Goal: Complete application form: Complete application form

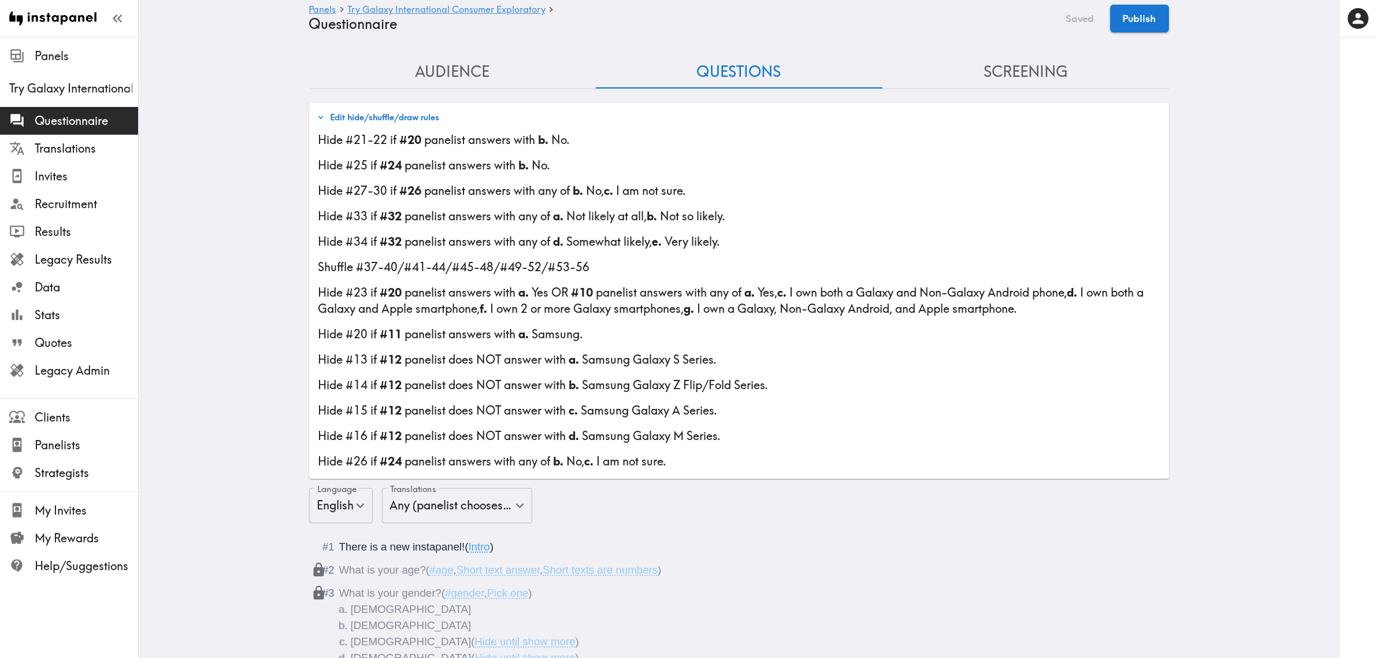
click at [398, 116] on button "Edit hide/shuffle/draw rules" at bounding box center [378, 118] width 129 height 20
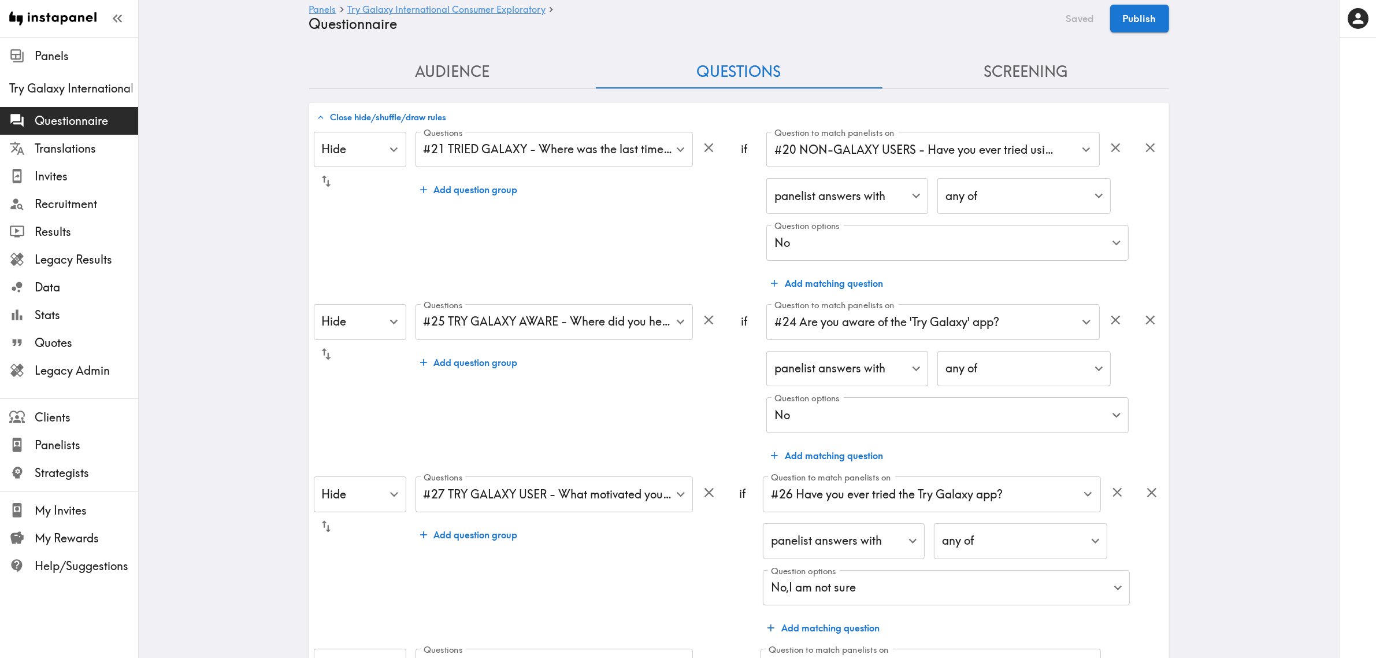
click at [394, 116] on button "Close hide/shuffle/draw rules" at bounding box center [382, 118] width 136 height 20
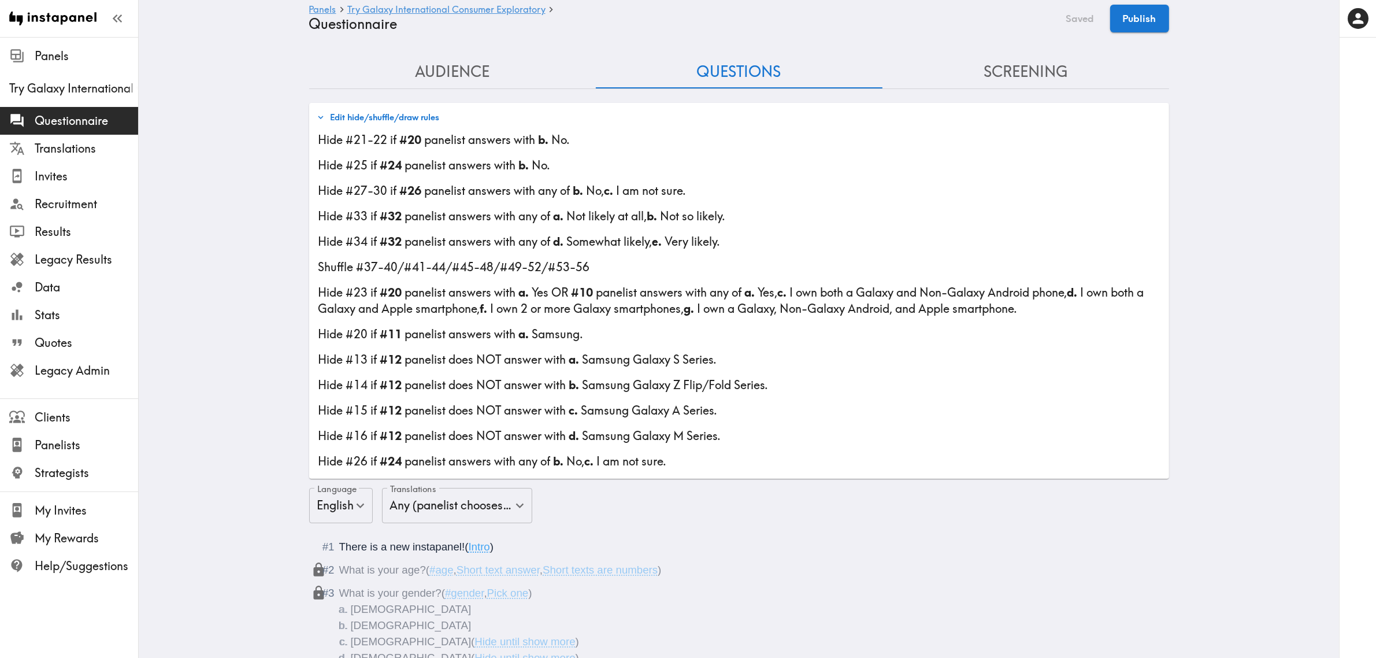
scroll to position [3950, 0]
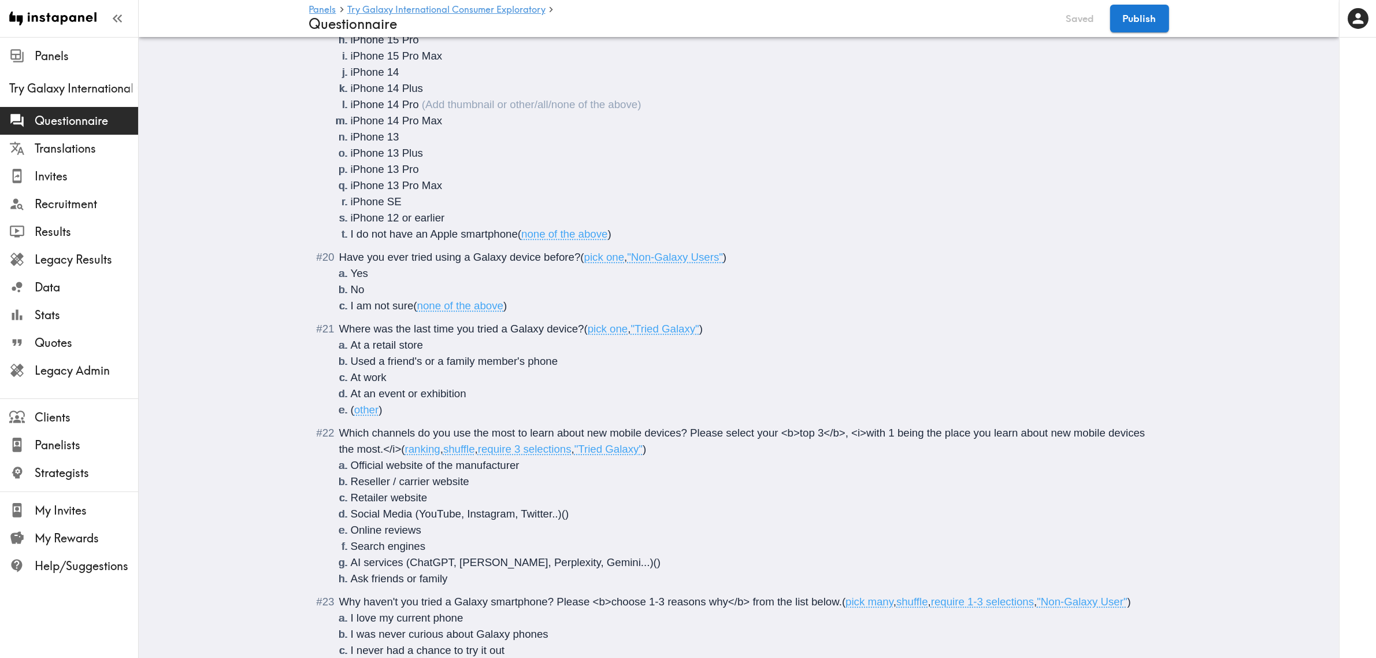
drag, startPoint x: 595, startPoint y: 161, endPoint x: 585, endPoint y: 186, distance: 27.5
drag, startPoint x: 585, startPoint y: 186, endPoint x: 500, endPoint y: 328, distance: 165.2
click at [500, 328] on span "Where was the last time you tried a Galaxy device?" at bounding box center [461, 329] width 245 height 12
click at [498, 330] on span "Where was the last time you tried a Galaxy device?" at bounding box center [461, 329] width 245 height 12
click at [470, 397] on li "At an event or exhibition" at bounding box center [753, 394] width 805 height 16
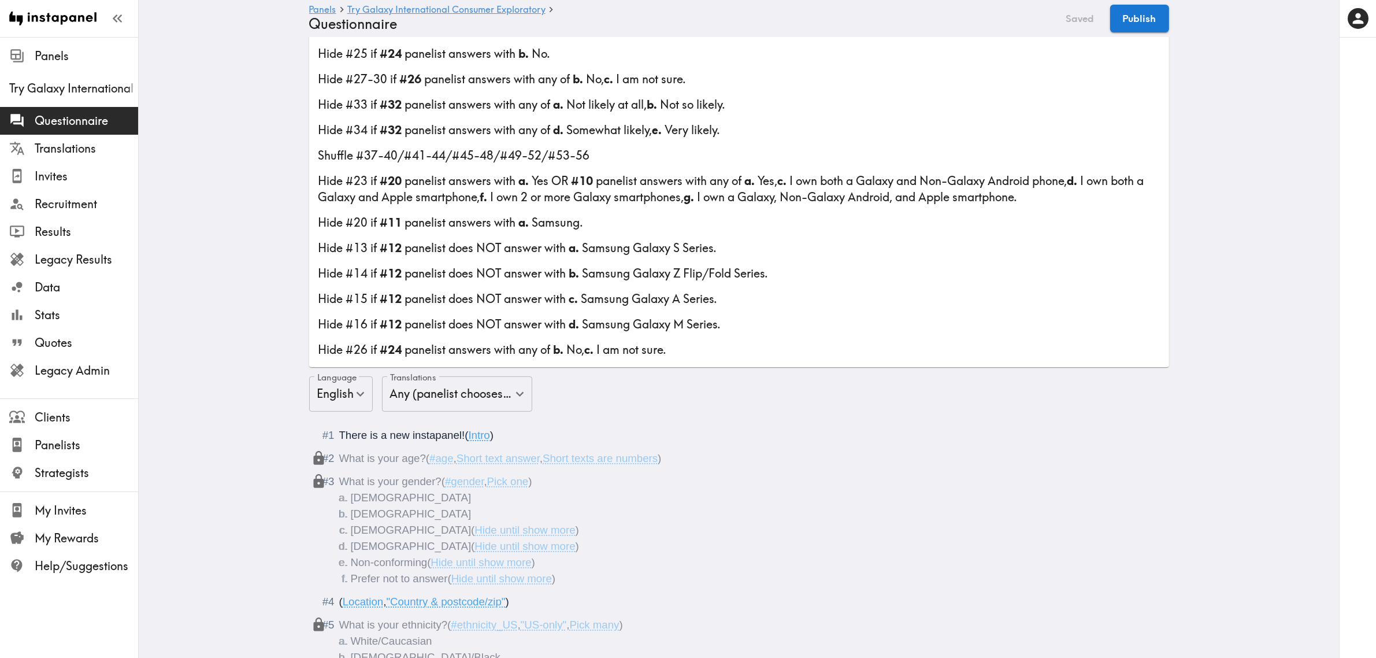
scroll to position [0, 0]
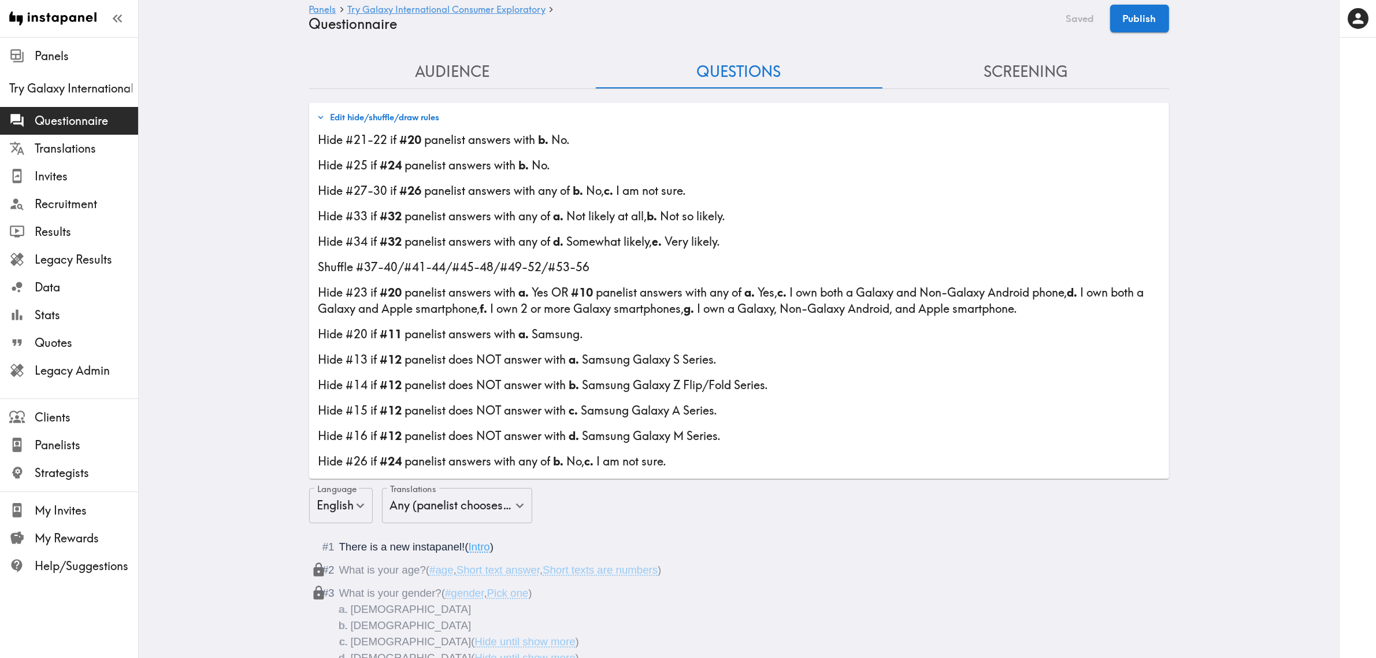
click at [411, 114] on button "Edit hide/shuffle/draw rules" at bounding box center [378, 118] width 129 height 20
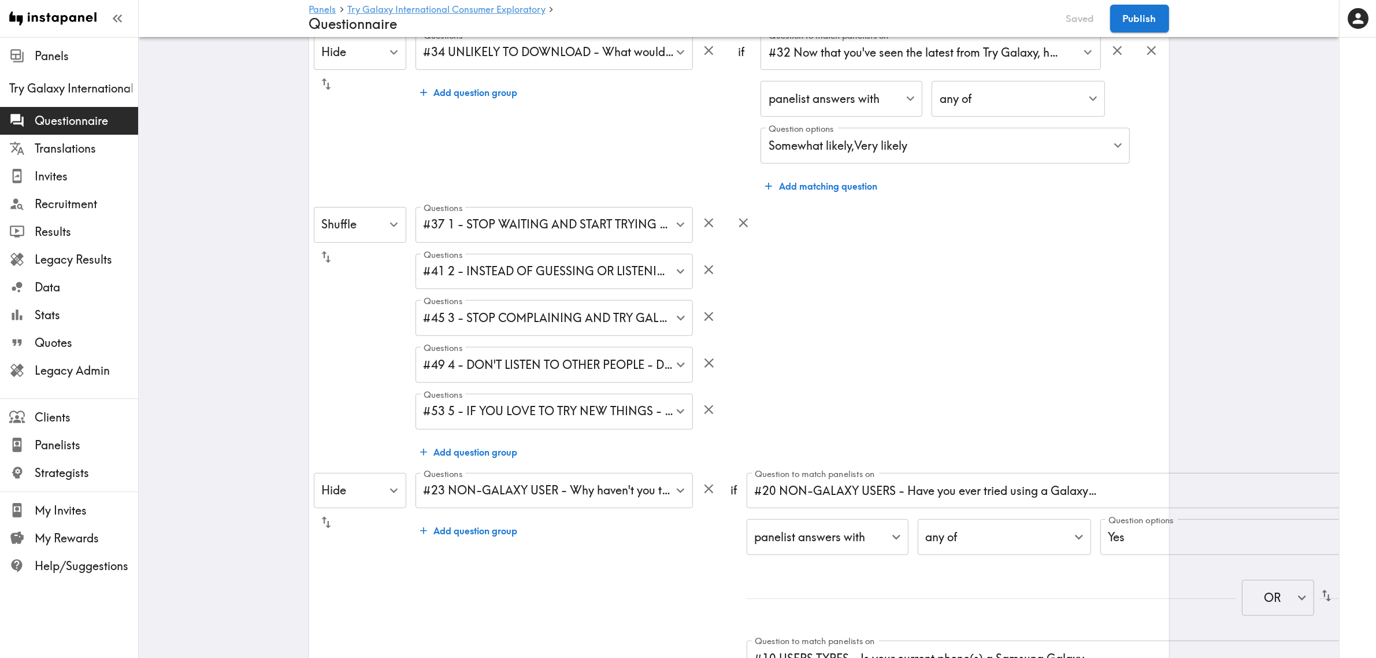
scroll to position [795, 0]
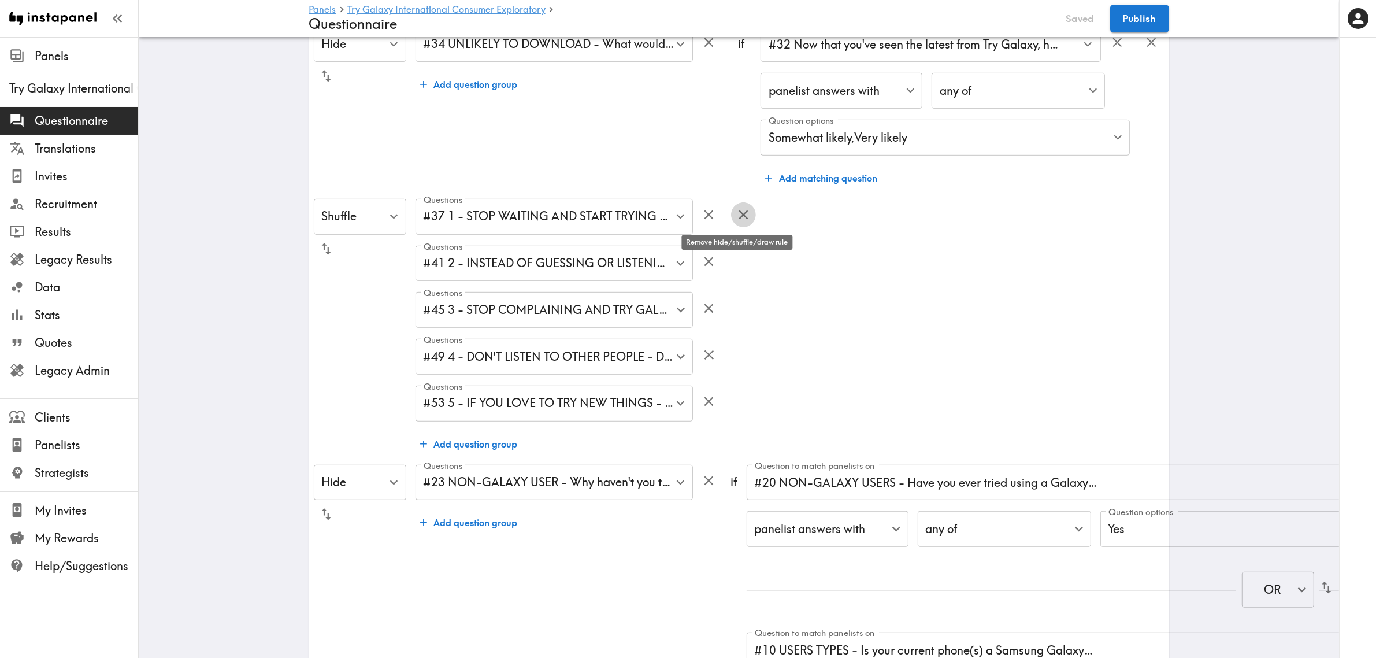
click at [740, 218] on icon "button" at bounding box center [744, 215] width 16 height 16
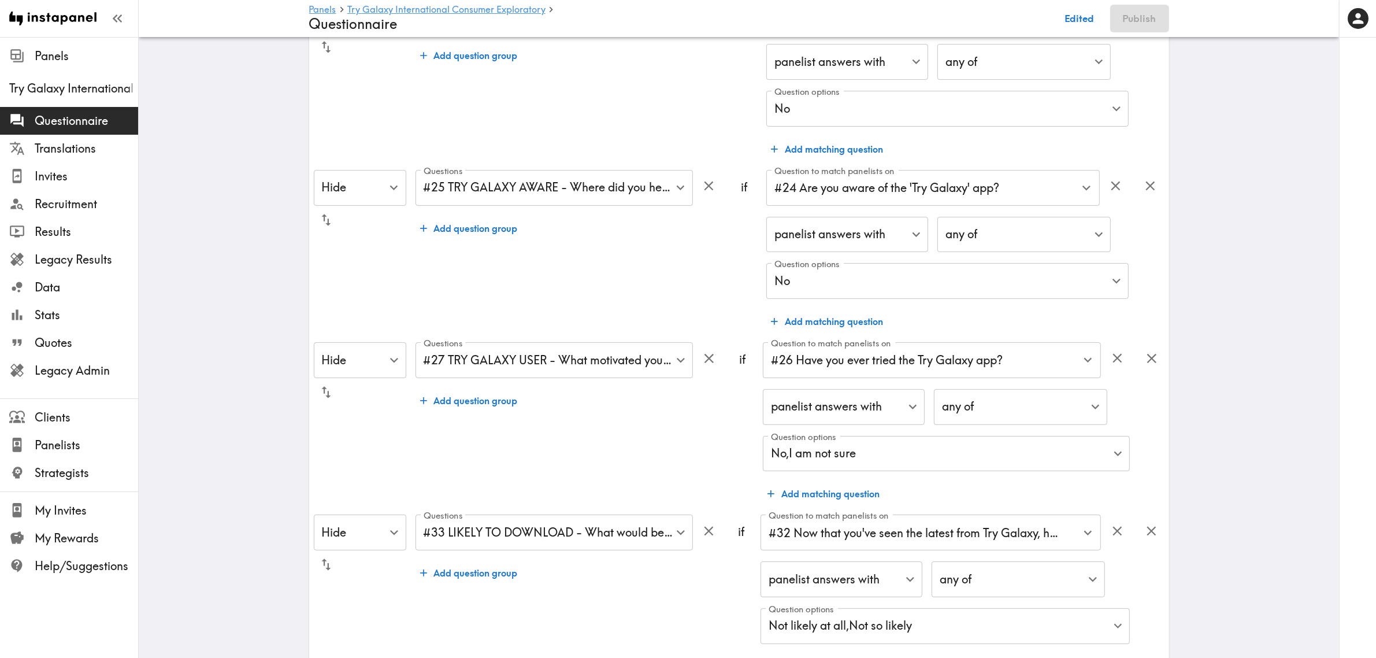
scroll to position [0, 0]
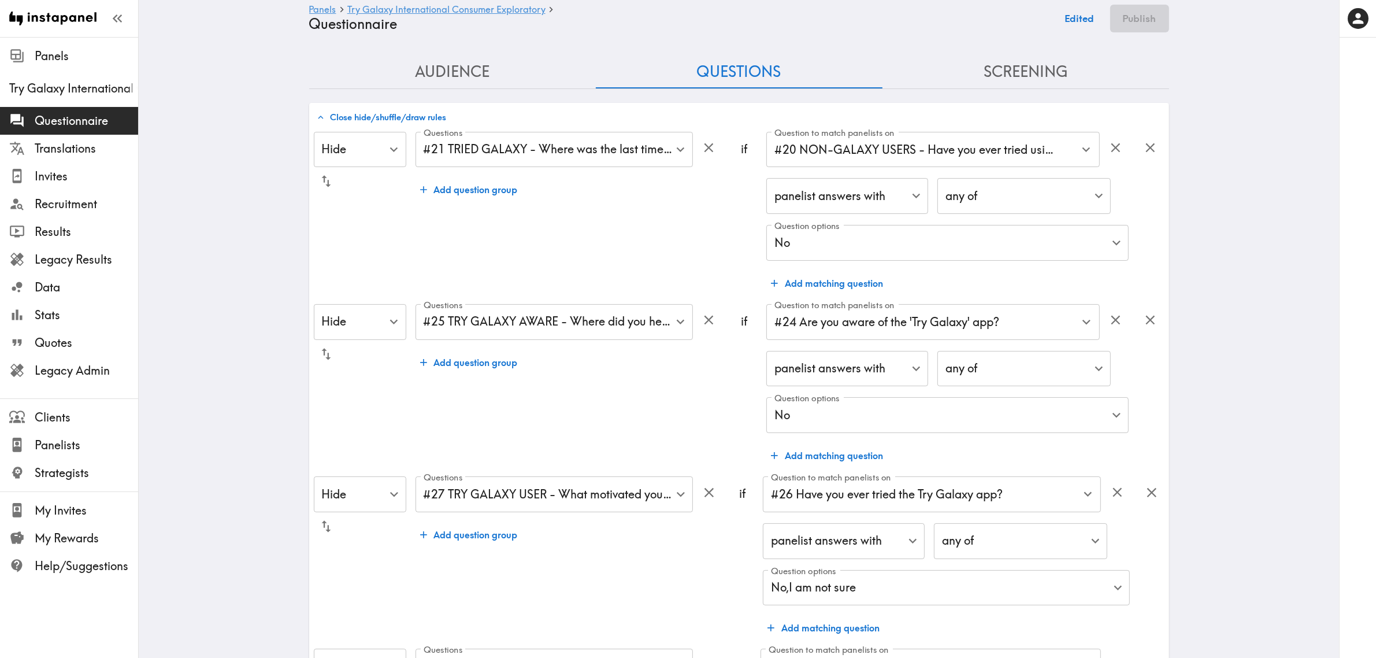
click at [371, 117] on button "Close hide/shuffle/draw rules" at bounding box center [382, 118] width 136 height 20
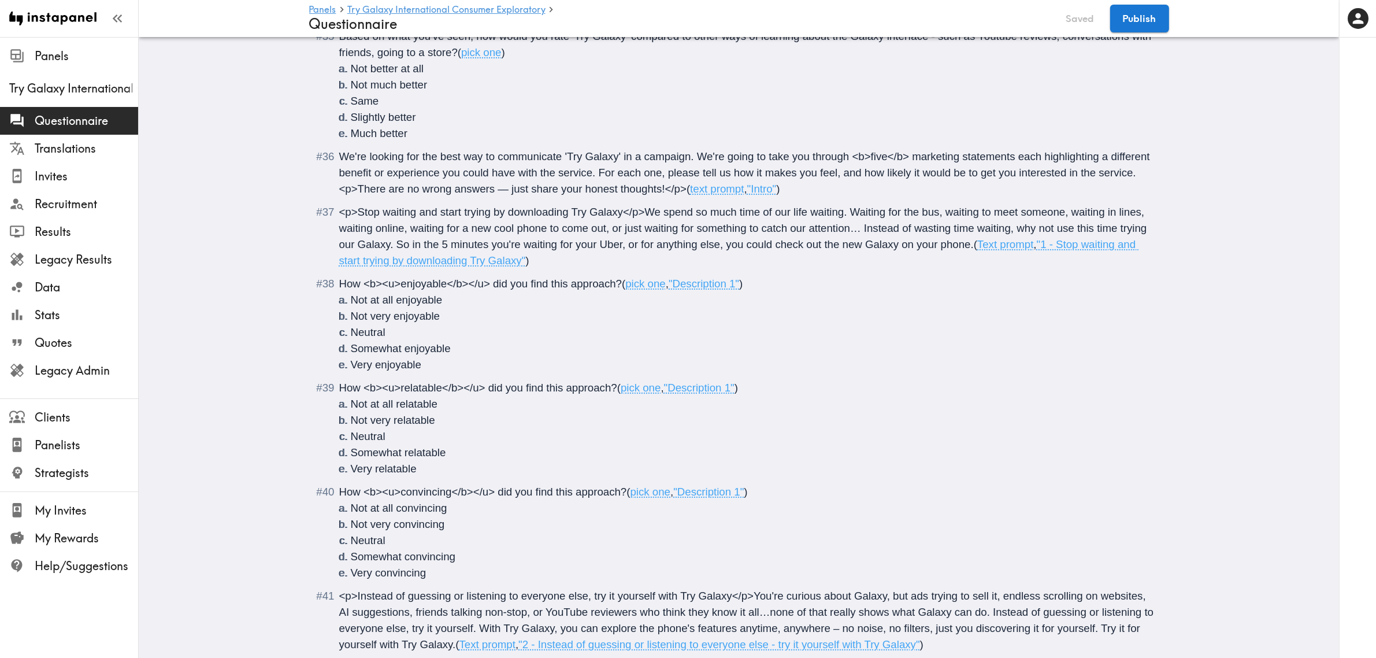
scroll to position [5637, 0]
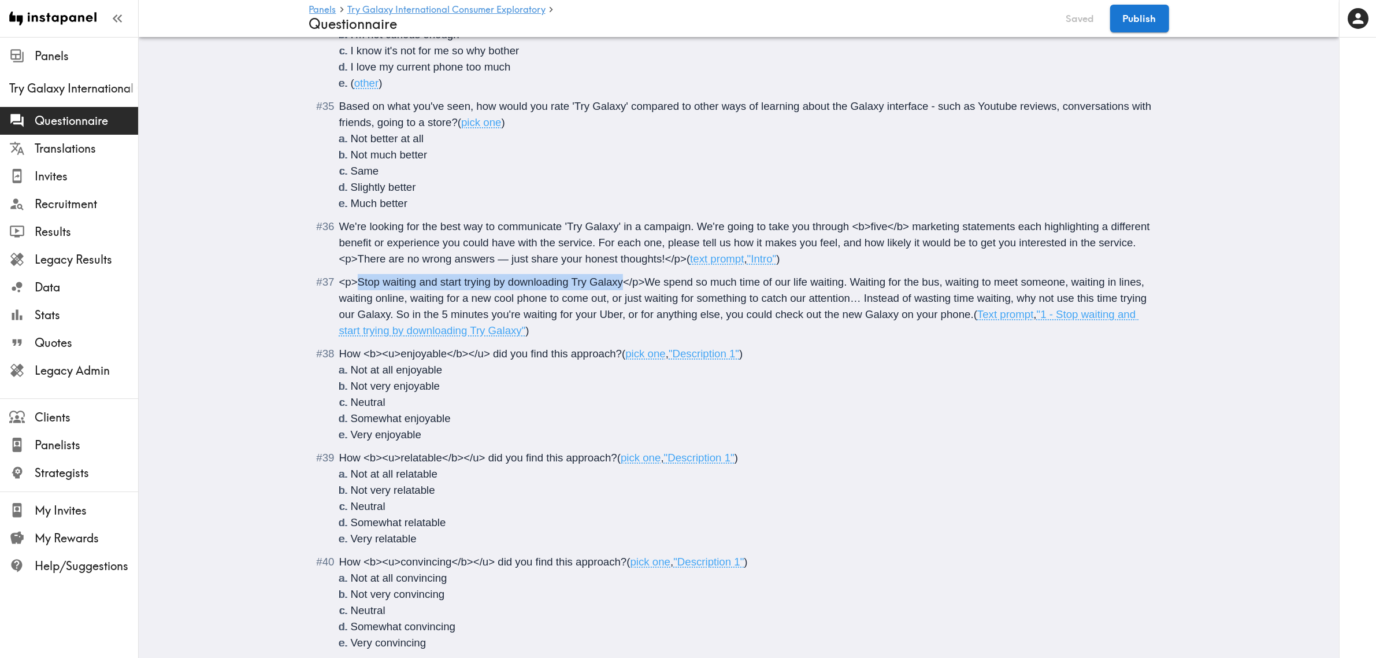
drag, startPoint x: 617, startPoint y: 284, endPoint x: 351, endPoint y: 282, distance: 265.4
click at [351, 282] on span "<p>Stop waiting and start trying by downloading Try Galaxy</p>We spend so much …" at bounding box center [744, 298] width 811 height 45
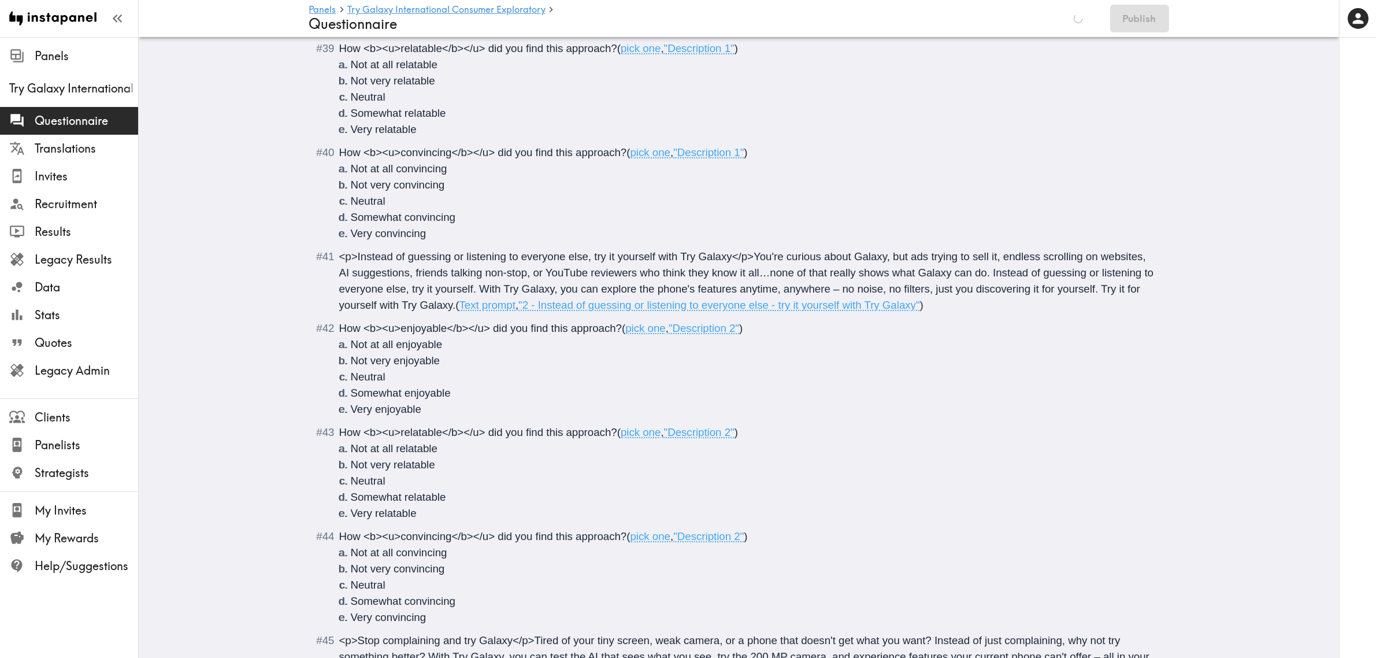
scroll to position [6070, 0]
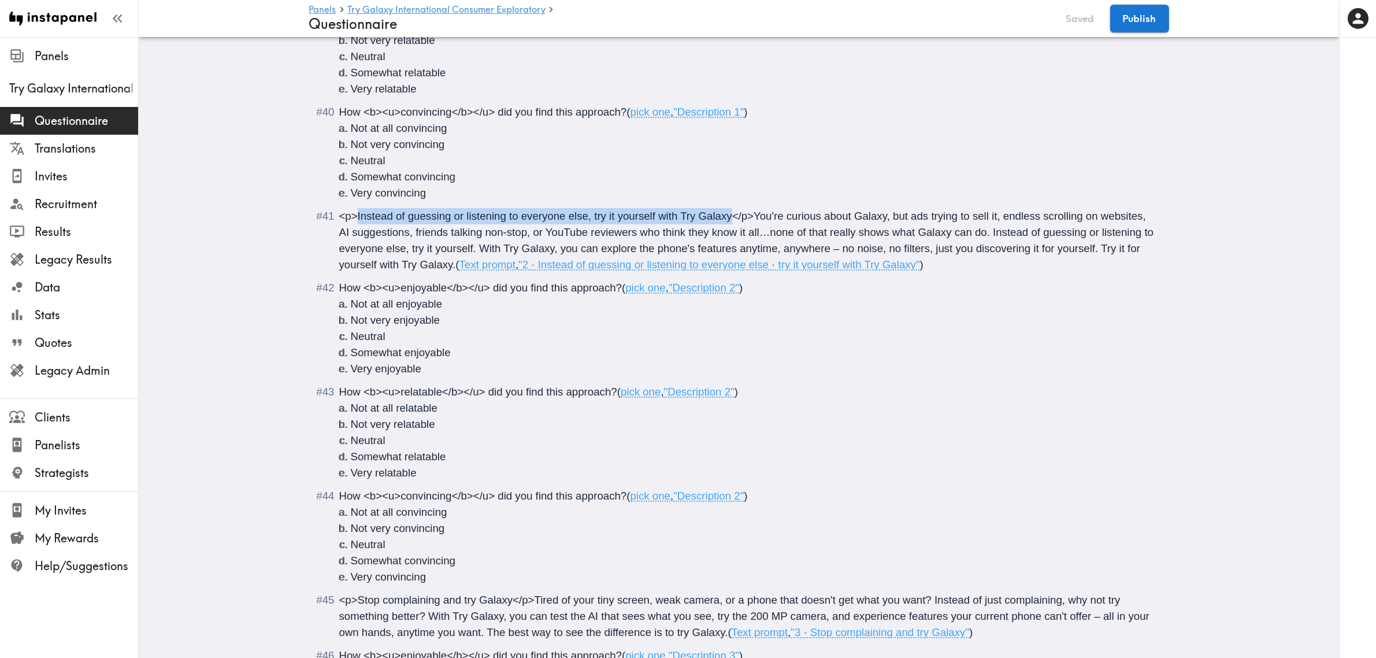
drag, startPoint x: 726, startPoint y: 215, endPoint x: 353, endPoint y: 217, distance: 373.5
click at [353, 217] on span "<p>Instead of guessing or listening to everyone else, try it yourself with Try …" at bounding box center [748, 240] width 818 height 61
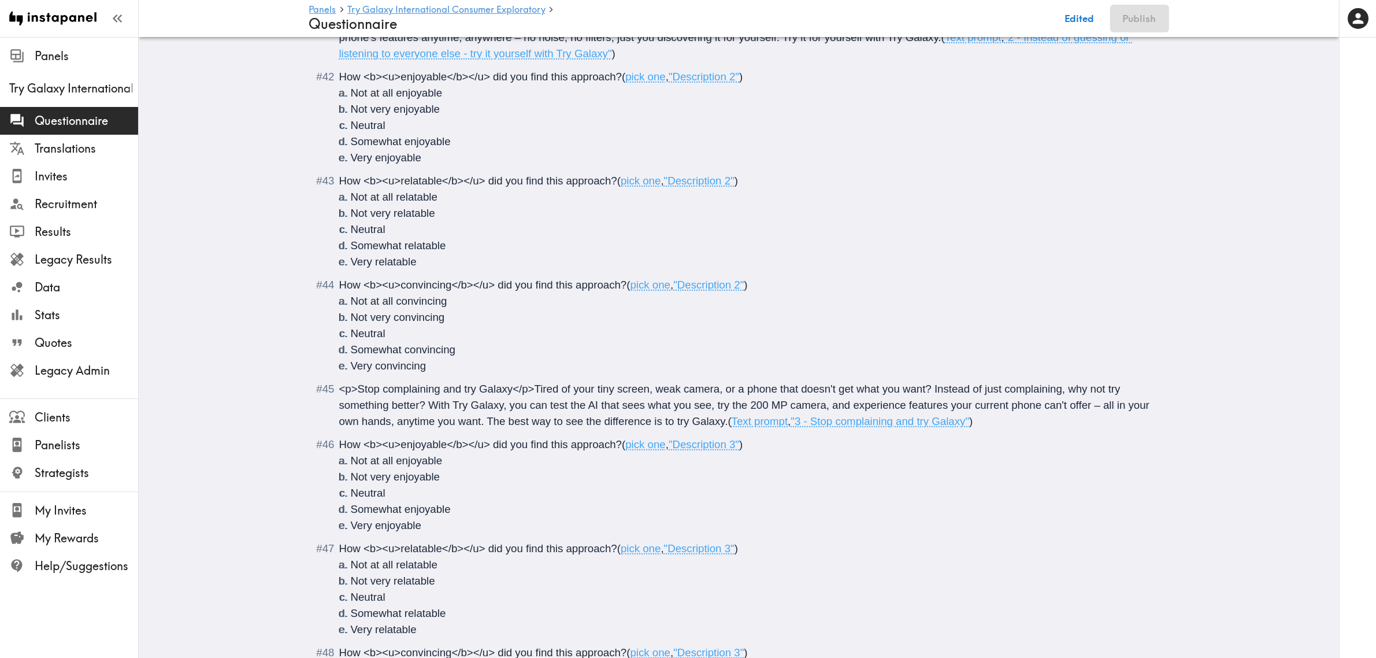
scroll to position [6359, 0]
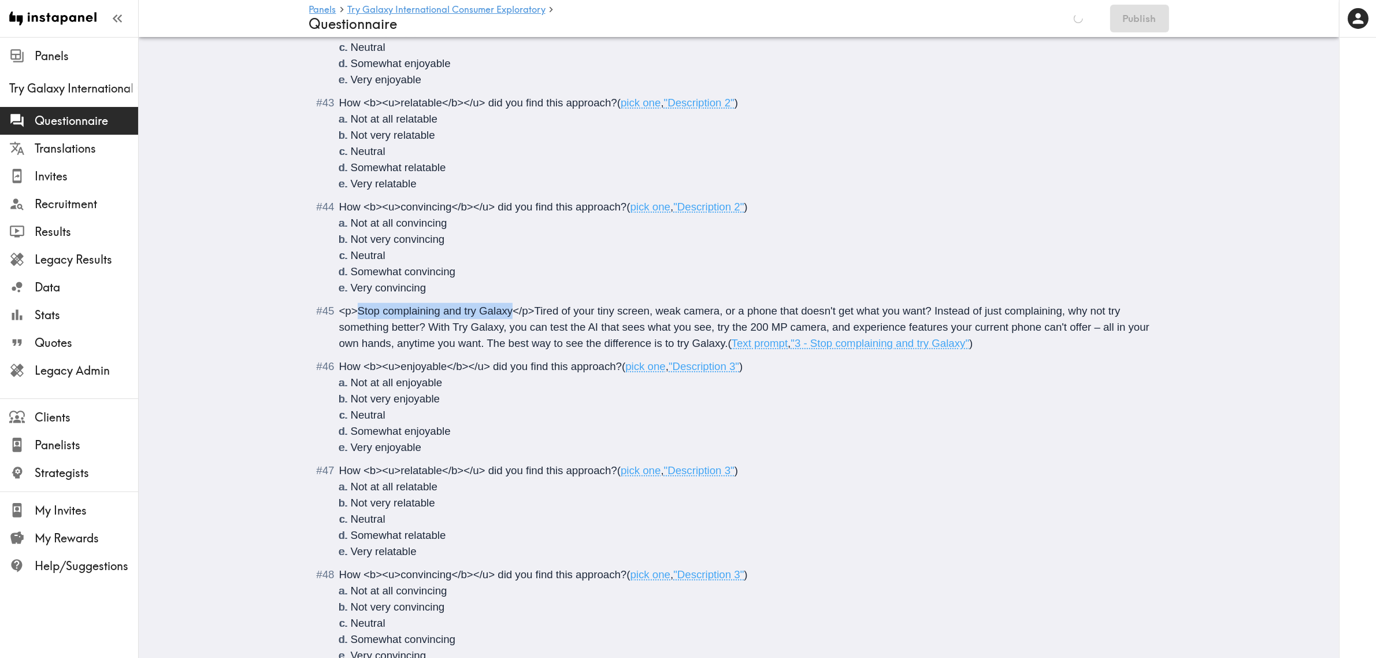
drag, startPoint x: 507, startPoint y: 311, endPoint x: 351, endPoint y: 319, distance: 155.7
click at [351, 319] on div "<p>Stop complaining and try Galaxy</p>Tired of your tiny screen, weak camera, o…" at bounding box center [747, 327] width 816 height 49
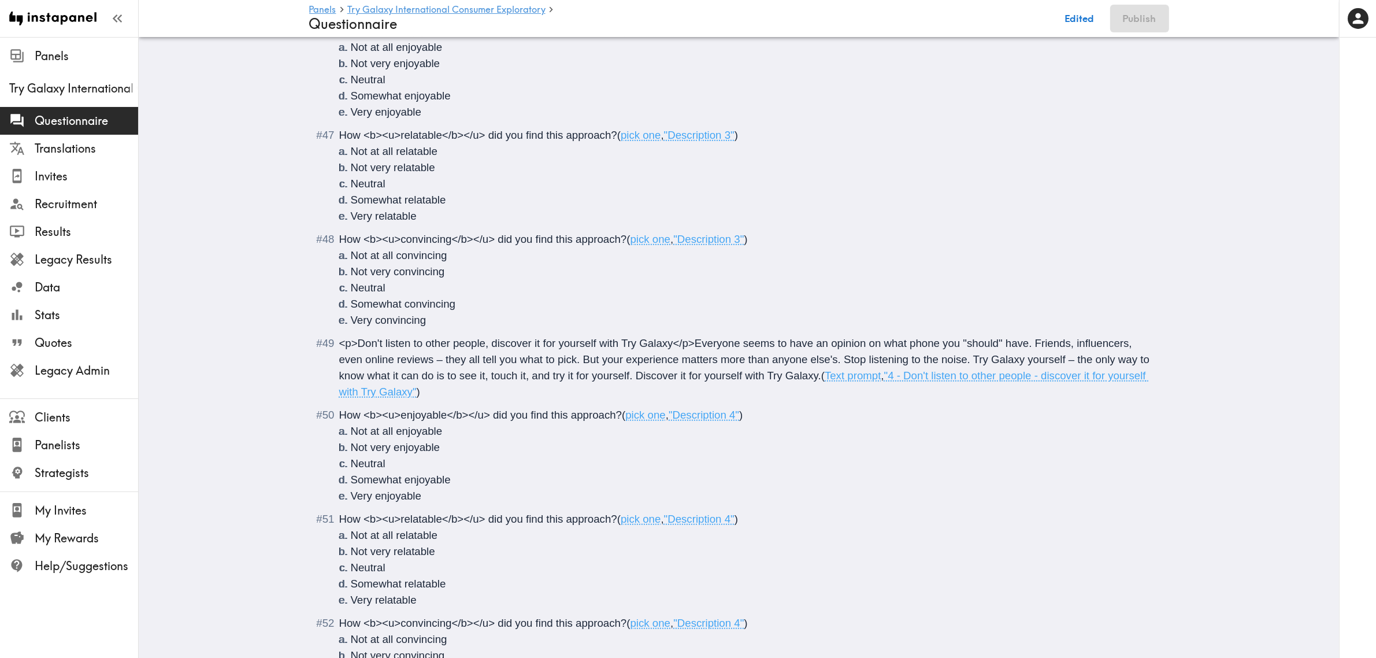
scroll to position [6721, 0]
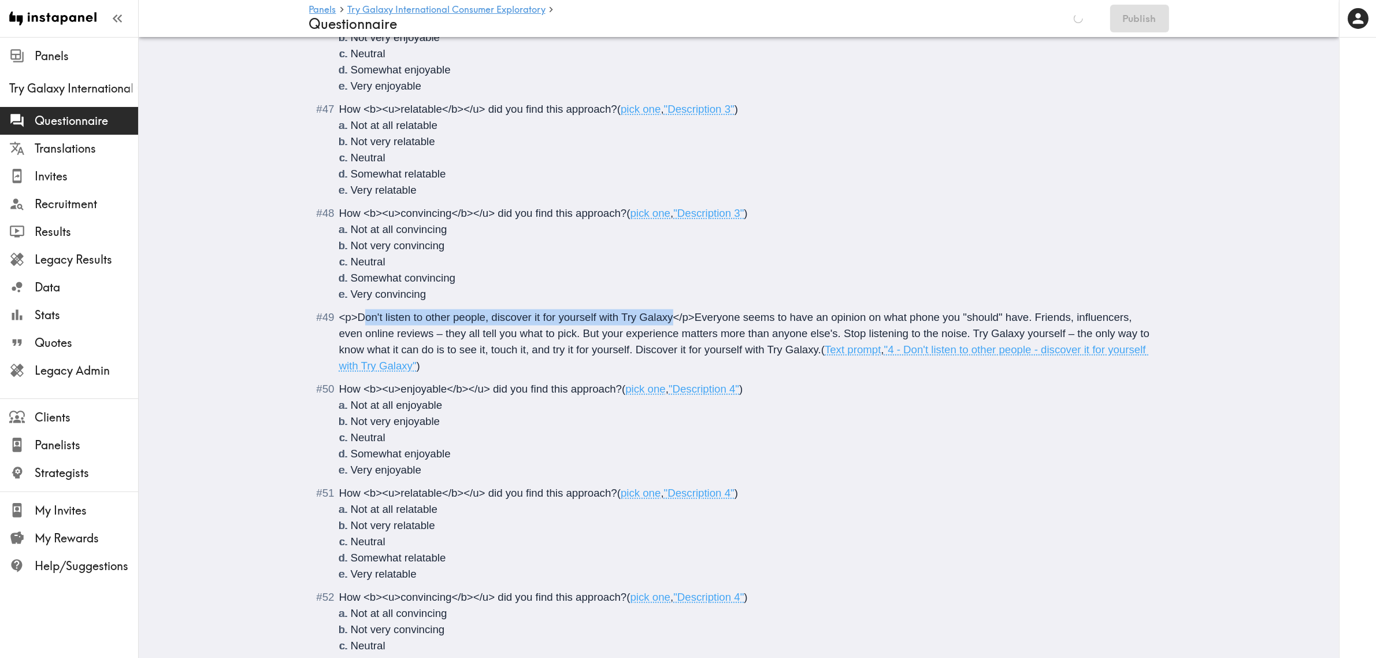
drag, startPoint x: 668, startPoint y: 319, endPoint x: 360, endPoint y: 321, distance: 308.7
click at [360, 321] on span "<p>Don't listen to other people, discover it for yourself with Try Galaxy</p>Ev…" at bounding box center [746, 333] width 814 height 45
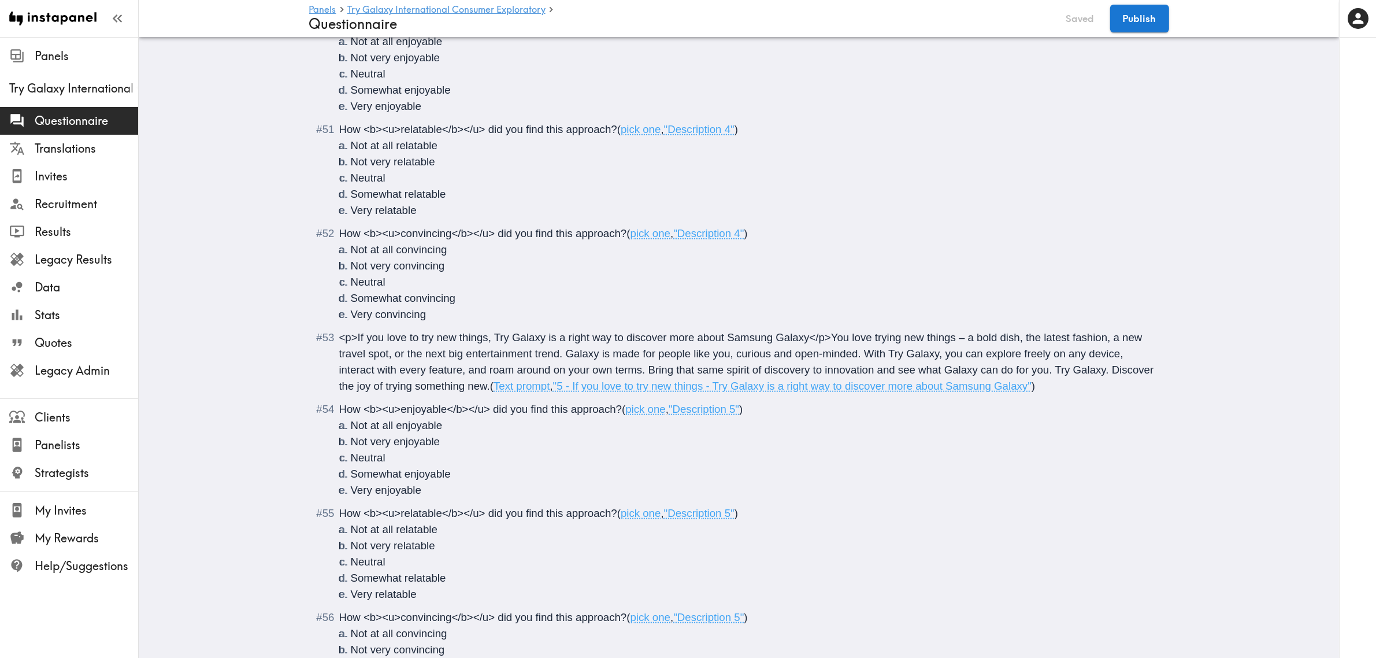
scroll to position [7082, 0]
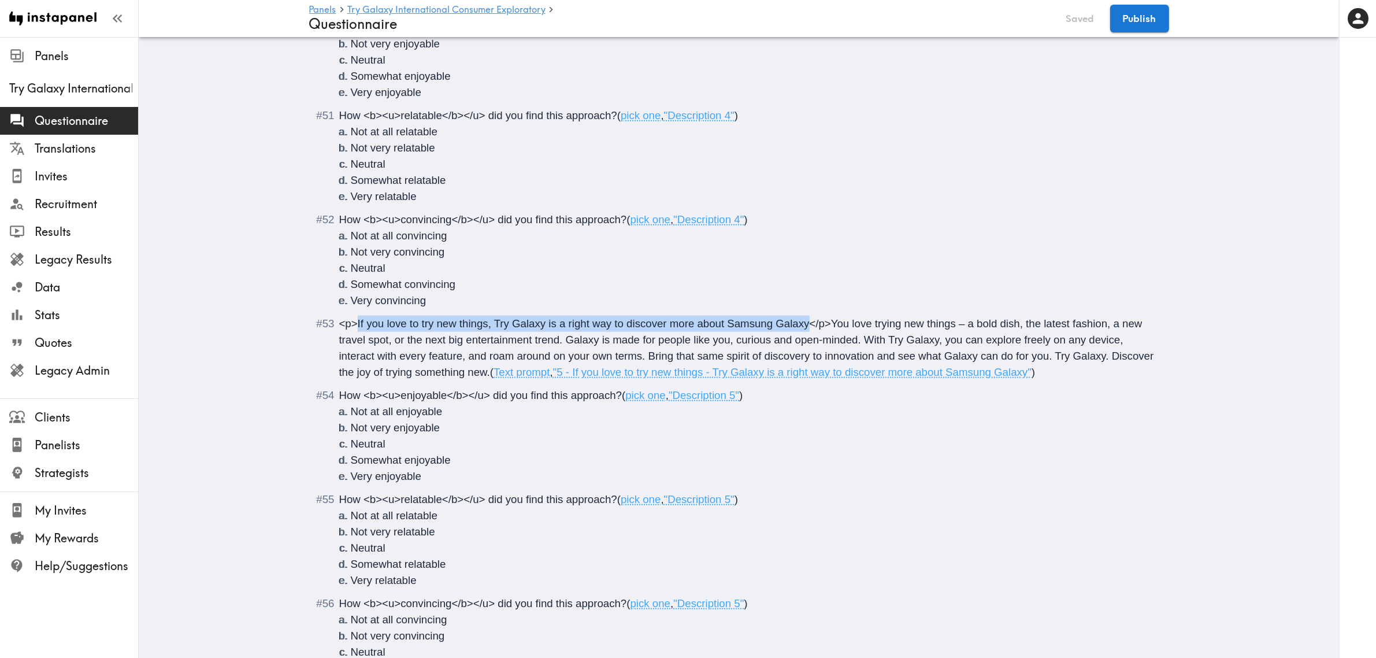
drag, startPoint x: 353, startPoint y: 327, endPoint x: 805, endPoint y: 330, distance: 451.5
click at [805, 330] on span "<p>If you love to try new things, Try Galaxy is a right way to discover more ab…" at bounding box center [748, 347] width 818 height 61
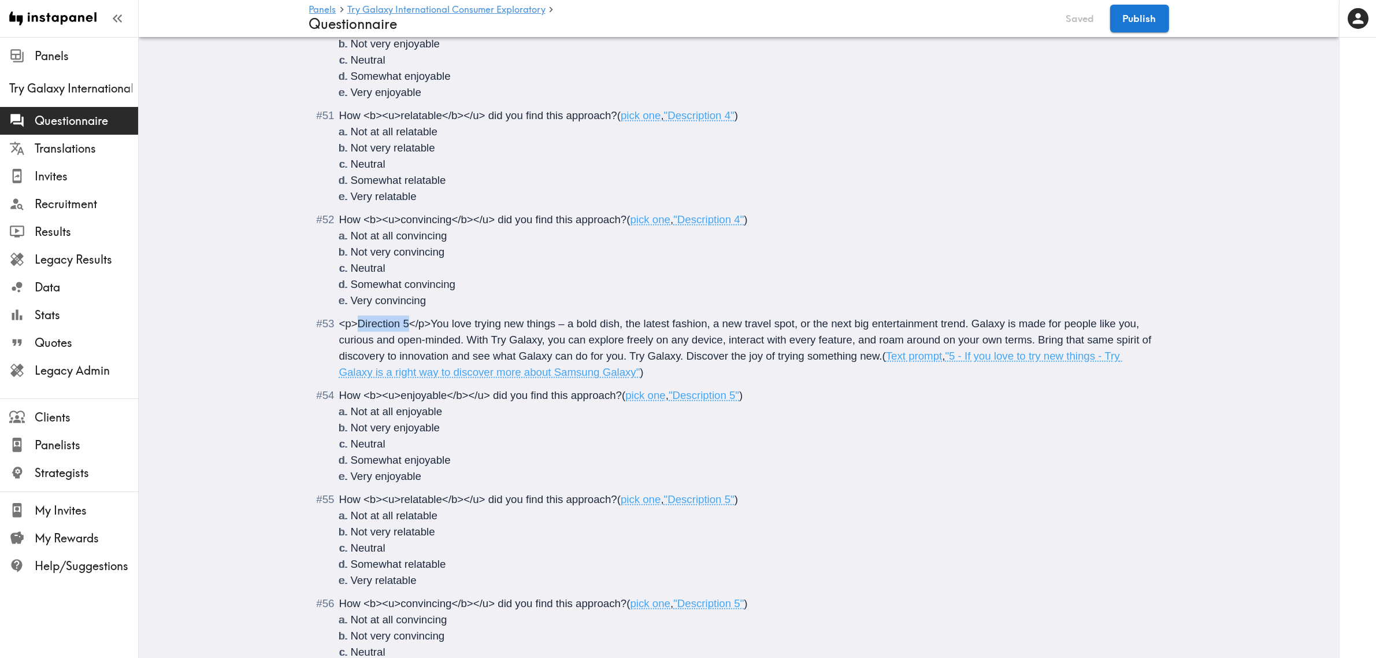
drag, startPoint x: 404, startPoint y: 325, endPoint x: 353, endPoint y: 328, distance: 50.4
click at [353, 328] on span "<p>Direction 5</p>You love trying new things – a bold dish, the latest fashion,…" at bounding box center [747, 339] width 816 height 45
copy span "Direction 5"
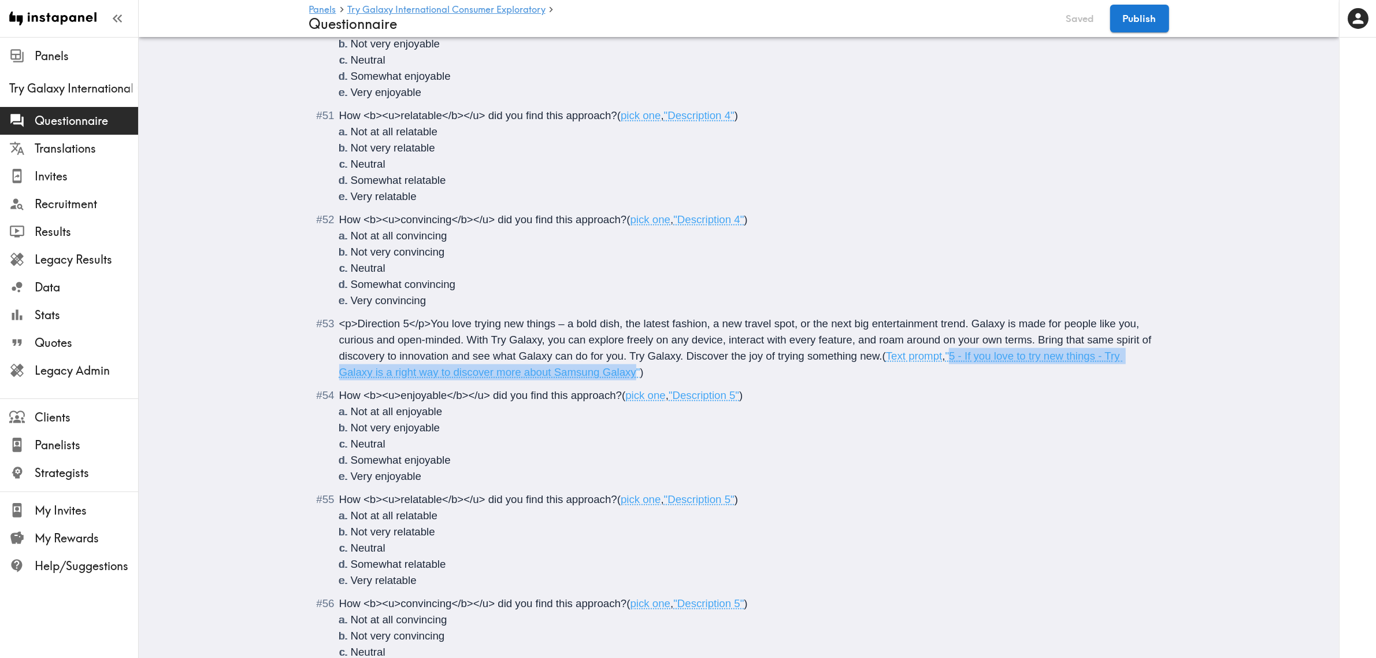
drag, startPoint x: 629, startPoint y: 373, endPoint x: 952, endPoint y: 360, distance: 323.4
click at [952, 360] on span ""5 - If you love to try new things - Try Galaxy is a right way to discover more…" at bounding box center [731, 364] width 784 height 28
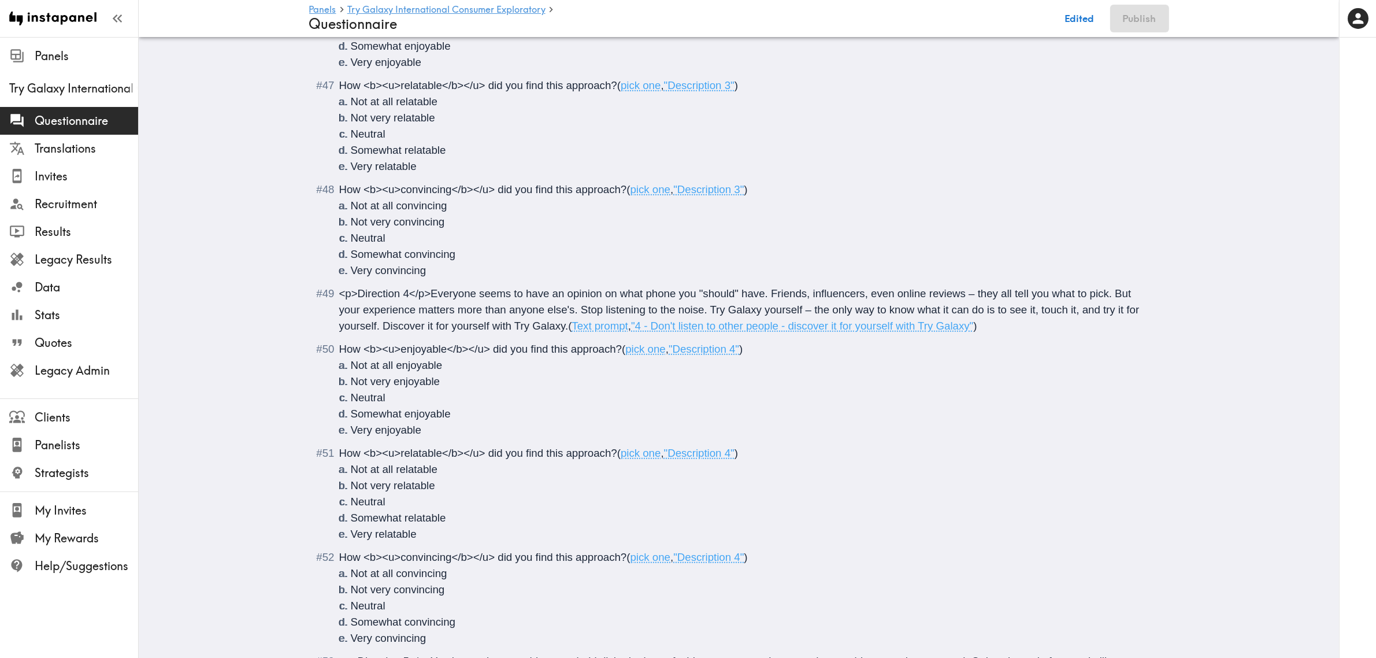
scroll to position [6721, 0]
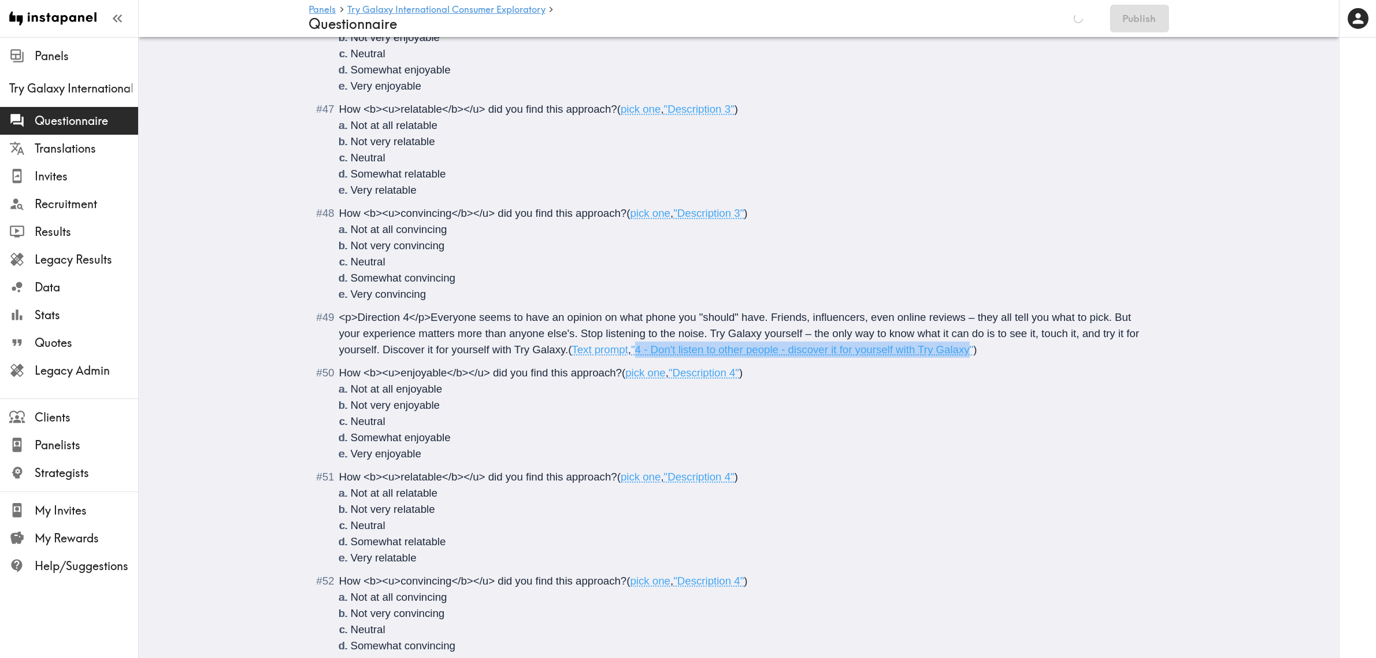
drag, startPoint x: 880, startPoint y: 345, endPoint x: 637, endPoint y: 346, distance: 242.8
click at [637, 346] on span ""4 - Don't listen to other people - discover it for yourself with Try Galaxy"" at bounding box center [802, 349] width 342 height 12
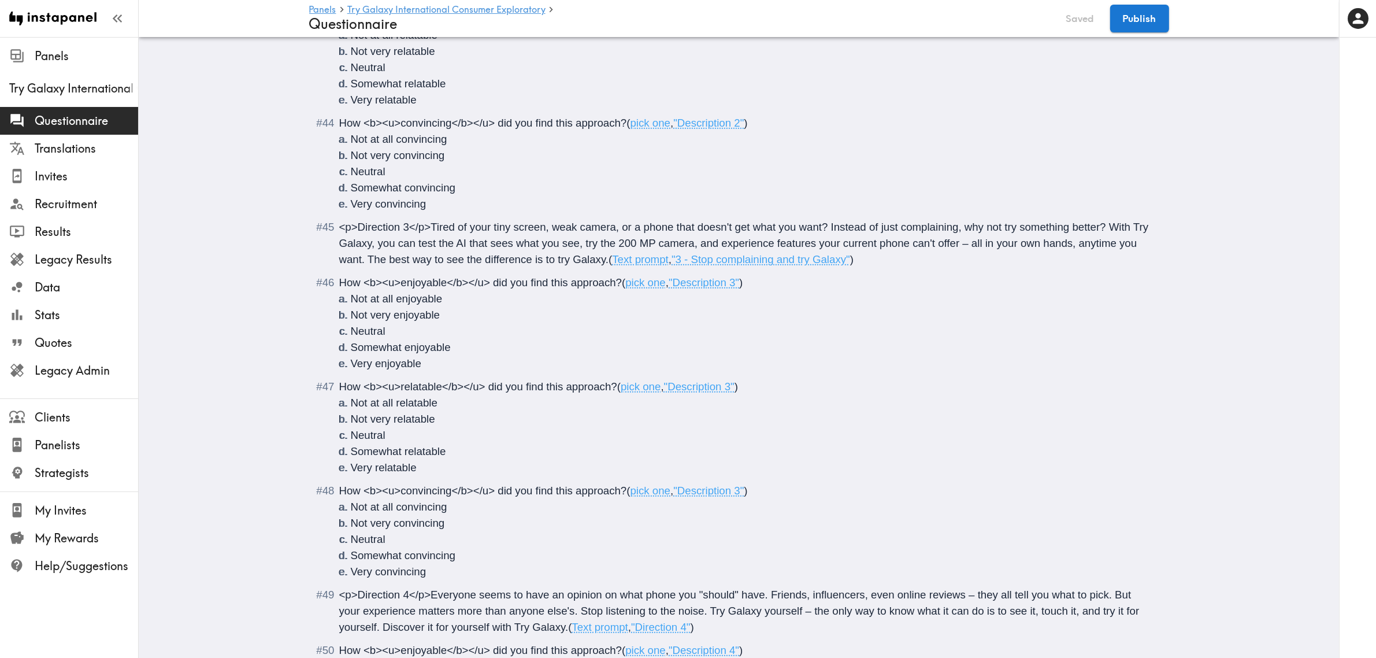
scroll to position [6359, 0]
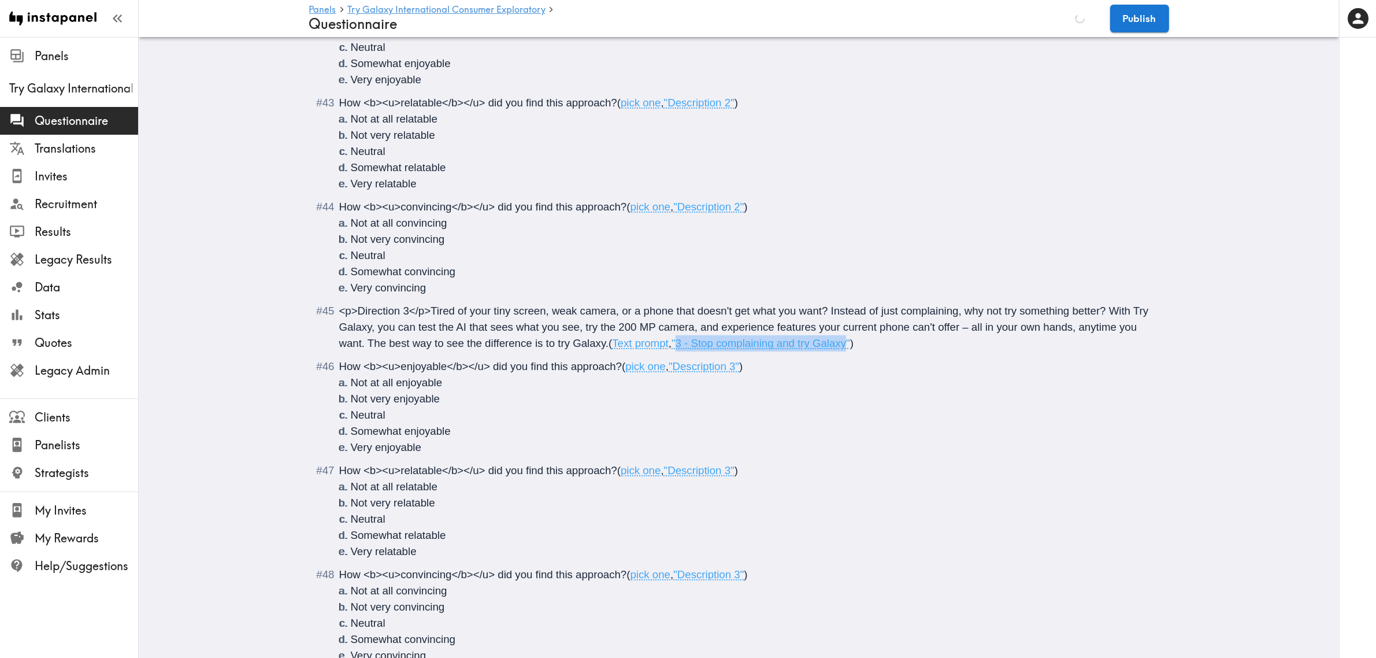
drag, startPoint x: 847, startPoint y: 345, endPoint x: 678, endPoint y: 343, distance: 168.8
click at [678, 343] on span ""3 - Stop complaining and try Galaxy"" at bounding box center [761, 343] width 179 height 12
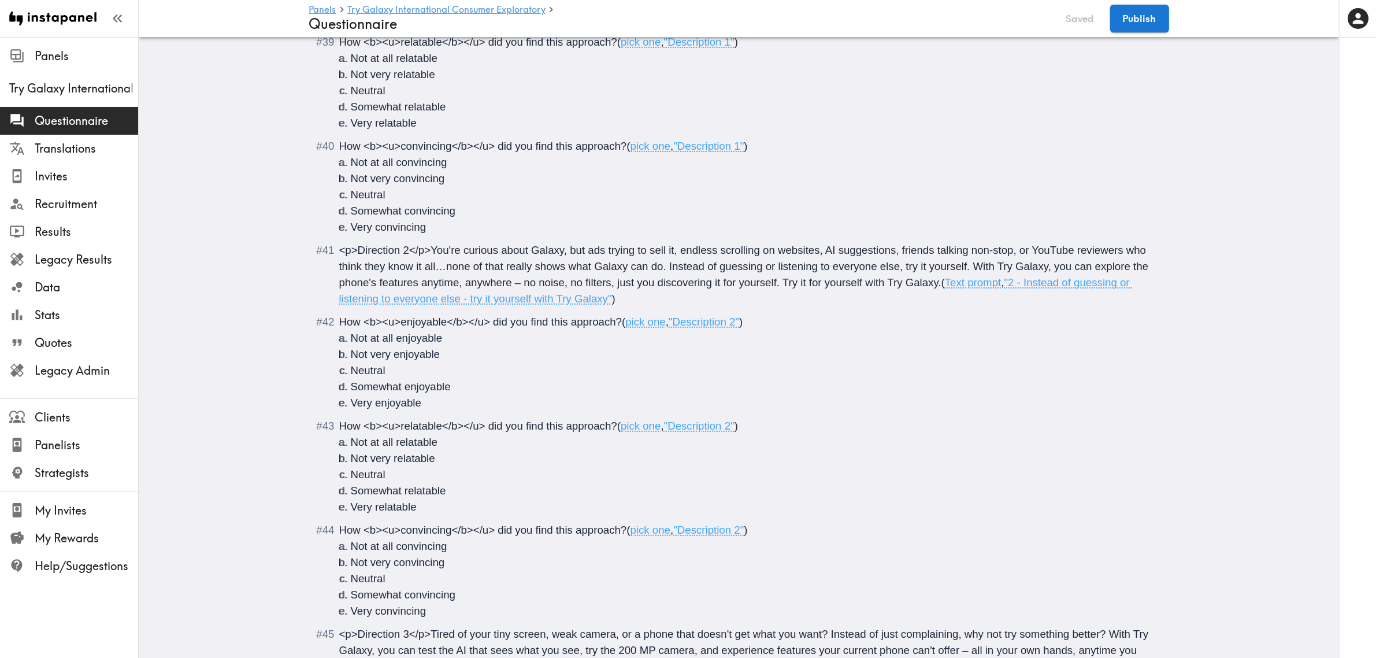
scroll to position [5998, 0]
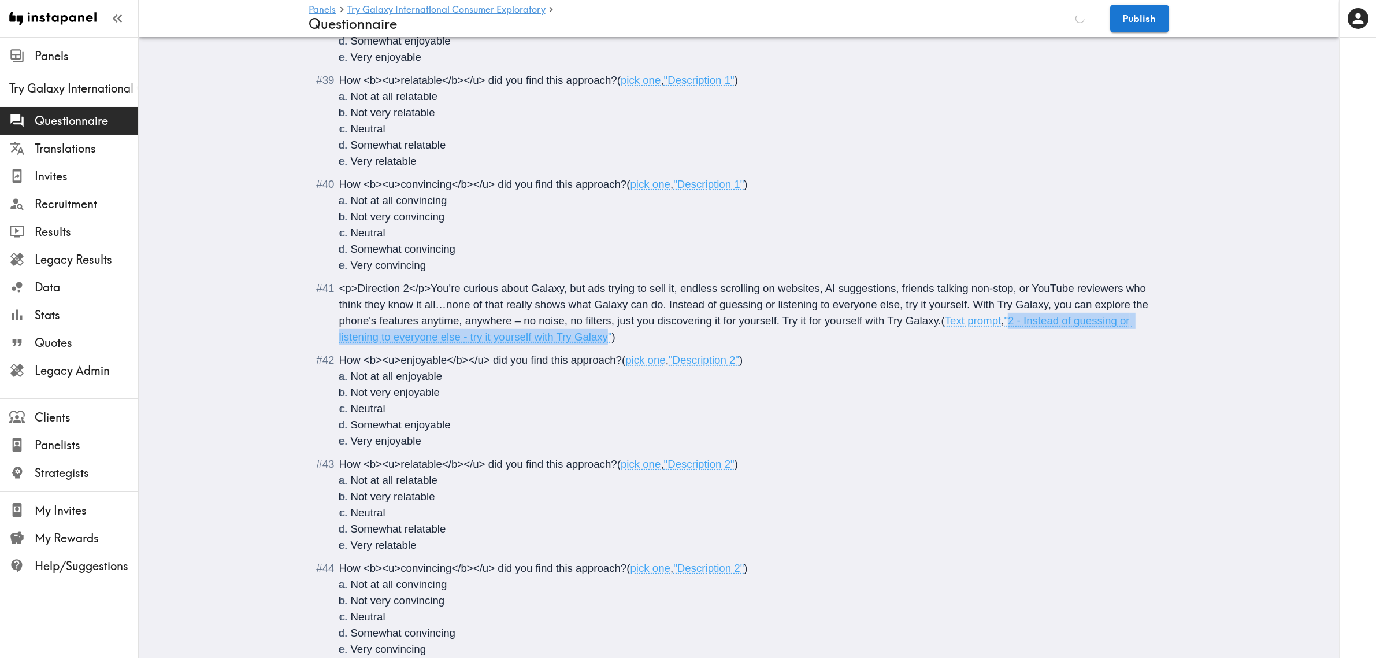
drag, startPoint x: 602, startPoint y: 340, endPoint x: 1010, endPoint y: 325, distance: 407.9
click at [1010, 325] on span ""2 - Instead of guessing or listening to everyone else - try it yourself with T…" at bounding box center [736, 328] width 794 height 28
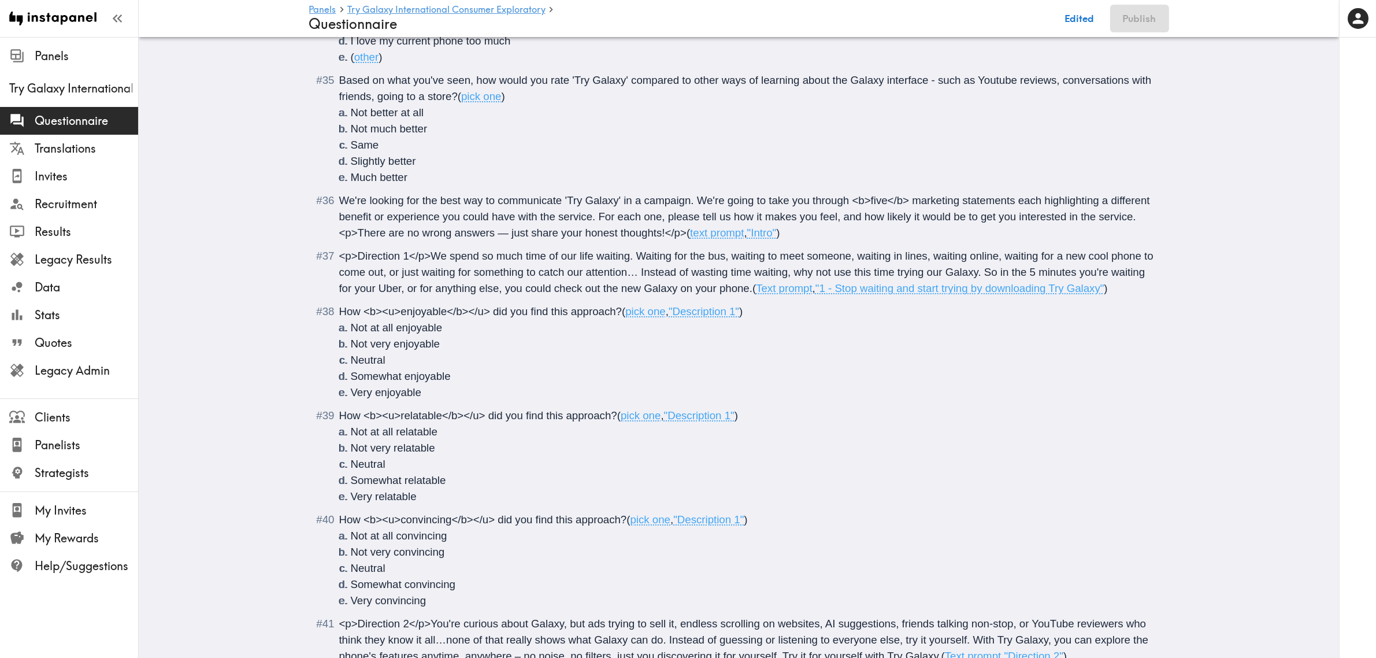
scroll to position [5637, 0]
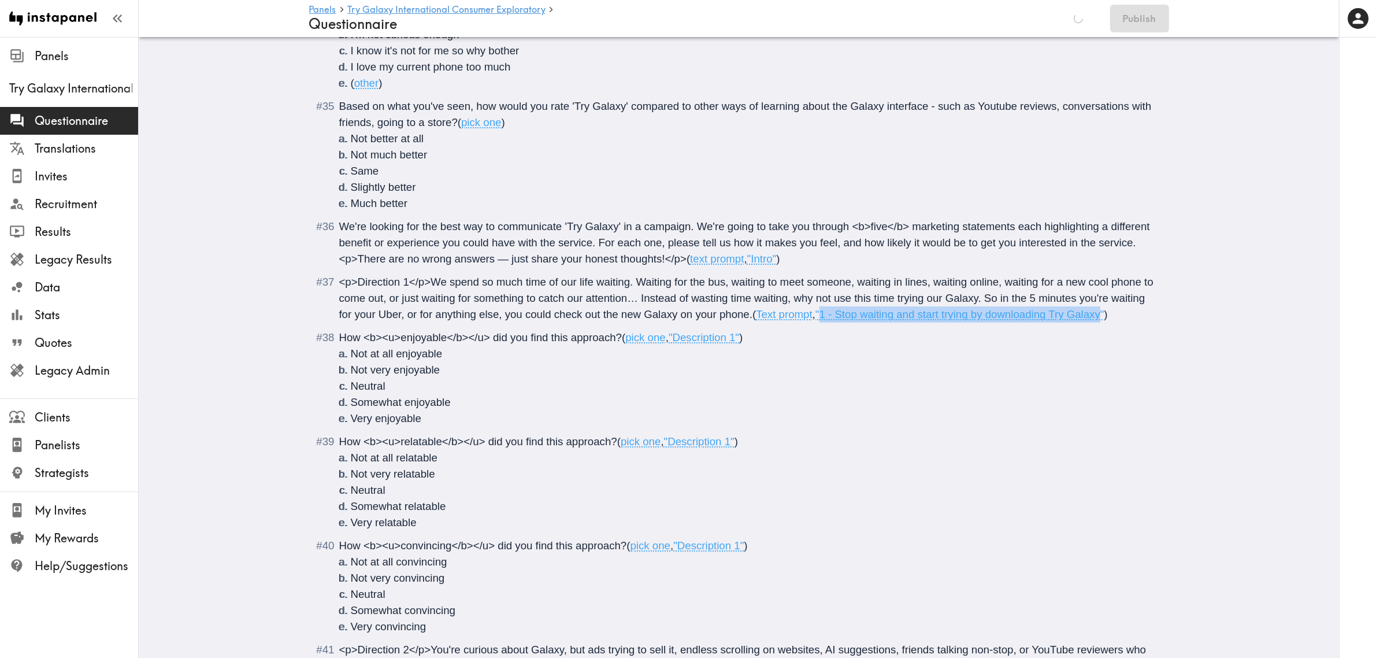
drag, startPoint x: 1101, startPoint y: 317, endPoint x: 821, endPoint y: 319, distance: 280.4
click at [821, 319] on span ""1 - Stop waiting and start trying by downloading Try Galaxy"" at bounding box center [960, 314] width 289 height 12
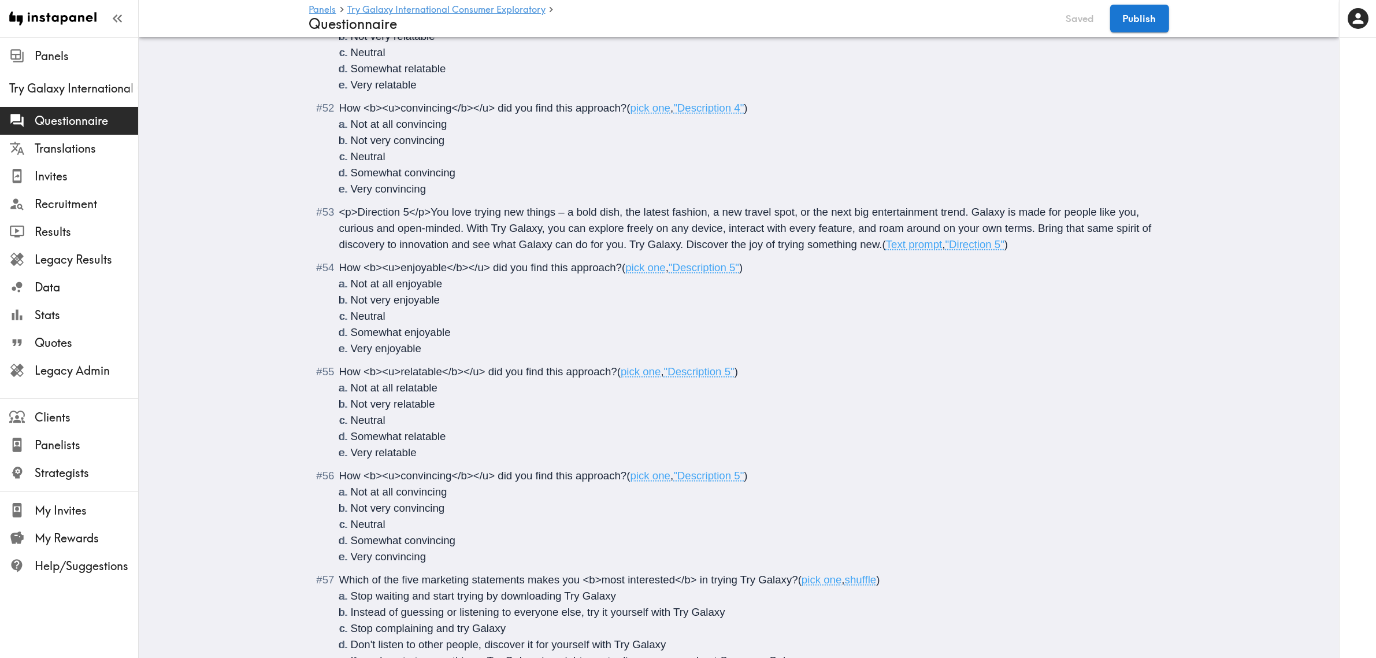
scroll to position [7285, 0]
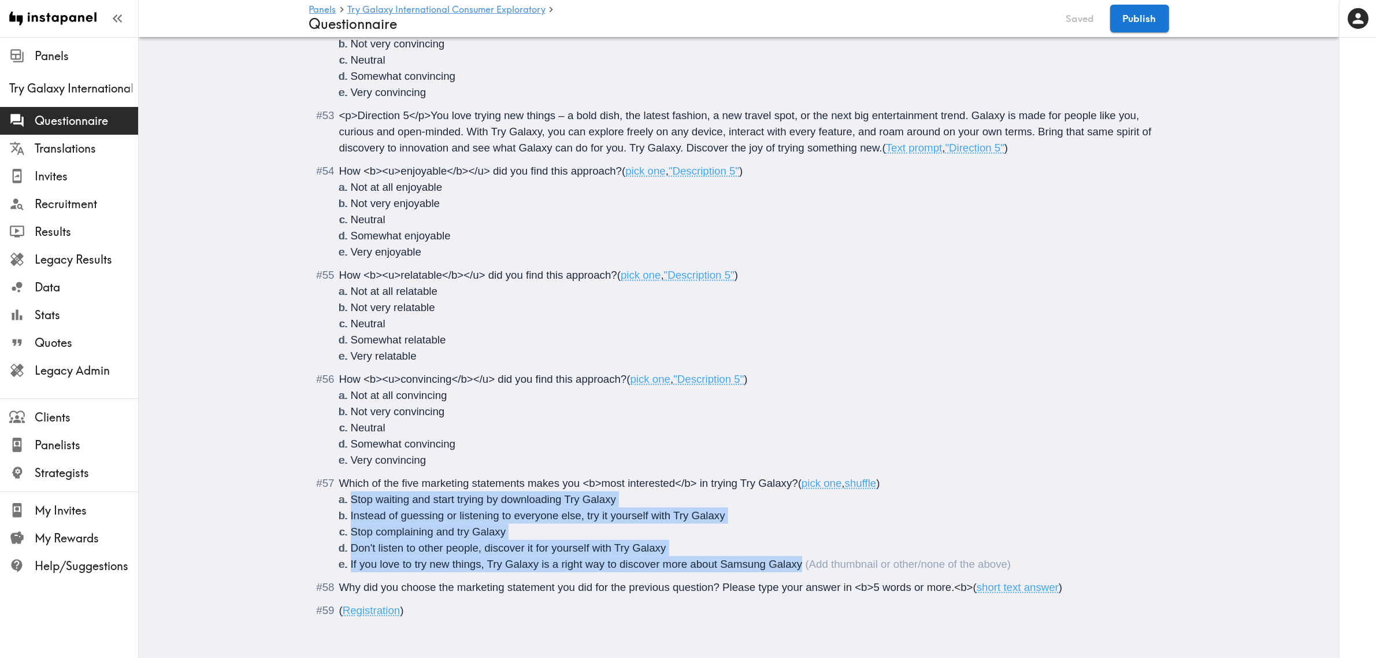
drag, startPoint x: 810, startPoint y: 556, endPoint x: 336, endPoint y: 495, distance: 477.4
click at [339, 495] on ol "Stop waiting and start trying by downloading Try Galaxy Instead of guessing or …" at bounding box center [747, 531] width 816 height 81
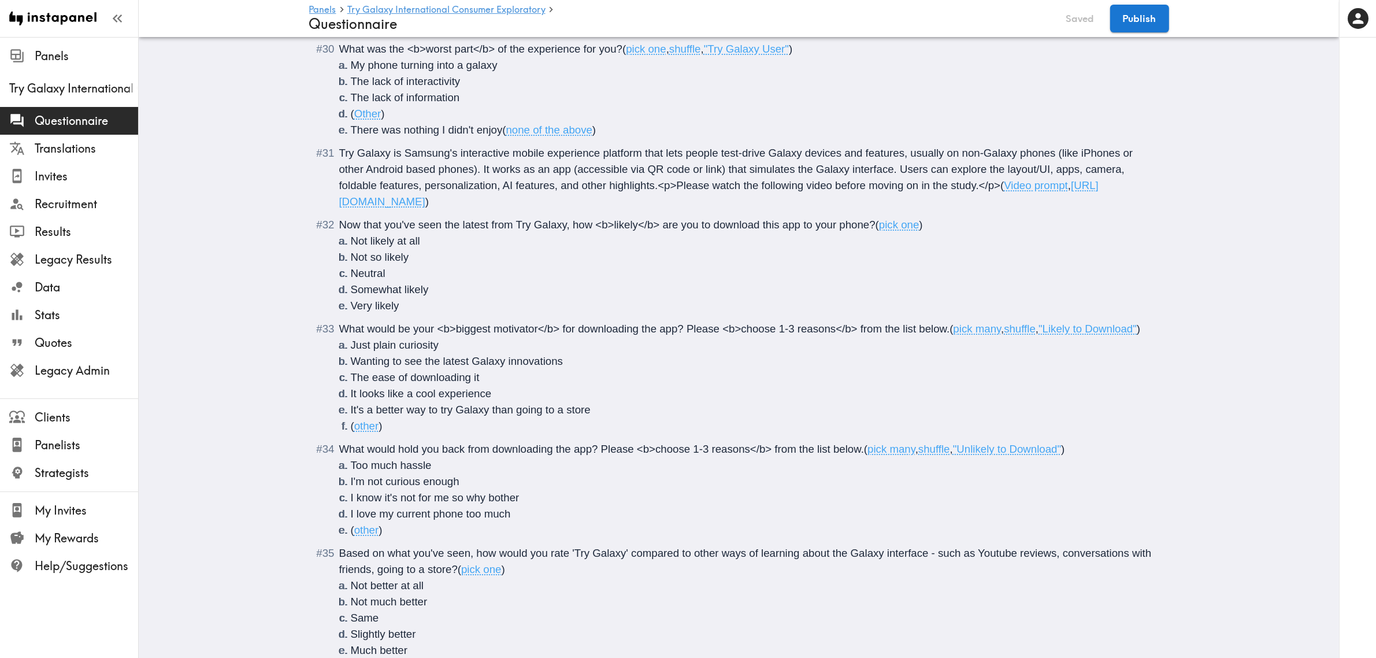
scroll to position [4973, 0]
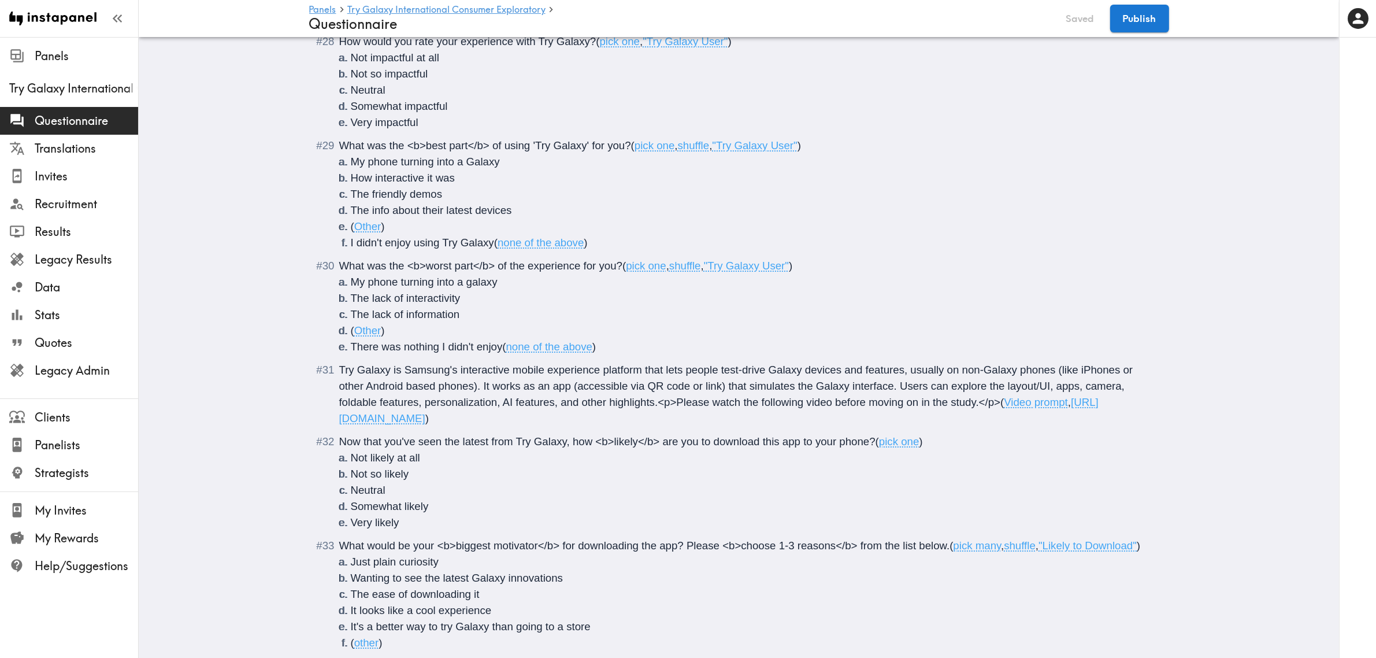
drag, startPoint x: 759, startPoint y: 420, endPoint x: 375, endPoint y: 426, distance: 384.5
click at [375, 426] on div "Try Galaxy is Samsung's interactive mobile experience platform that lets people…" at bounding box center [747, 394] width 816 height 65
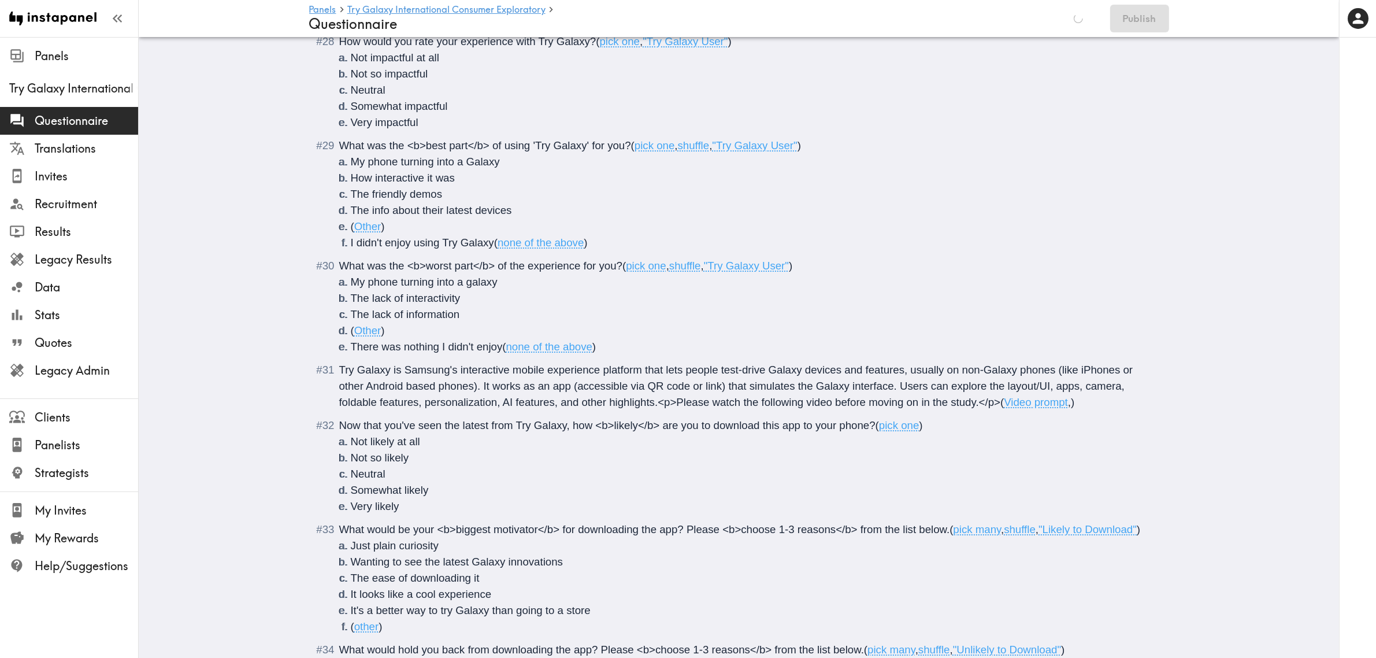
type input "C:\fakepath\[file for checking]Try Galaxy visual aid.mp4"
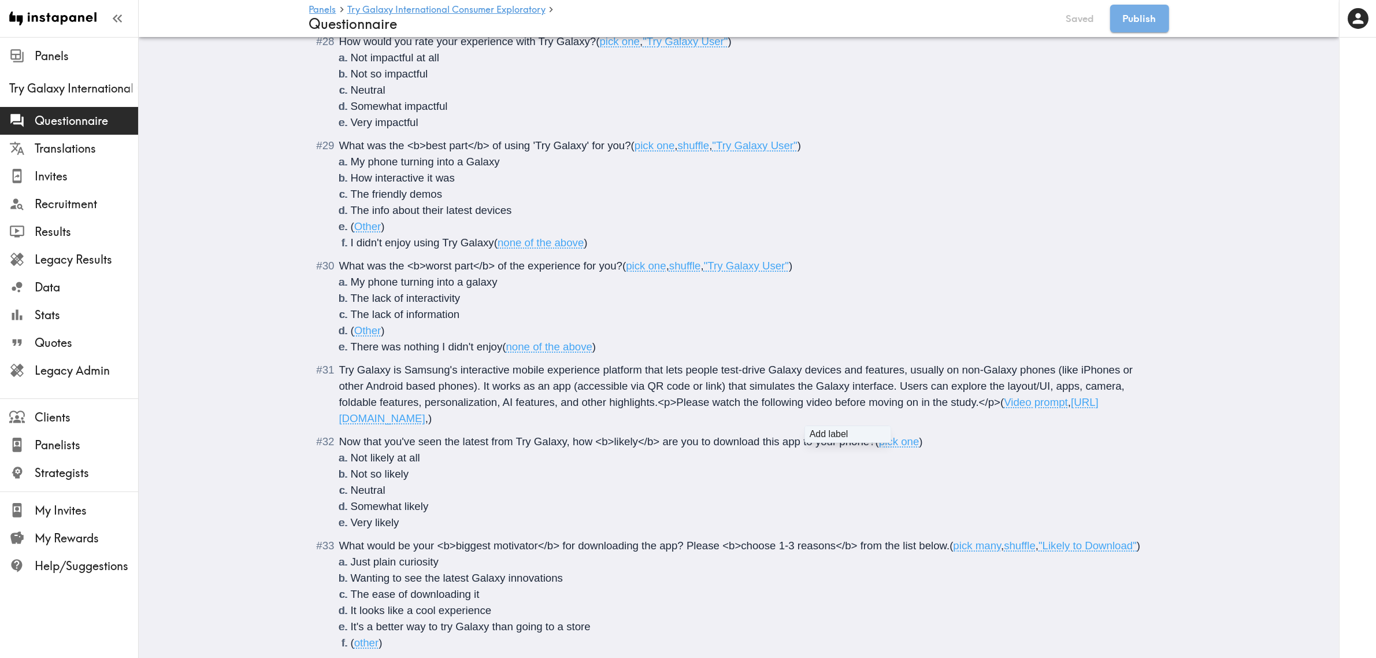
click at [727, 446] on span "Now that you've seen the latest from Try Galaxy, how <b>likely</b> are you to d…" at bounding box center [607, 441] width 536 height 12
click at [1131, 22] on button "Publish" at bounding box center [1140, 19] width 59 height 28
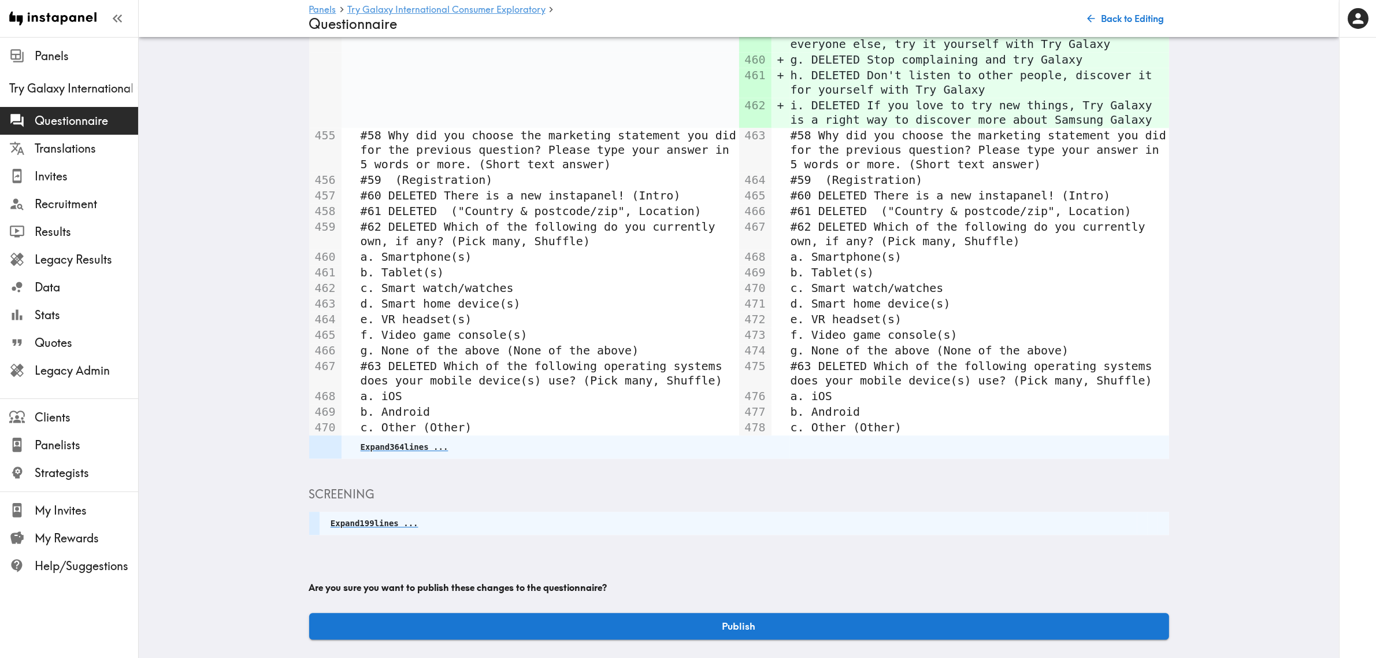
scroll to position [3151, 0]
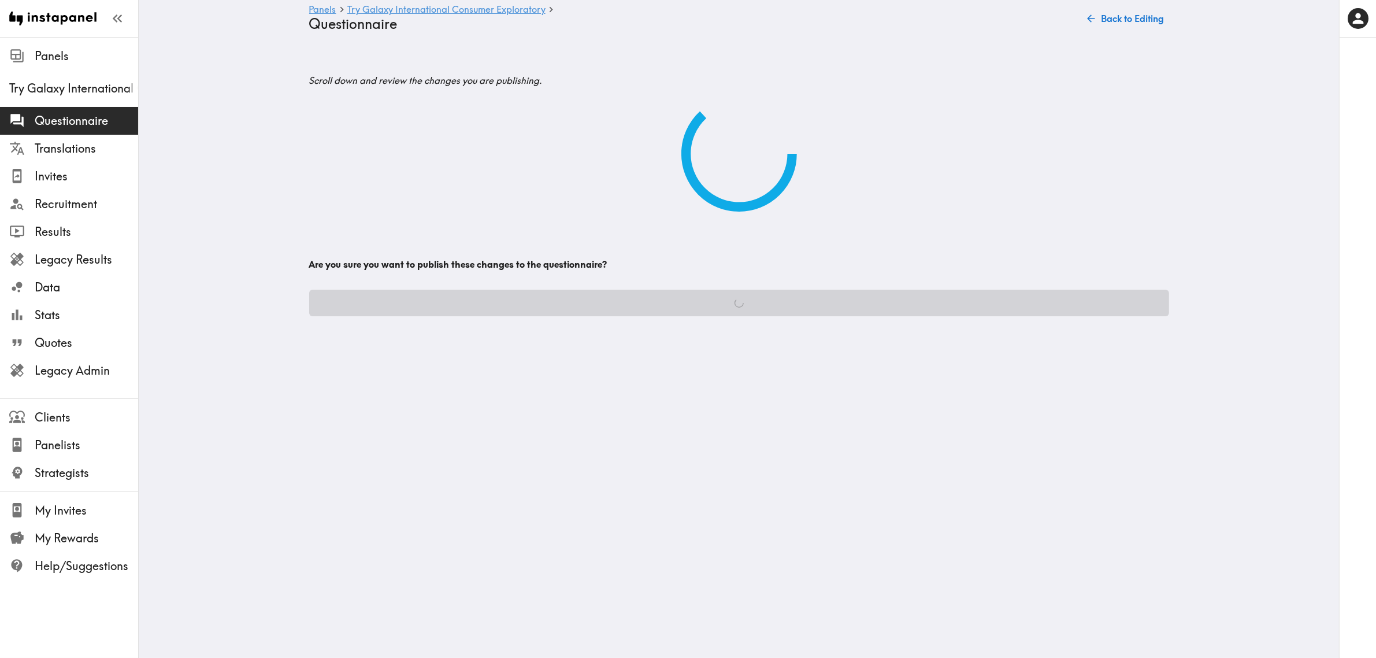
scroll to position [0, 0]
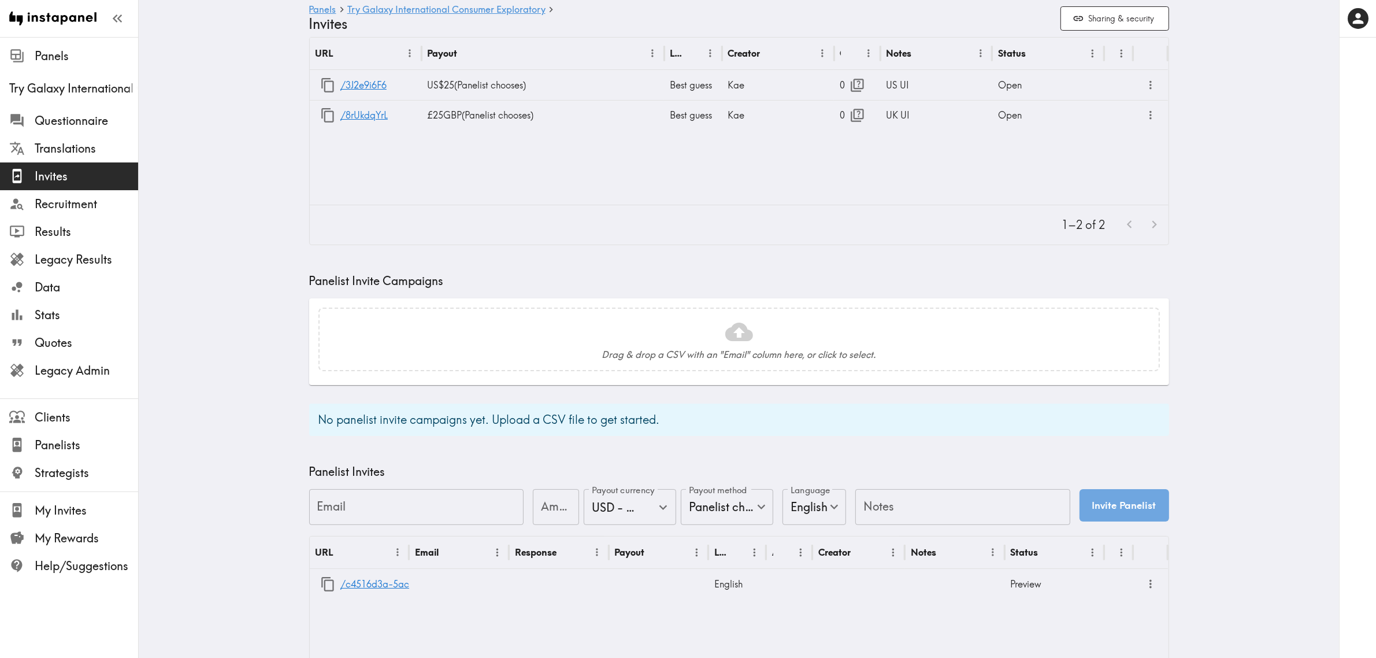
scroll to position [145, 0]
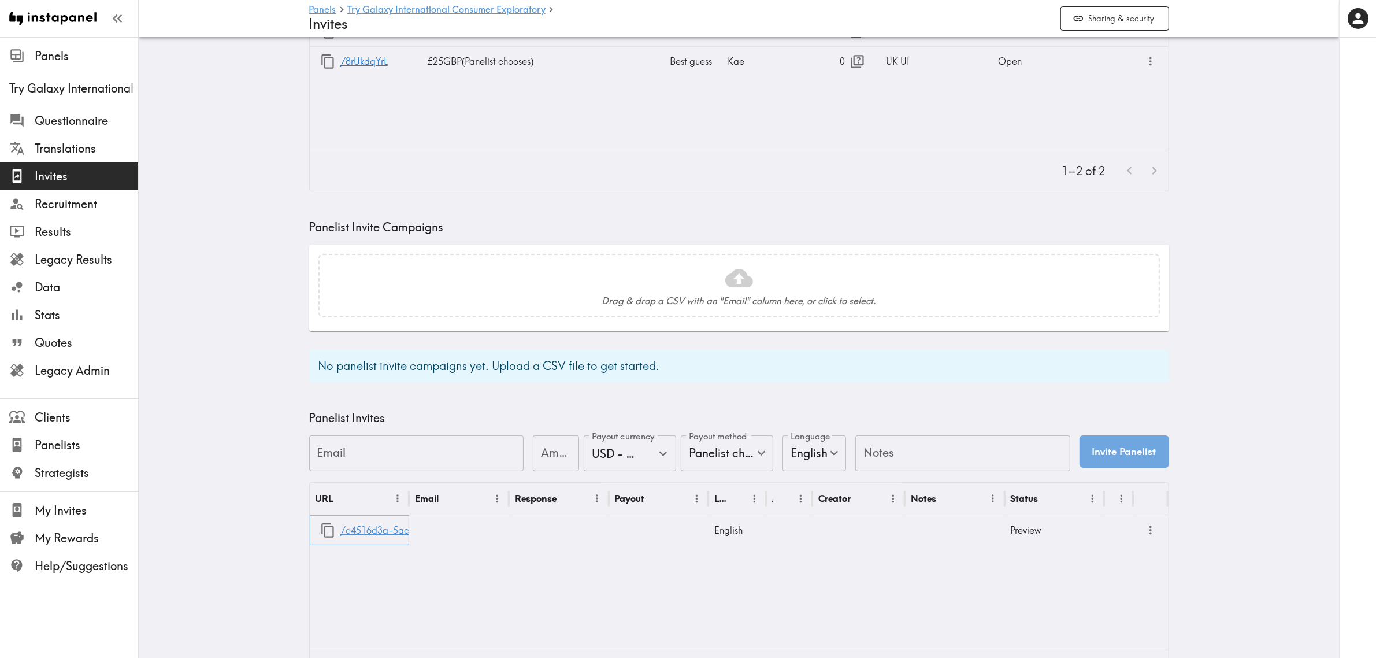
click at [372, 533] on link "/c4516d3a-5ac8-4e65-9eb9-efbad625bcdb" at bounding box center [438, 530] width 194 height 29
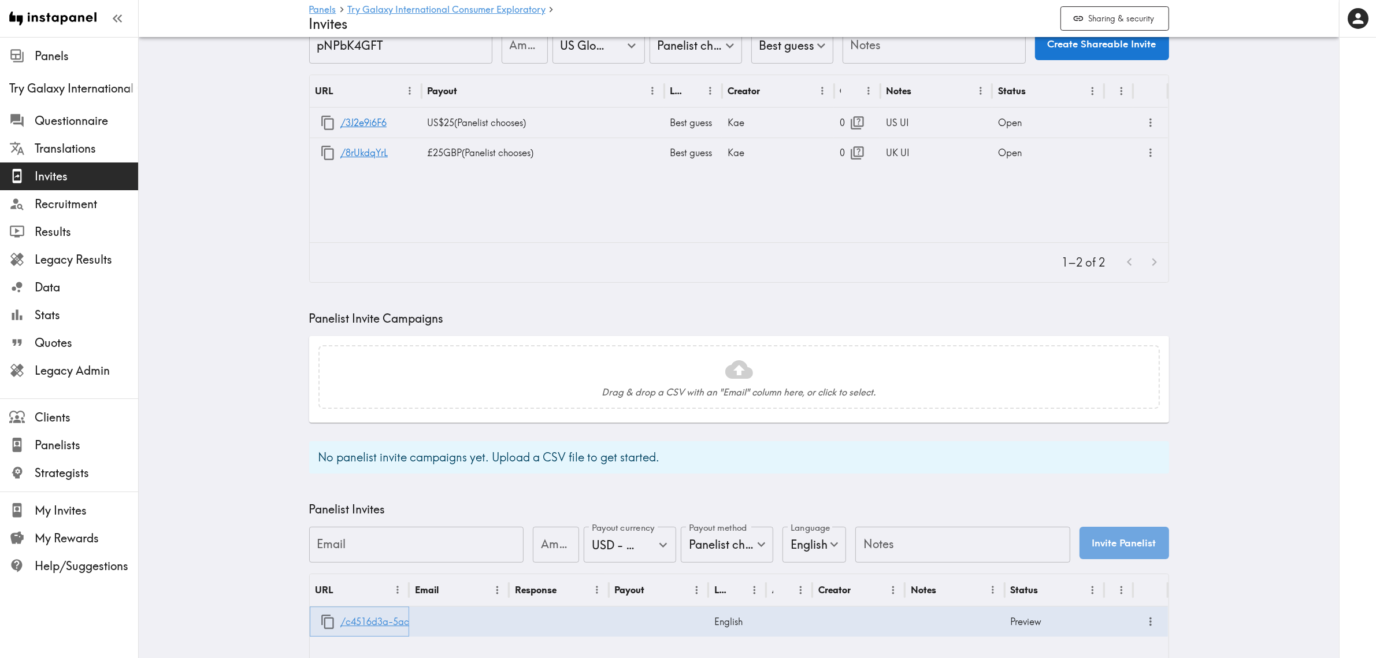
scroll to position [0, 0]
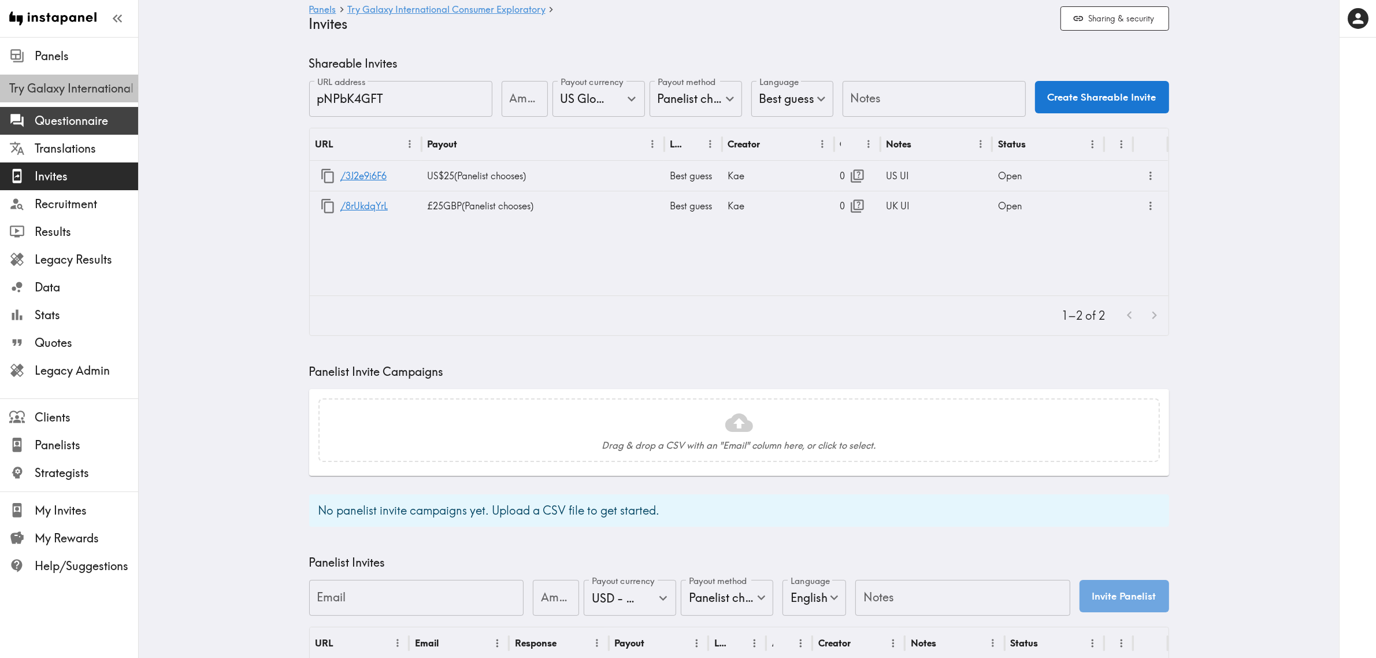
drag, startPoint x: 65, startPoint y: 101, endPoint x: 69, endPoint y: 114, distance: 13.3
click at [65, 101] on div "Try Galaxy International Consumer Exploratory" at bounding box center [69, 88] width 138 height 30
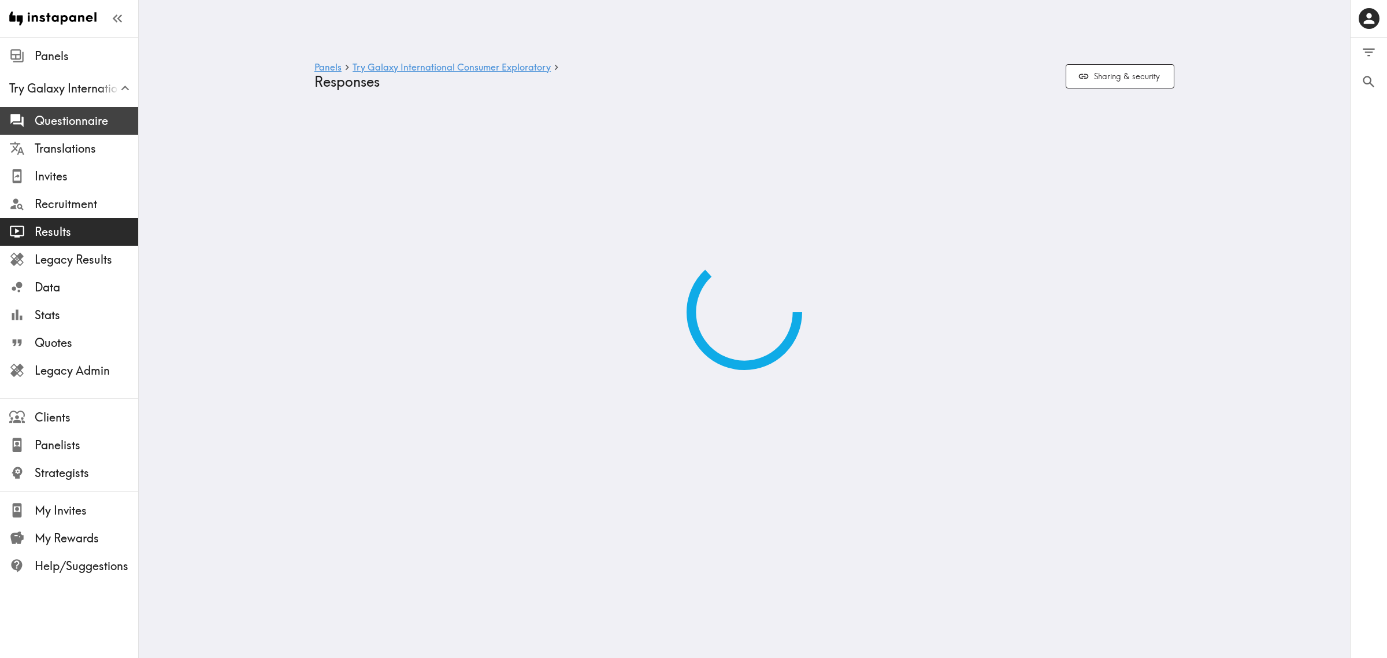
click at [76, 126] on span "Questionnaire" at bounding box center [86, 121] width 103 height 16
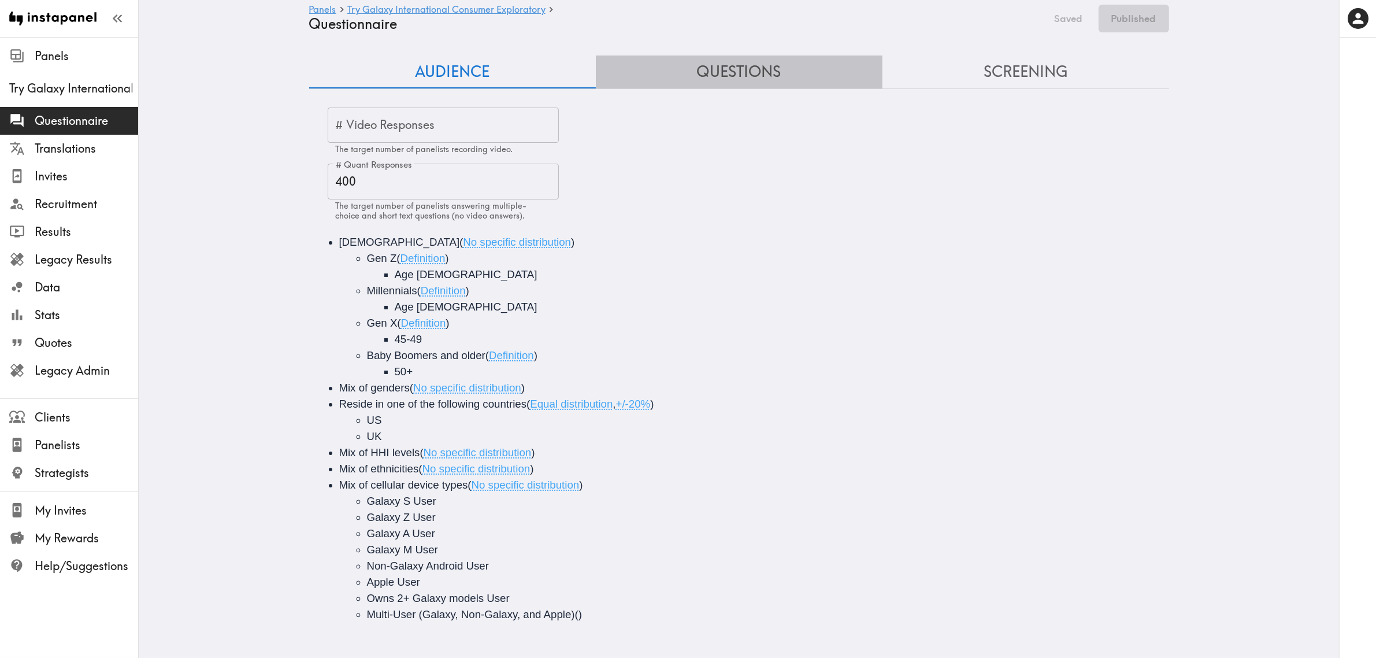
click at [721, 76] on button "Questions" at bounding box center [739, 71] width 287 height 33
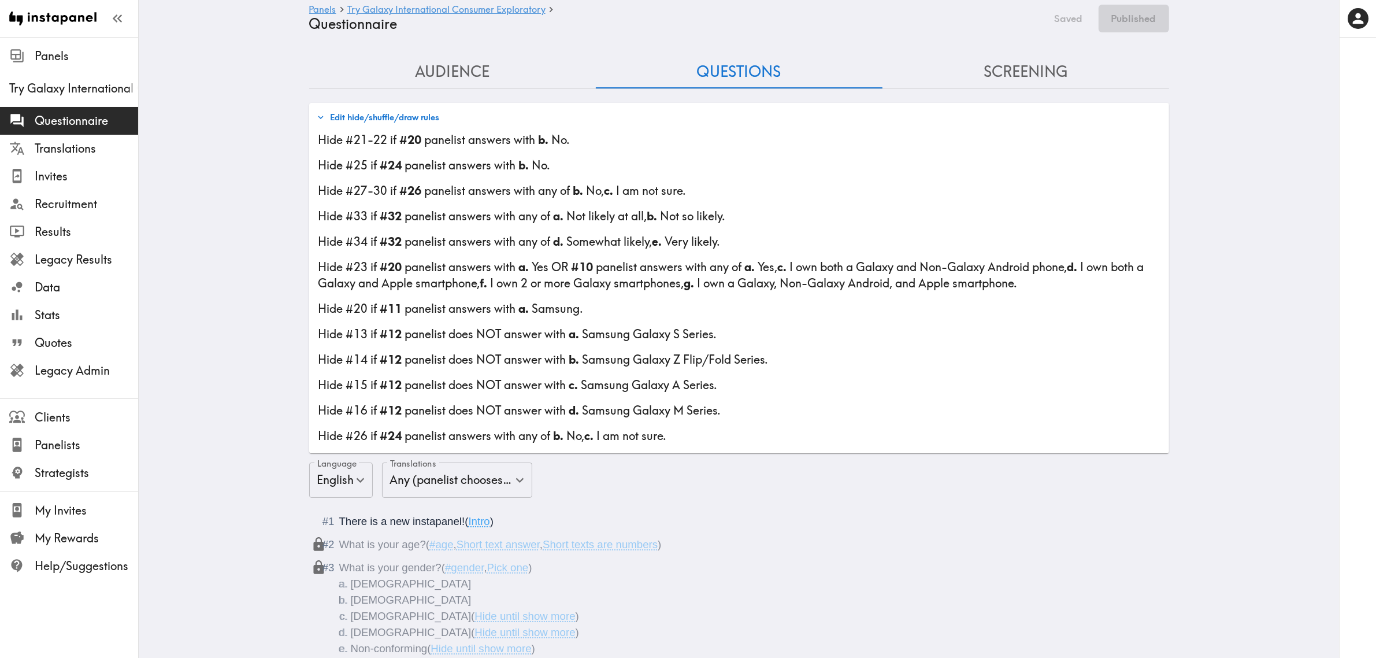
click at [694, 591] on li "[DEMOGRAPHIC_DATA]" at bounding box center [753, 584] width 805 height 16
click at [371, 120] on button "Edit hide/shuffle/draw rules" at bounding box center [378, 118] width 129 height 20
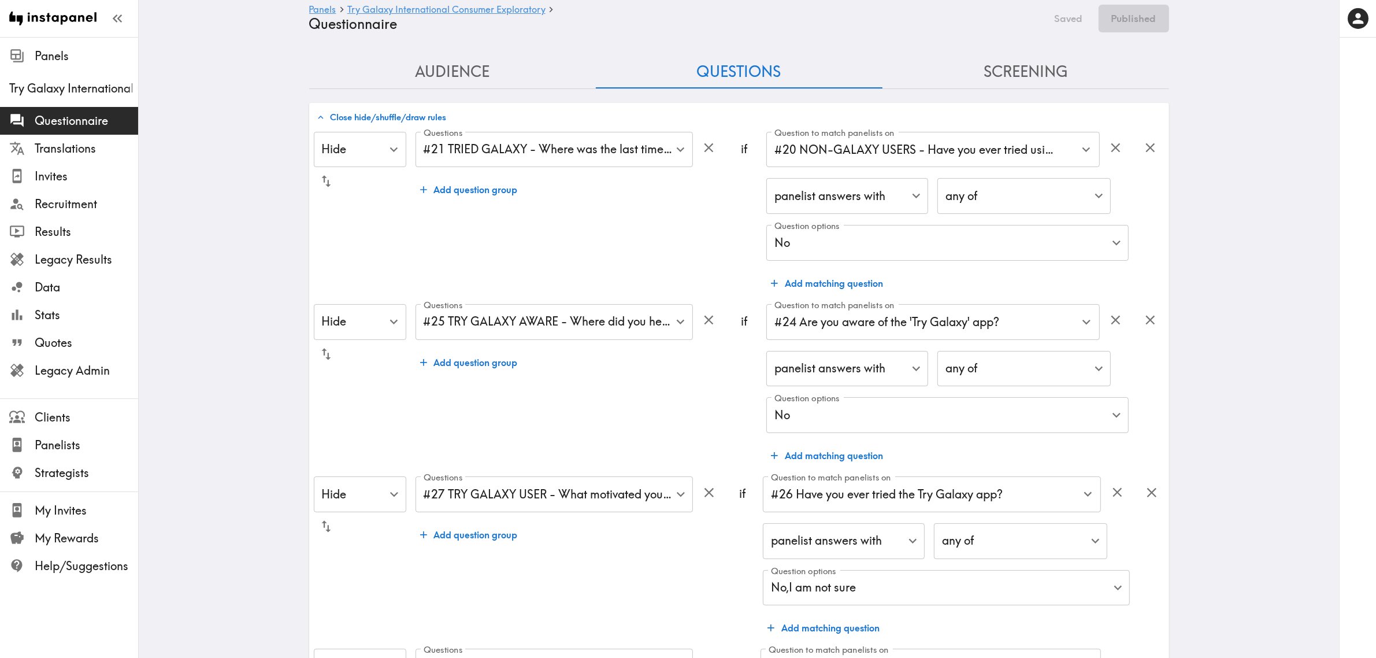
click at [340, 114] on button "Close hide/shuffle/draw rules" at bounding box center [382, 118] width 136 height 20
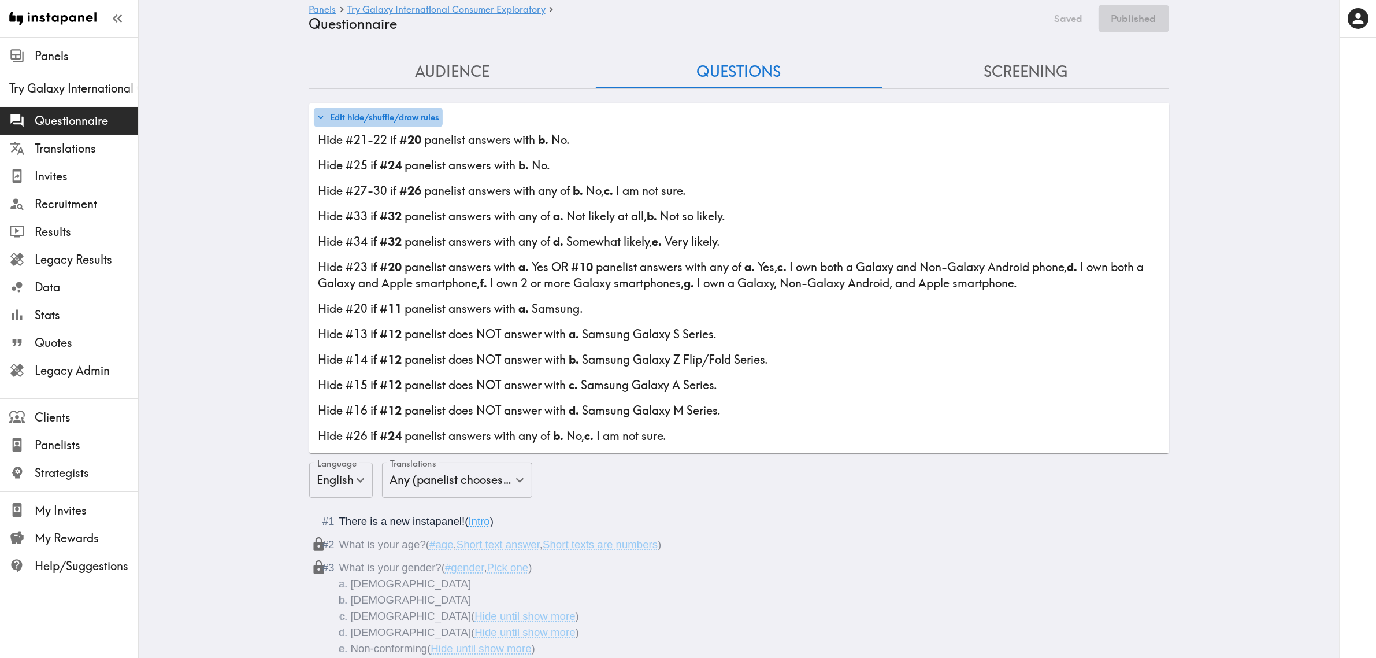
click at [389, 120] on button "Edit hide/shuffle/draw rules" at bounding box center [378, 118] width 129 height 20
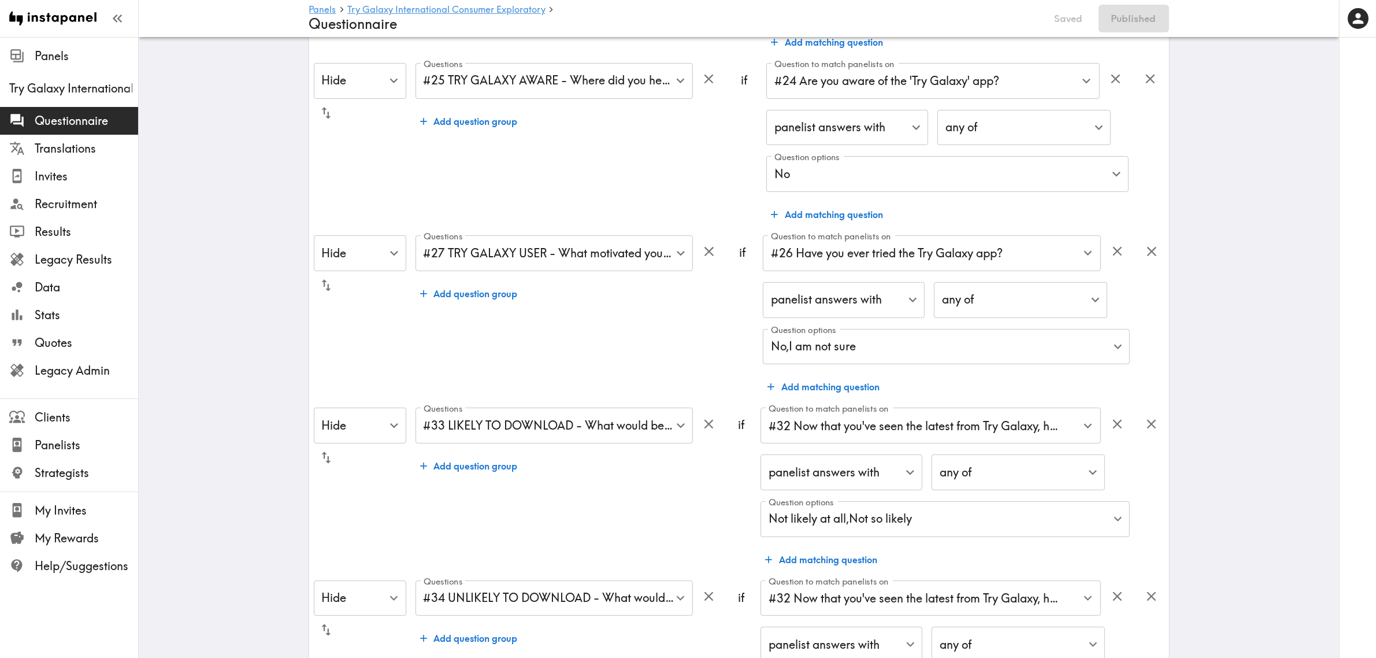
scroll to position [217, 0]
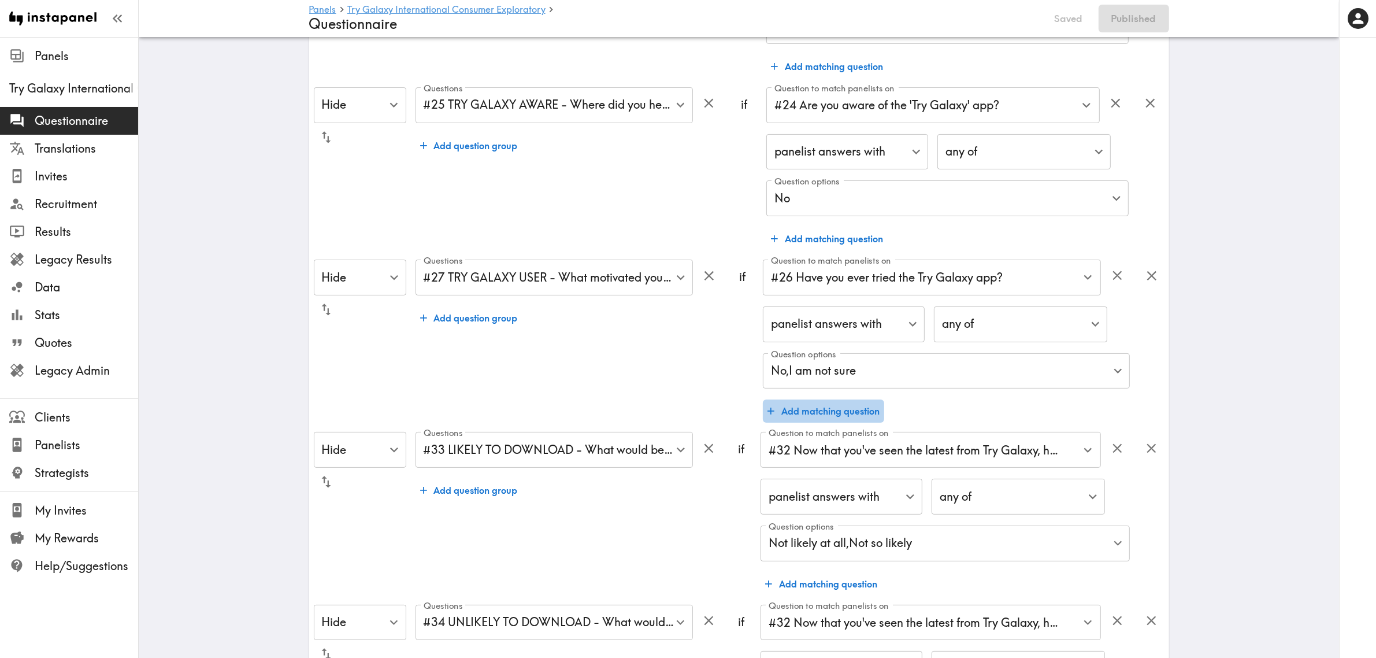
click at [833, 408] on button "Add matching question" at bounding box center [823, 410] width 121 height 23
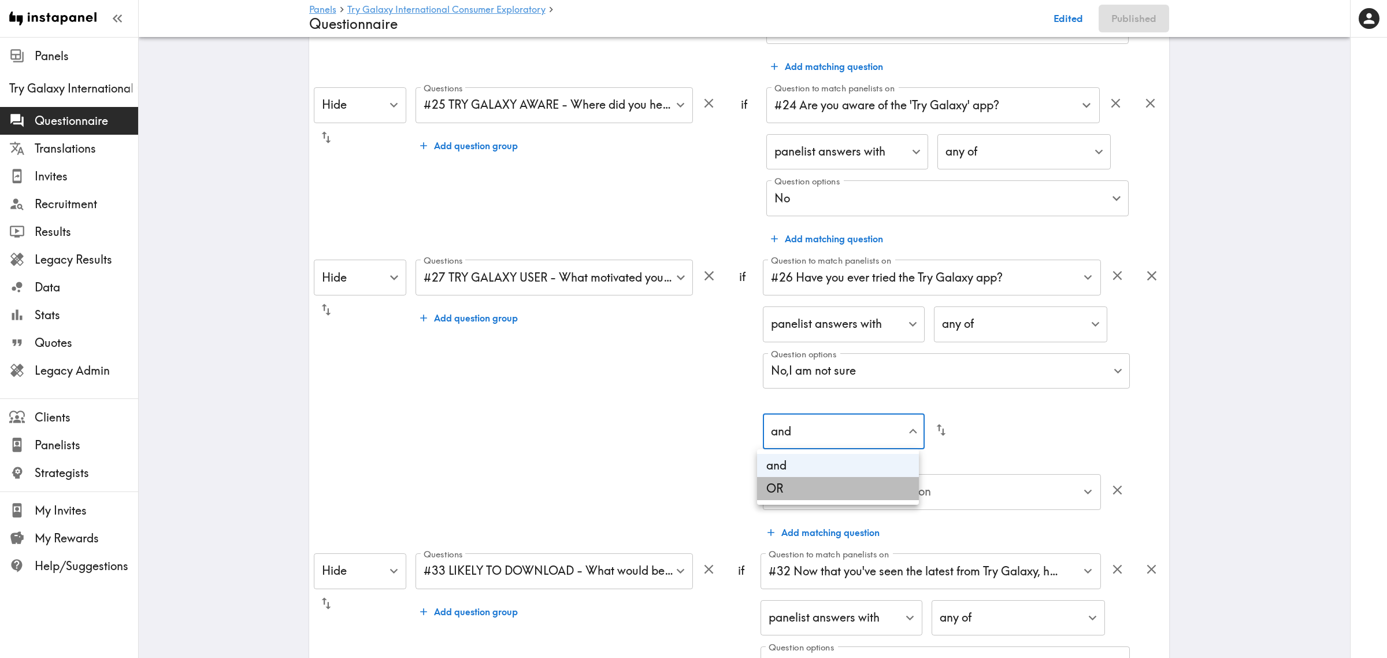
click at [830, 487] on li "OR" at bounding box center [838, 488] width 162 height 23
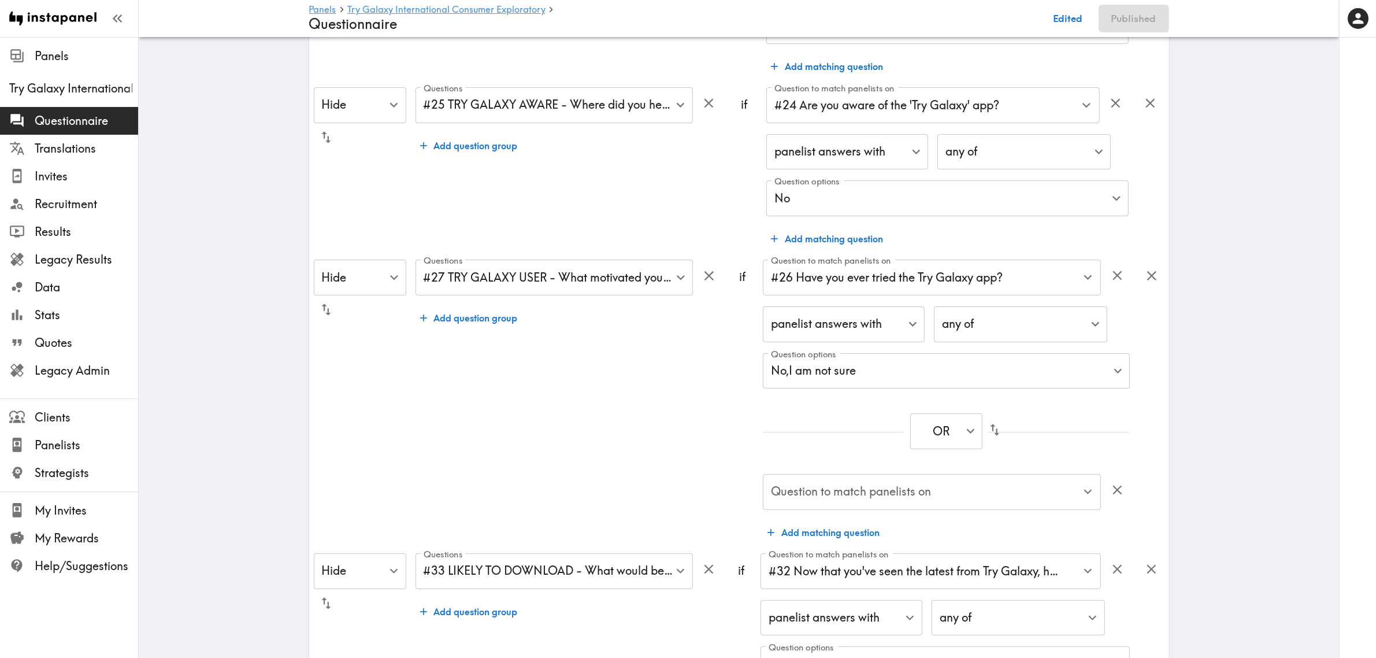
click at [920, 493] on input "Question to match panelists on" at bounding box center [923, 491] width 310 height 25
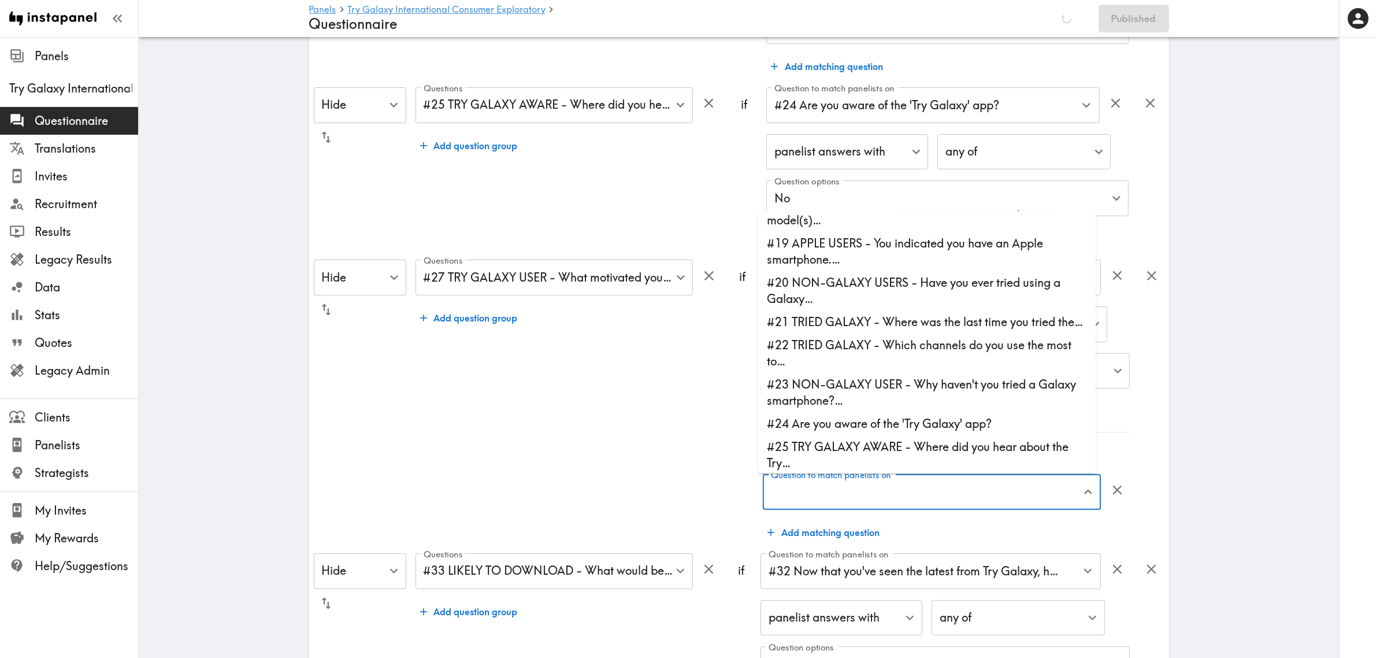
scroll to position [578, 0]
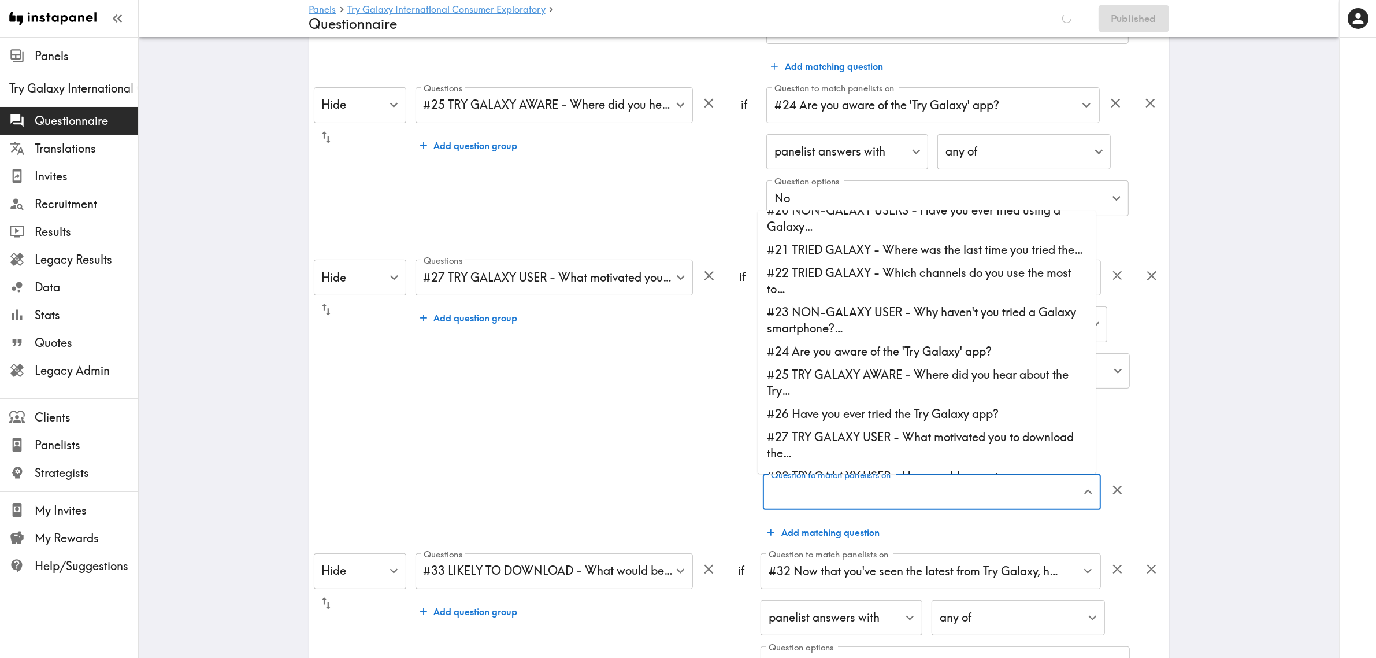
click at [914, 363] on li "#24 Are you aware of the 'Try Galaxy' app?" at bounding box center [927, 351] width 338 height 23
type input "#24 Are you aware of the 'Try Galaxy' app?"
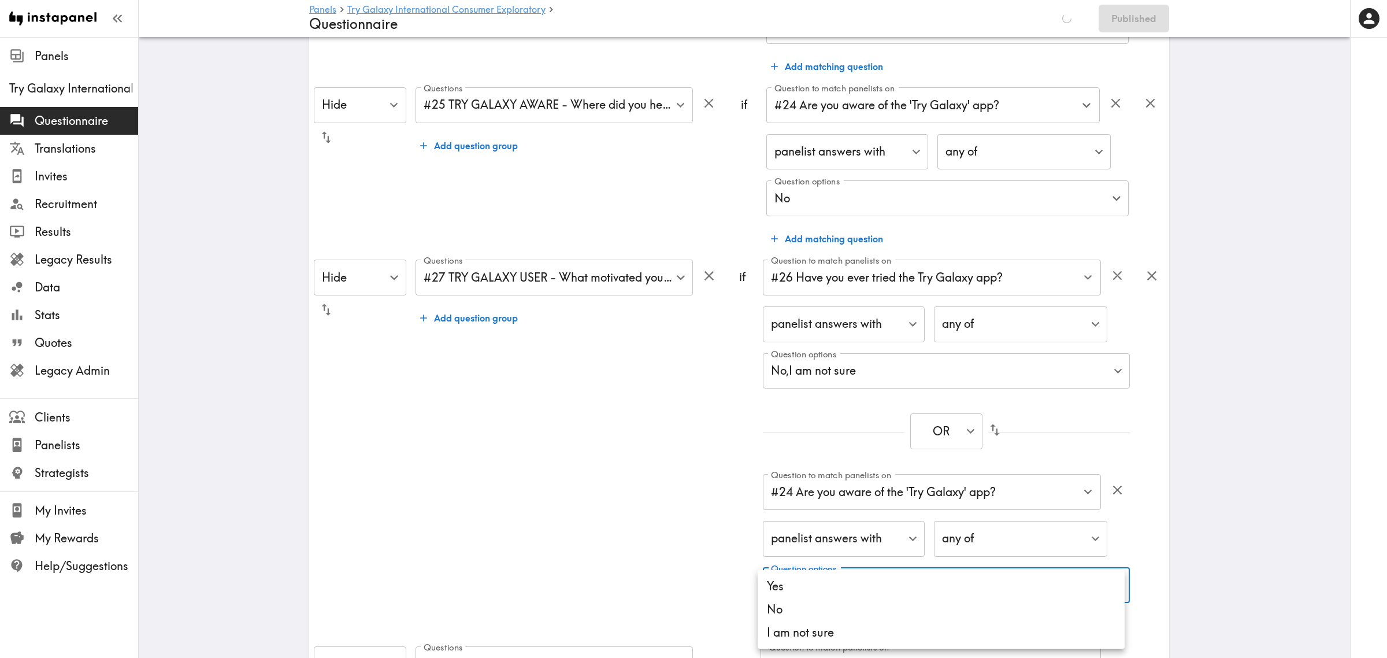
click at [830, 610] on li "No" at bounding box center [941, 609] width 367 height 23
click at [817, 631] on li "I am not sure" at bounding box center [941, 632] width 367 height 23
type input "16b3745a-b4fd-4d24-9272-b60a31afad32,eb51f8f1-56b9-4e06-95ff-0c2f695f1b41"
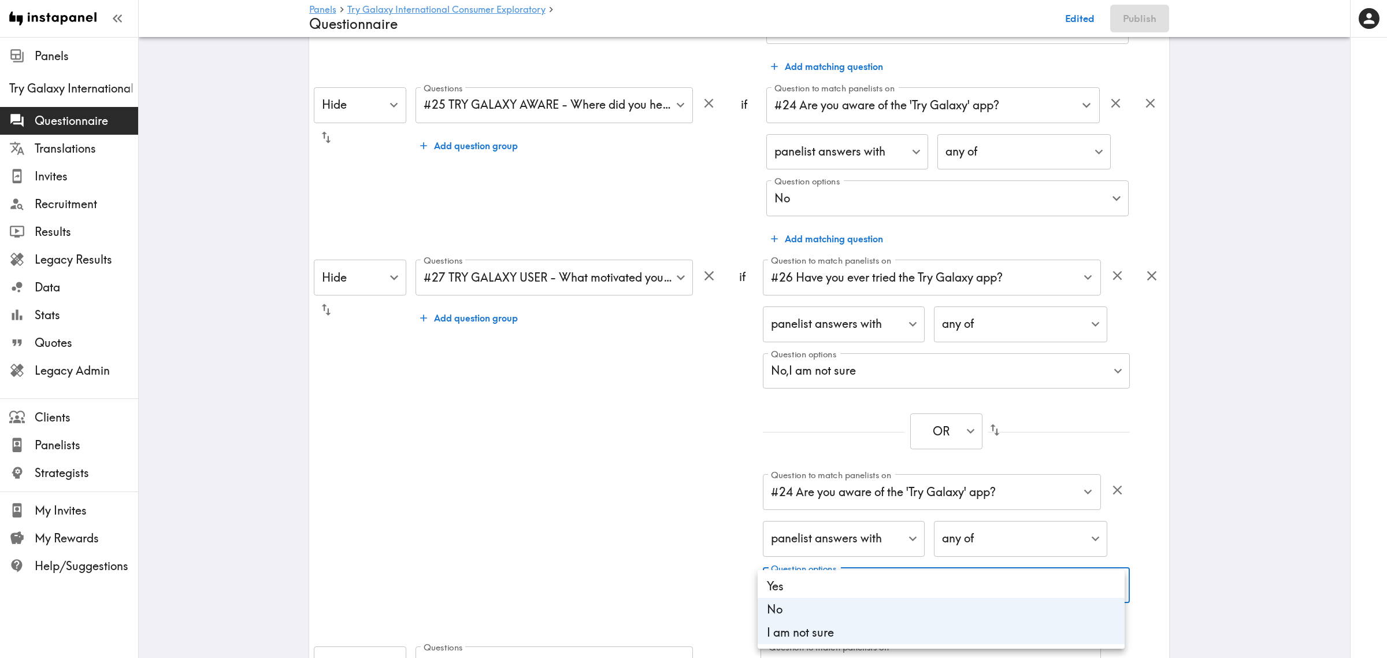
click at [561, 418] on div at bounding box center [693, 329] width 1387 height 658
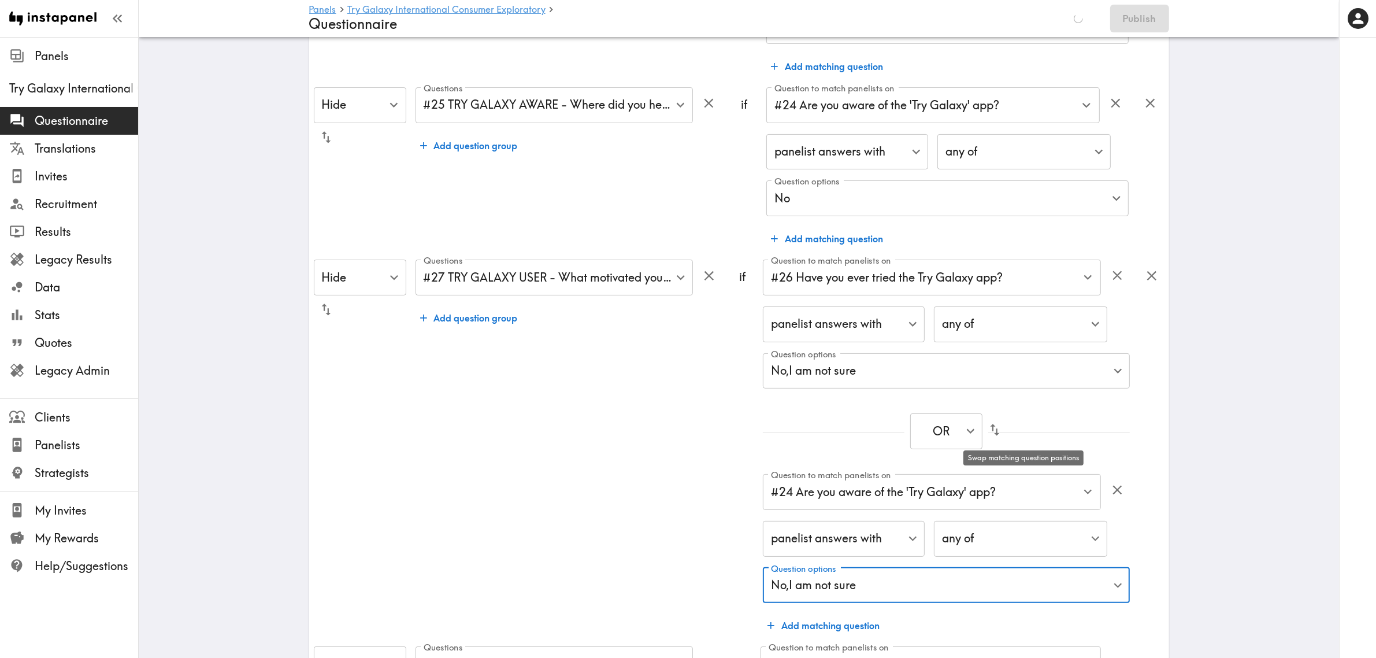
click at [1003, 431] on icon "button" at bounding box center [995, 430] width 16 height 16
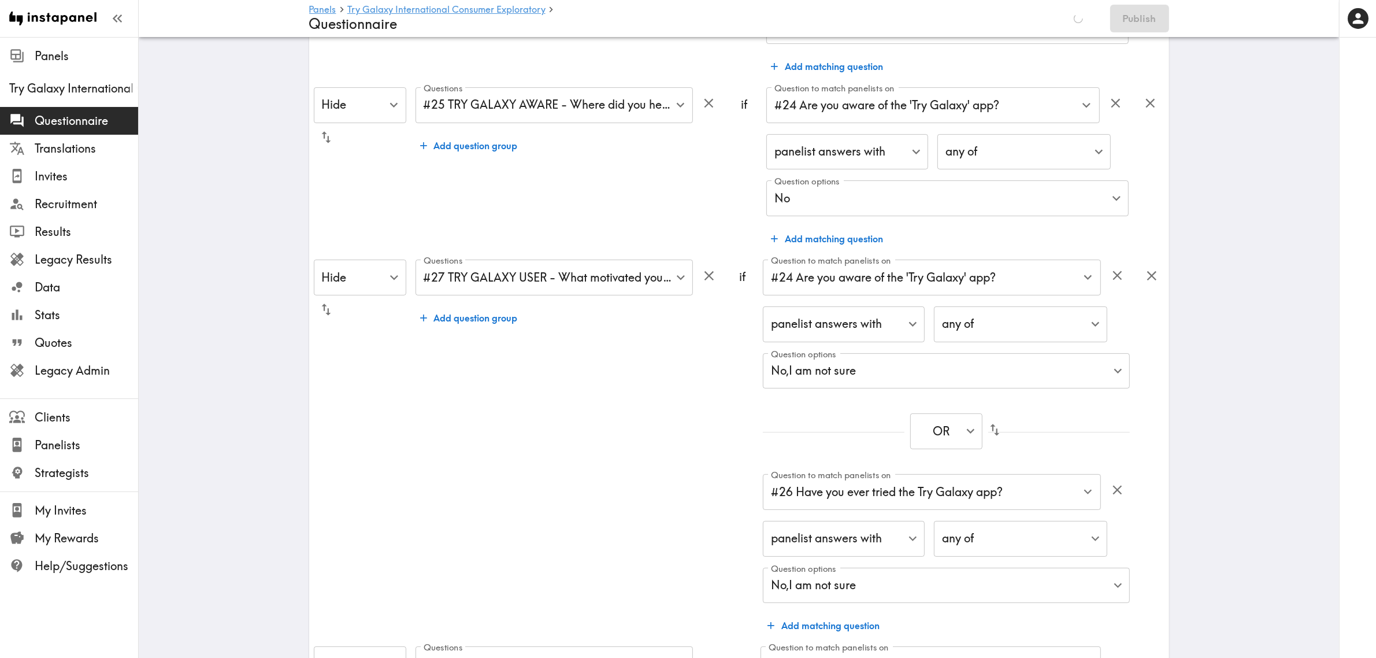
click at [620, 413] on div "Questions #27 TRY GALAXY USER - What motivated you to download the… , #28 TRY G…" at bounding box center [569, 449] width 306 height 378
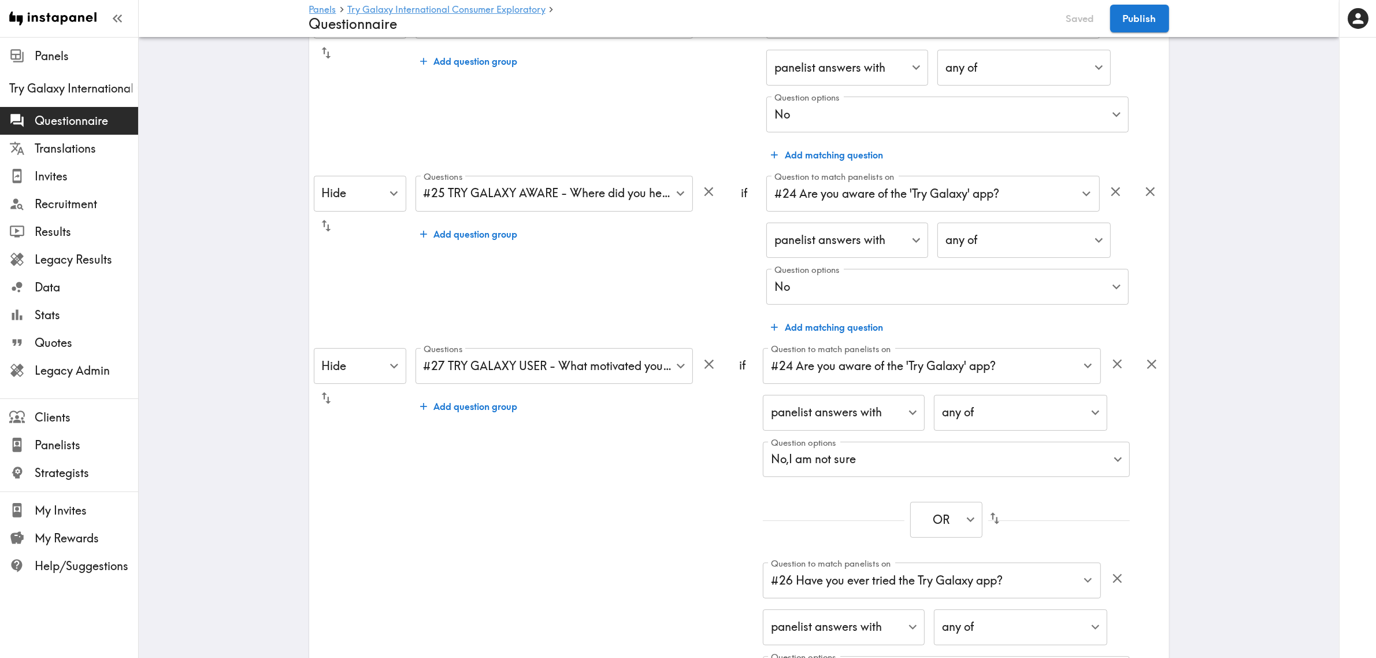
scroll to position [0, 0]
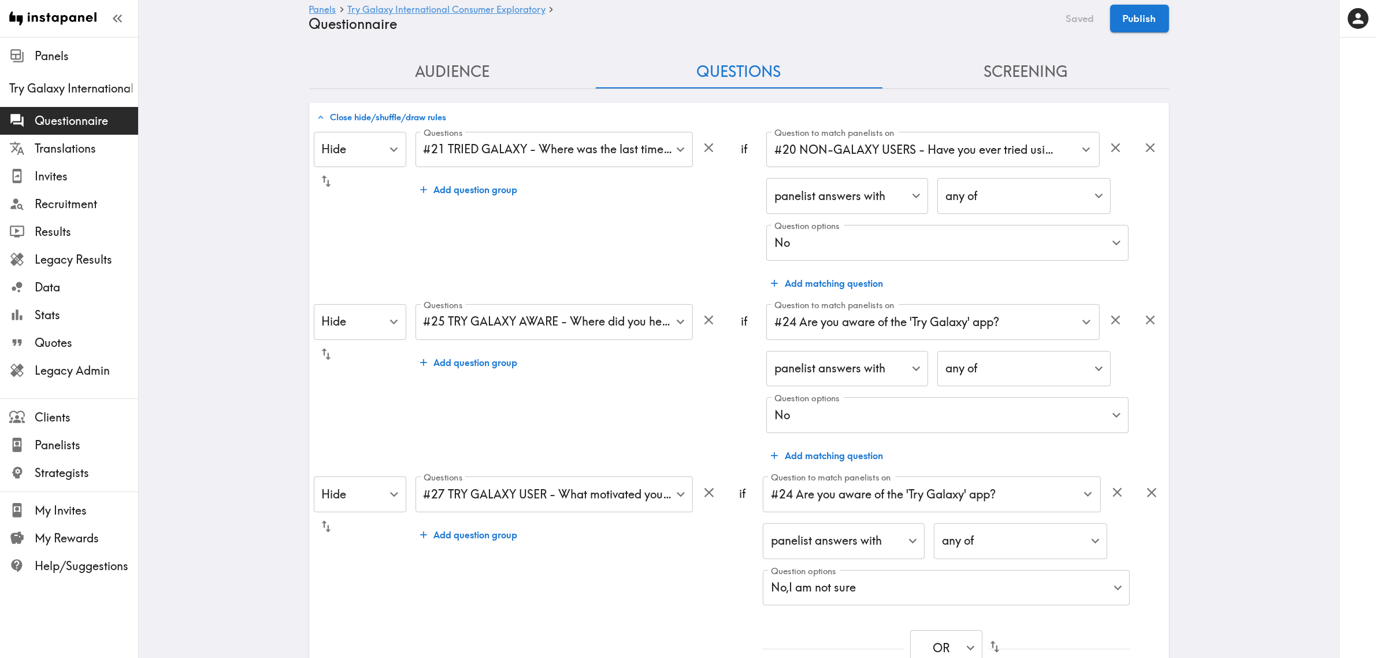
click at [388, 109] on button "Close hide/shuffle/draw rules" at bounding box center [382, 118] width 136 height 20
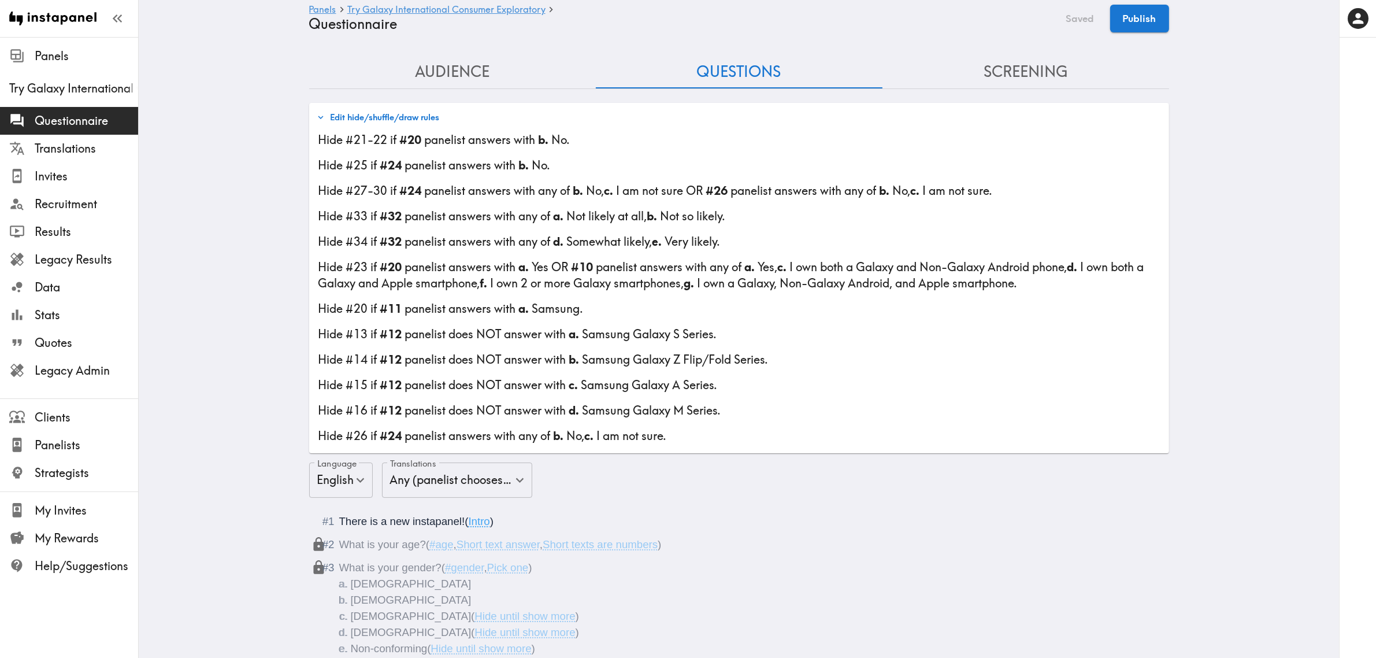
click at [395, 119] on button "Edit hide/shuffle/draw rules" at bounding box center [378, 118] width 129 height 20
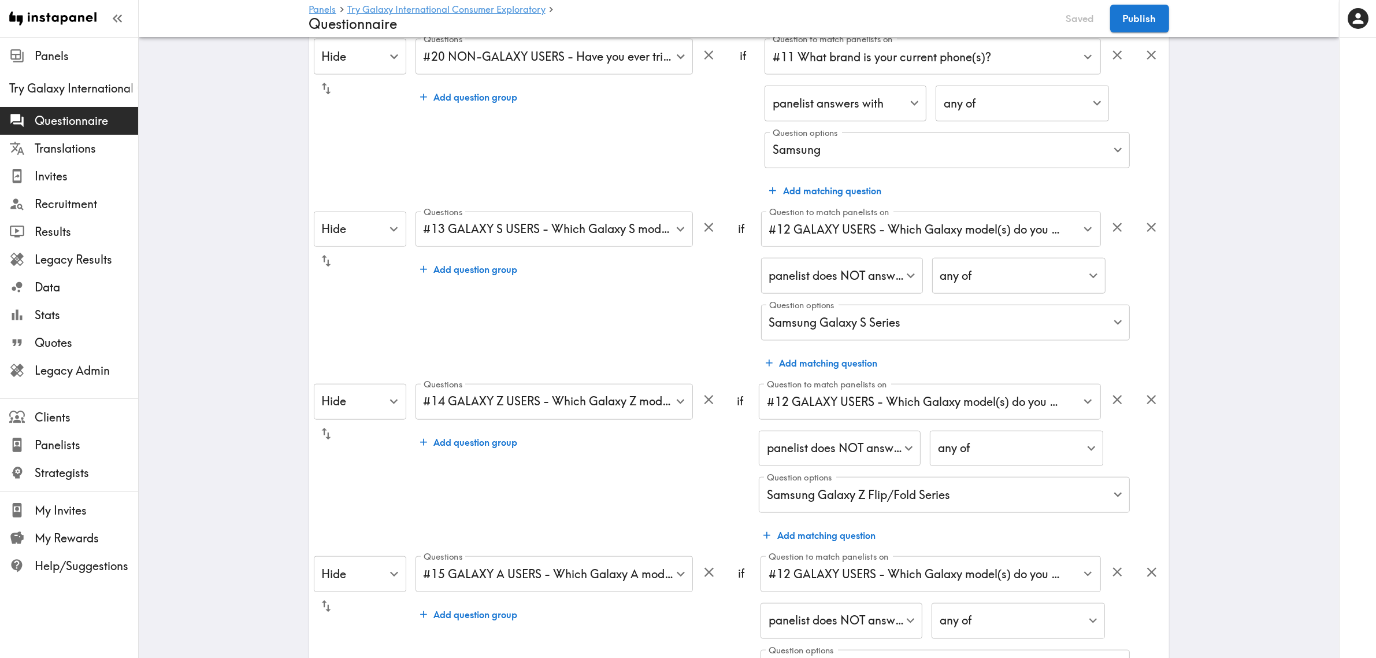
scroll to position [1523, 0]
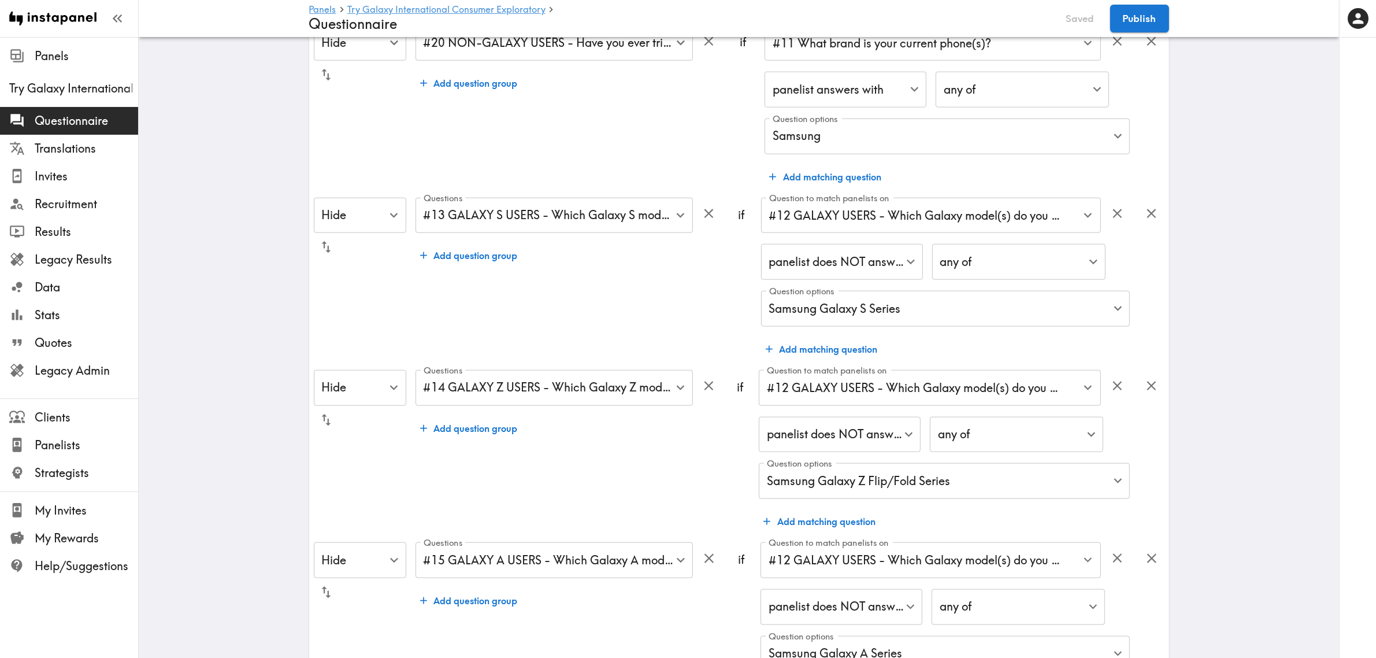
click at [808, 346] on button "Add matching question" at bounding box center [821, 349] width 121 height 23
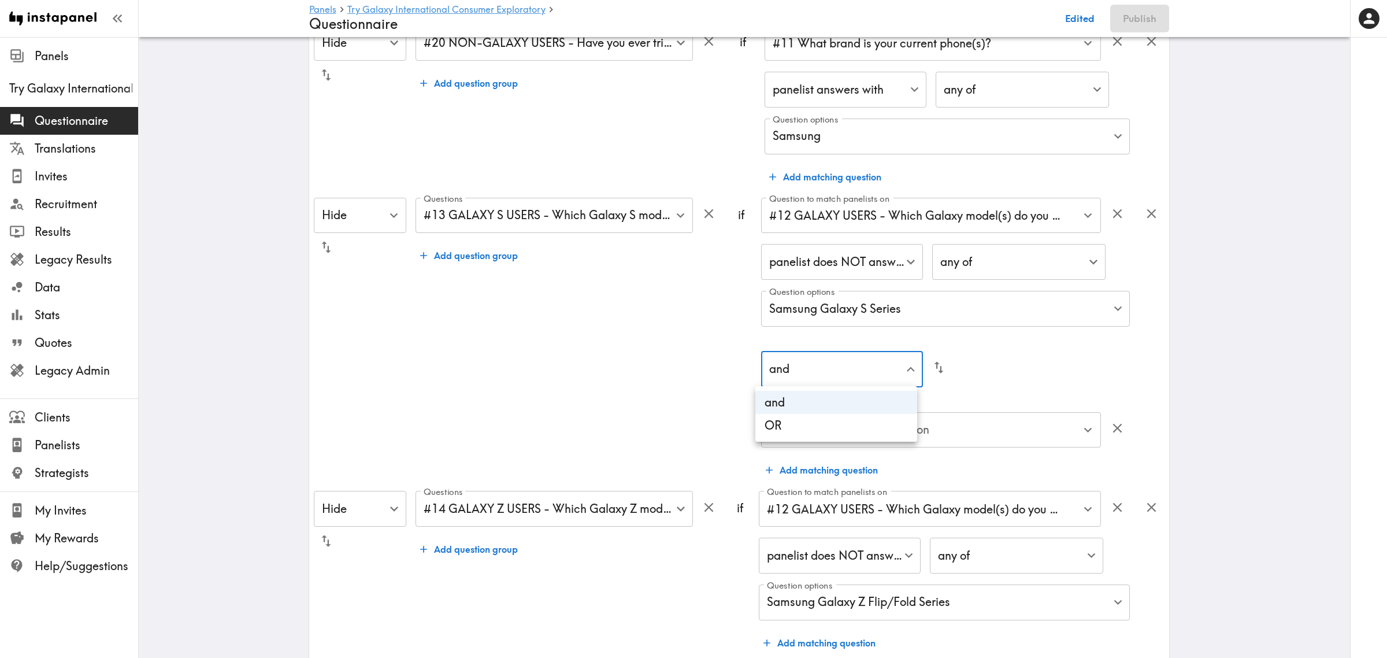
click at [834, 426] on li "OR" at bounding box center [837, 425] width 162 height 23
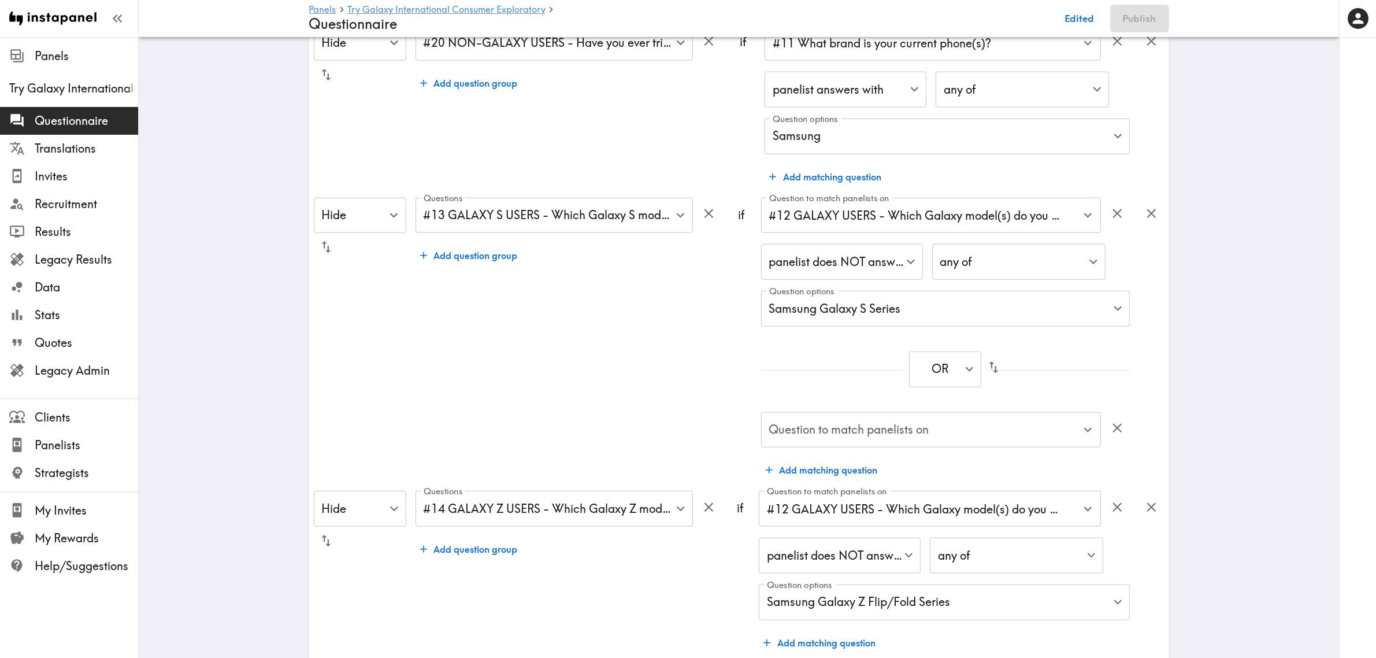
click at [871, 434] on input "Question to match panelists on" at bounding box center [923, 429] width 313 height 25
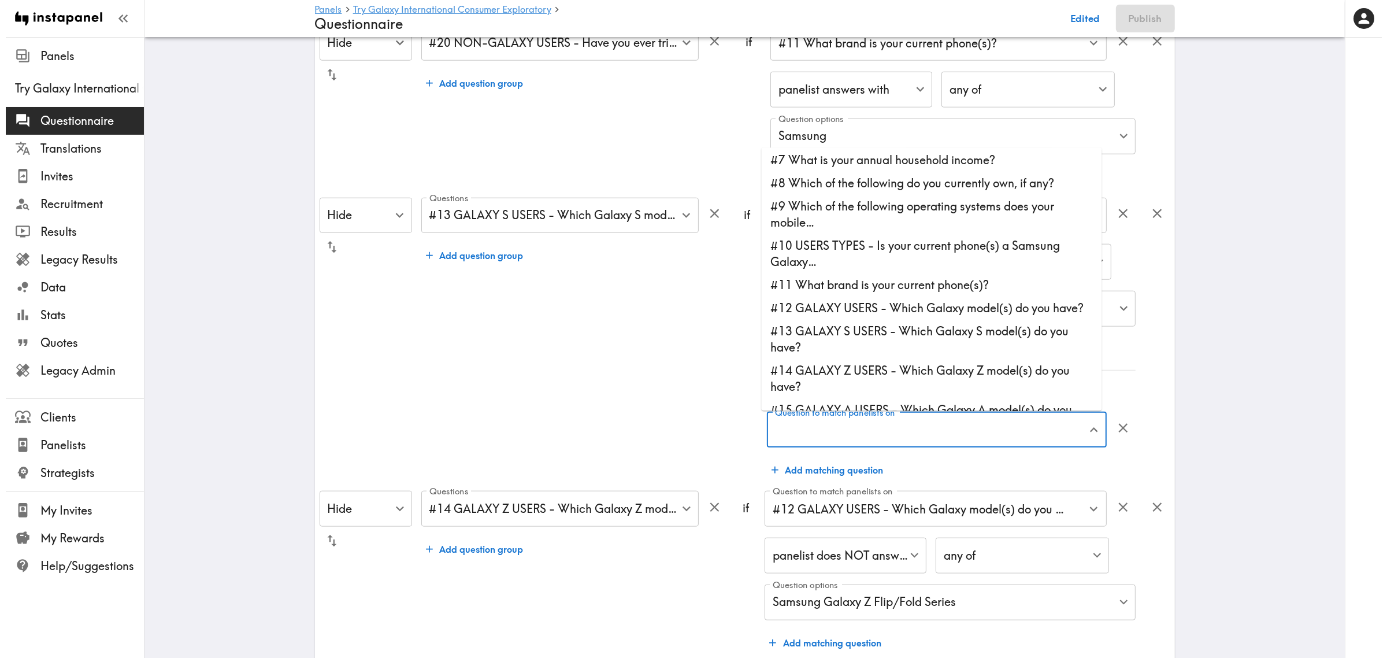
scroll to position [145, 0]
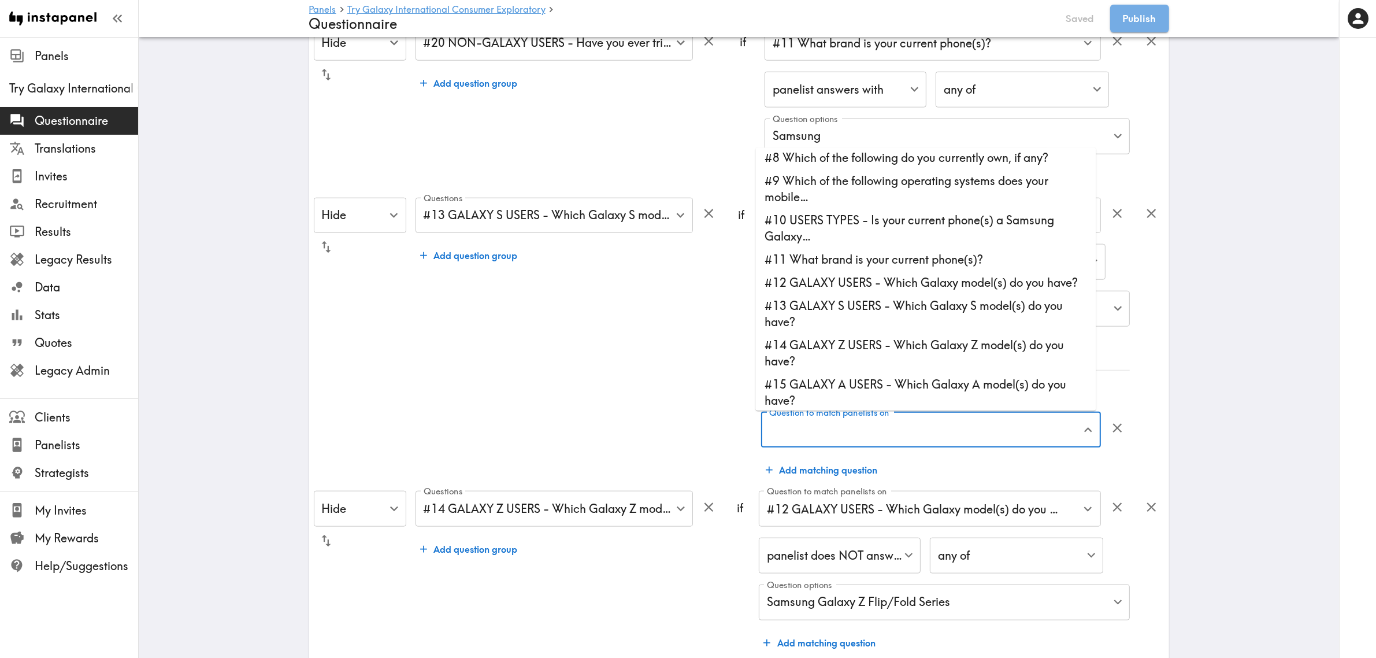
click at [922, 262] on li "#11 What brand is your current phone(s)?" at bounding box center [926, 259] width 341 height 23
type input "#11 What brand is your current phone(s)?"
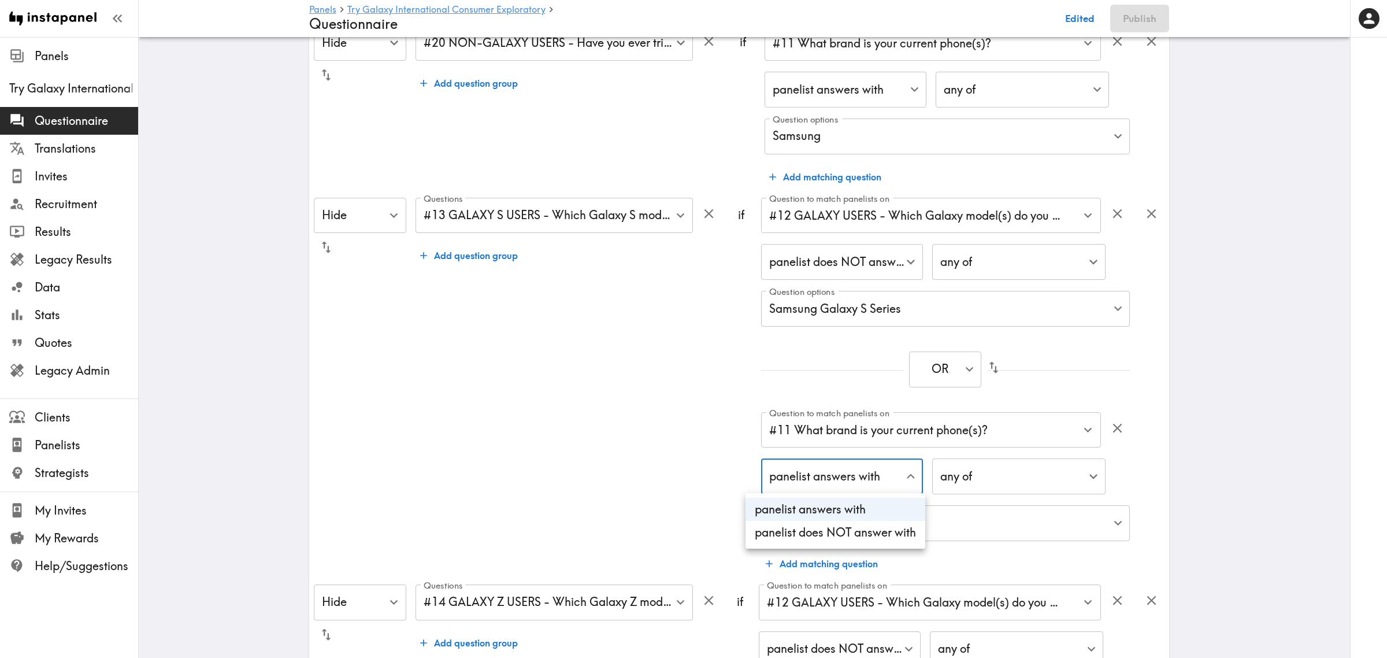
click at [837, 534] on li "panelist does NOT answer with" at bounding box center [836, 532] width 180 height 23
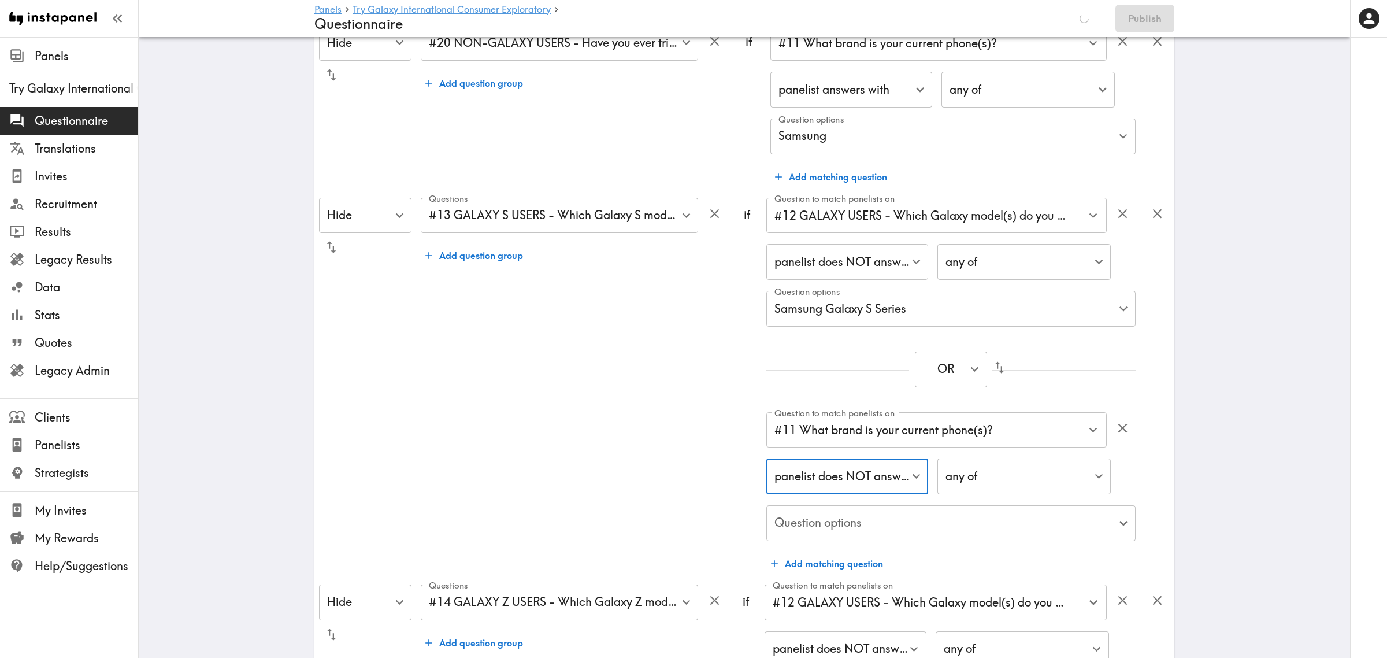
type input "true"
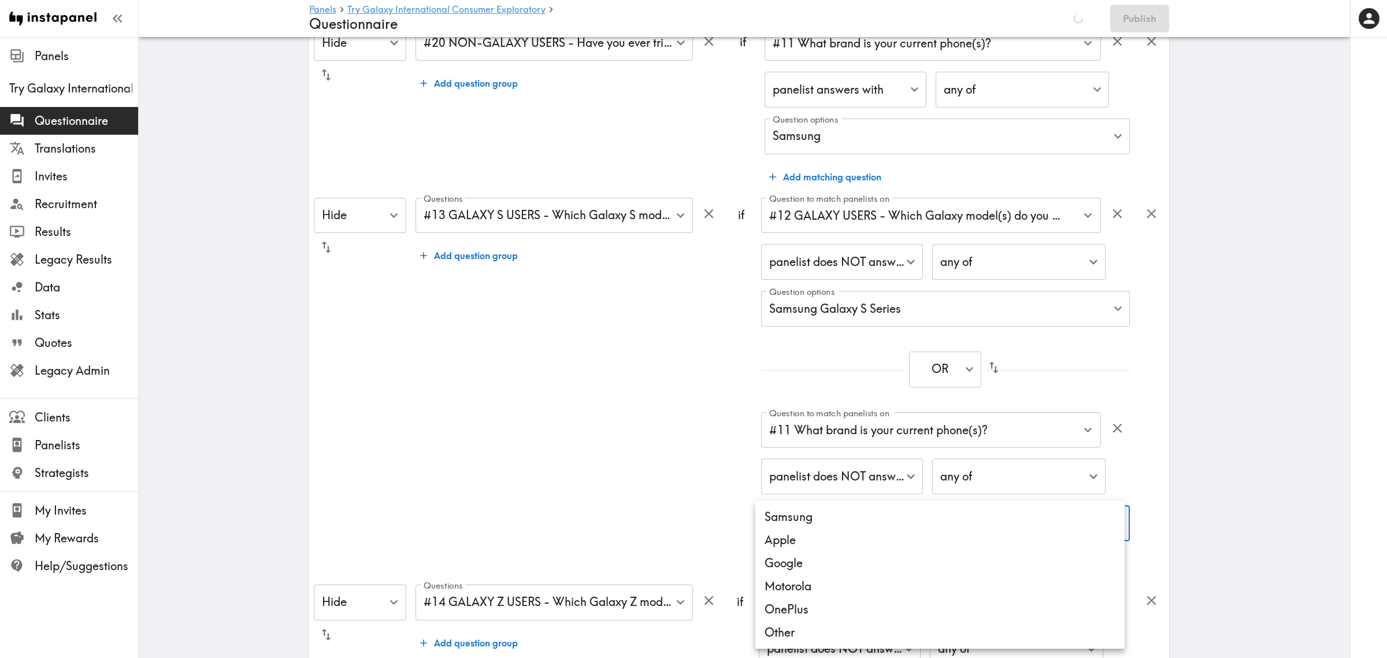
click at [812, 517] on li "Samsung" at bounding box center [940, 516] width 369 height 23
type input "3b8e8882-f226-4981-a449-5ce69b260b86"
click at [610, 513] on div at bounding box center [693, 329] width 1387 height 658
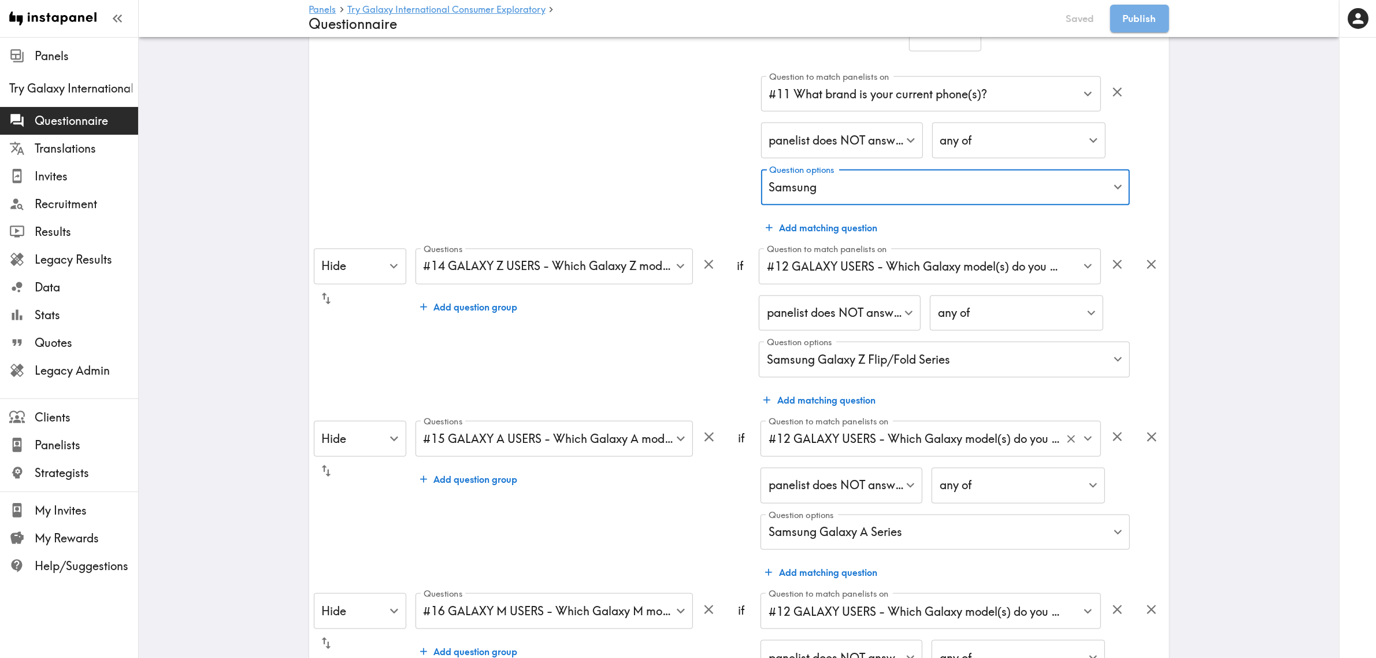
scroll to position [1885, 0]
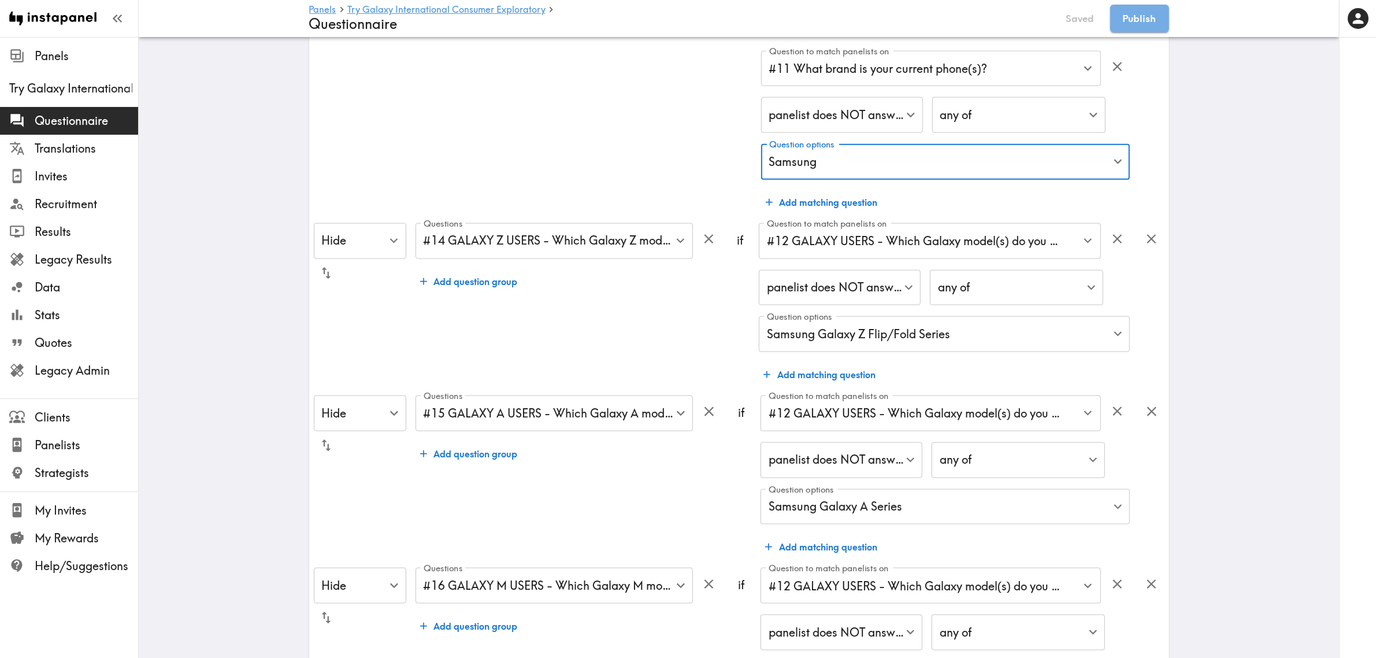
click at [839, 382] on button "Add matching question" at bounding box center [819, 374] width 121 height 23
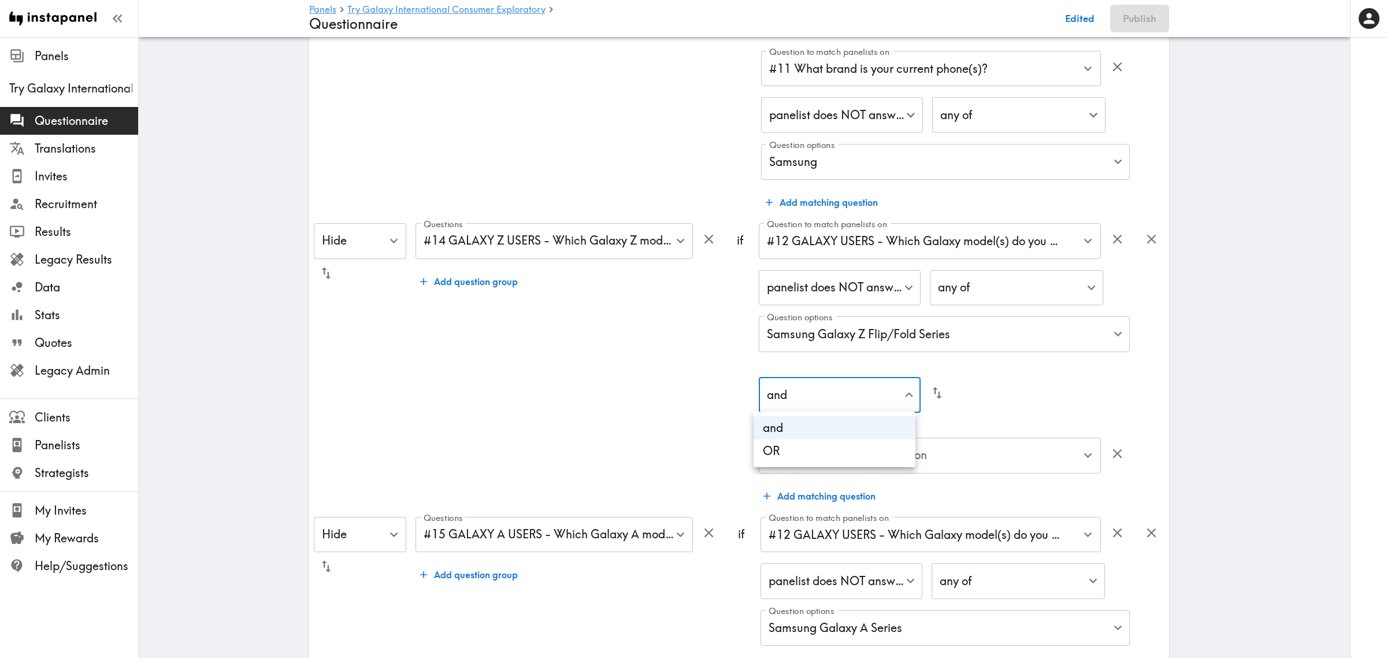
click at [822, 455] on li "OR" at bounding box center [835, 450] width 162 height 23
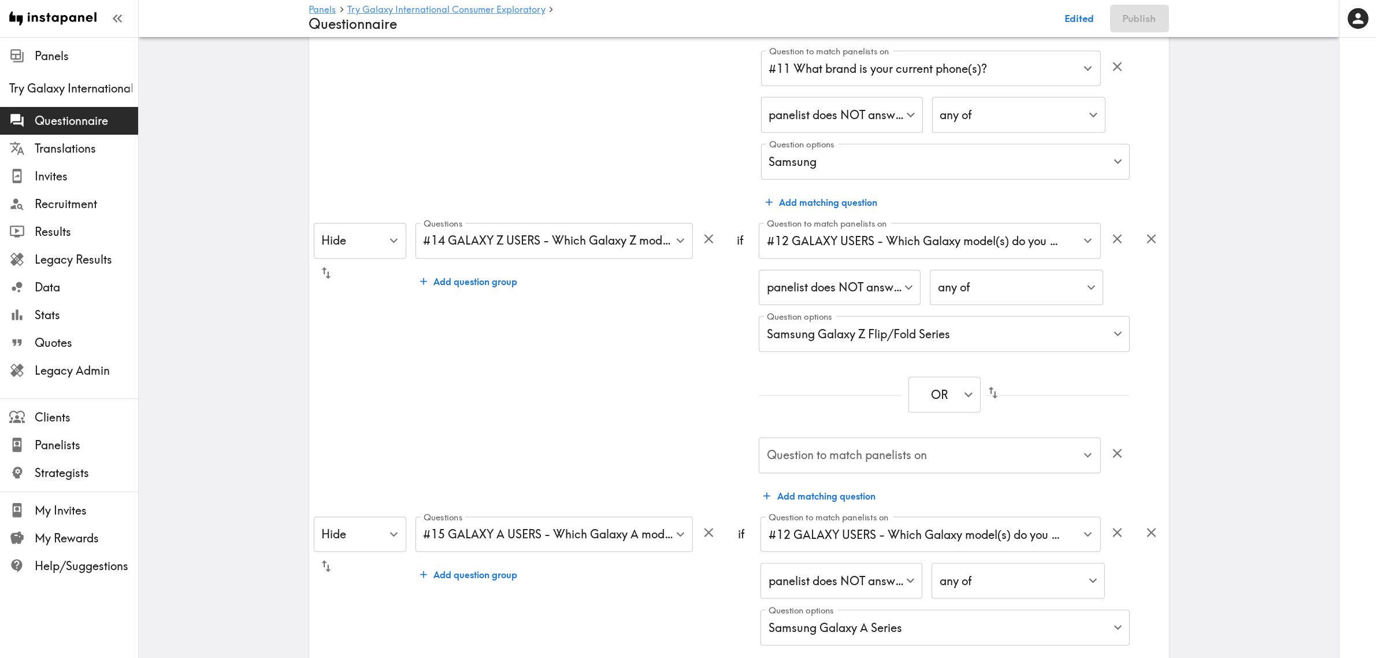
click at [827, 452] on div "Question to match panelists on Question to match panelists on" at bounding box center [930, 457] width 342 height 38
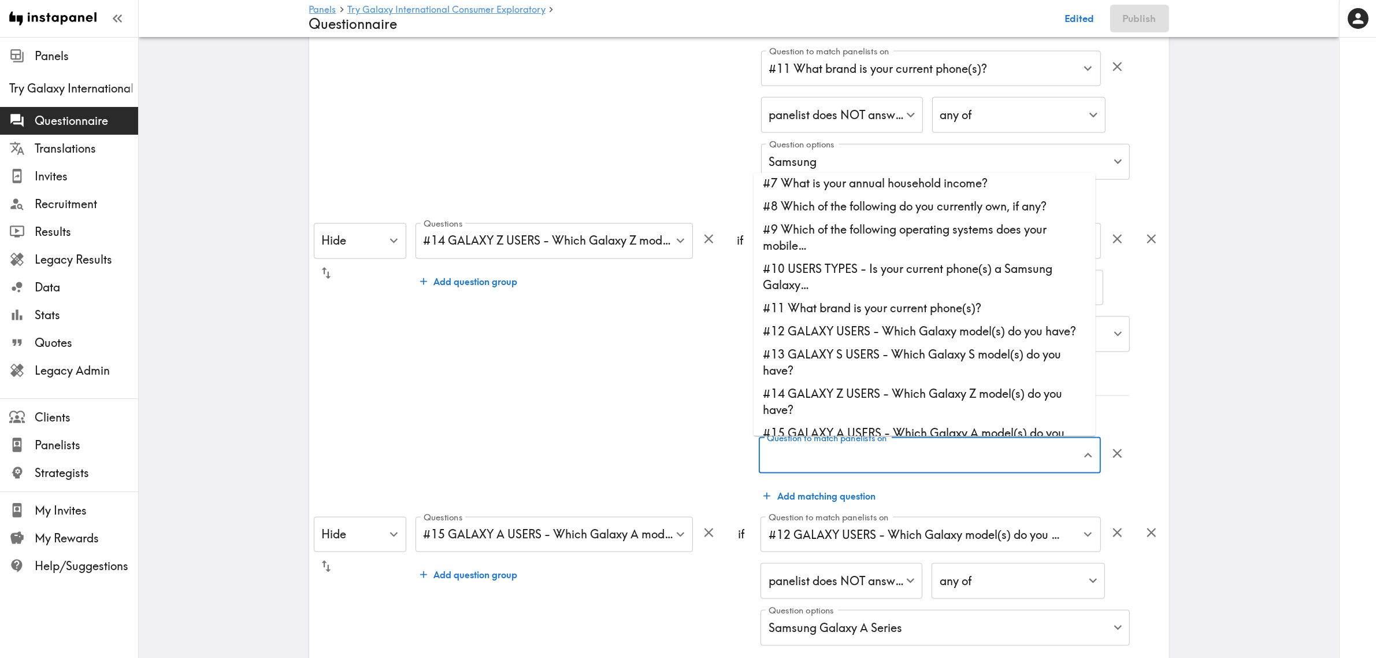
scroll to position [145, 0]
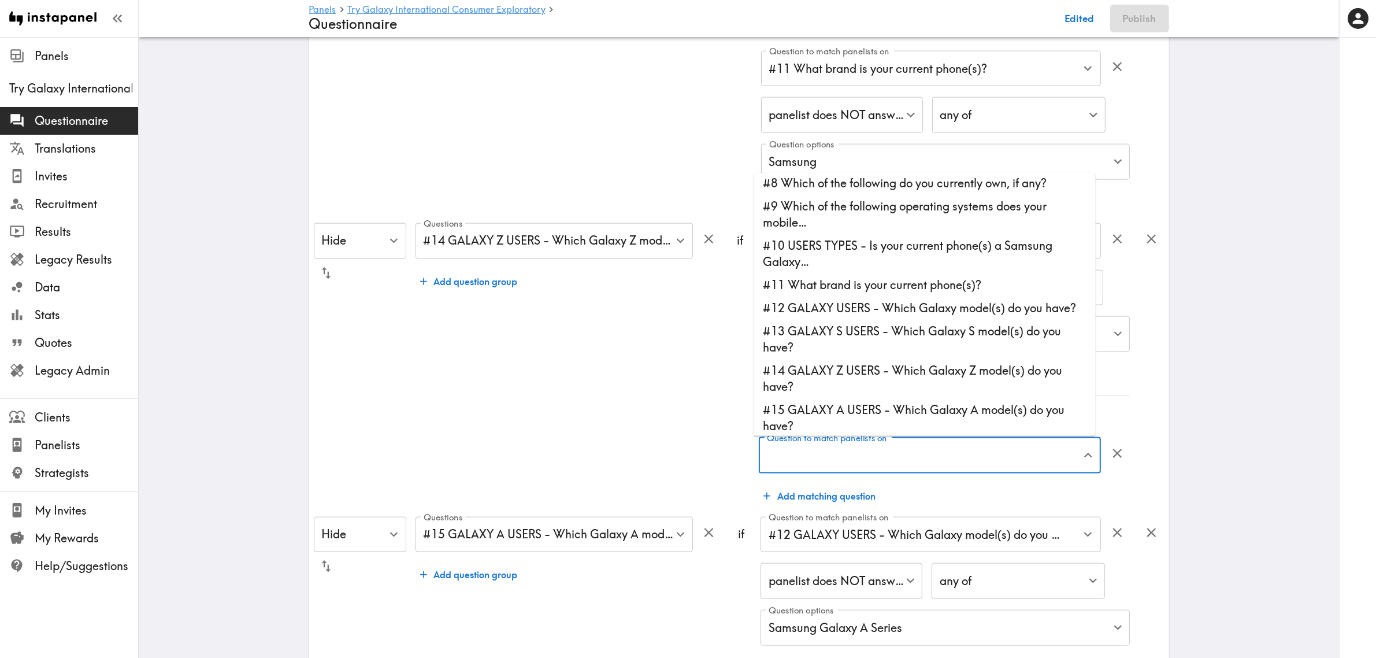
click at [854, 287] on li "#11 What brand is your current phone(s)?" at bounding box center [925, 284] width 342 height 23
type input "#11 What brand is your current phone(s)?"
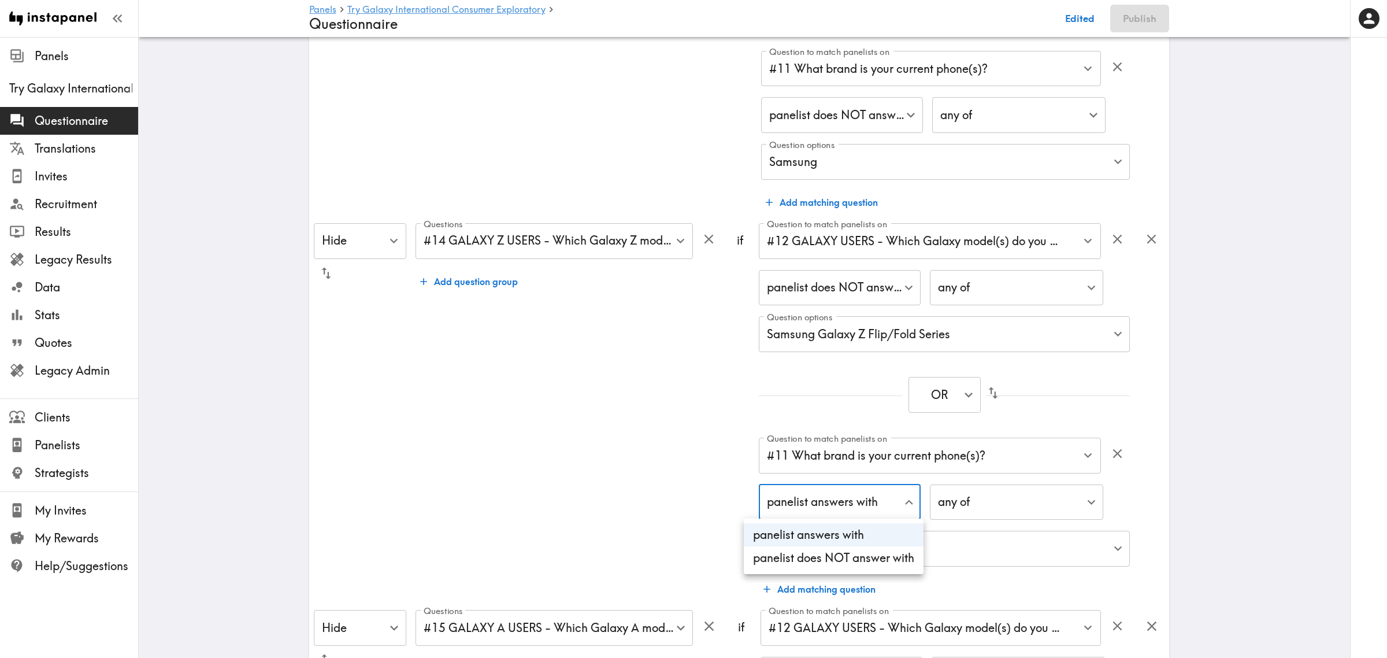
click at [873, 554] on li "panelist does NOT answer with" at bounding box center [834, 557] width 180 height 23
type input "true"
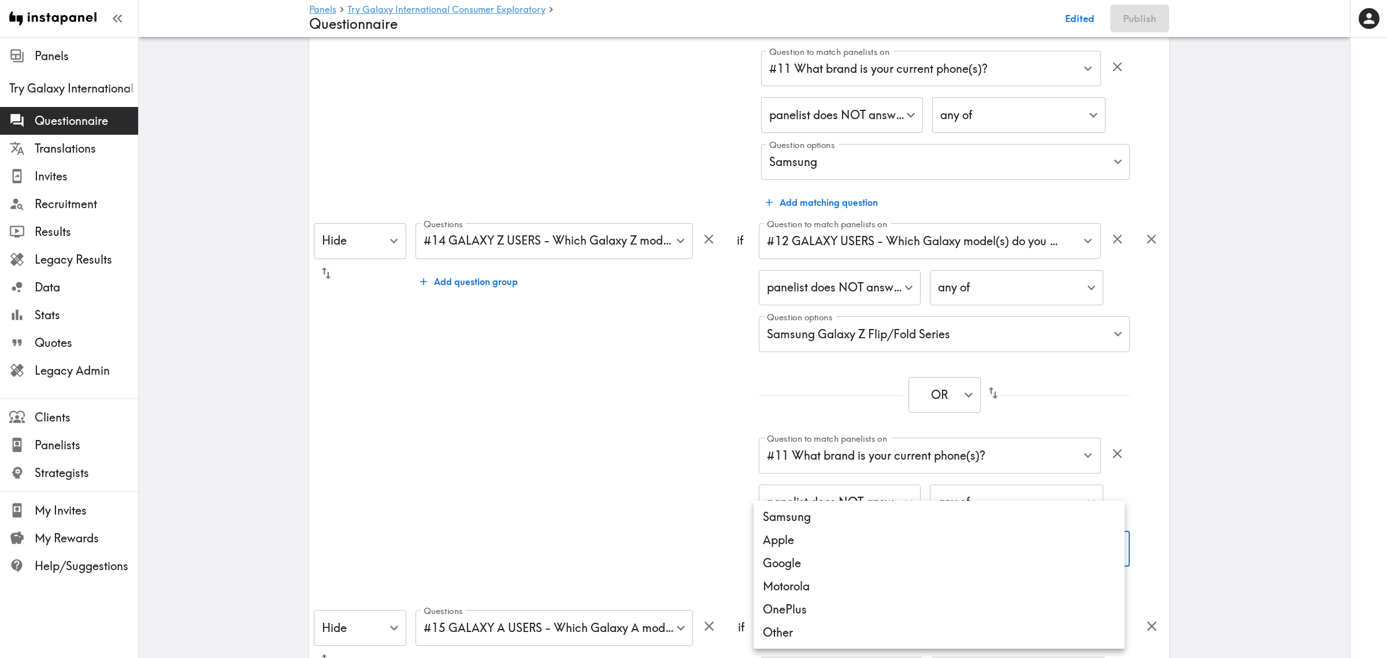
click at [808, 524] on li "Samsung" at bounding box center [939, 516] width 371 height 23
type input "3b8e8882-f226-4981-a449-5ce69b260b86"
click at [671, 524] on div at bounding box center [693, 329] width 1387 height 658
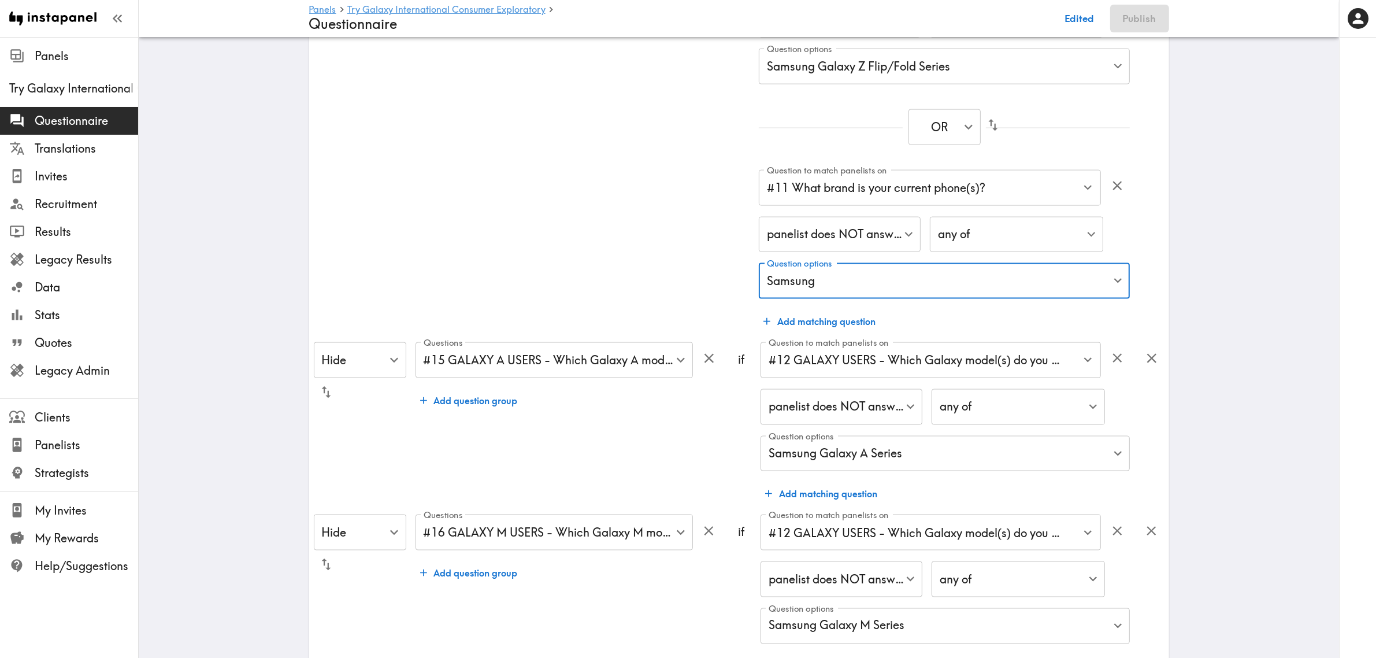
scroll to position [2174, 0]
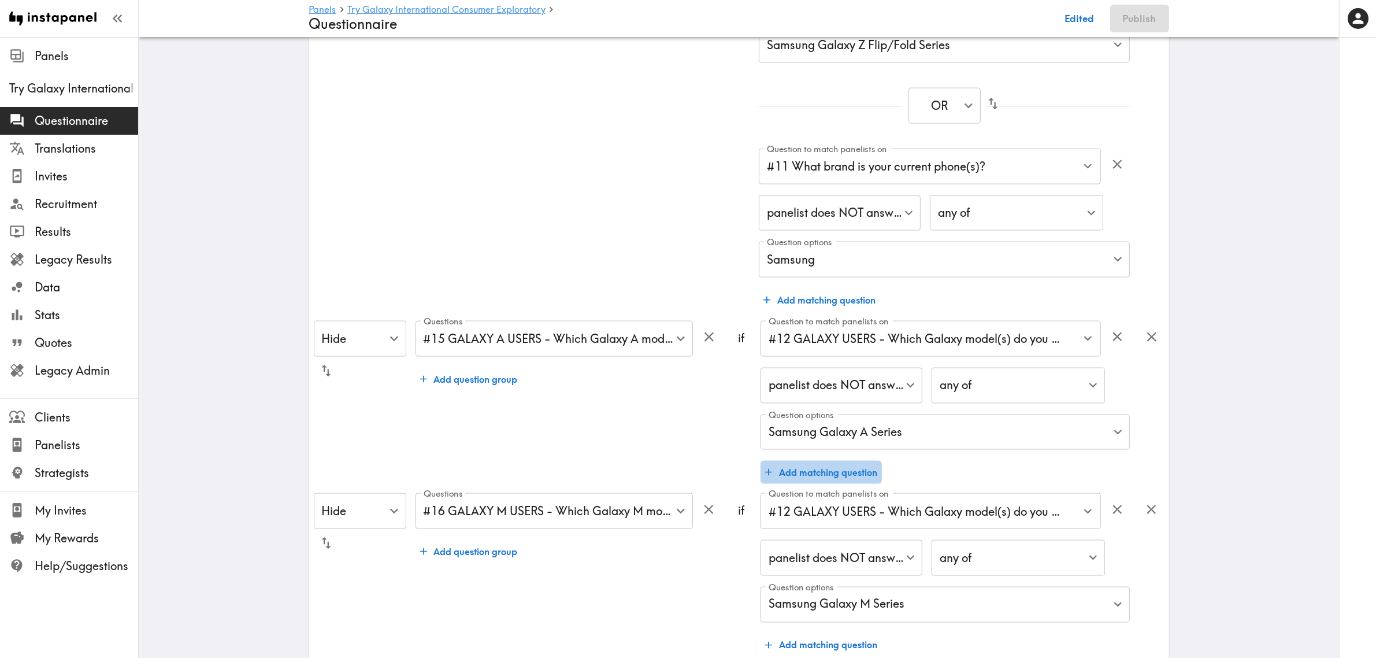
click at [815, 475] on button "Add matching question" at bounding box center [821, 472] width 121 height 23
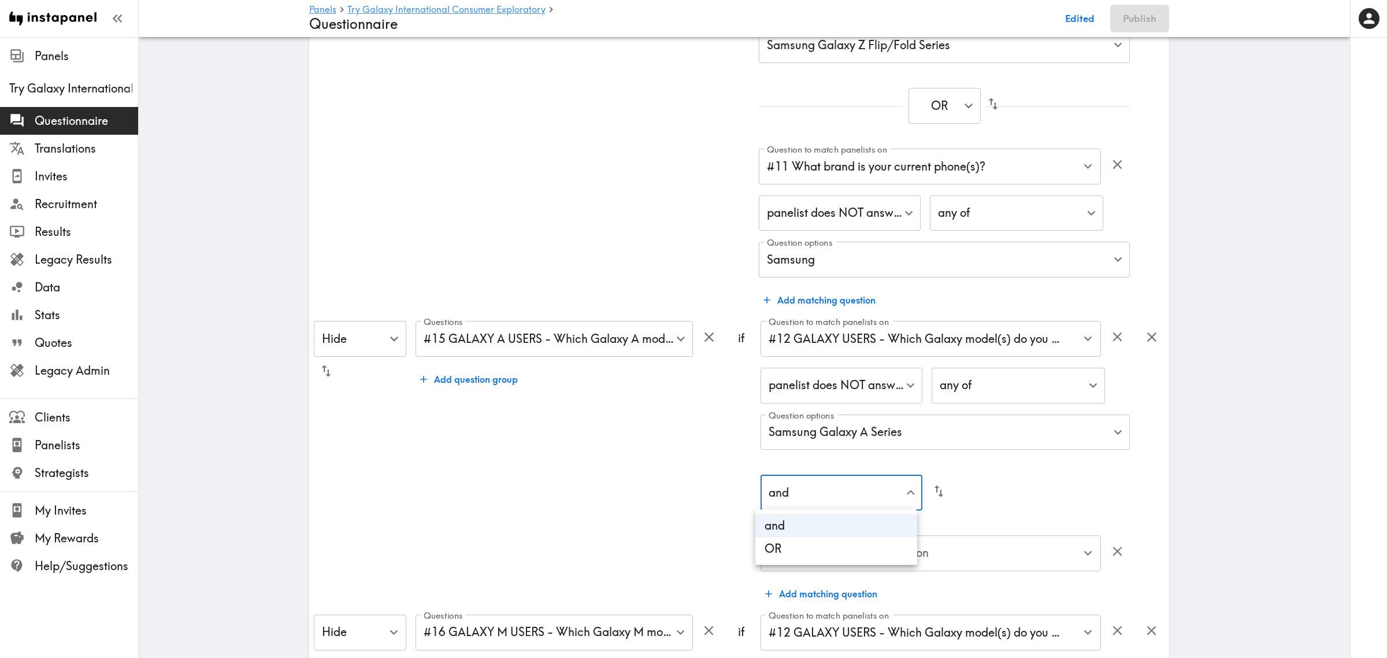
click at [806, 550] on li "OR" at bounding box center [837, 548] width 162 height 23
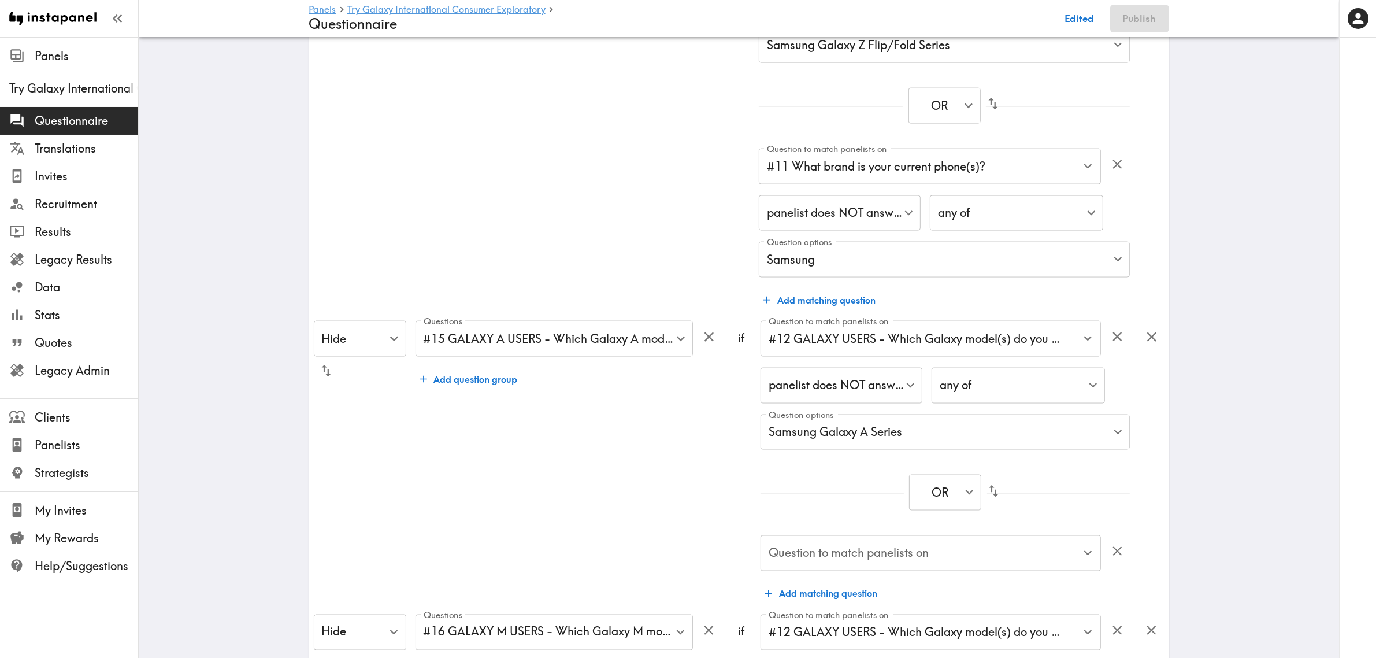
click at [871, 550] on div "Question to match panelists on Question to match panelists on" at bounding box center [931, 554] width 341 height 38
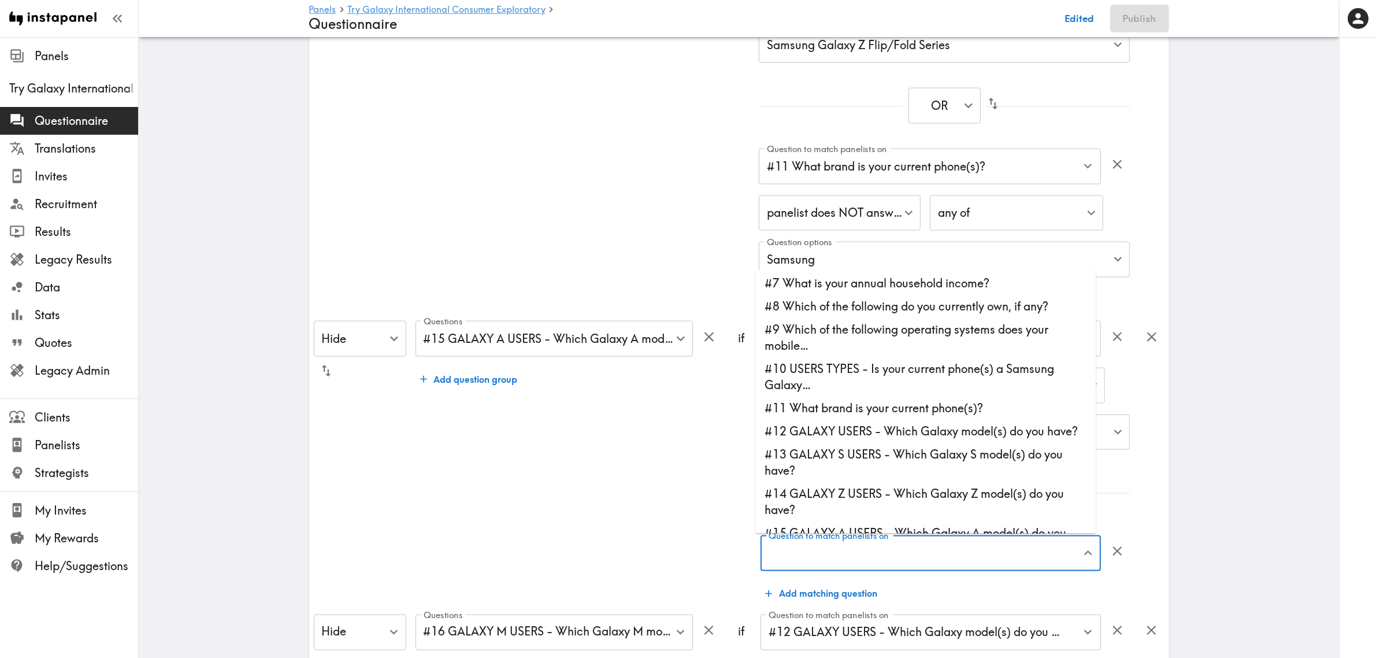
scroll to position [145, 0]
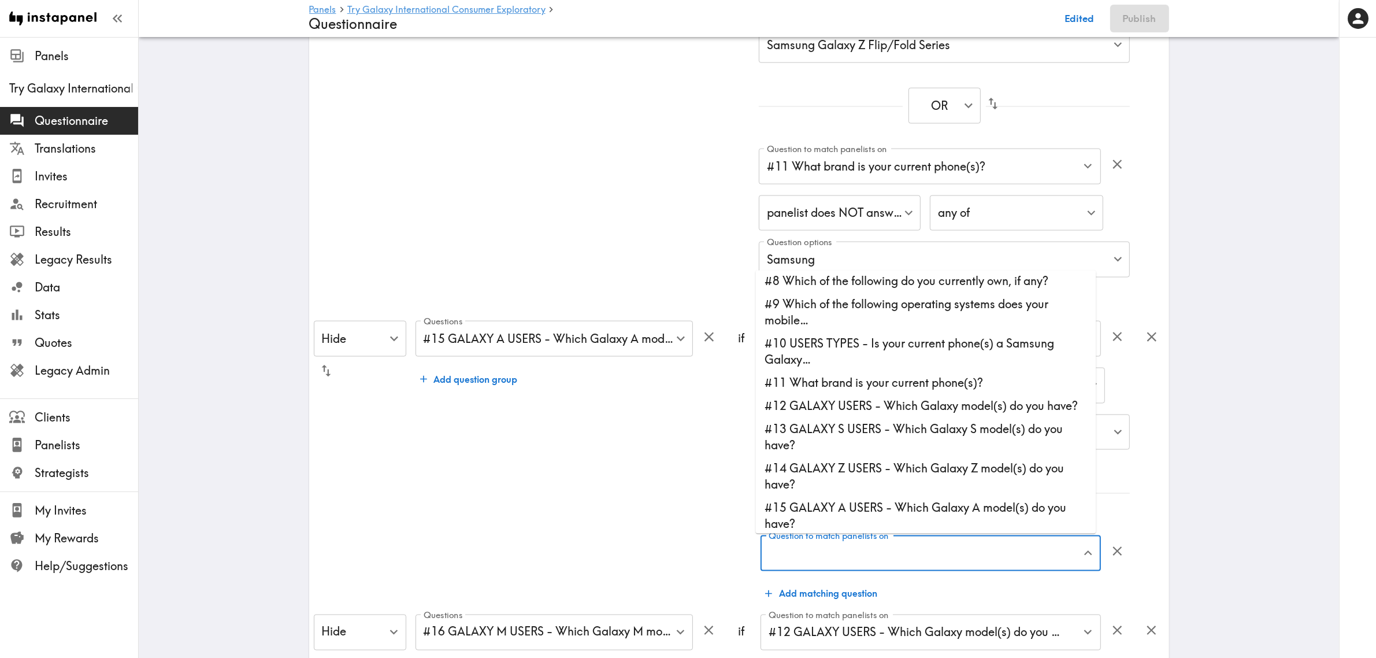
click at [851, 386] on li "#11 What brand is your current phone(s)?" at bounding box center [926, 382] width 341 height 23
type input "#11 What brand is your current phone(s)?"
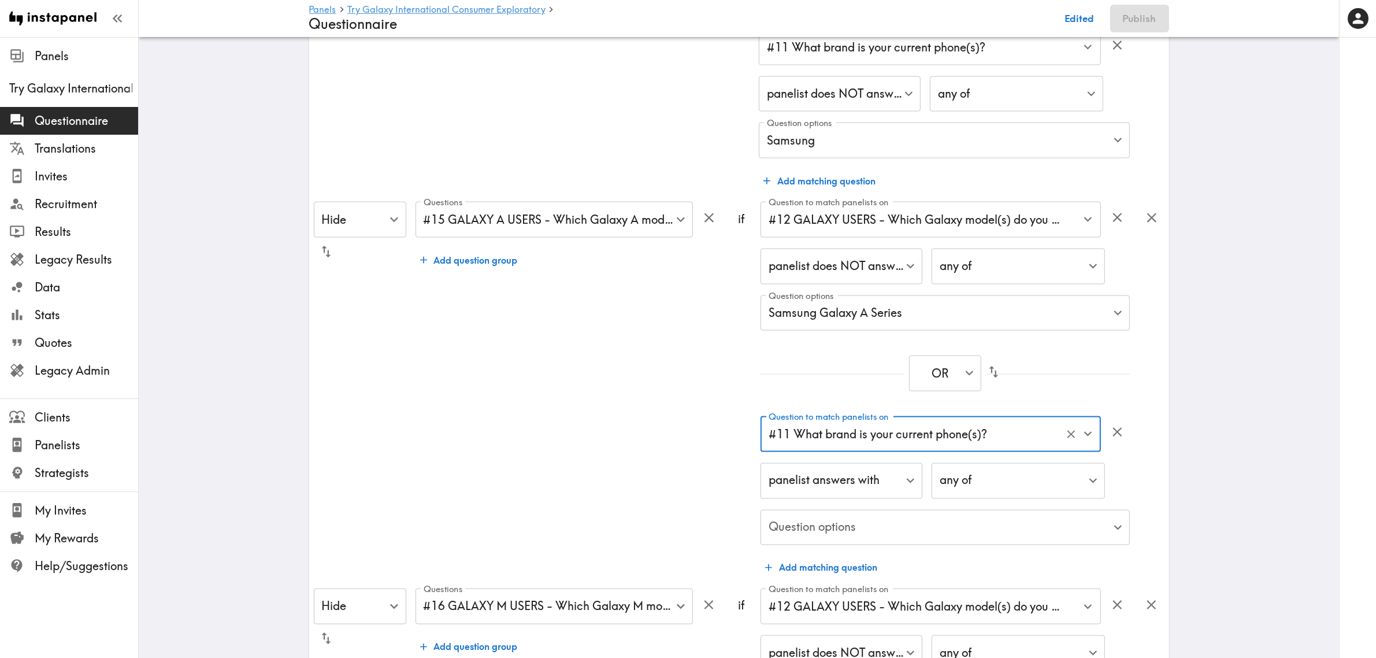
scroll to position [2318, 0]
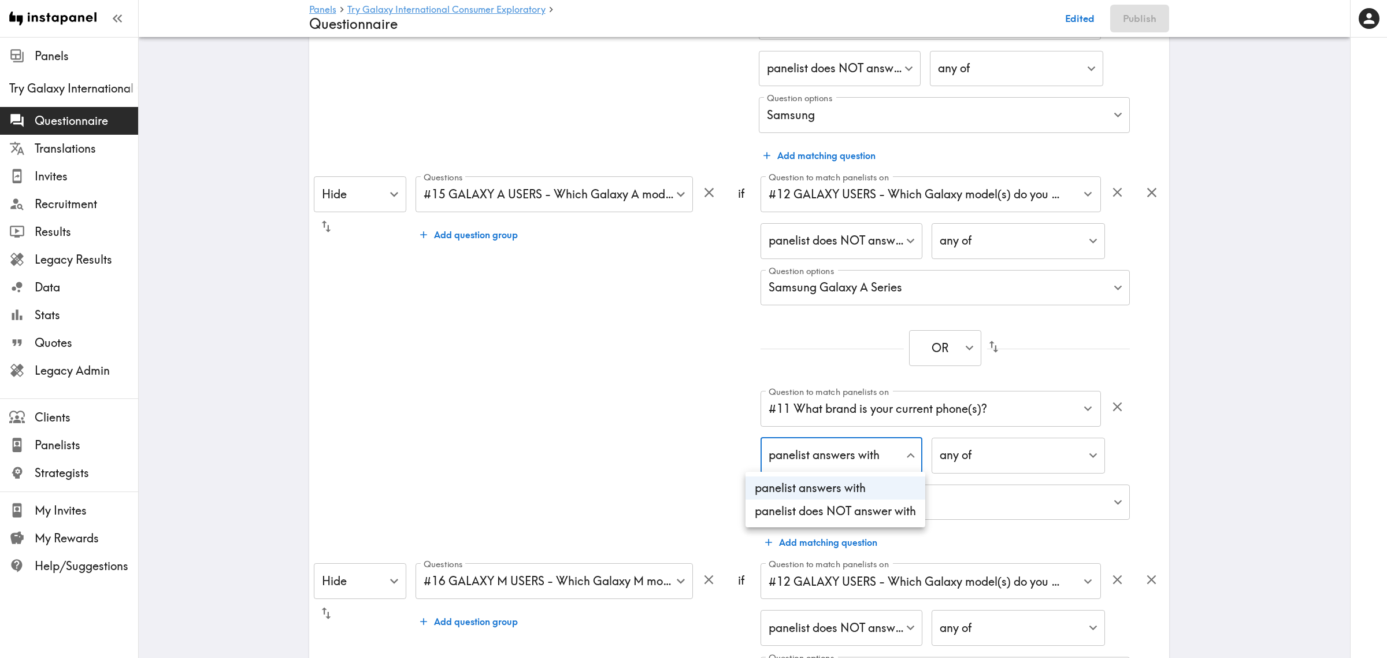
click at [845, 503] on li "panelist does NOT answer with" at bounding box center [836, 510] width 180 height 23
type input "true"
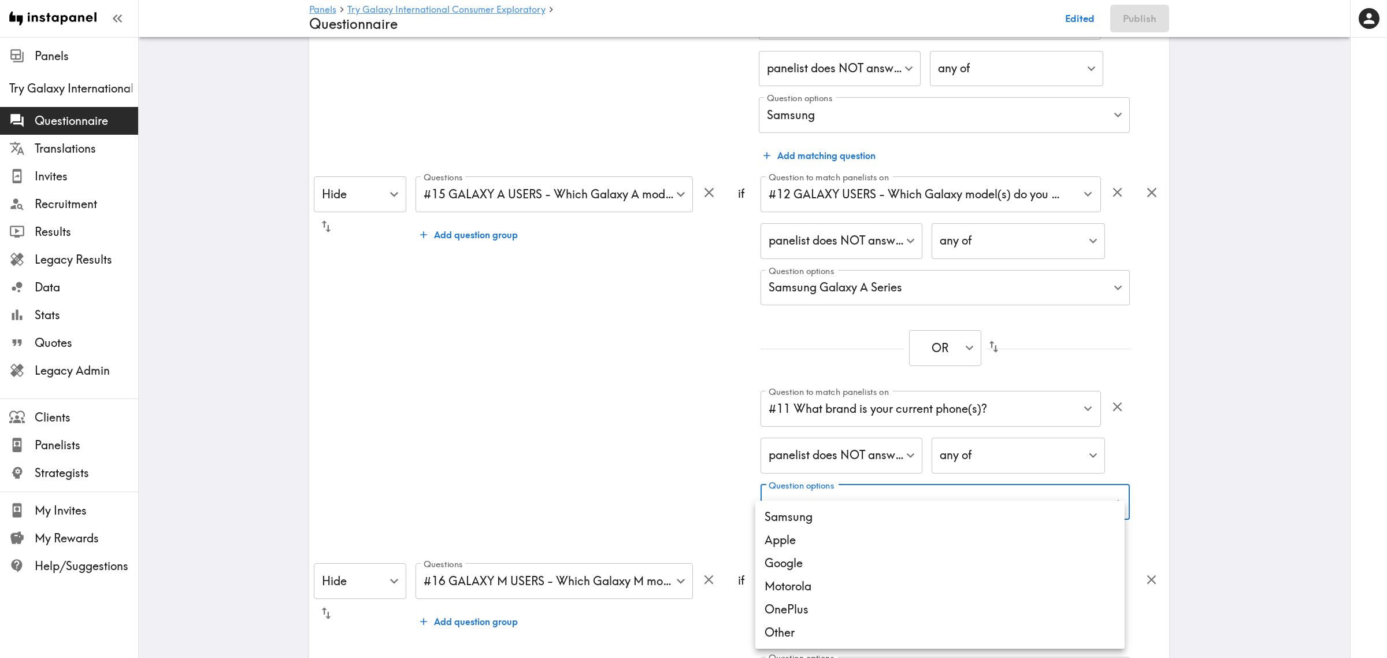
click at [806, 519] on li "Samsung" at bounding box center [940, 516] width 369 height 23
type input "3b8e8882-f226-4981-a449-5ce69b260b86"
click at [675, 469] on div at bounding box center [693, 329] width 1387 height 658
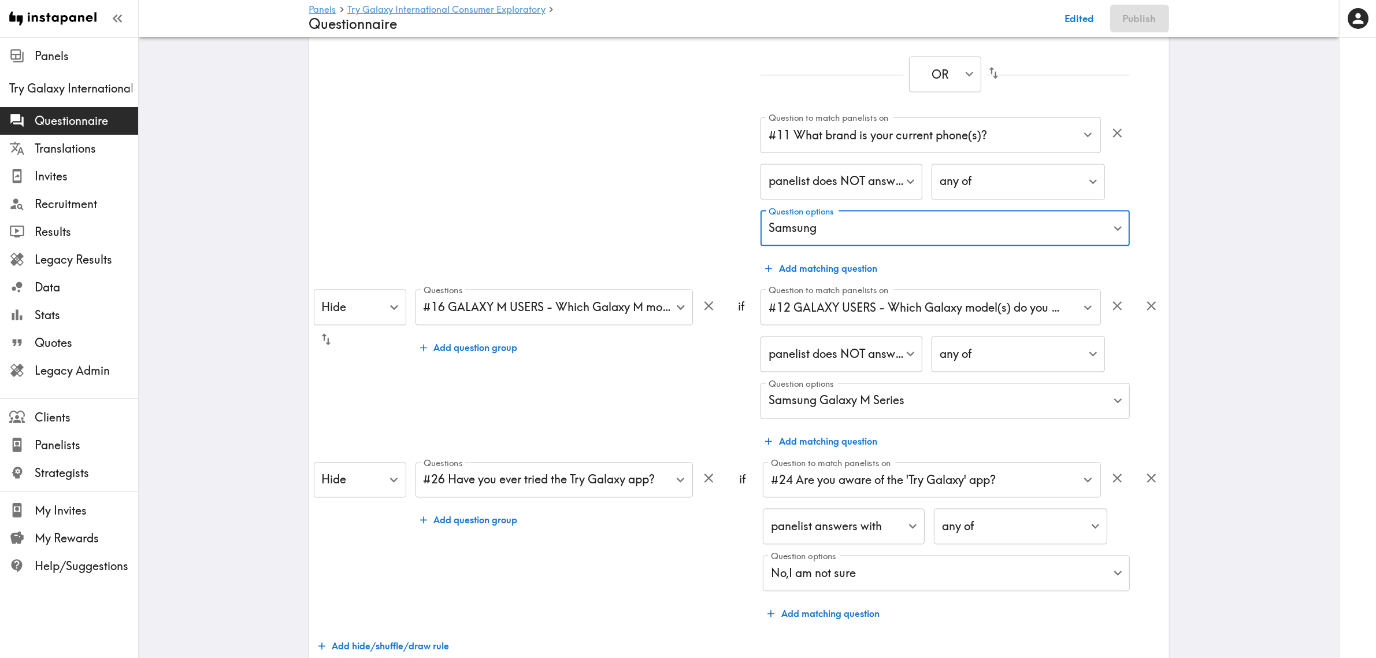
scroll to position [2607, 0]
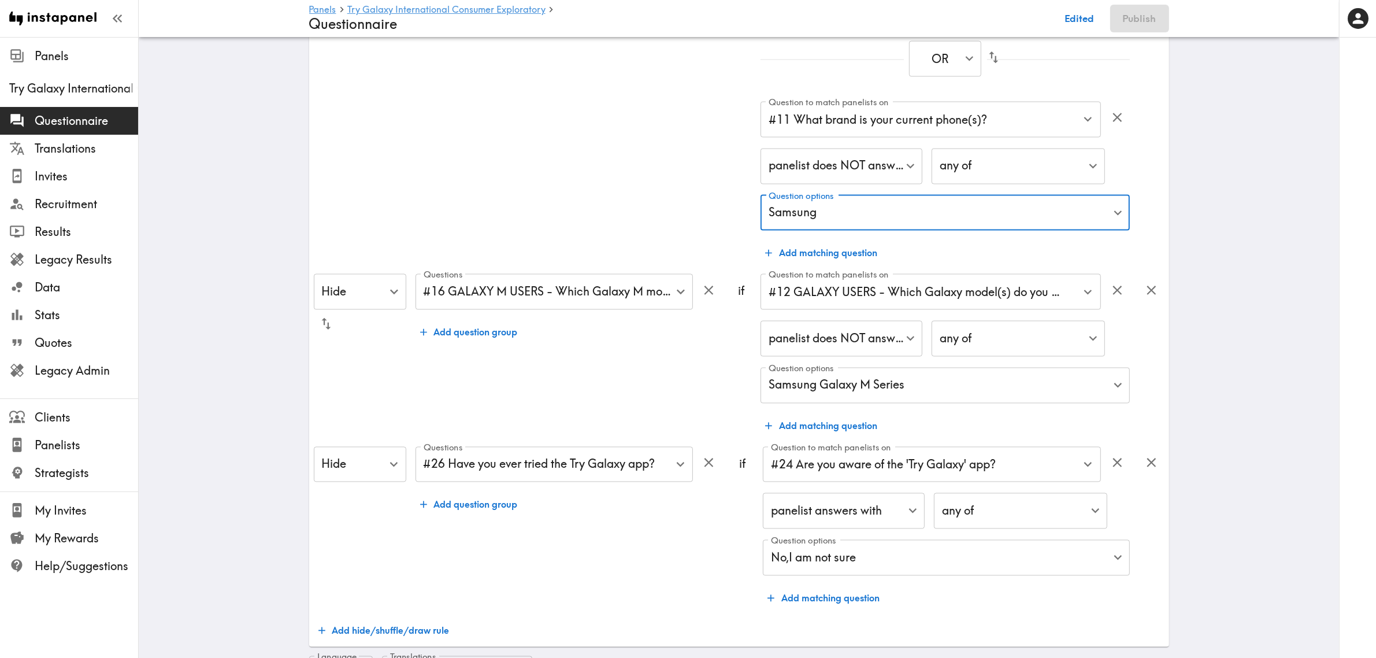
click at [826, 425] on button "Add matching question" at bounding box center [821, 426] width 121 height 23
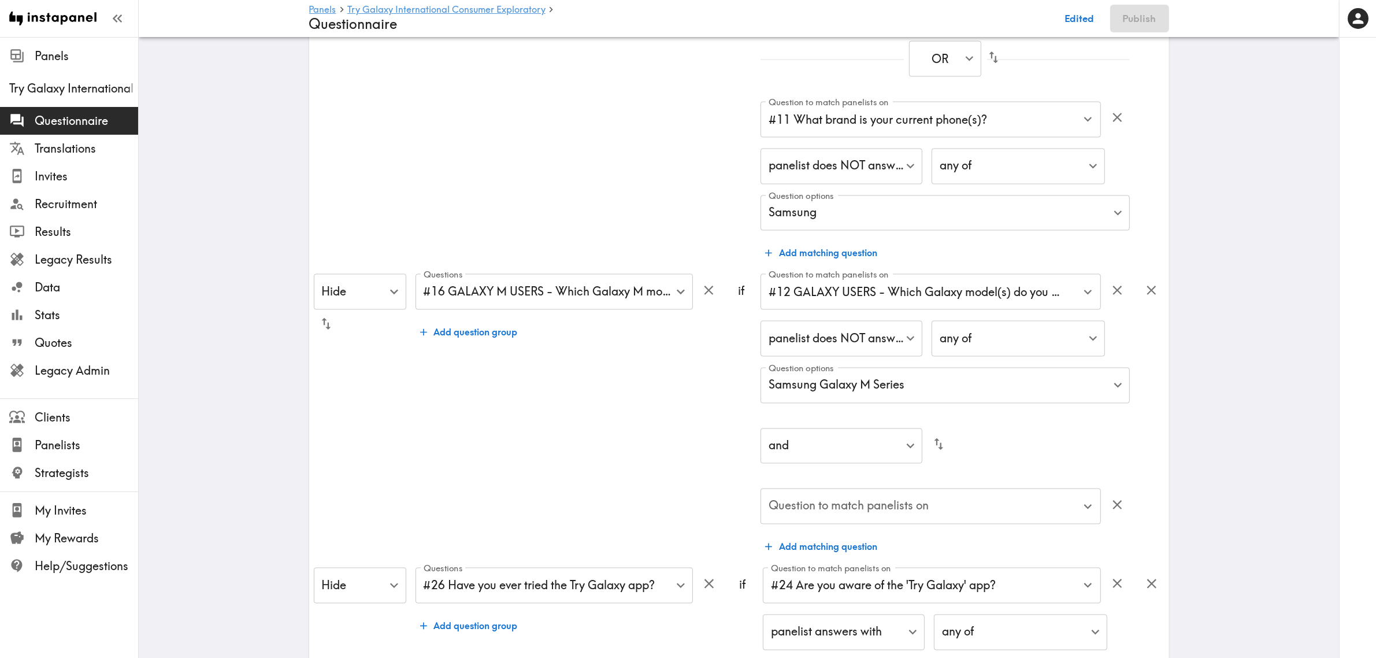
click at [844, 425] on div "and false ​" at bounding box center [945, 447] width 369 height 65
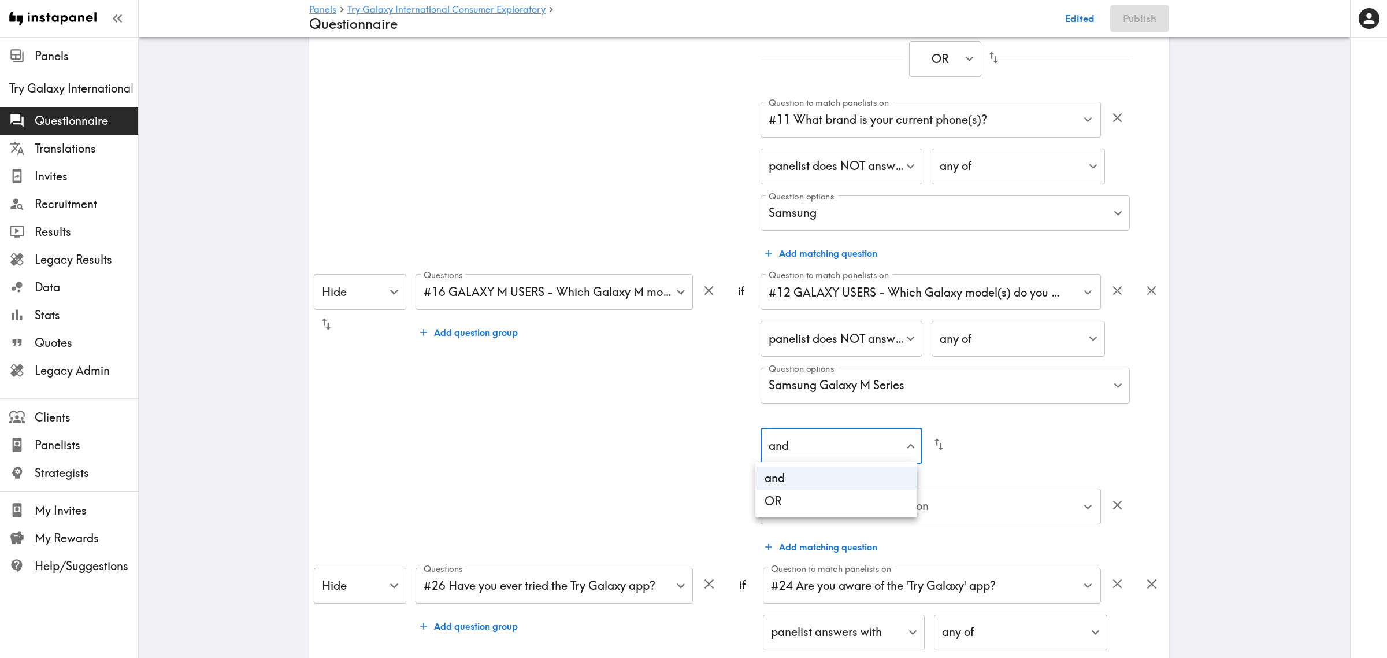
click at [830, 499] on li "OR" at bounding box center [837, 501] width 162 height 23
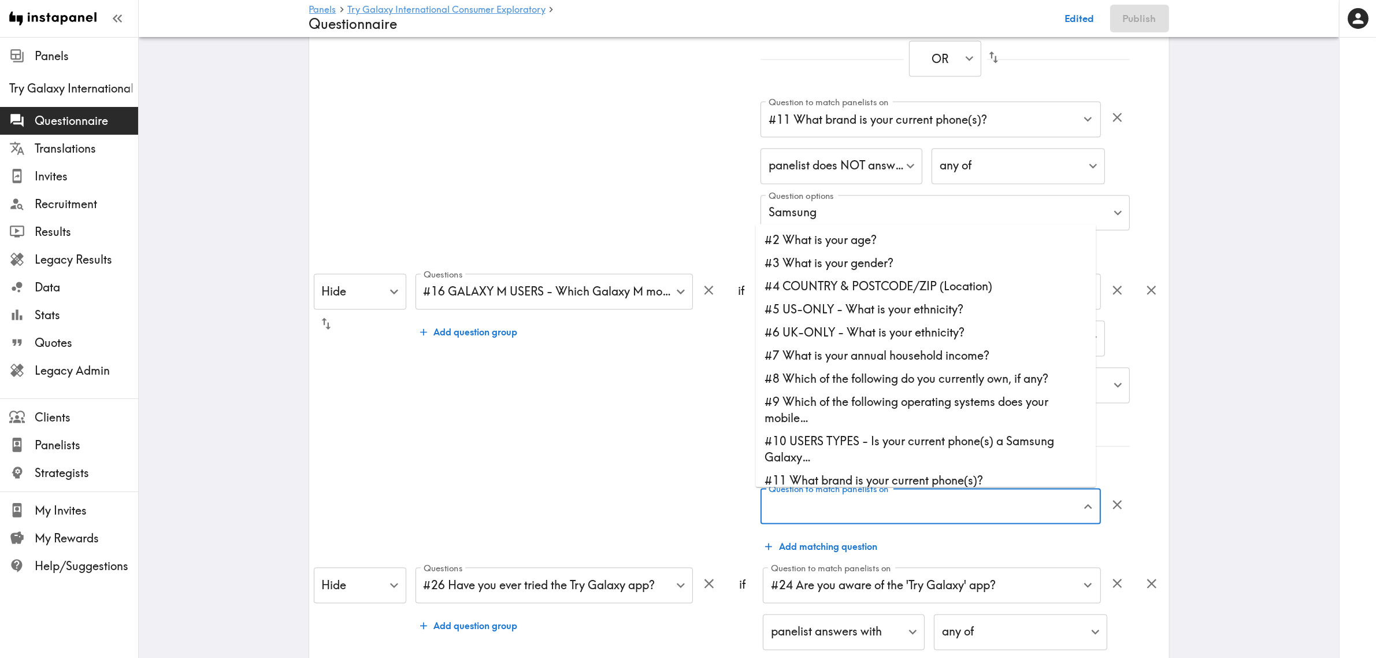
click at [831, 495] on div "Question to match panelists on Question to match panelists on" at bounding box center [931, 508] width 341 height 38
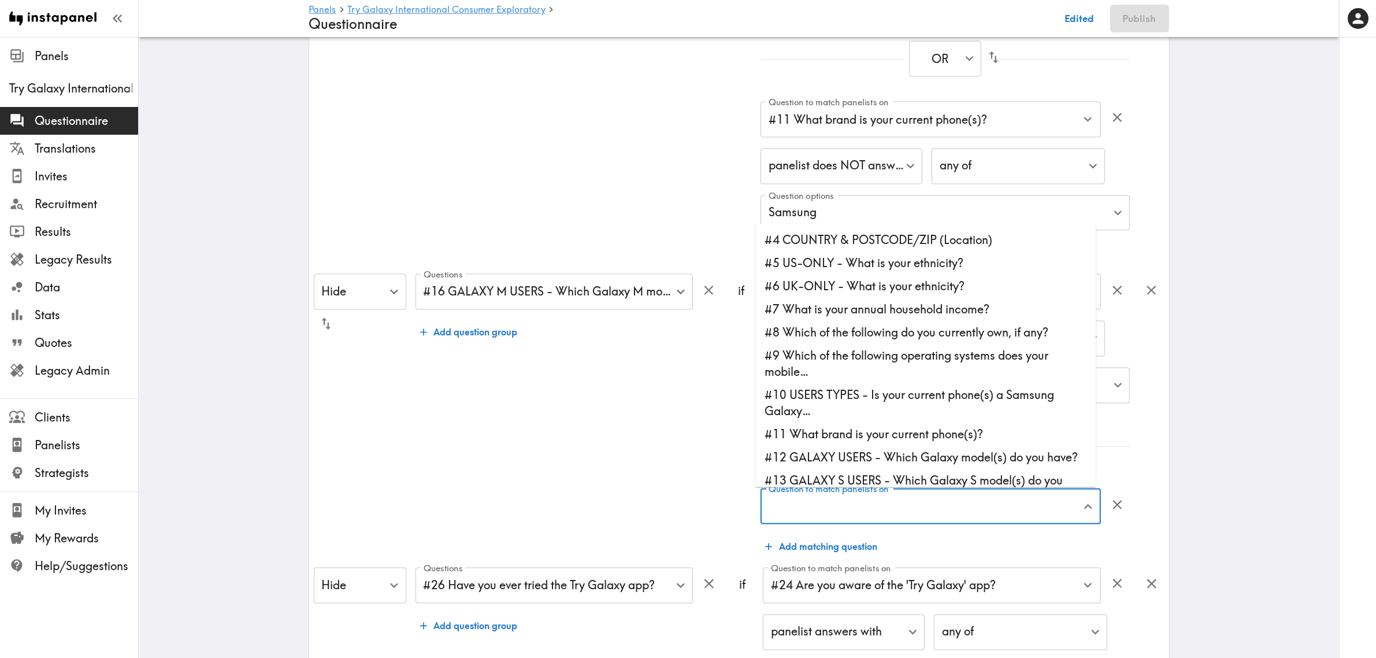
scroll to position [72, 0]
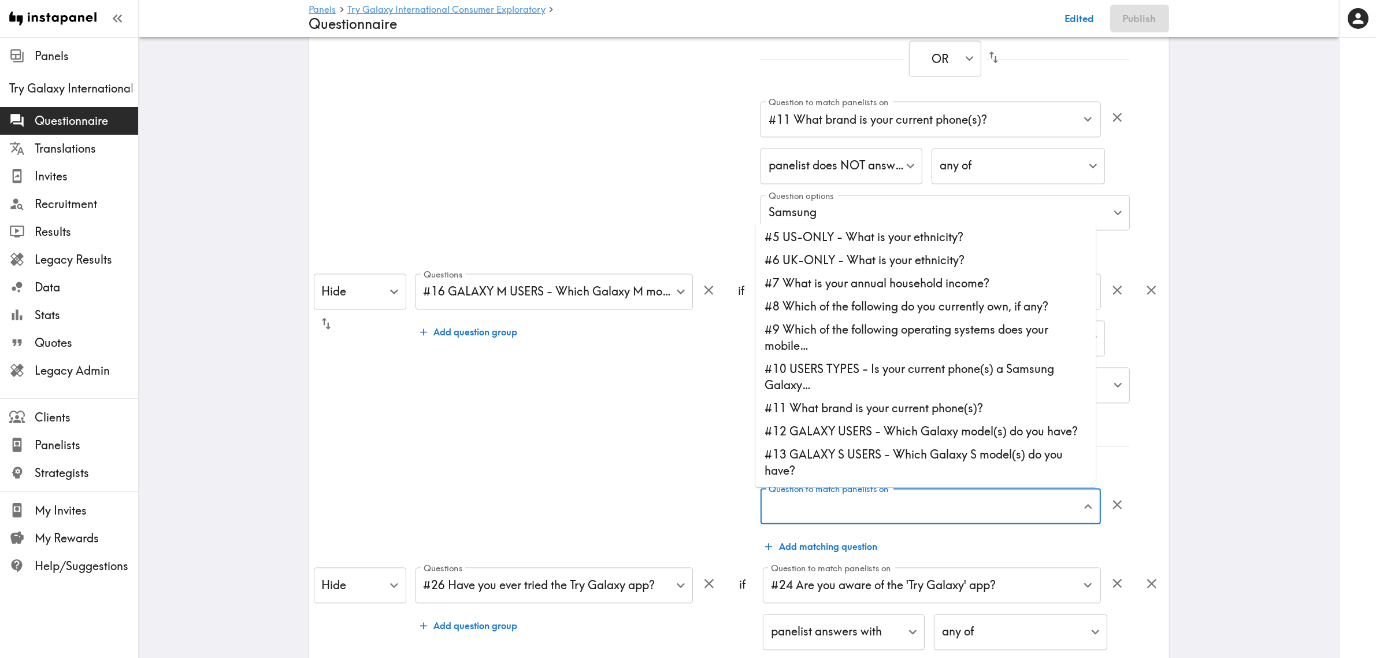
click at [842, 412] on li "#11 What brand is your current phone(s)?" at bounding box center [926, 408] width 341 height 23
type input "#11 What brand is your current phone(s)?"
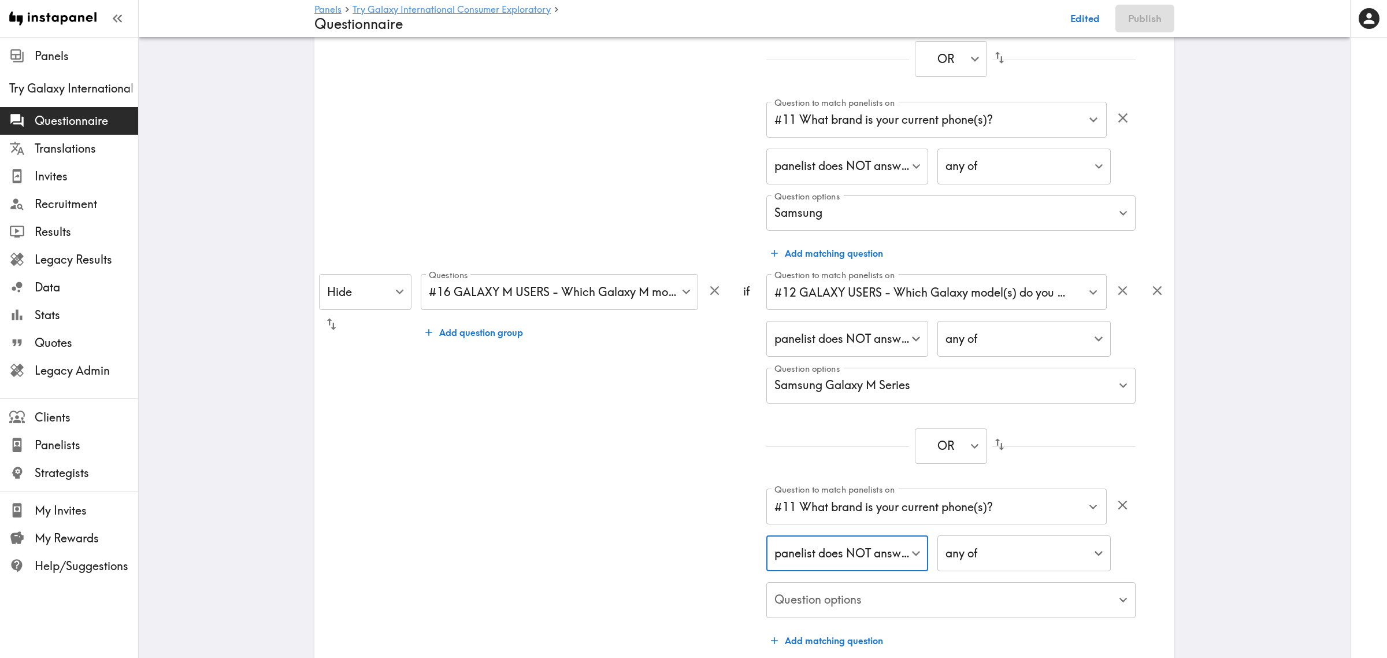
type input "true"
click at [842, 606] on div "panelist answers with panelist does NOT answer with" at bounding box center [688, 329] width 1376 height 658
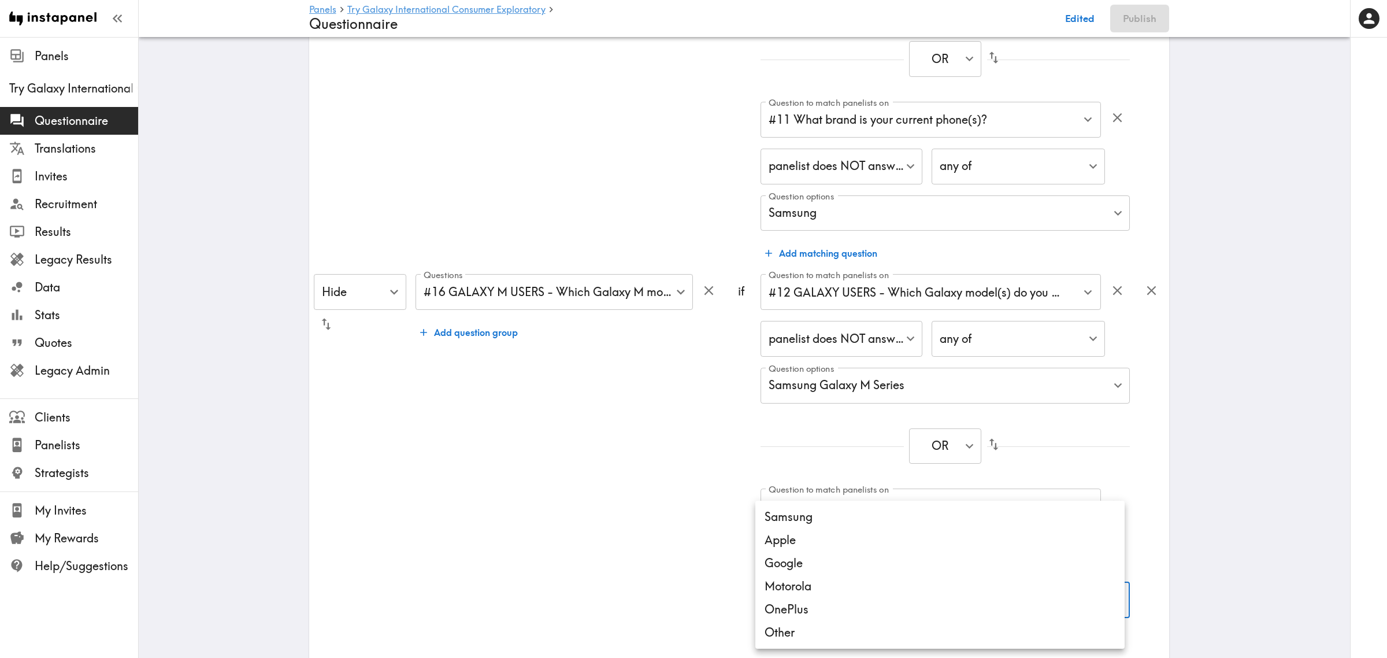
click at [811, 526] on li "Samsung" at bounding box center [940, 516] width 369 height 23
type input "3b8e8882-f226-4981-a449-5ce69b260b86"
click at [610, 512] on div at bounding box center [693, 329] width 1387 height 658
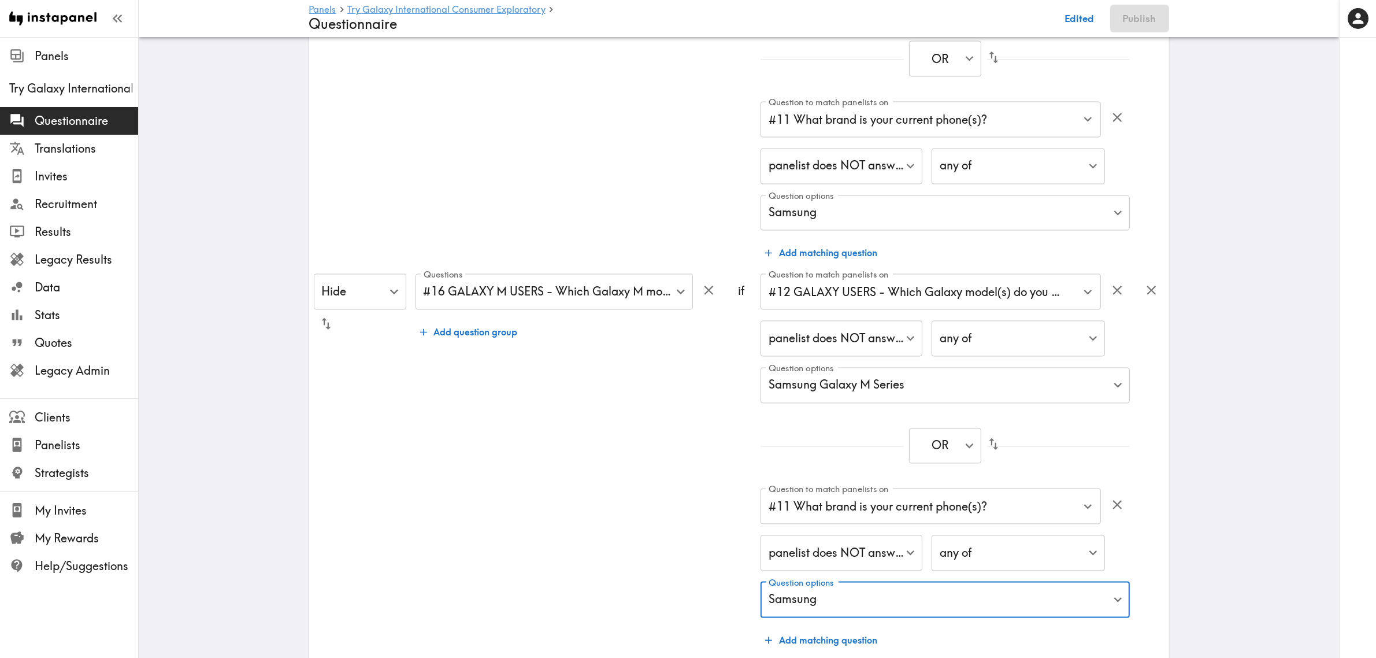
click at [610, 512] on div "Samsung Apple Google Motorola OnePlus Other" at bounding box center [688, 329] width 1376 height 658
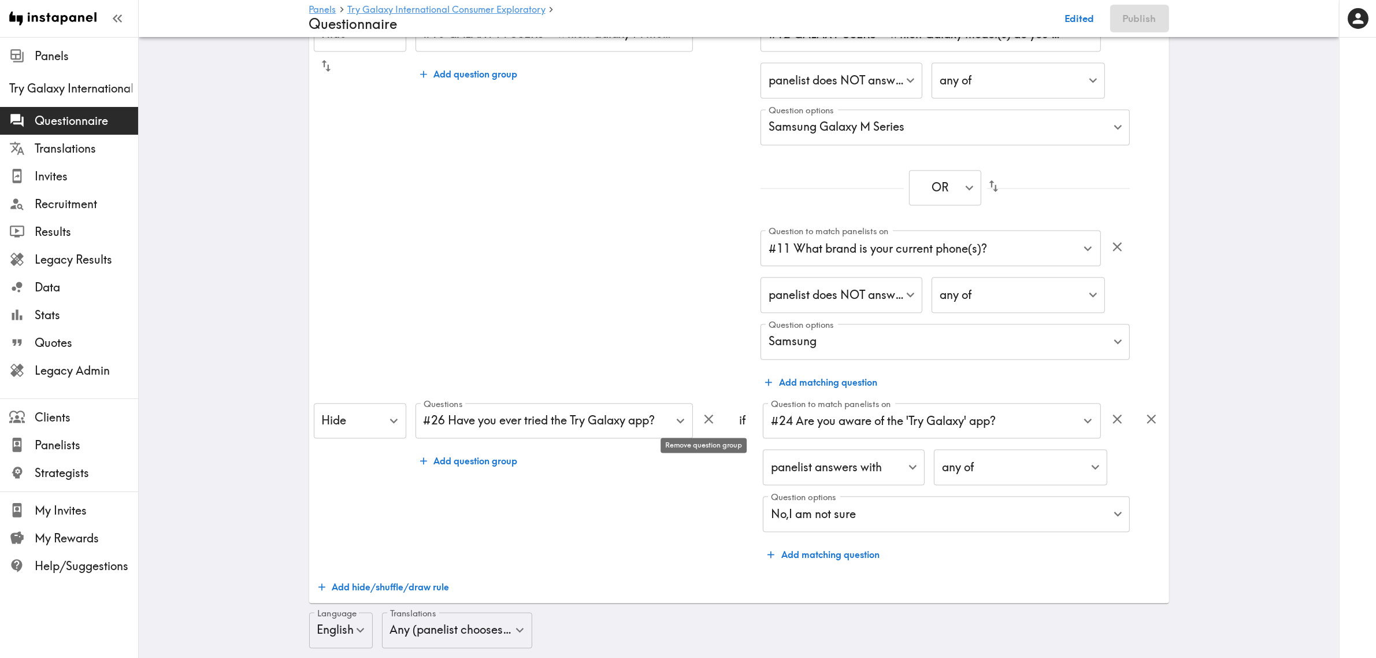
scroll to position [2896, 0]
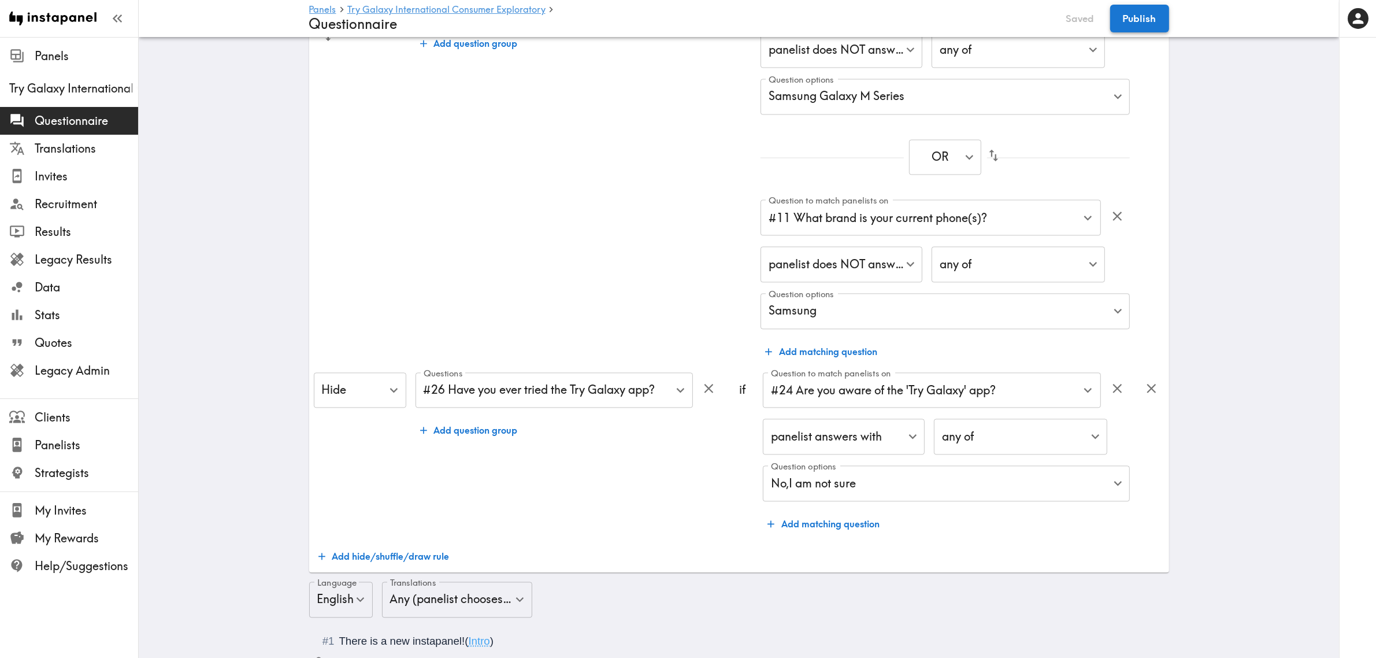
click at [1142, 24] on button "Publish" at bounding box center [1140, 19] width 59 height 28
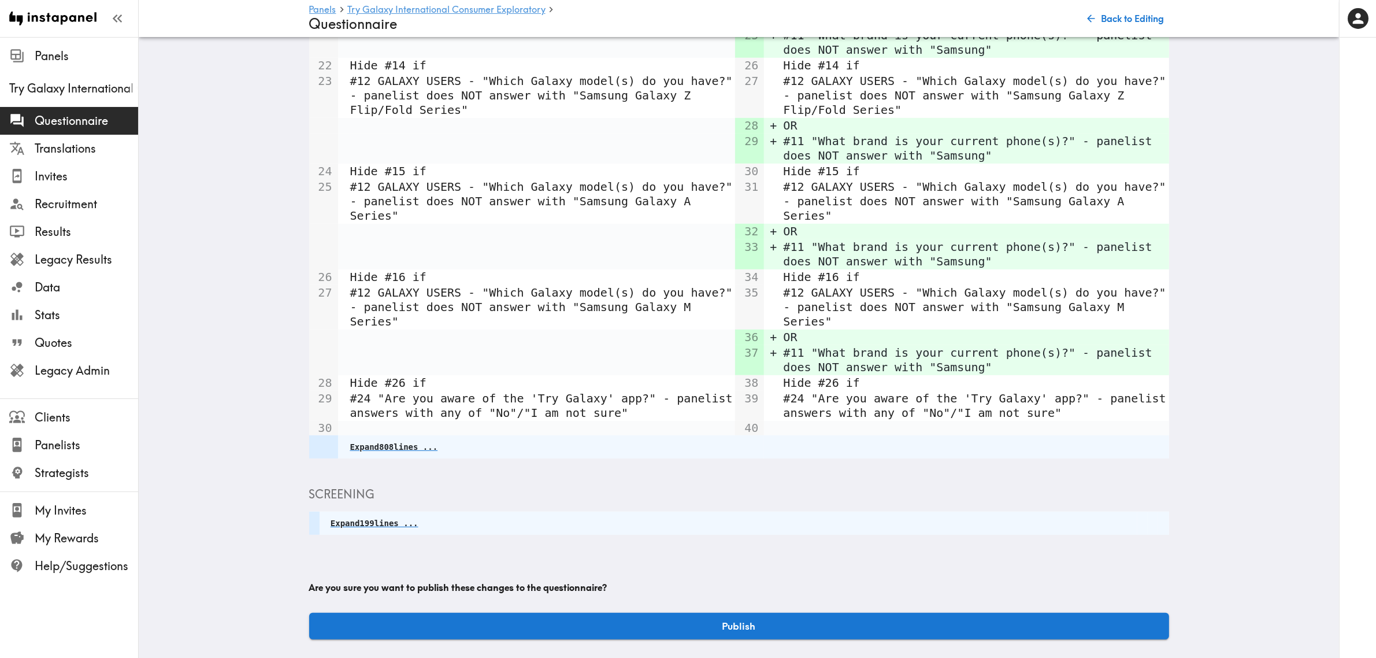
scroll to position [500, 0]
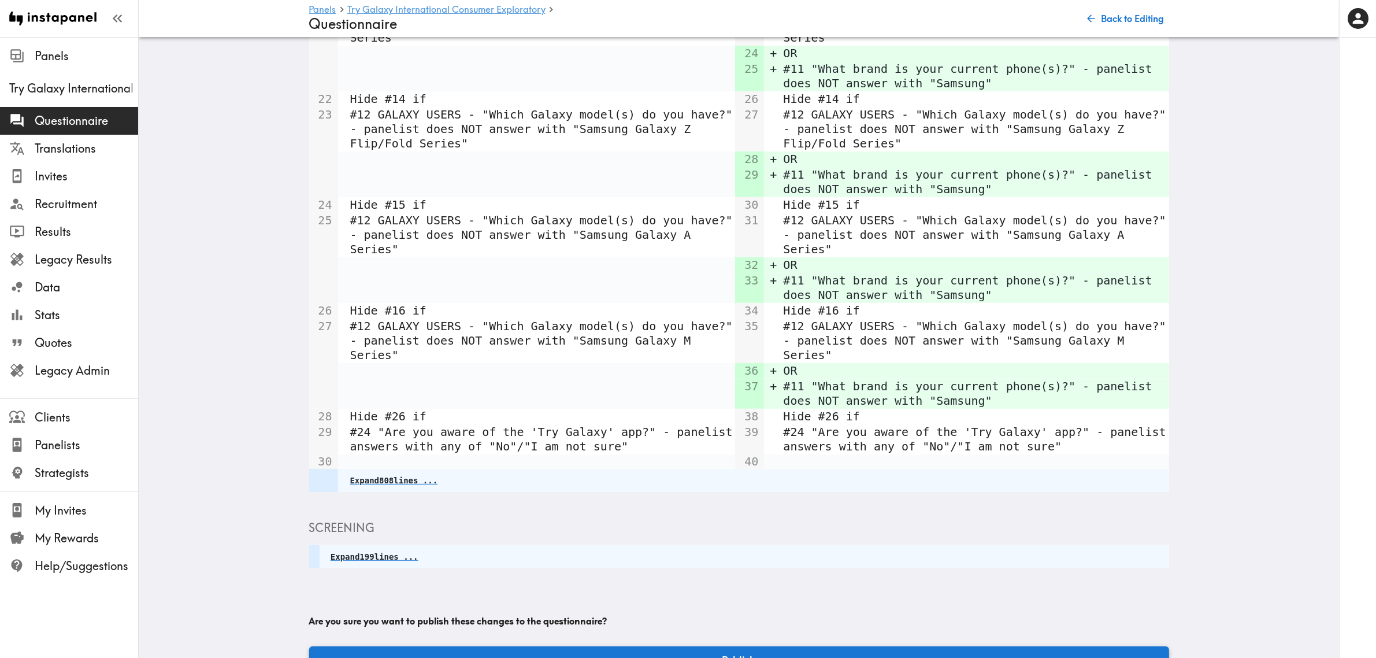
click at [859, 646] on button "Publish" at bounding box center [739, 659] width 860 height 27
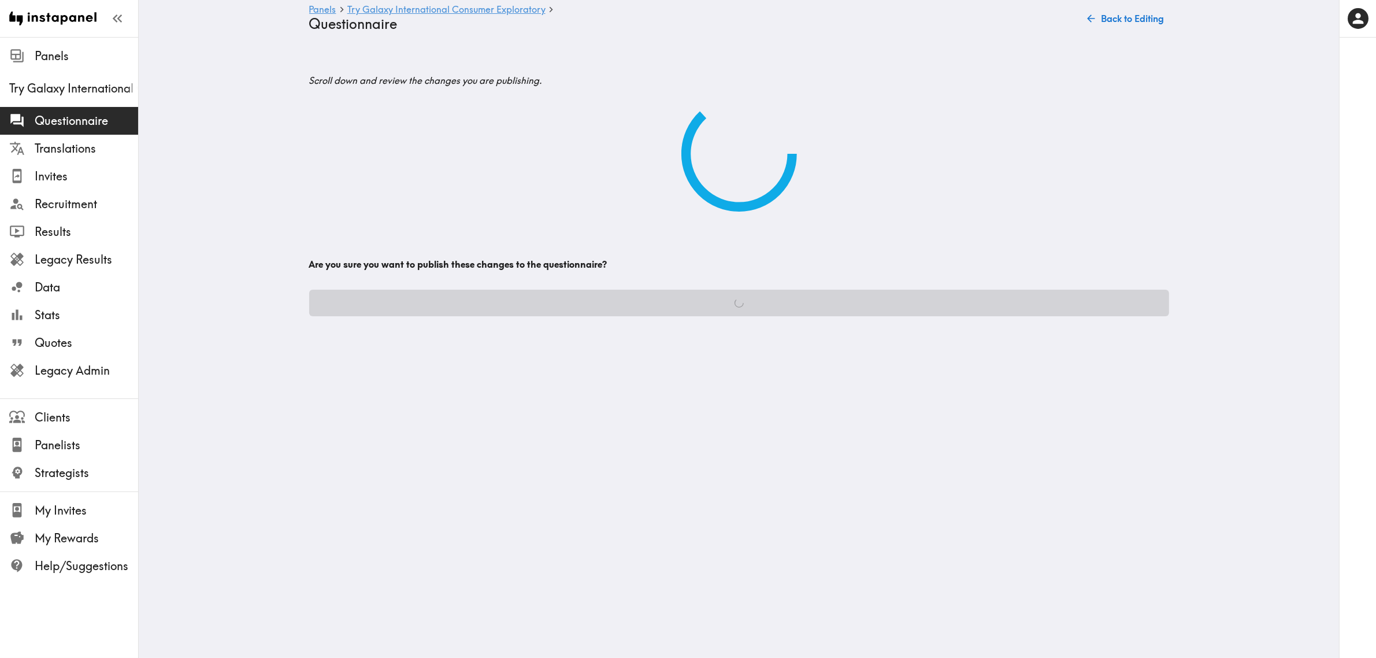
scroll to position [0, 0]
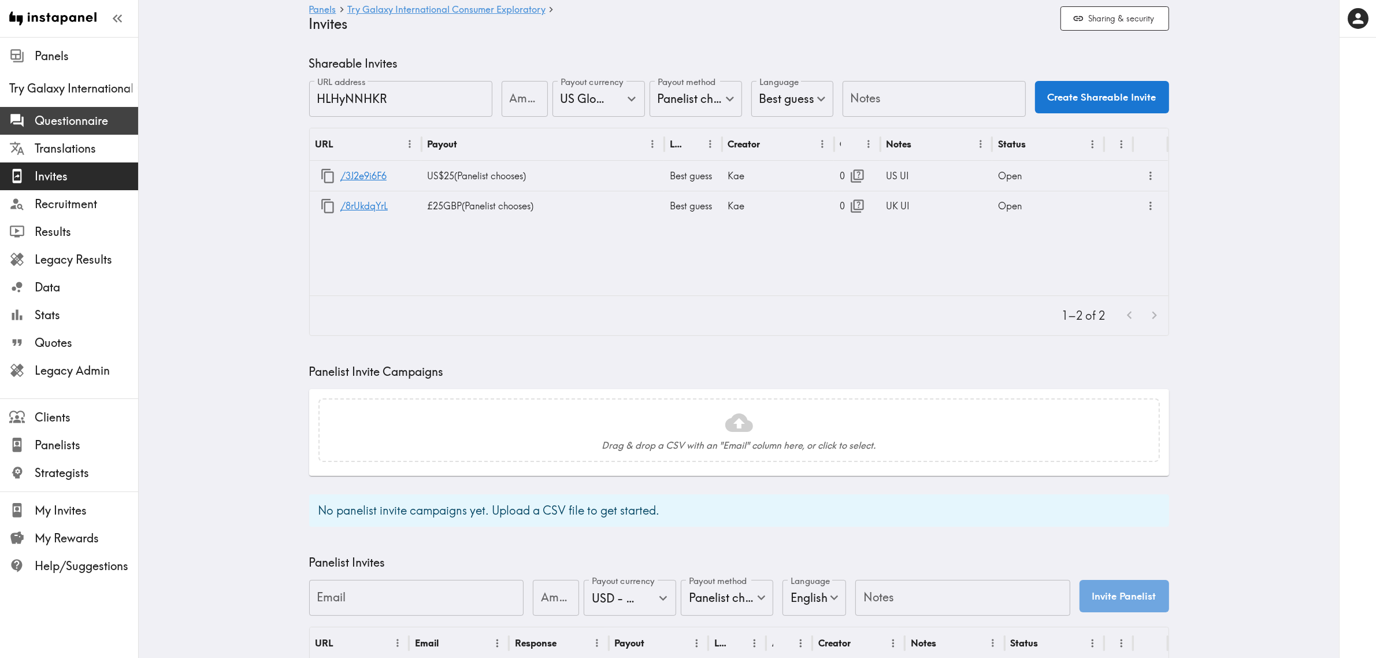
click at [39, 117] on span "Questionnaire" at bounding box center [86, 121] width 103 height 16
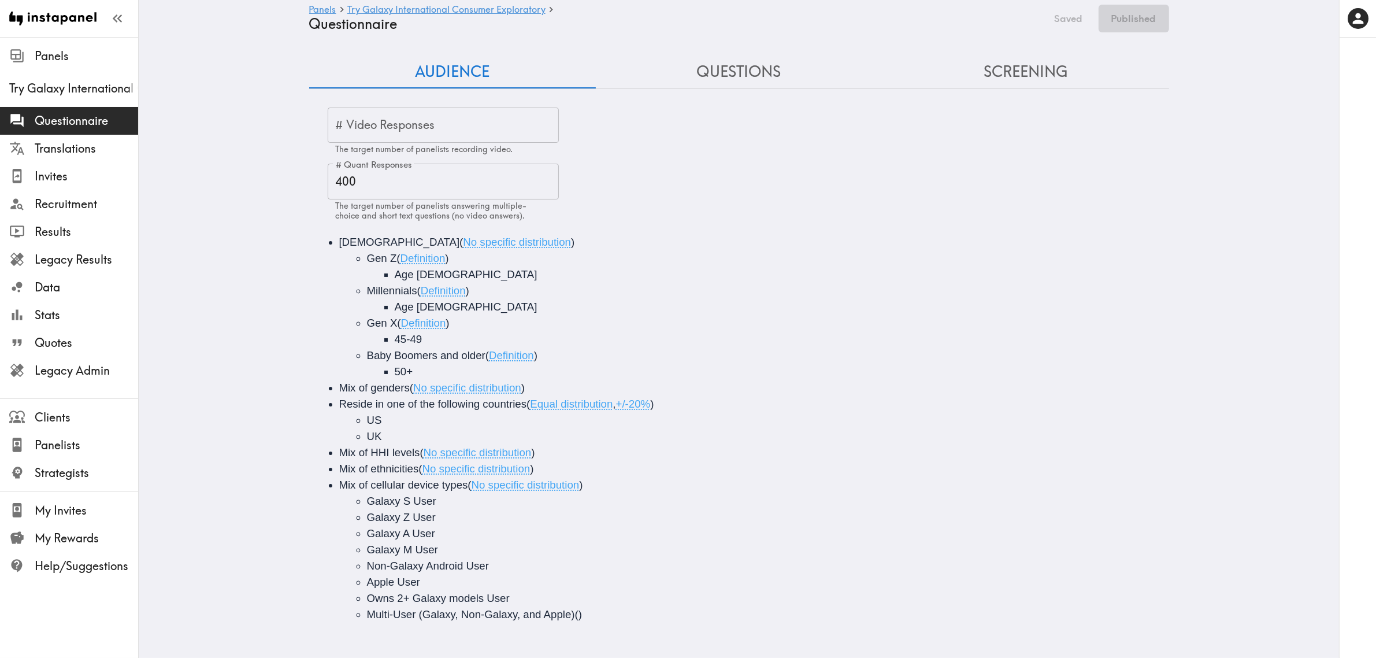
click at [726, 71] on button "Questions" at bounding box center [739, 71] width 287 height 33
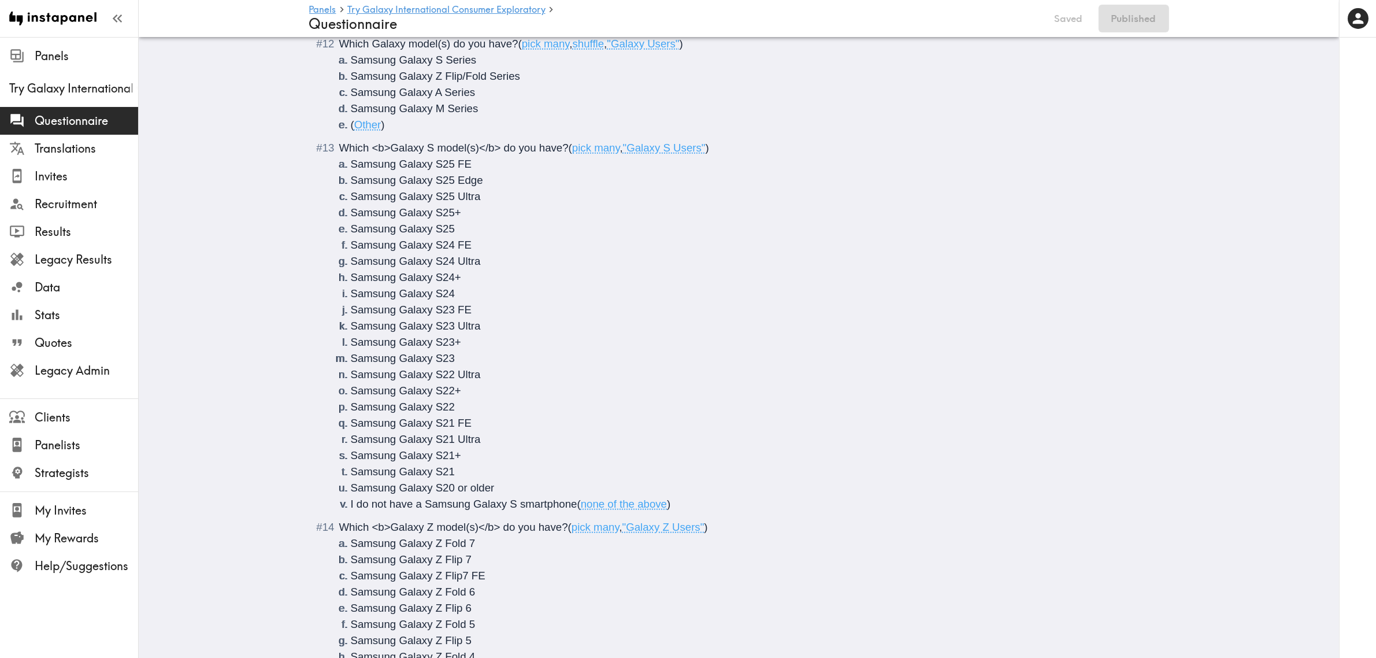
scroll to position [3925, 0]
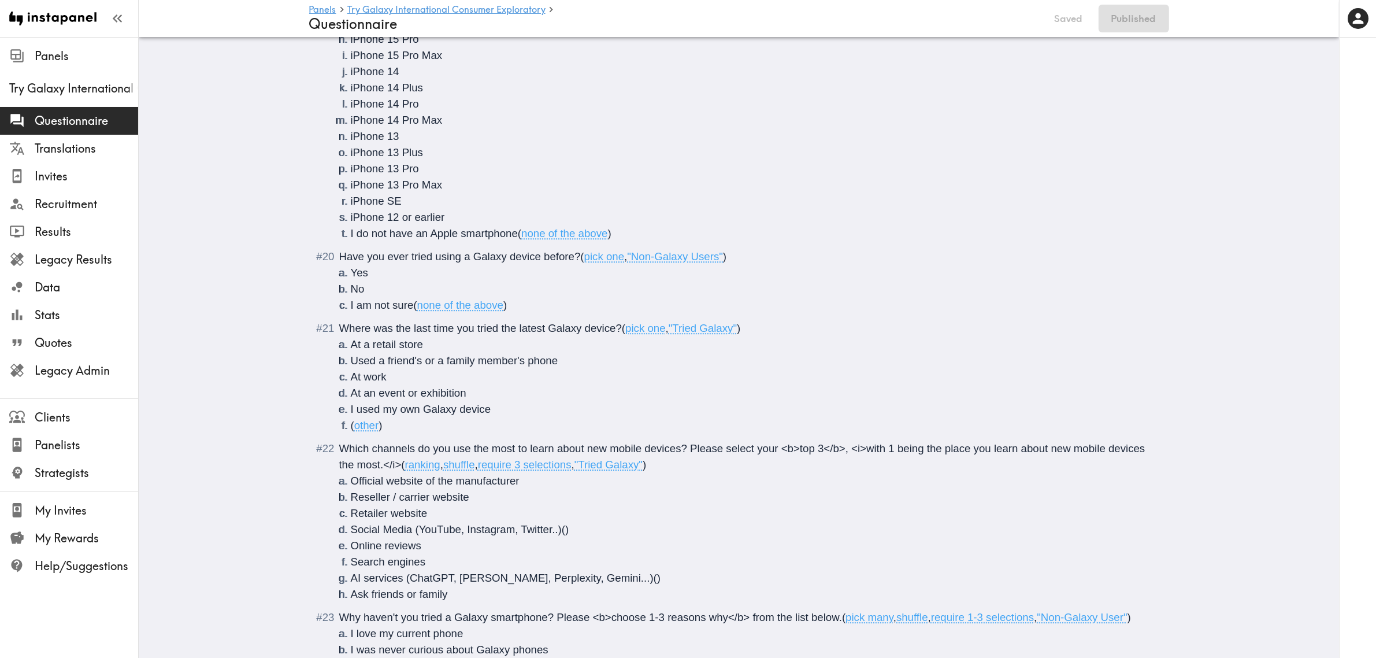
click at [492, 406] on li "I used my own Galaxy device" at bounding box center [753, 409] width 805 height 16
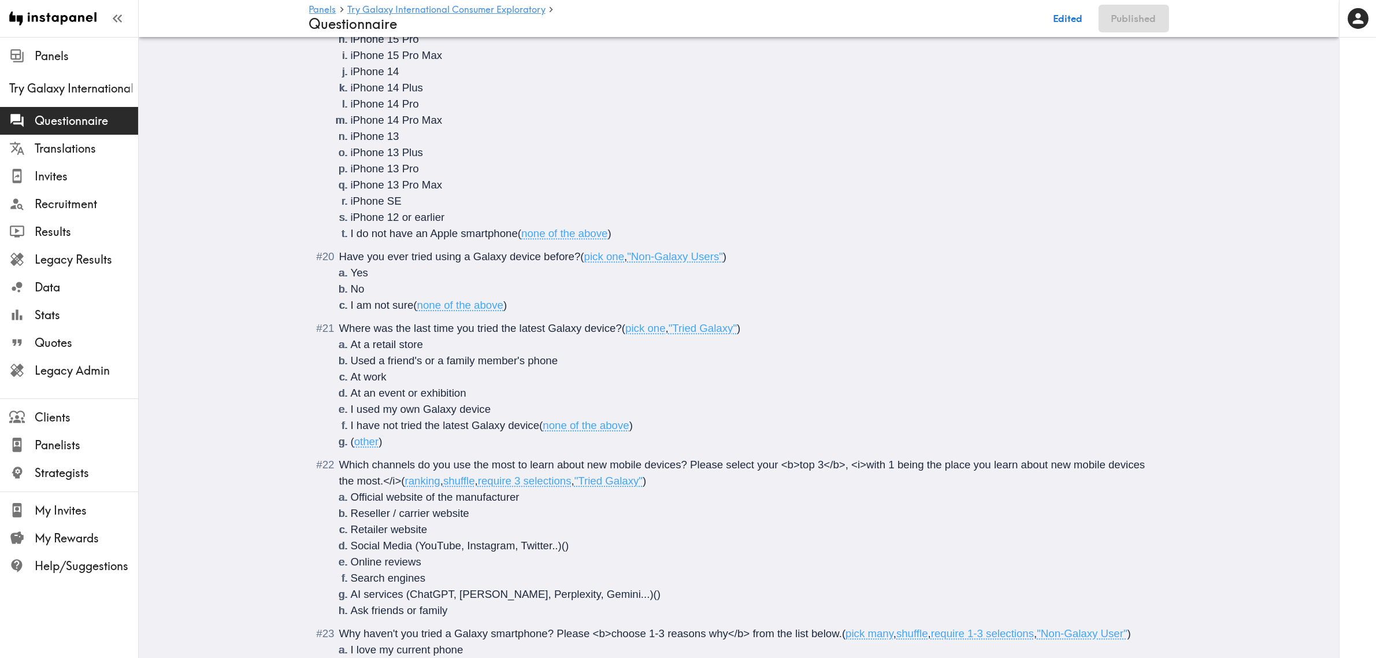
click at [515, 328] on span "Where was the last time you tried the latest Galaxy device?" at bounding box center [480, 328] width 283 height 12
click at [545, 328] on span "Where was the last time you tried the *latest Galaxy device?" at bounding box center [482, 328] width 287 height 12
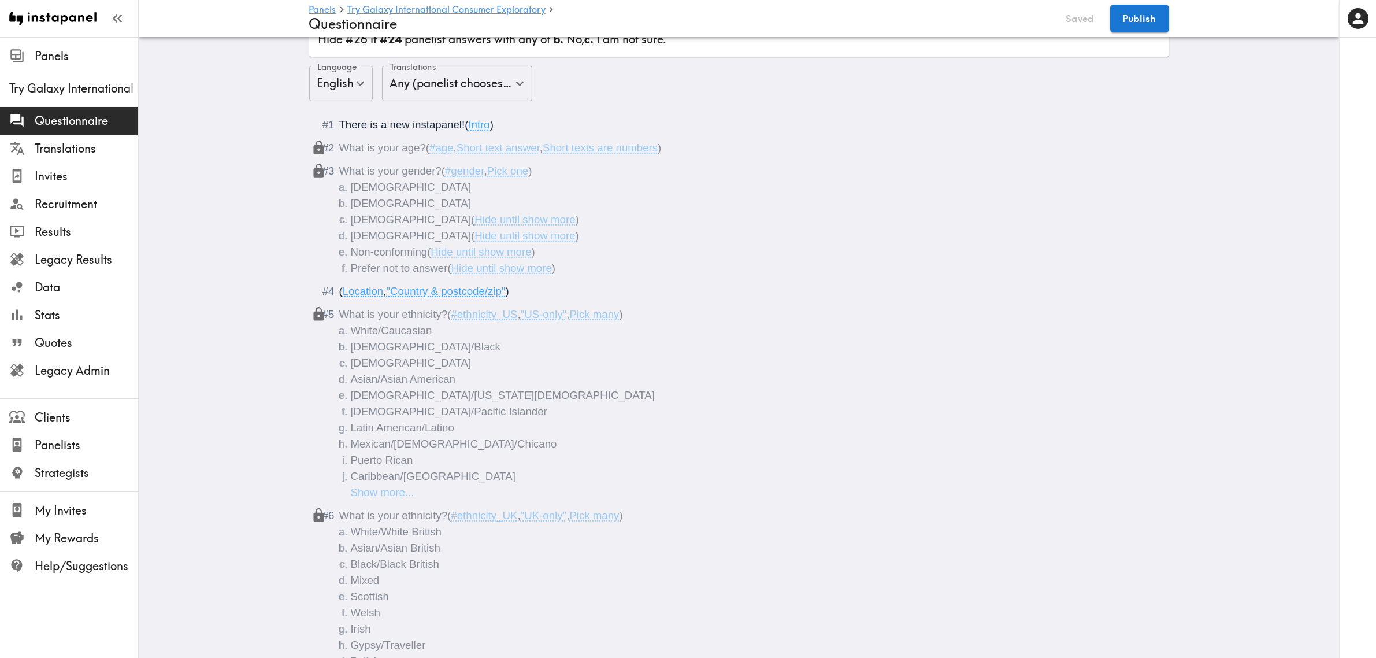
scroll to position [0, 0]
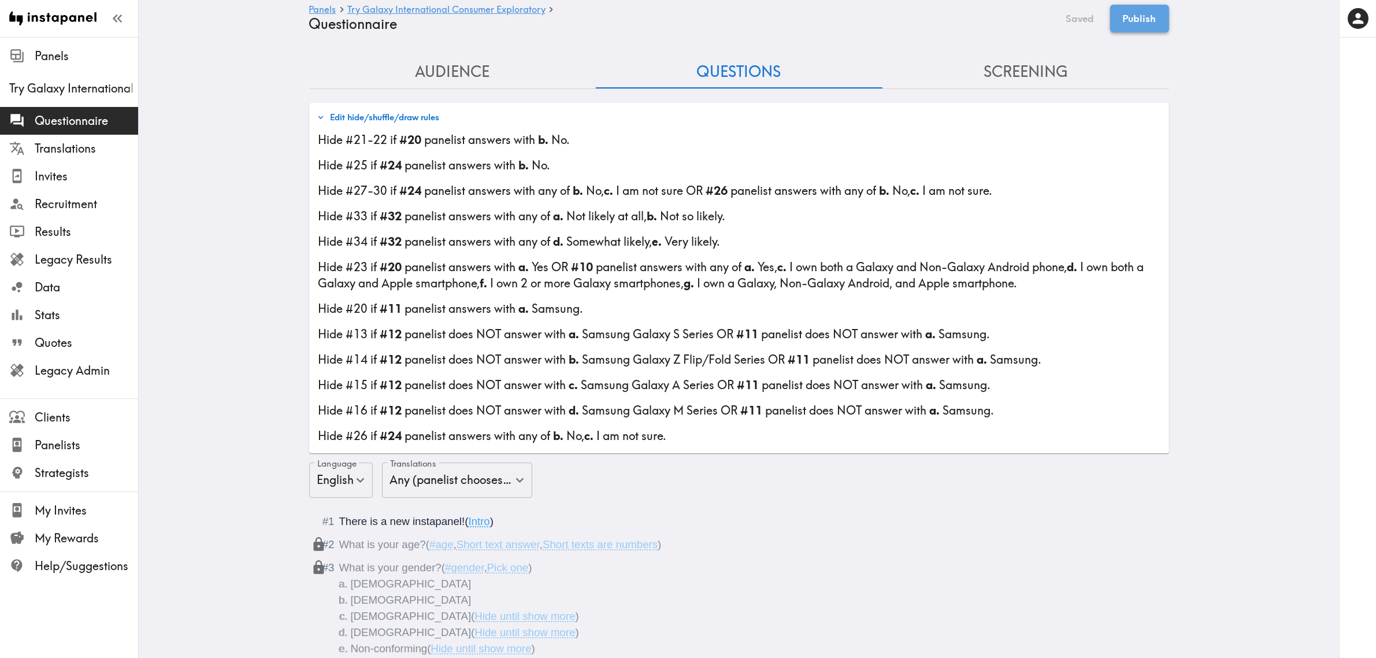
click at [1126, 18] on button "Publish" at bounding box center [1140, 19] width 59 height 28
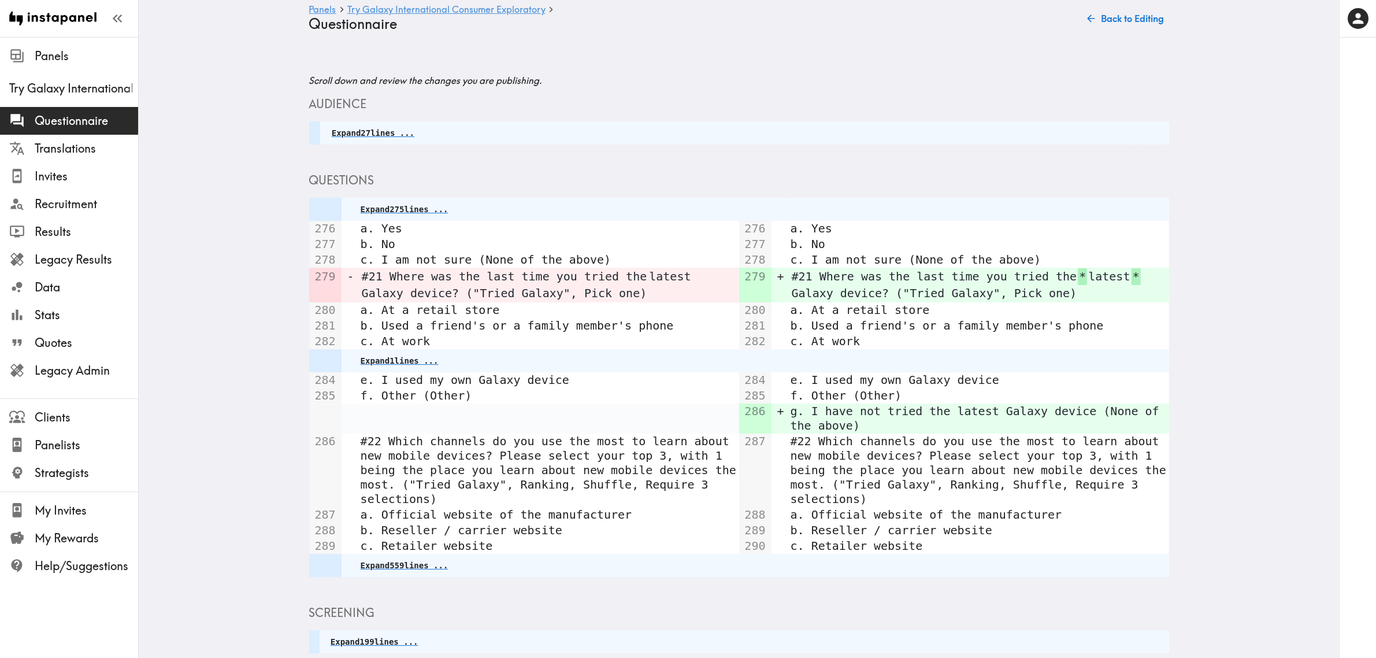
scroll to position [114, 0]
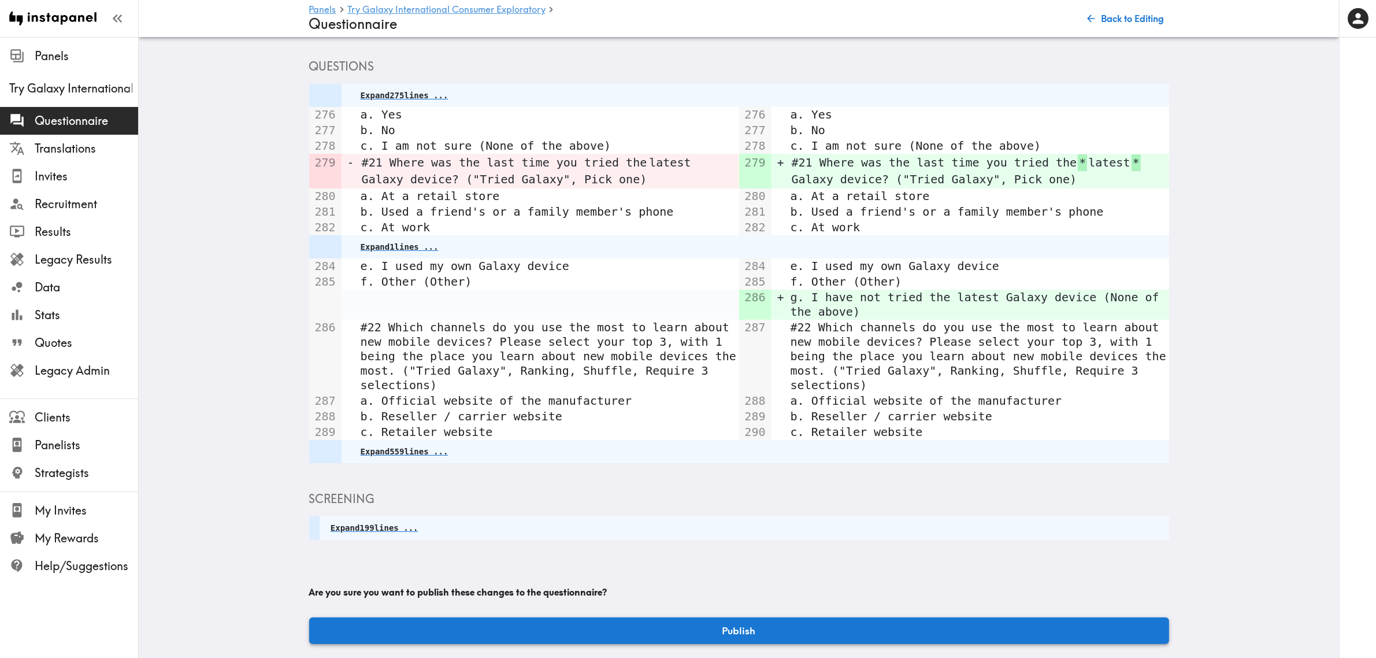
click at [695, 617] on button "Publish" at bounding box center [739, 630] width 860 height 27
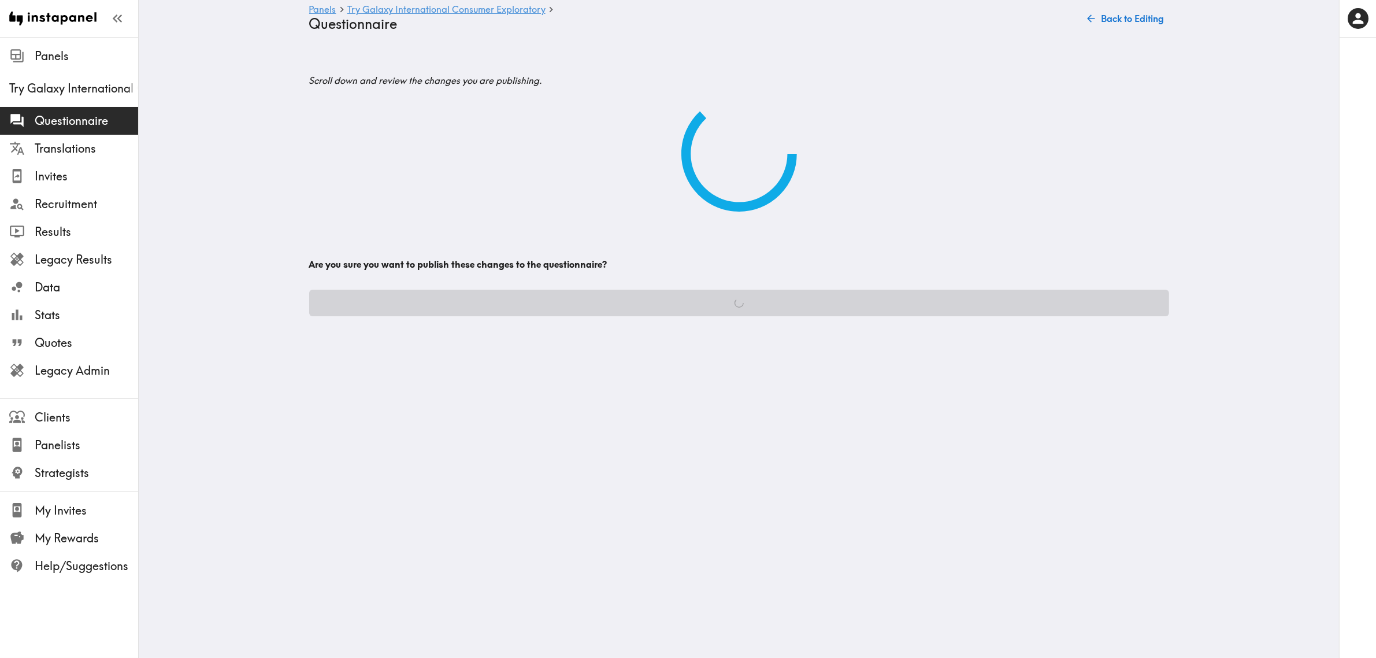
scroll to position [0, 0]
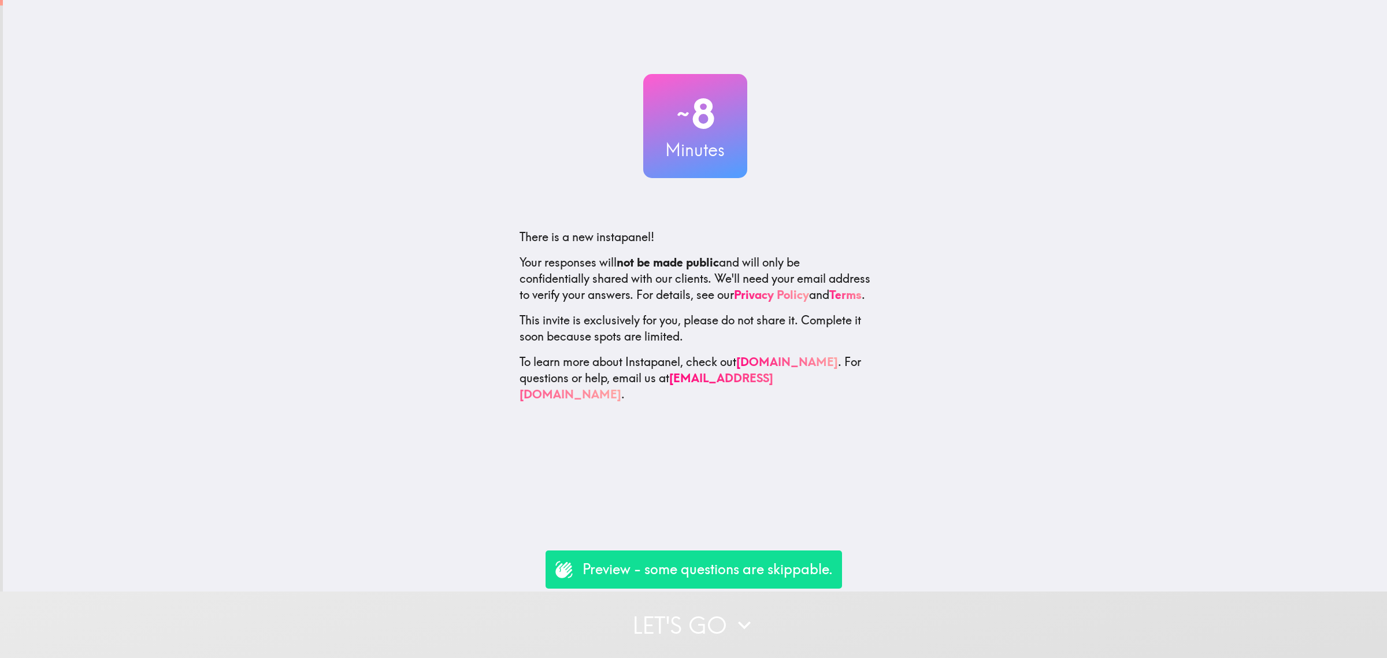
click at [976, 635] on button "Let's go" at bounding box center [693, 624] width 1387 height 66
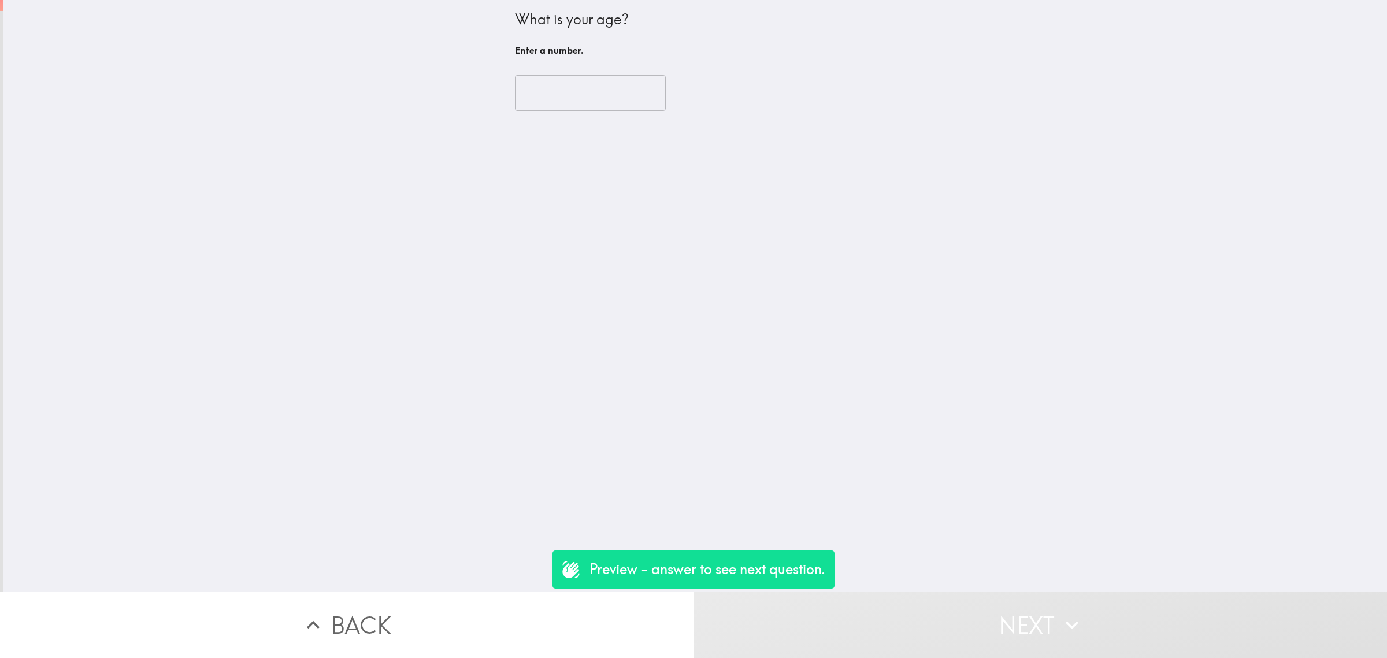
click at [551, 88] on input "number" at bounding box center [590, 93] width 151 height 36
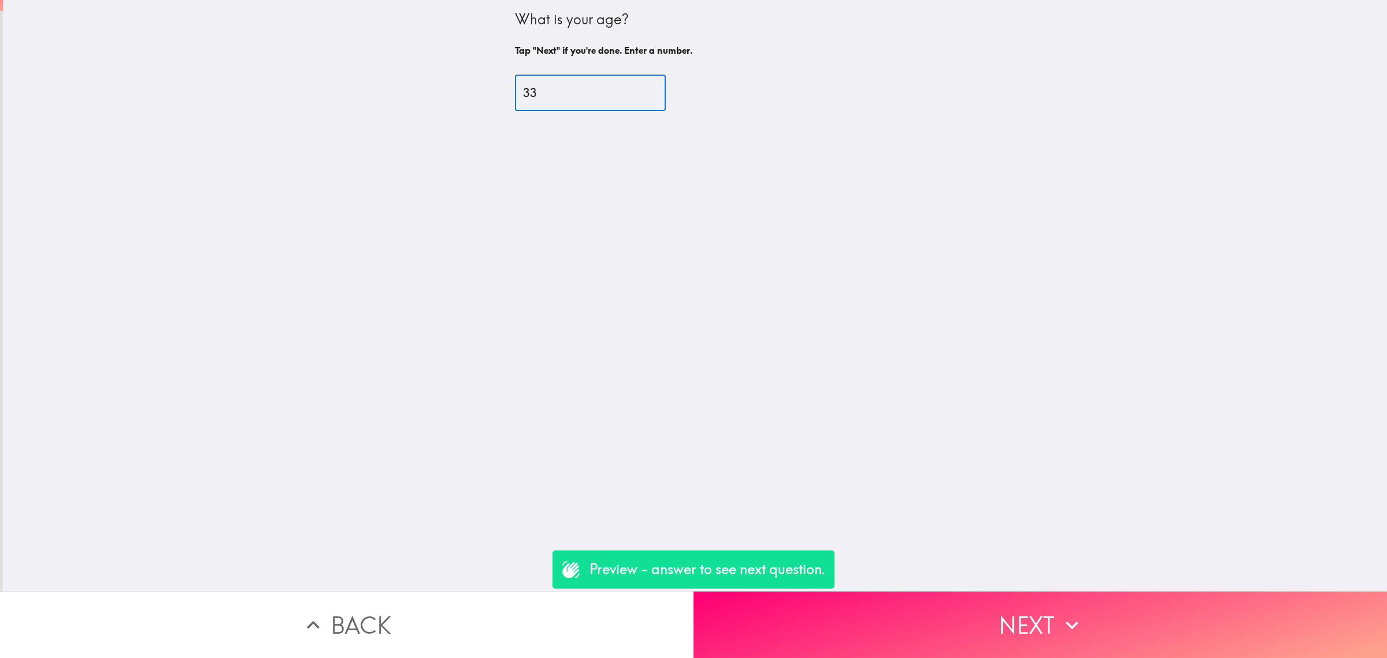
type input "33"
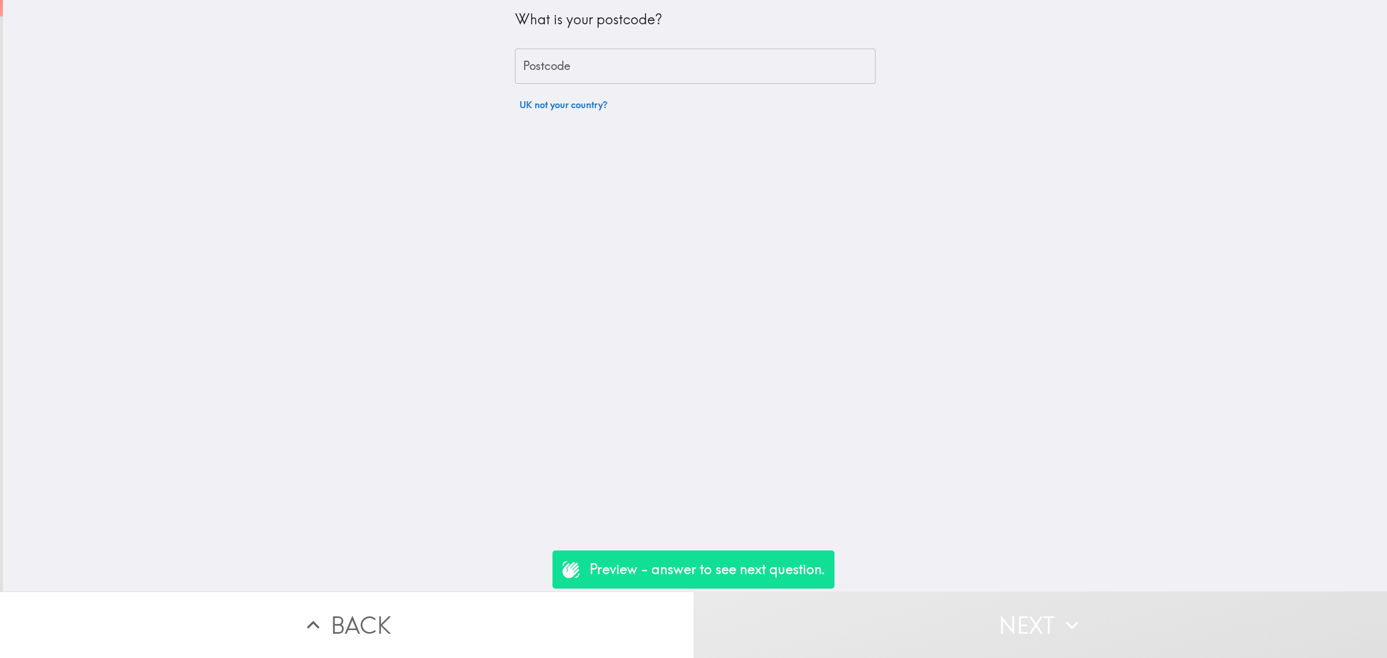
click at [581, 68] on input "Postcode" at bounding box center [695, 67] width 361 height 36
type input "rm156pr"
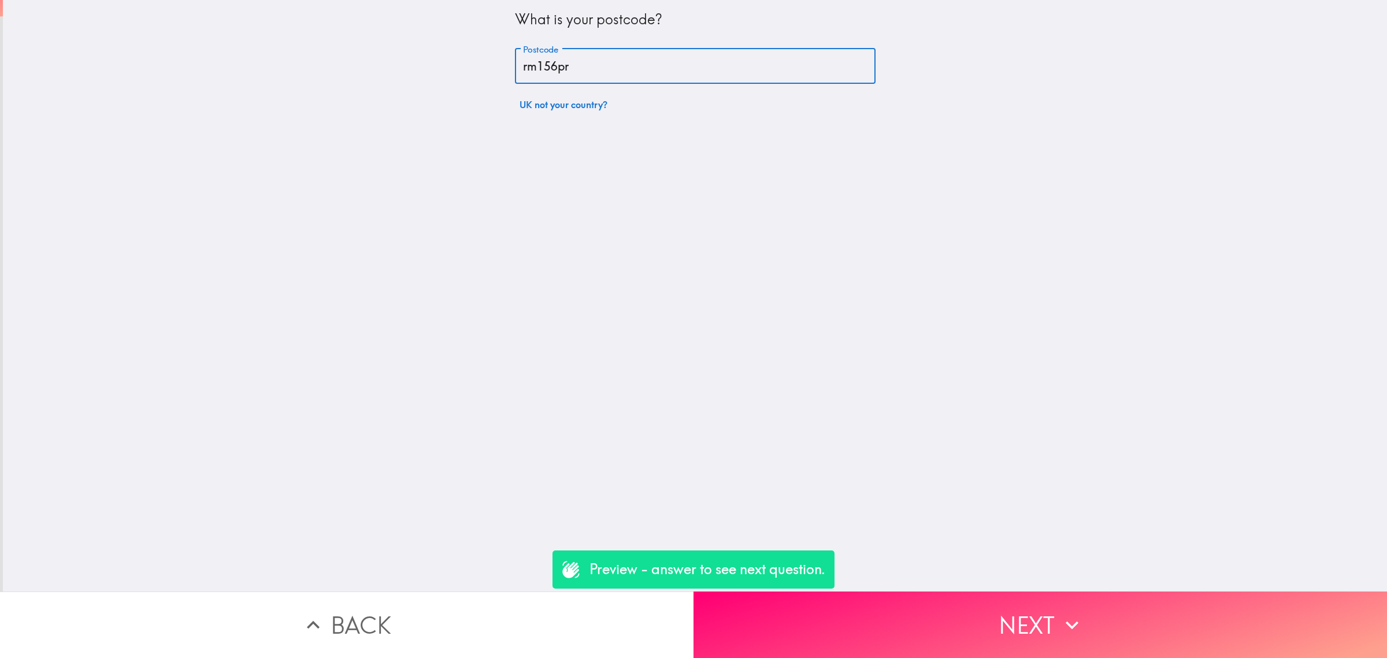
click at [928, 608] on button "Next" at bounding box center [1041, 624] width 694 height 66
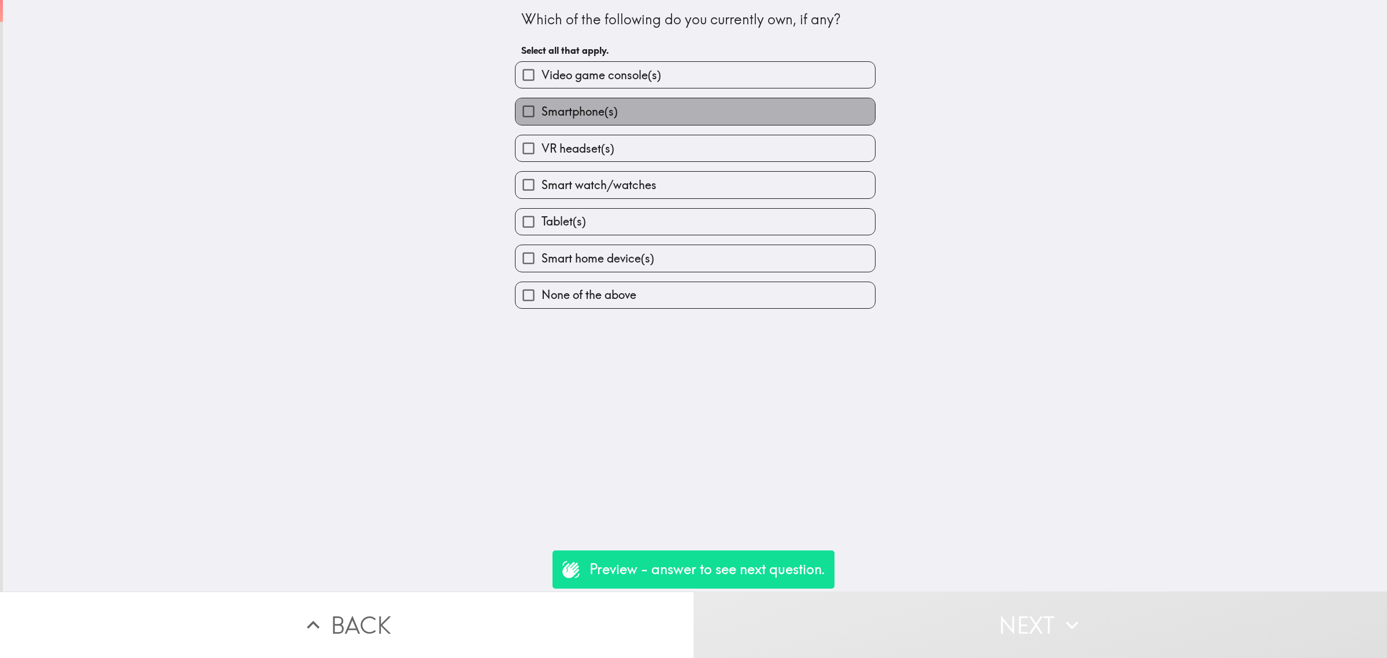
click at [594, 108] on span "Smartphone(s)" at bounding box center [580, 111] width 76 height 16
click at [542, 108] on input "Smartphone(s)" at bounding box center [529, 111] width 26 height 26
checkbox input "true"
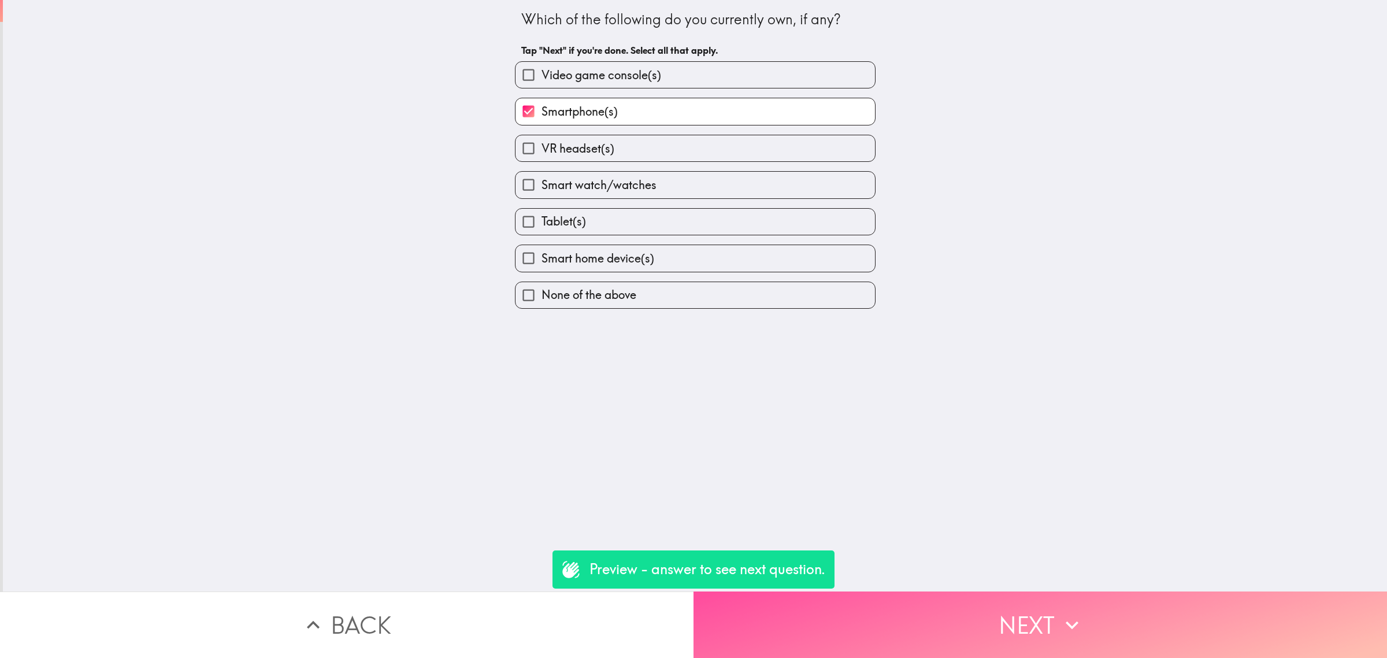
click at [1008, 600] on button "Next" at bounding box center [1041, 624] width 694 height 66
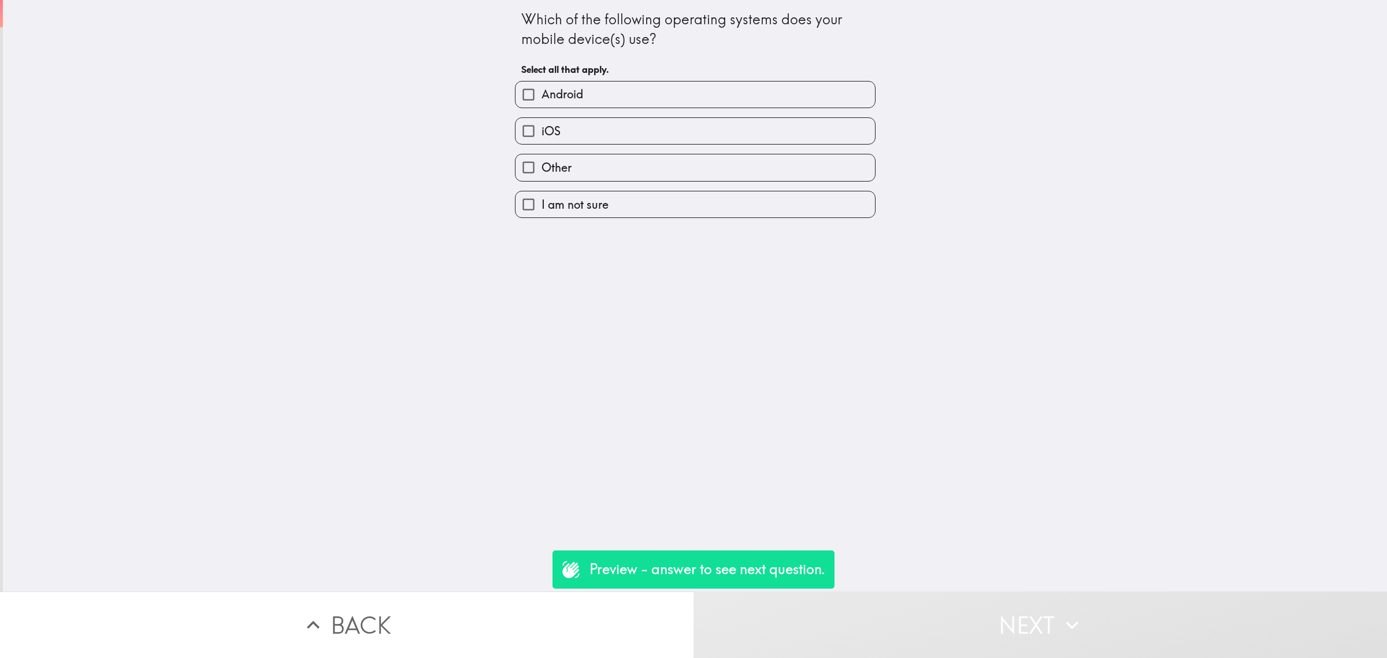
click at [593, 90] on label "Android" at bounding box center [696, 95] width 360 height 26
click at [542, 90] on input "Android" at bounding box center [529, 95] width 26 height 26
checkbox input "true"
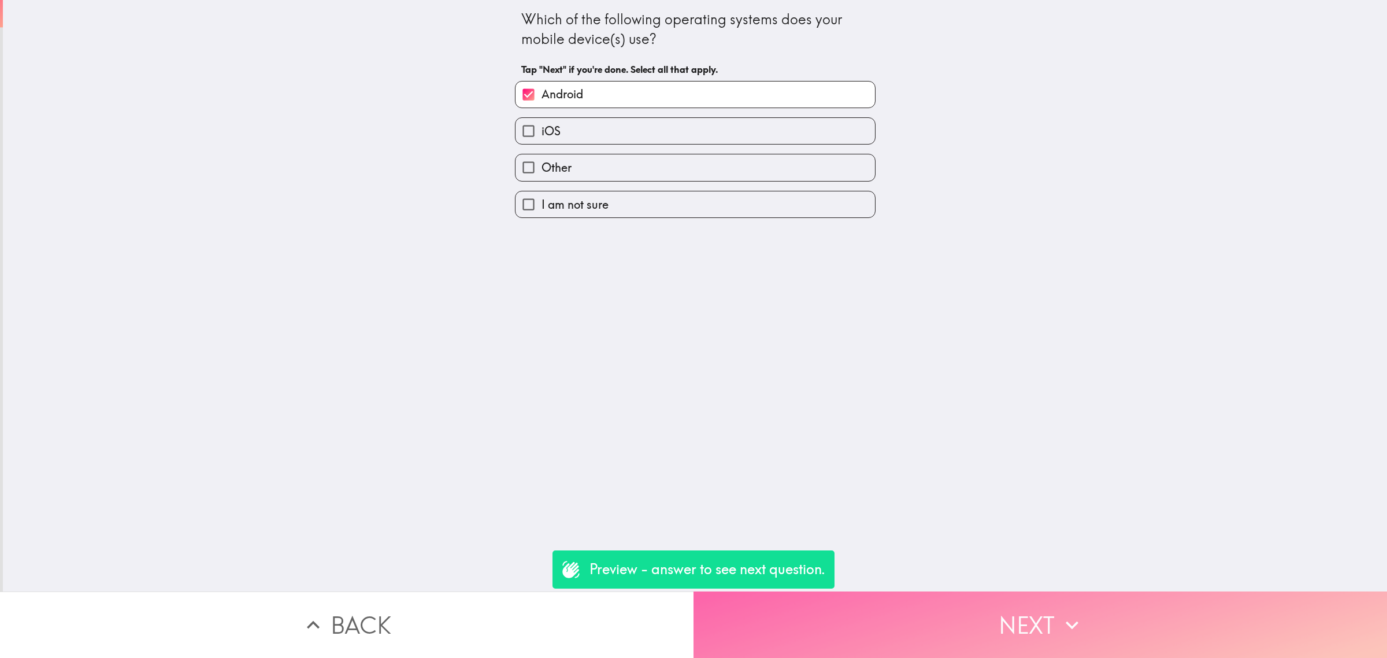
click at [959, 643] on button "Next" at bounding box center [1041, 624] width 694 height 66
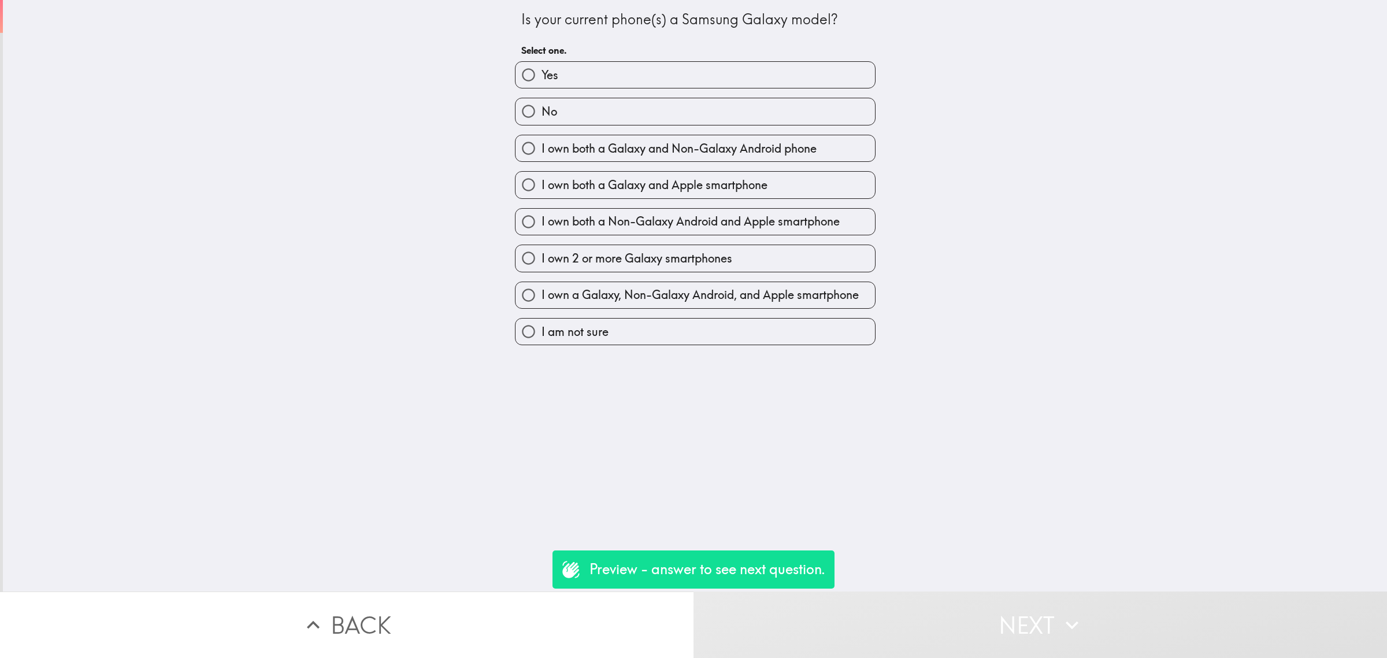
click at [587, 151] on span "I own both a Galaxy and Non-Galaxy Android phone" at bounding box center [679, 148] width 275 height 16
click at [542, 151] on input "I own both a Galaxy and Non-Galaxy Android phone" at bounding box center [529, 148] width 26 height 26
radio input "true"
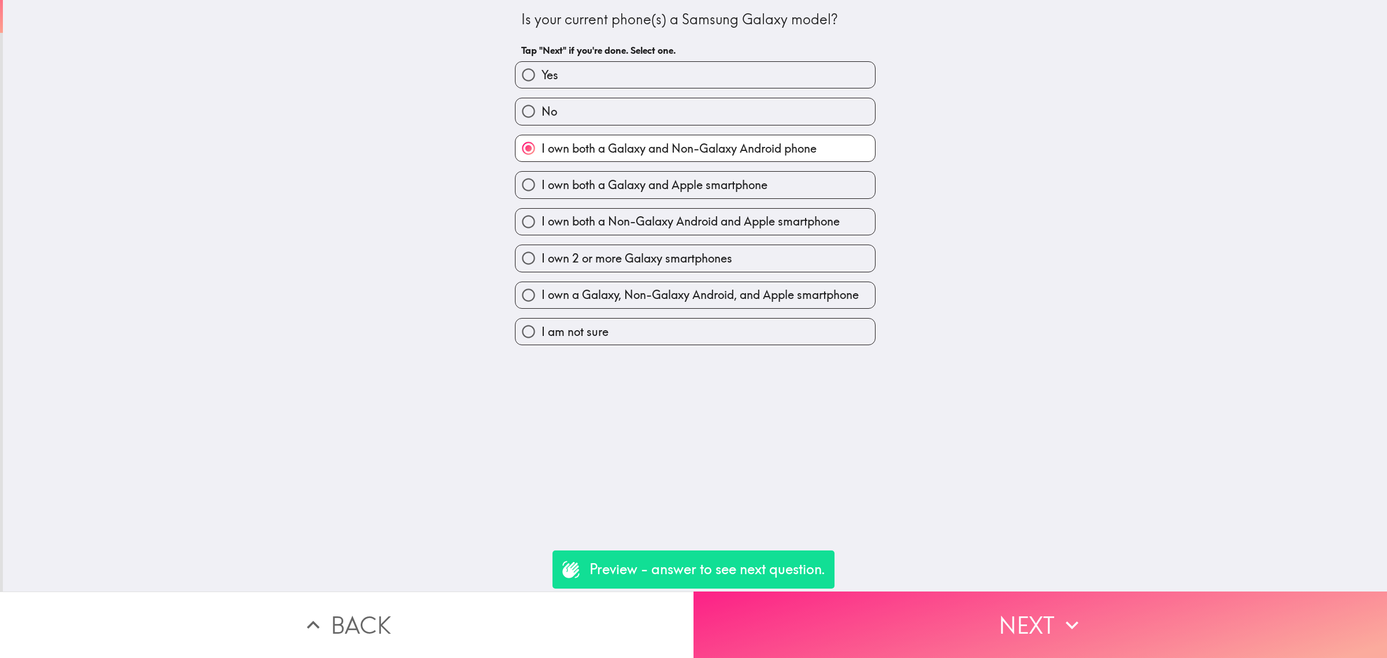
click at [992, 610] on button "Next" at bounding box center [1041, 624] width 694 height 66
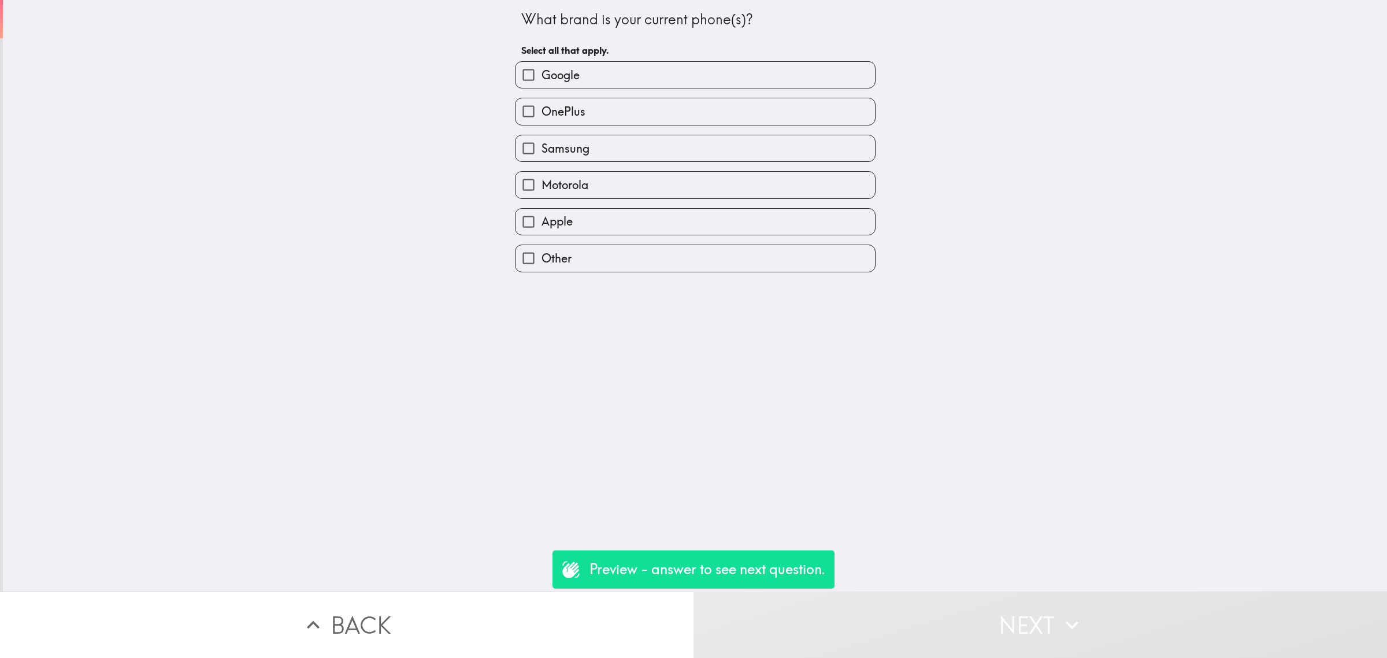
click at [628, 142] on label "Samsung" at bounding box center [696, 148] width 360 height 26
click at [542, 142] on input "Samsung" at bounding box center [529, 148] width 26 height 26
checkbox input "true"
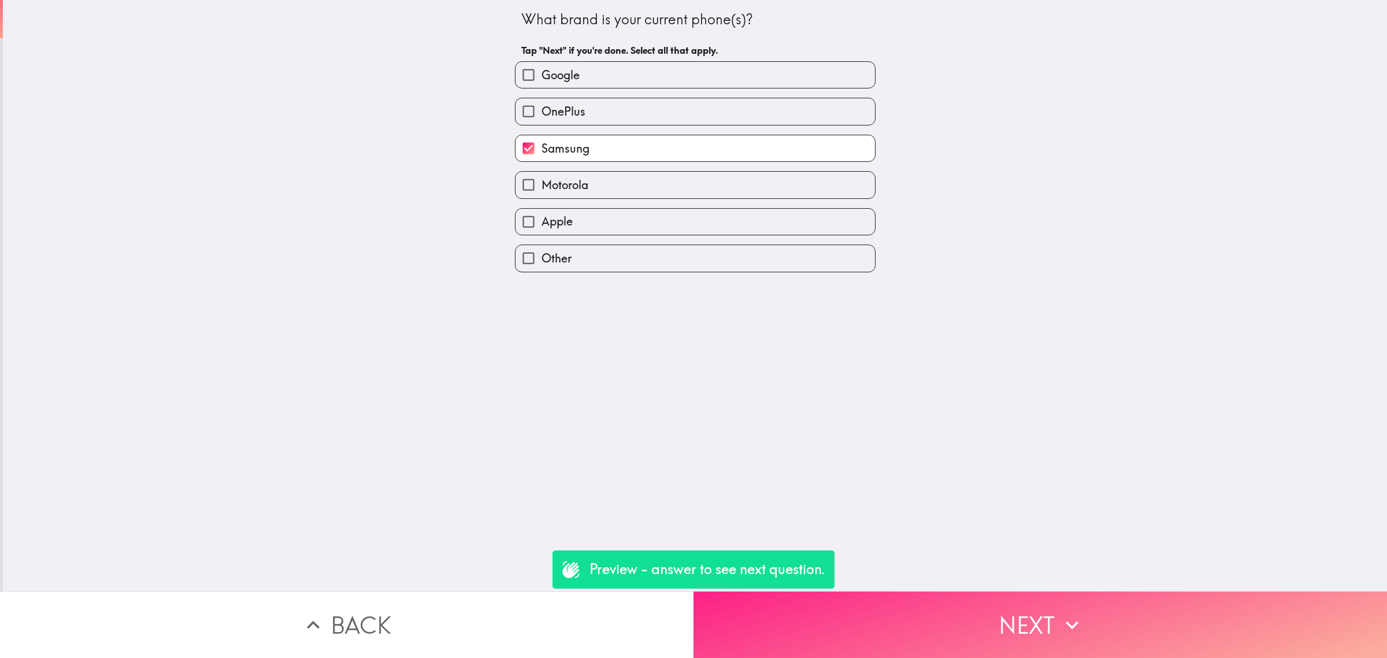
click at [947, 595] on button "Next" at bounding box center [1041, 624] width 694 height 66
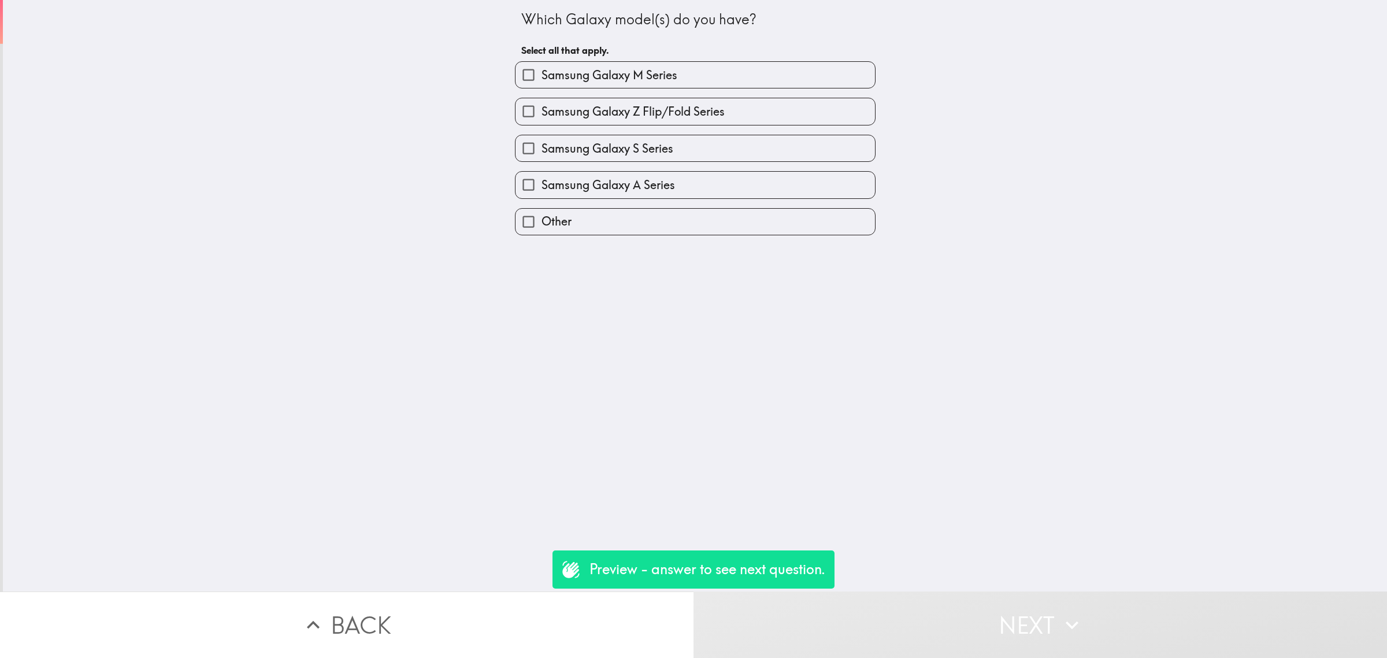
click at [583, 68] on span "Samsung Galaxy M Series" at bounding box center [610, 75] width 136 height 16
click at [542, 68] on input "Samsung Galaxy M Series" at bounding box center [529, 75] width 26 height 26
checkbox input "true"
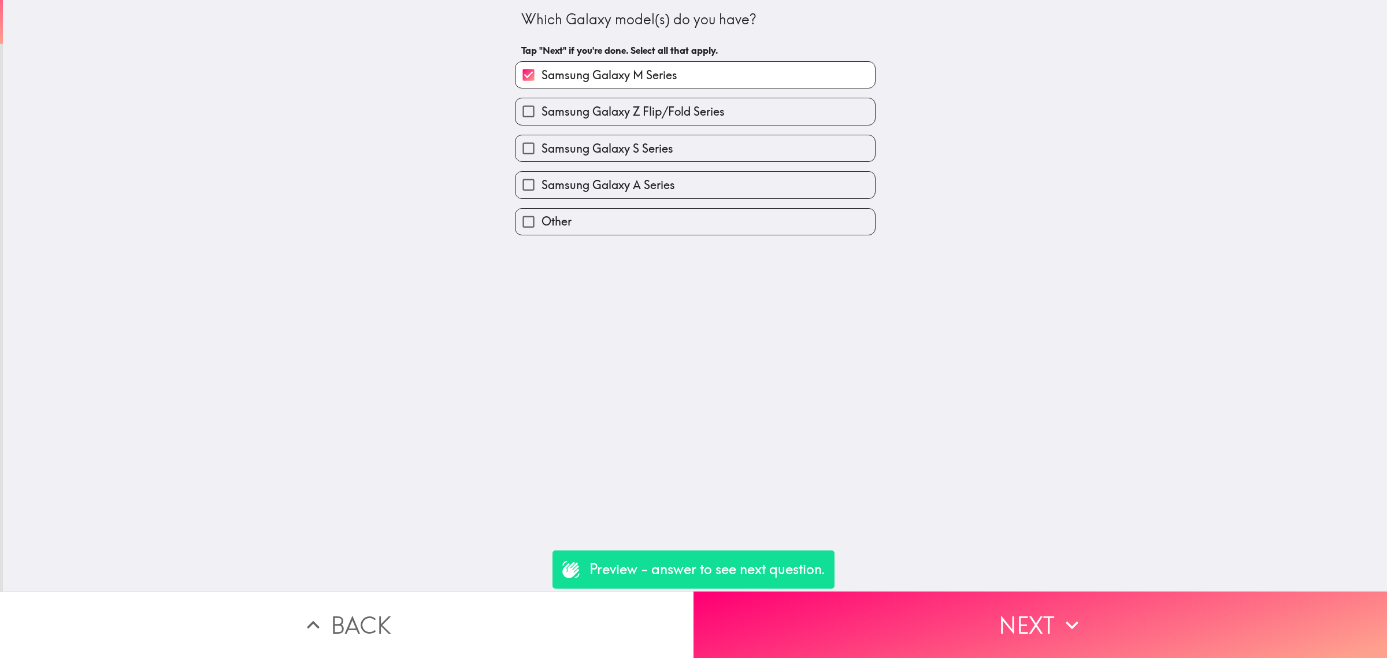
click at [972, 597] on button "Next" at bounding box center [1041, 624] width 694 height 66
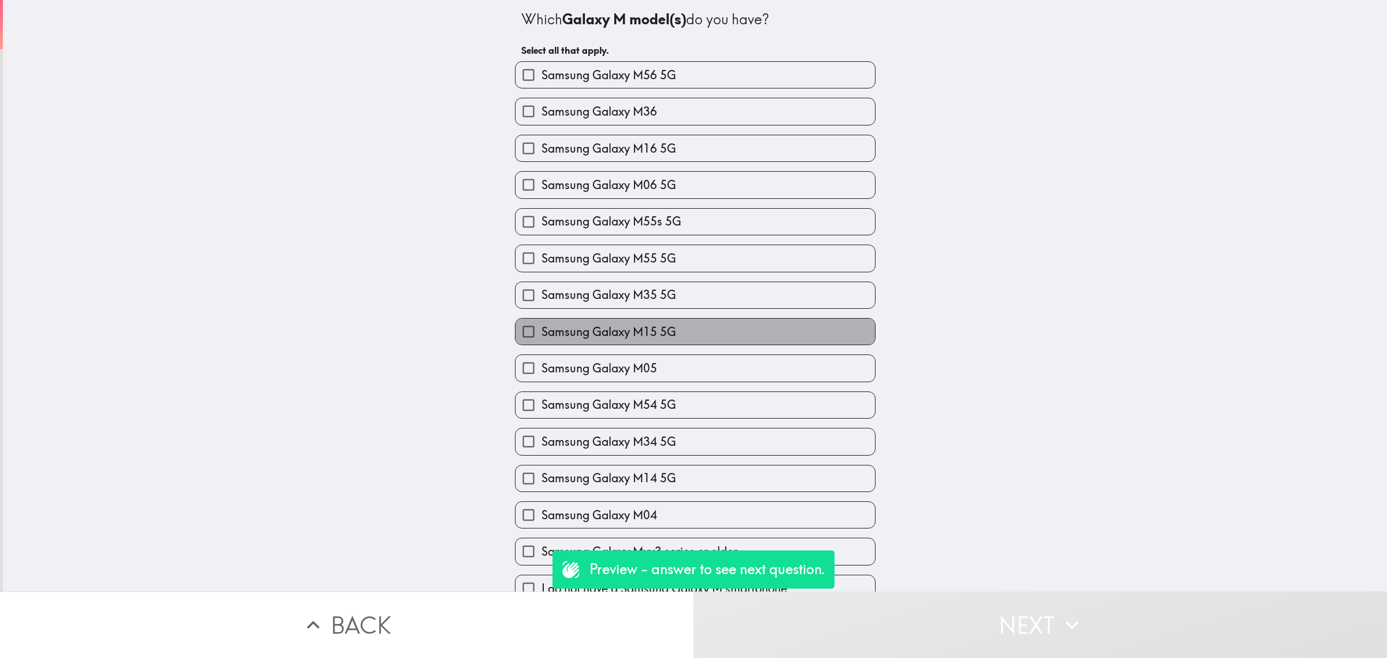
click at [747, 324] on label "Samsung Galaxy M15 5G" at bounding box center [696, 332] width 360 height 26
click at [542, 324] on input "Samsung Galaxy M15 5G" at bounding box center [529, 332] width 26 height 26
checkbox input "true"
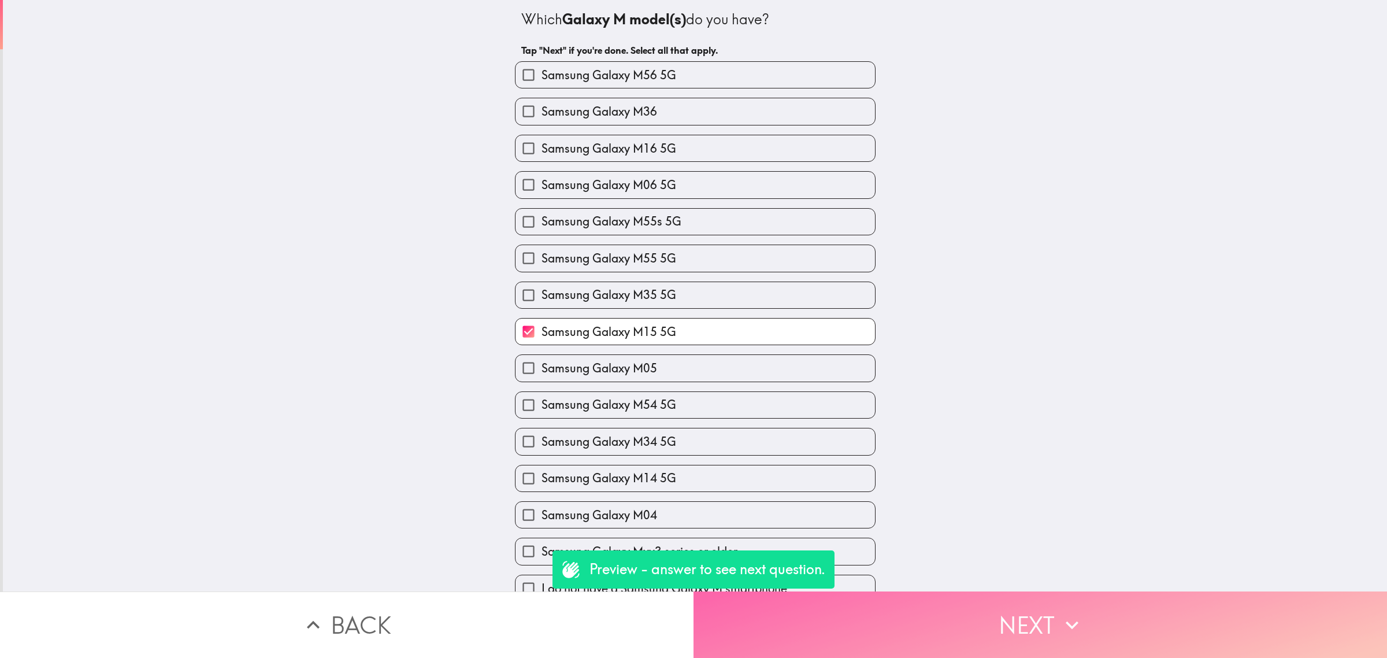
click at [971, 625] on button "Next" at bounding box center [1041, 624] width 694 height 66
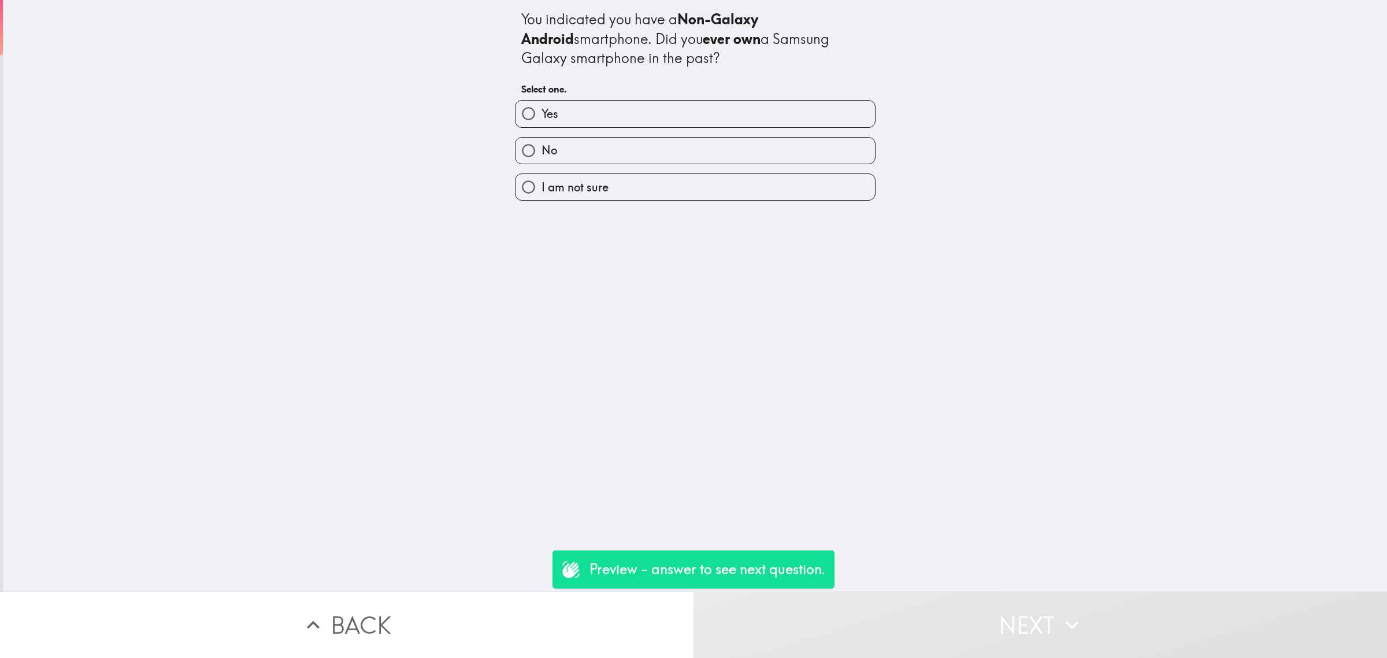
click at [683, 112] on label "Yes" at bounding box center [696, 114] width 360 height 26
click at [542, 112] on input "Yes" at bounding box center [529, 114] width 26 height 26
radio input "true"
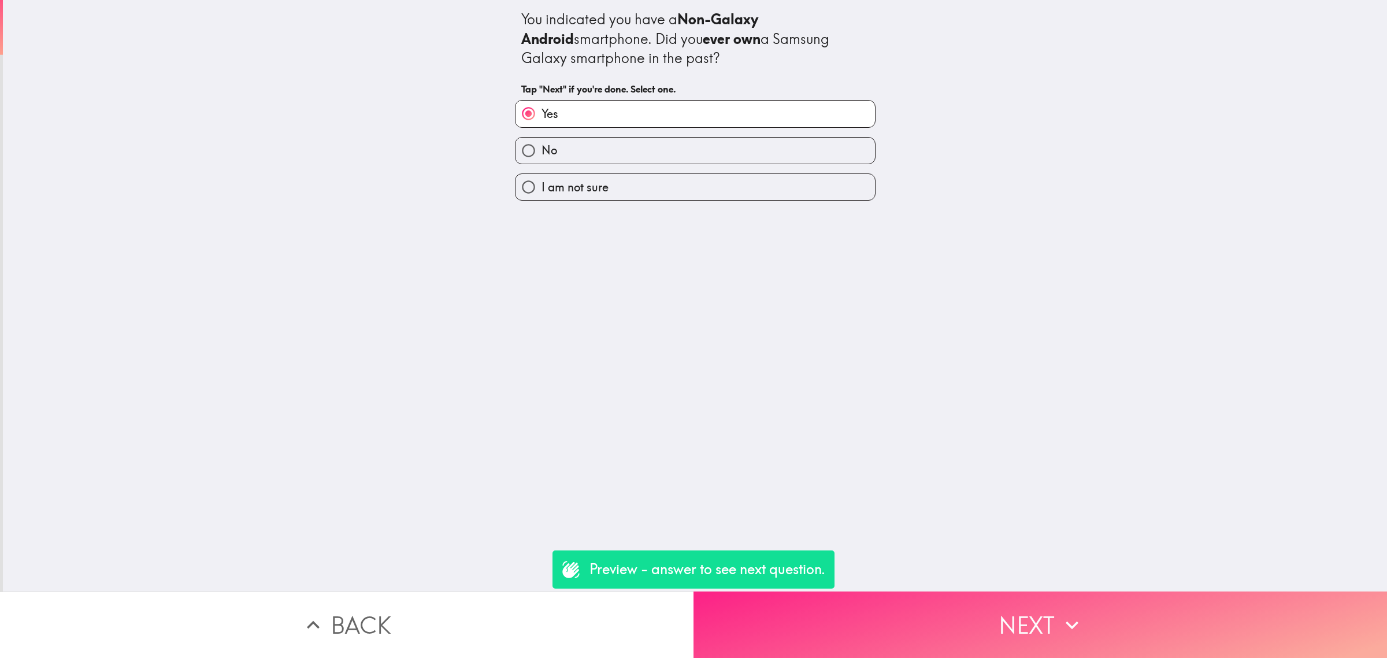
click at [986, 598] on button "Next" at bounding box center [1041, 624] width 694 height 66
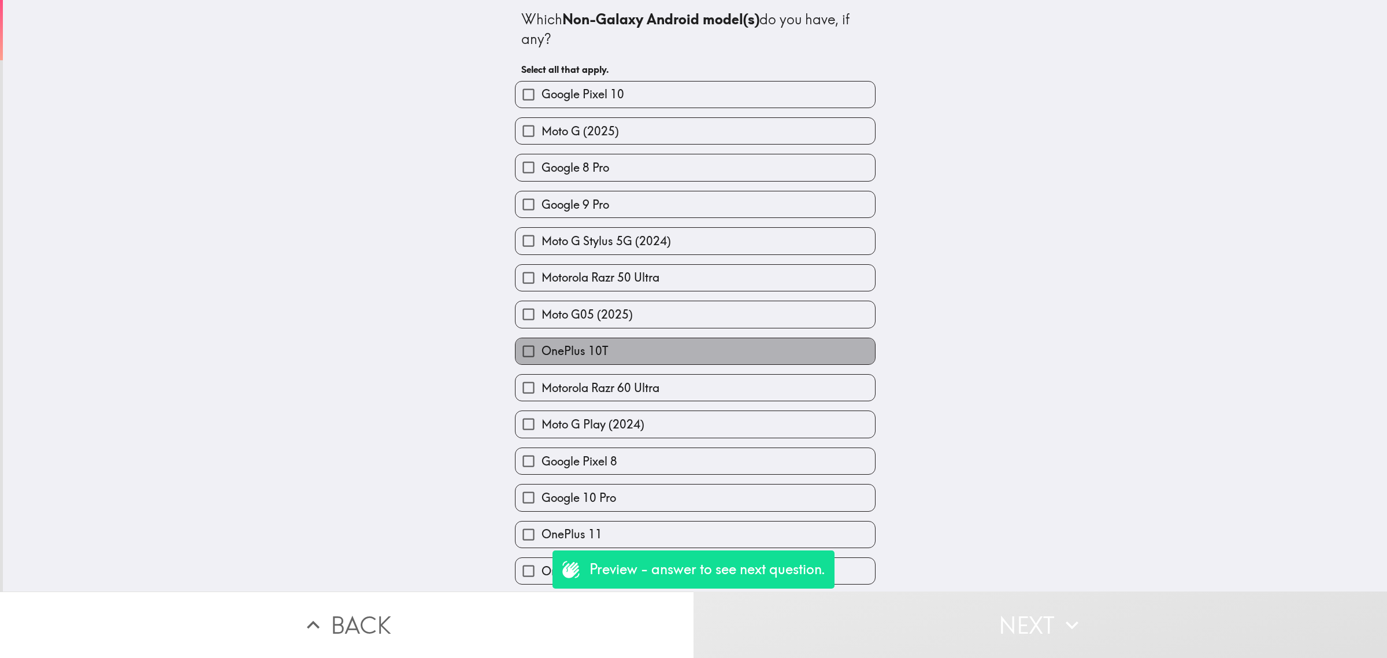
click at [729, 354] on label "OnePlus 10T" at bounding box center [696, 351] width 360 height 26
click at [542, 354] on input "OnePlus 10T" at bounding box center [529, 351] width 26 height 26
checkbox input "true"
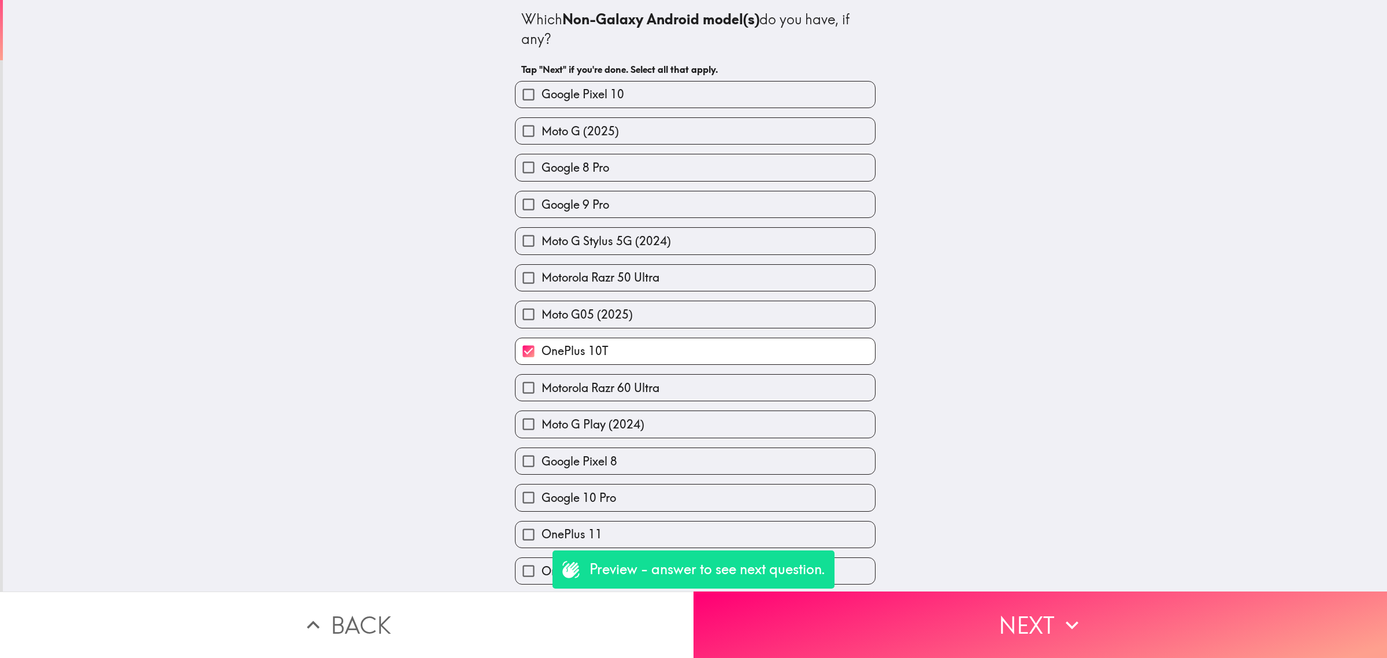
click at [915, 542] on div "Which Non-Galaxy Android model(s) do you have, if any? Tap "Next" if you're don…" at bounding box center [695, 295] width 1385 height 591
click at [941, 579] on div "Which Non-Galaxy Android model(s) do you have, if any? Tap "Next" if you're don…" at bounding box center [695, 295] width 1385 height 591
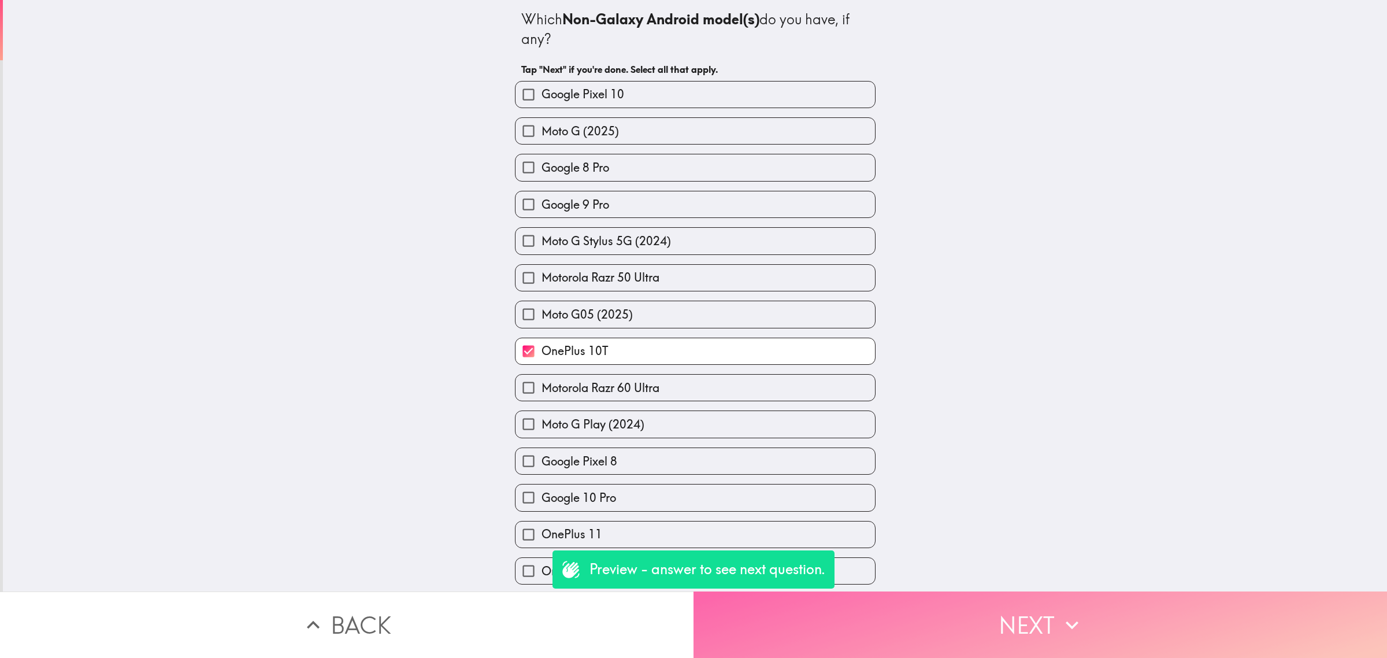
click at [957, 600] on button "Next" at bounding box center [1041, 624] width 694 height 66
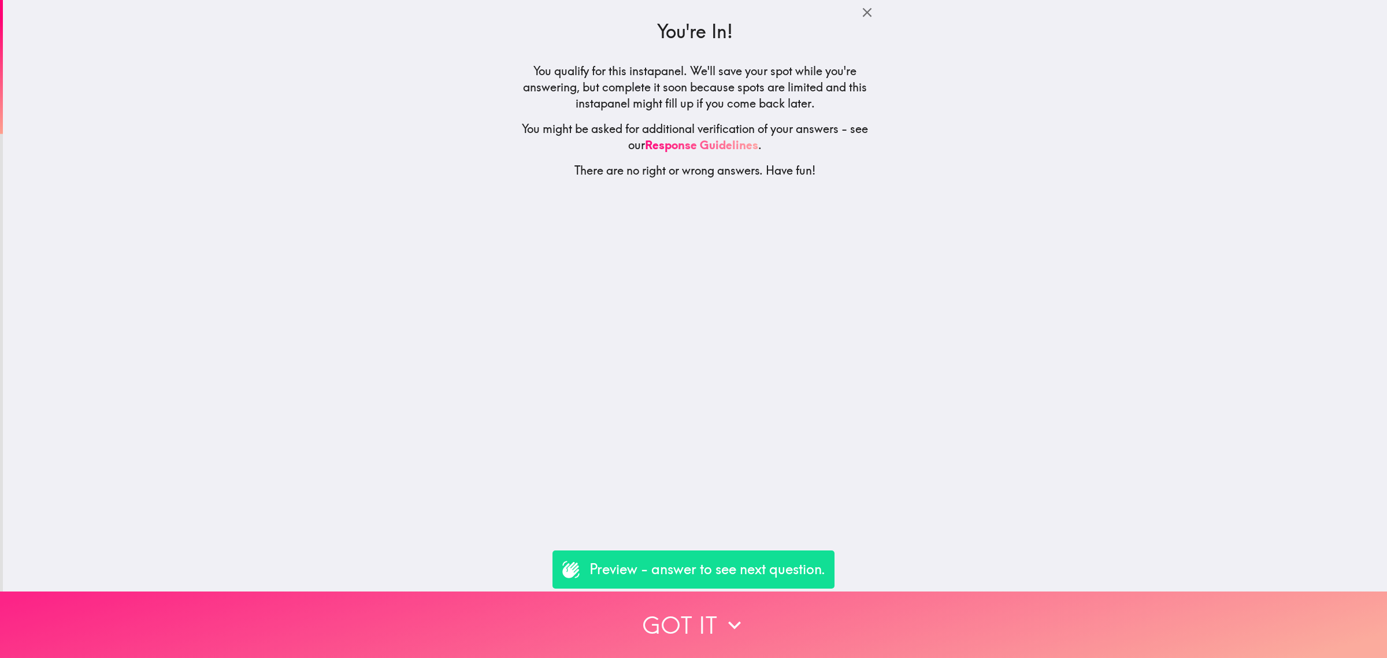
click at [809, 611] on button "Got it" at bounding box center [693, 624] width 1387 height 66
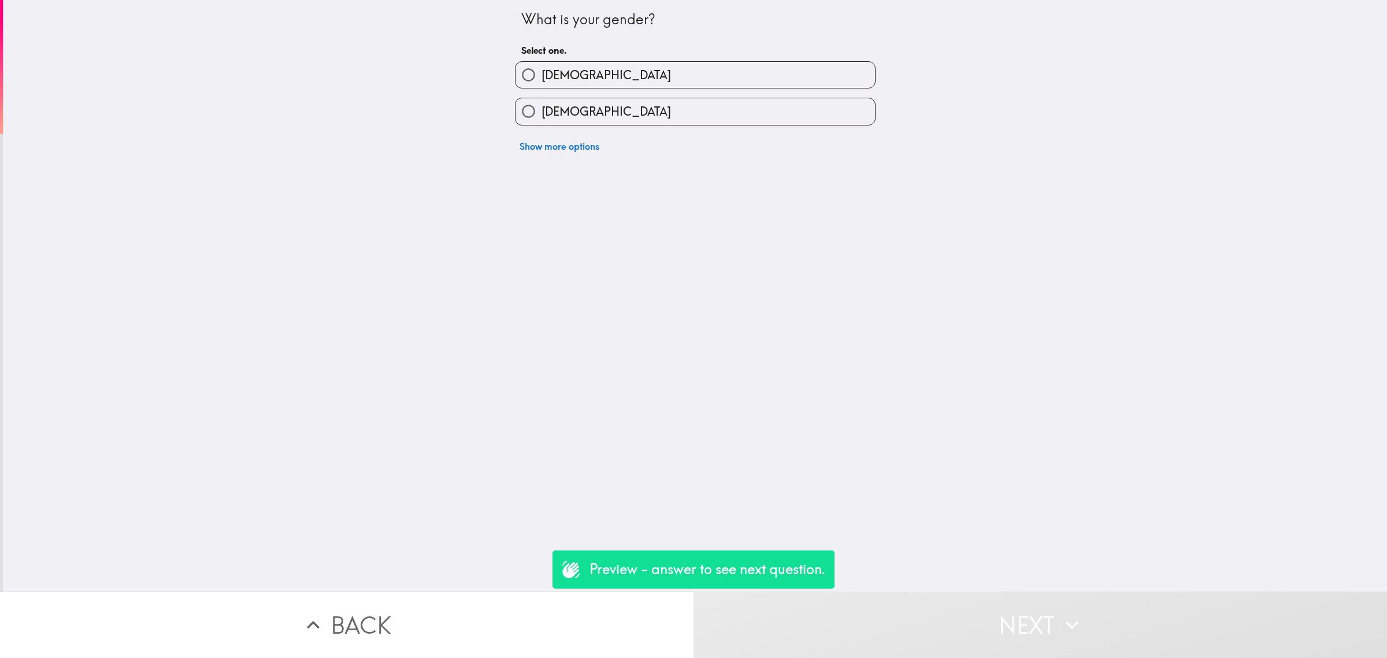
click at [648, 108] on label "[DEMOGRAPHIC_DATA]" at bounding box center [696, 111] width 360 height 26
click at [542, 108] on input "[DEMOGRAPHIC_DATA]" at bounding box center [529, 111] width 26 height 26
radio input "true"
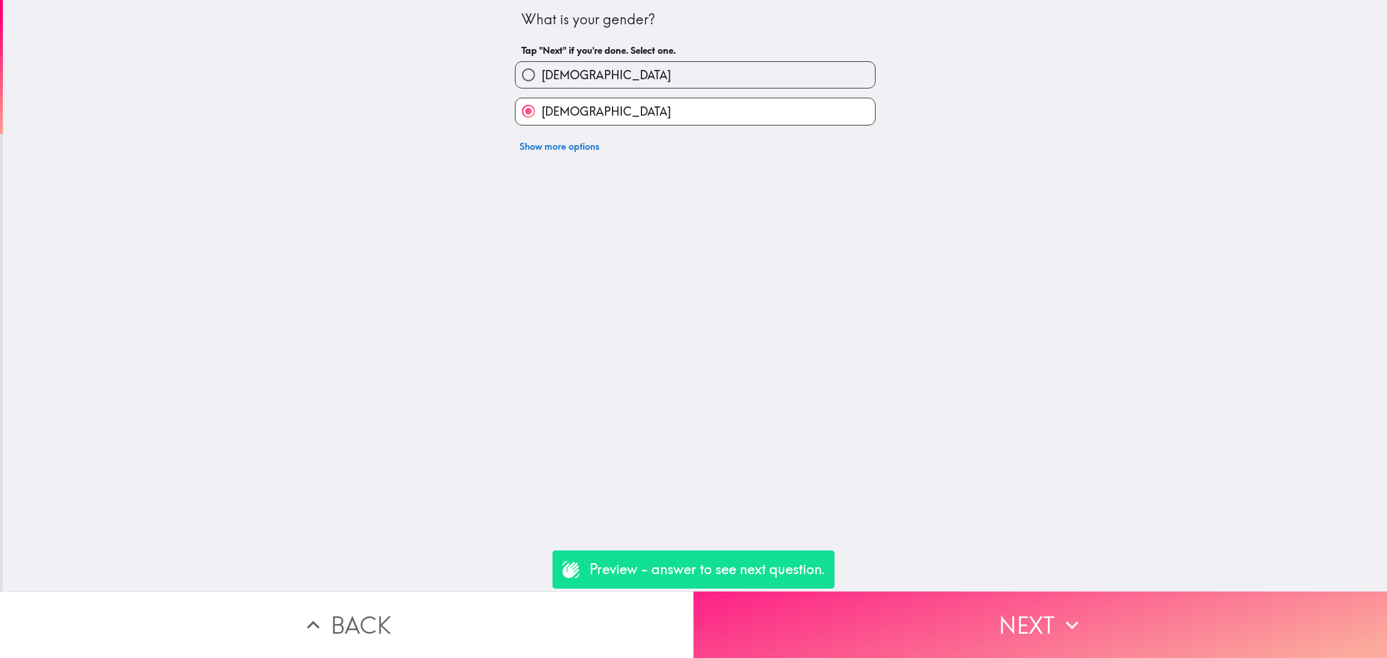
click at [986, 626] on button "Next" at bounding box center [1041, 624] width 694 height 66
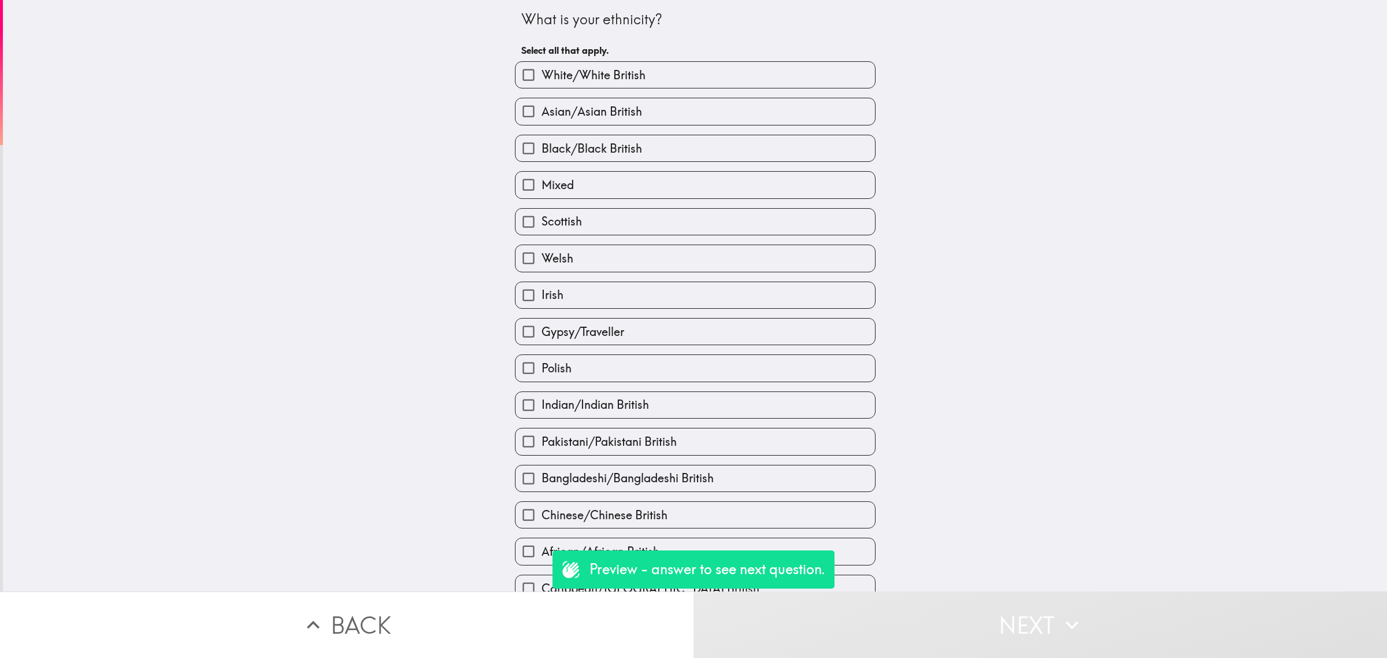
click at [695, 117] on label "Asian/Asian British" at bounding box center [696, 111] width 360 height 26
click at [542, 117] on input "Asian/Asian British" at bounding box center [529, 111] width 26 height 26
checkbox input "true"
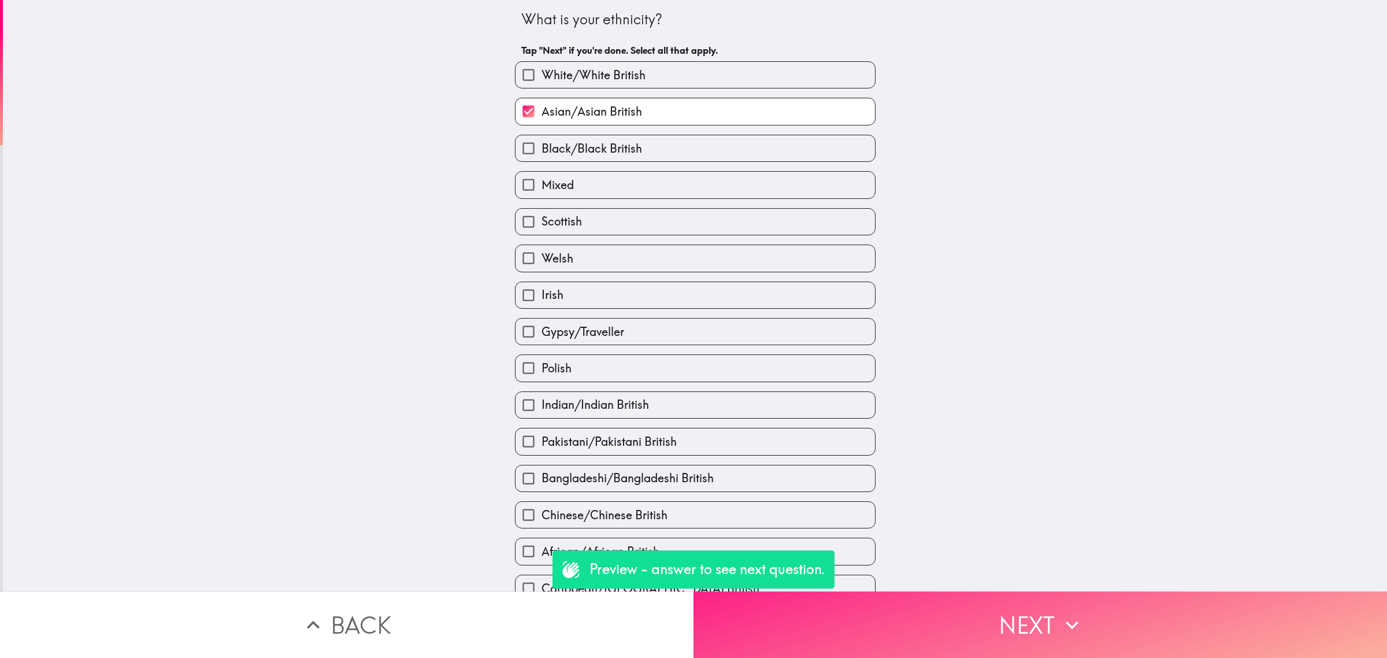
click at [1070, 643] on button "Next" at bounding box center [1041, 624] width 694 height 66
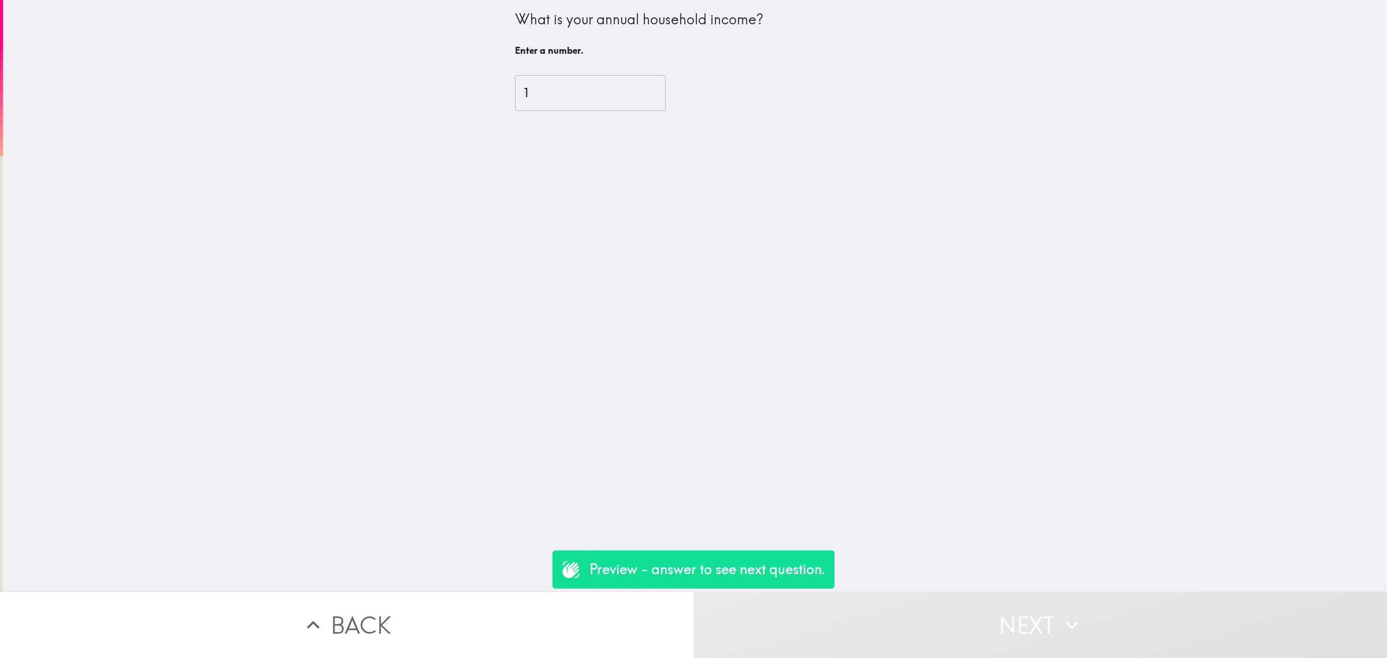
click at [631, 87] on input "1" at bounding box center [590, 93] width 151 height 36
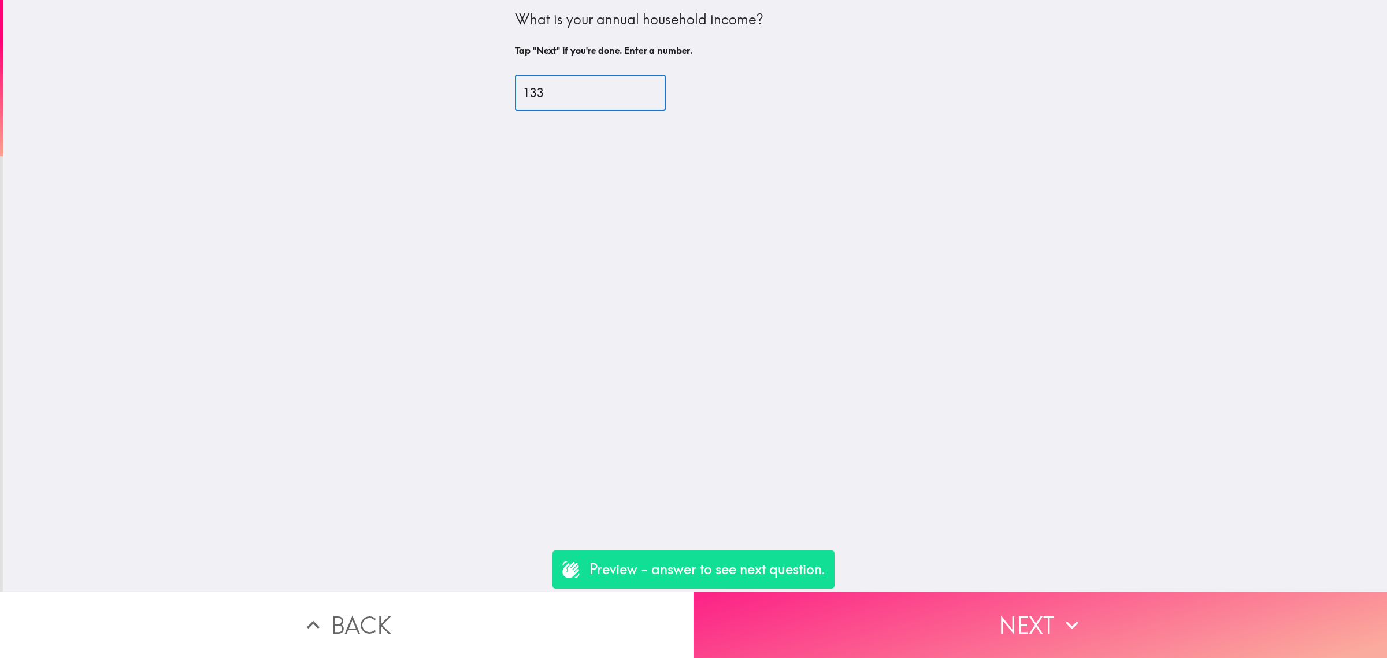
type input "133"
click at [1001, 628] on button "Next" at bounding box center [1041, 624] width 694 height 66
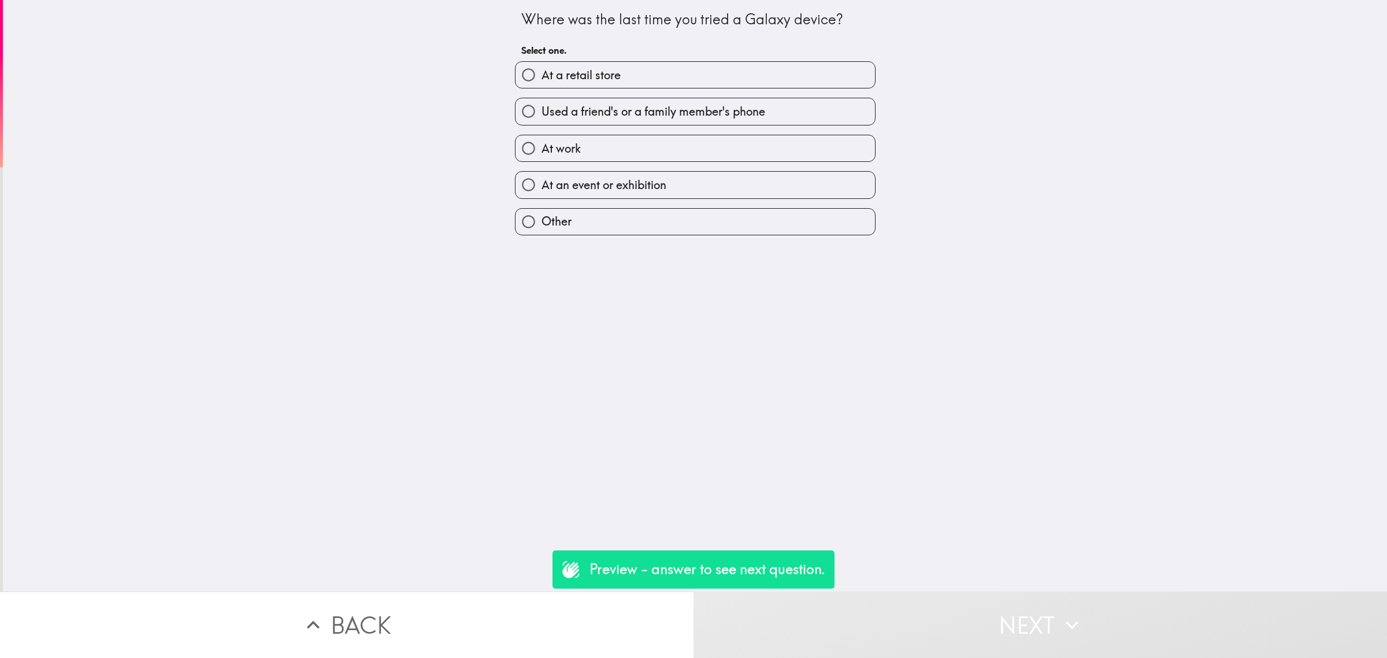
click at [604, 114] on span "Used a friend's or a family member's phone" at bounding box center [654, 111] width 224 height 16
click at [542, 114] on input "Used a friend's or a family member's phone" at bounding box center [529, 111] width 26 height 26
radio input "true"
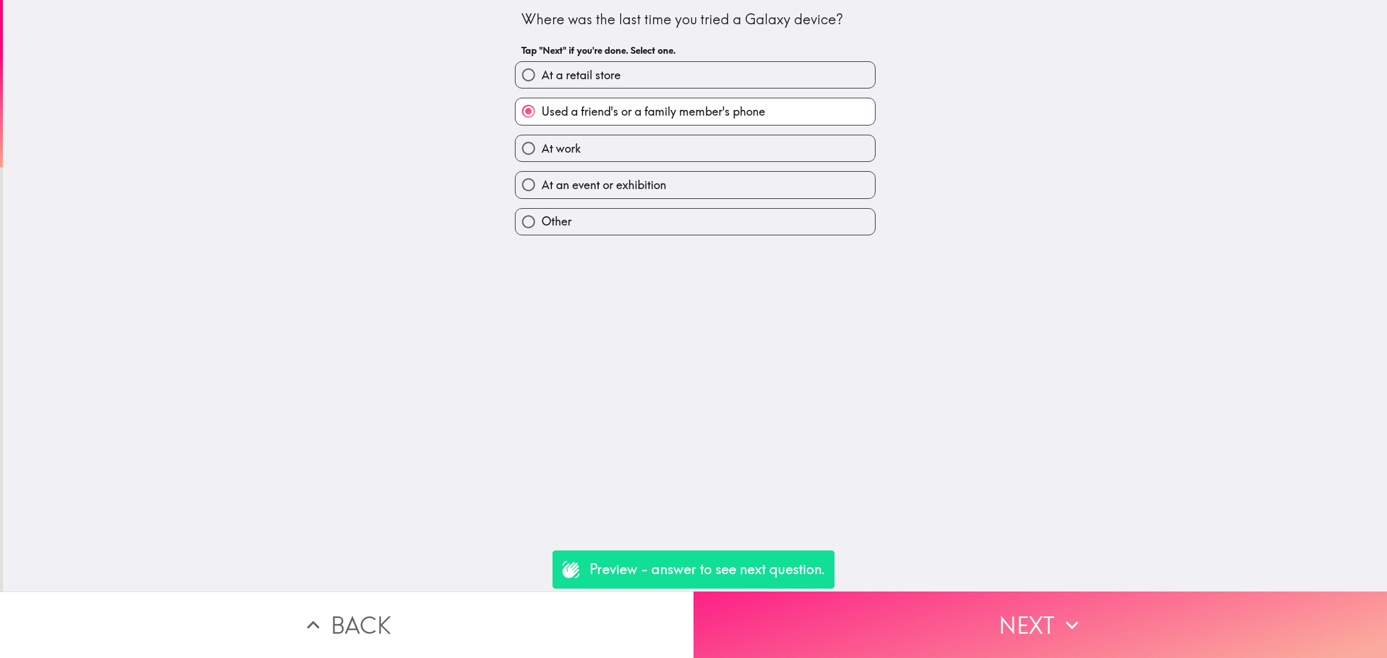
click at [943, 608] on button "Next" at bounding box center [1041, 624] width 694 height 66
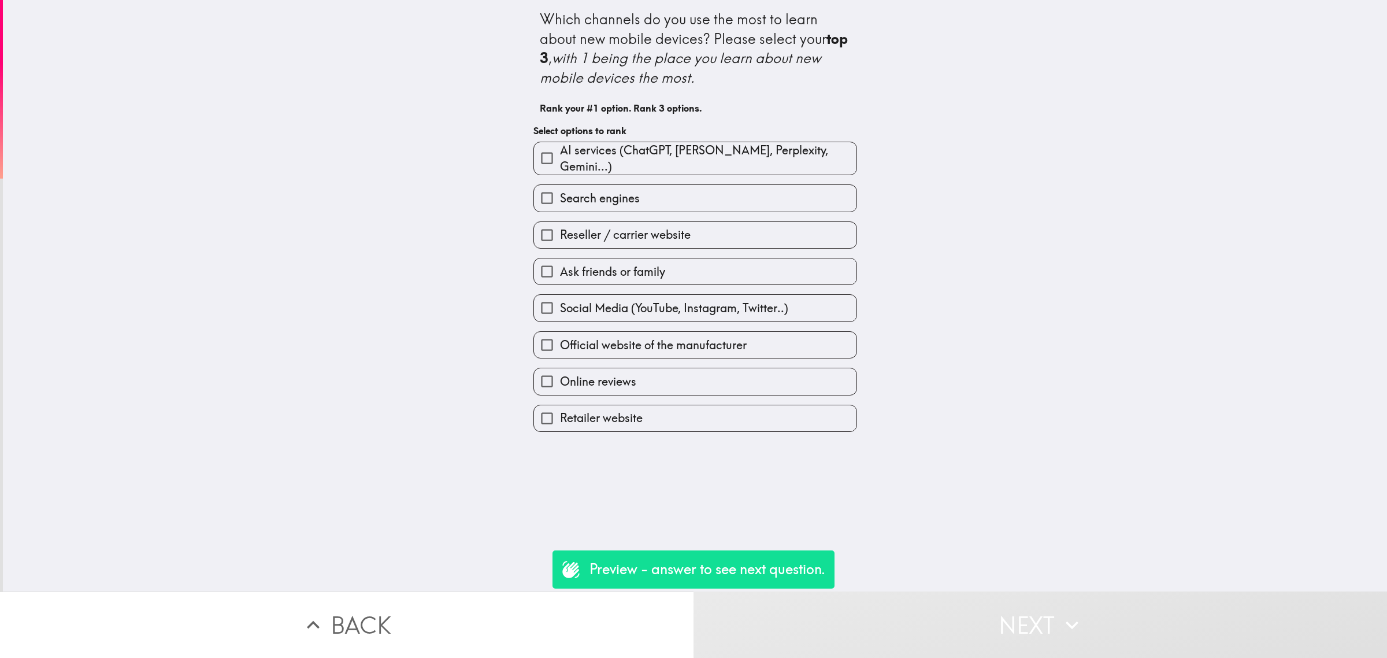
click at [653, 268] on span "Ask friends or family" at bounding box center [612, 272] width 105 height 16
click at [560, 268] on input "Ask friends or family" at bounding box center [547, 271] width 26 height 26
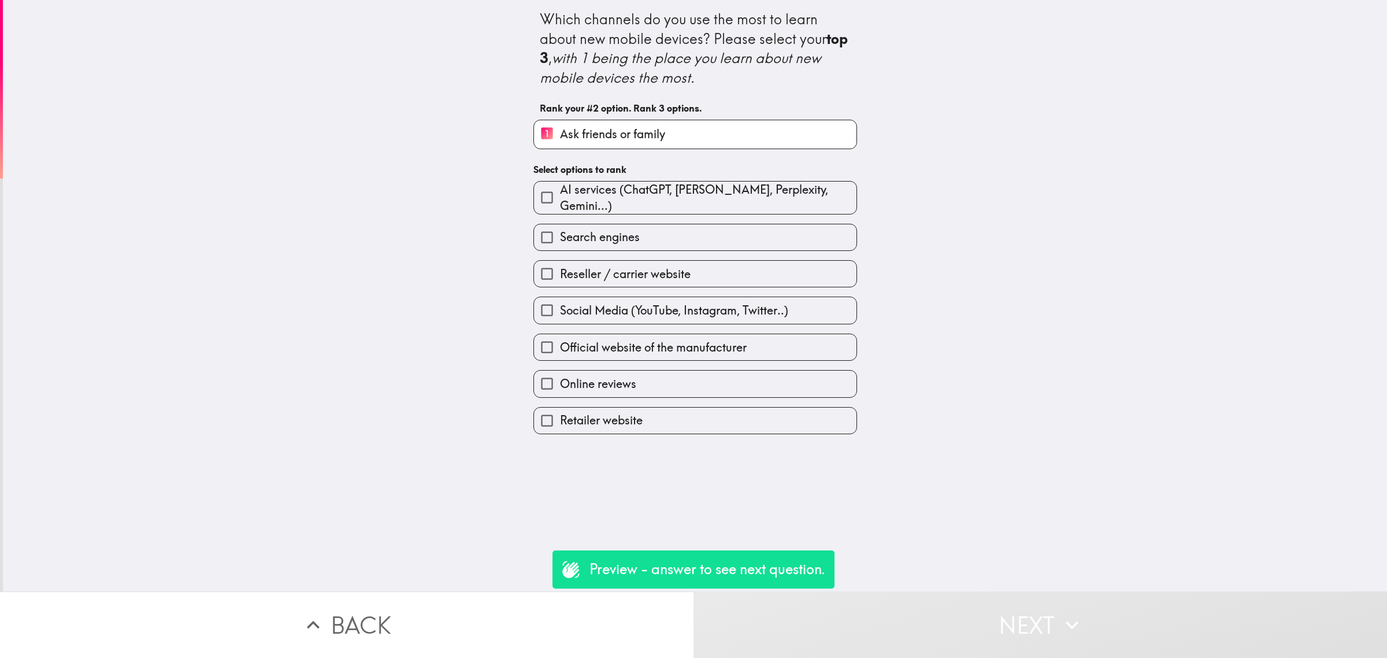
click at [653, 268] on span "Reseller / carrier website" at bounding box center [625, 274] width 131 height 16
click at [560, 268] on input "Reseller / carrier website" at bounding box center [547, 274] width 26 height 26
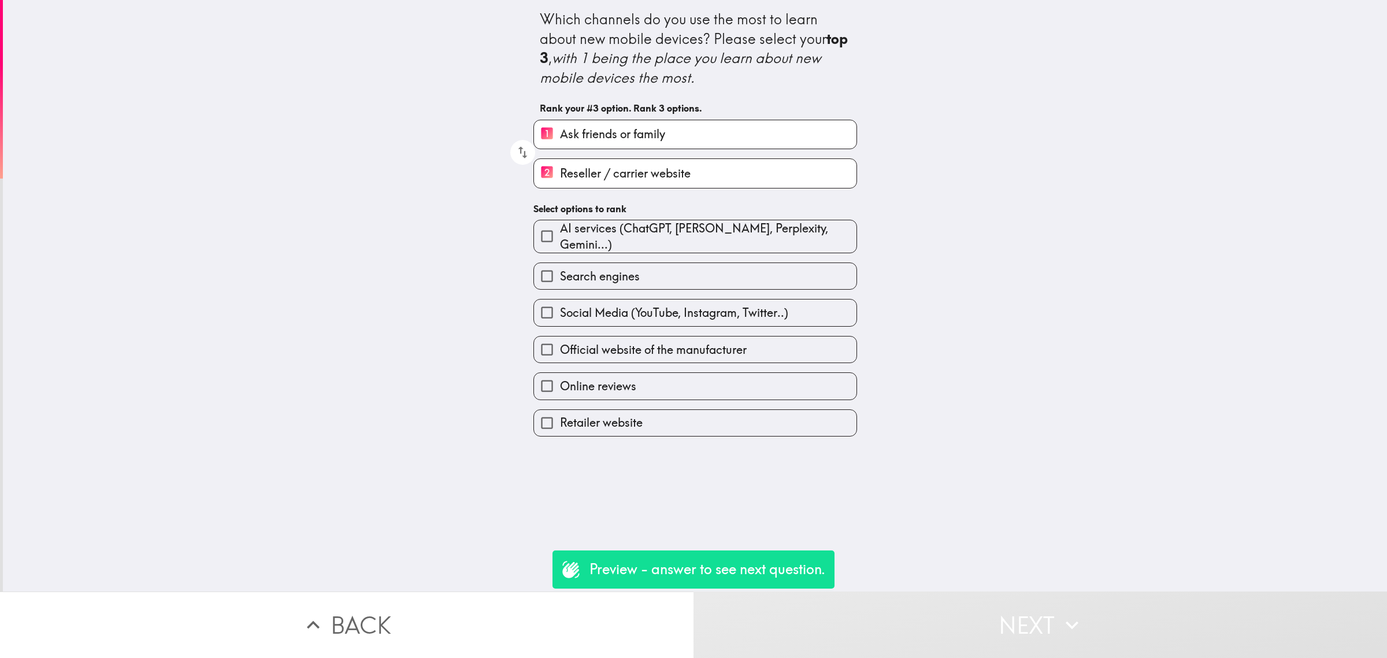
click at [653, 268] on label "Search engines" at bounding box center [695, 276] width 323 height 26
click at [560, 268] on input "Search engines" at bounding box center [547, 276] width 26 height 26
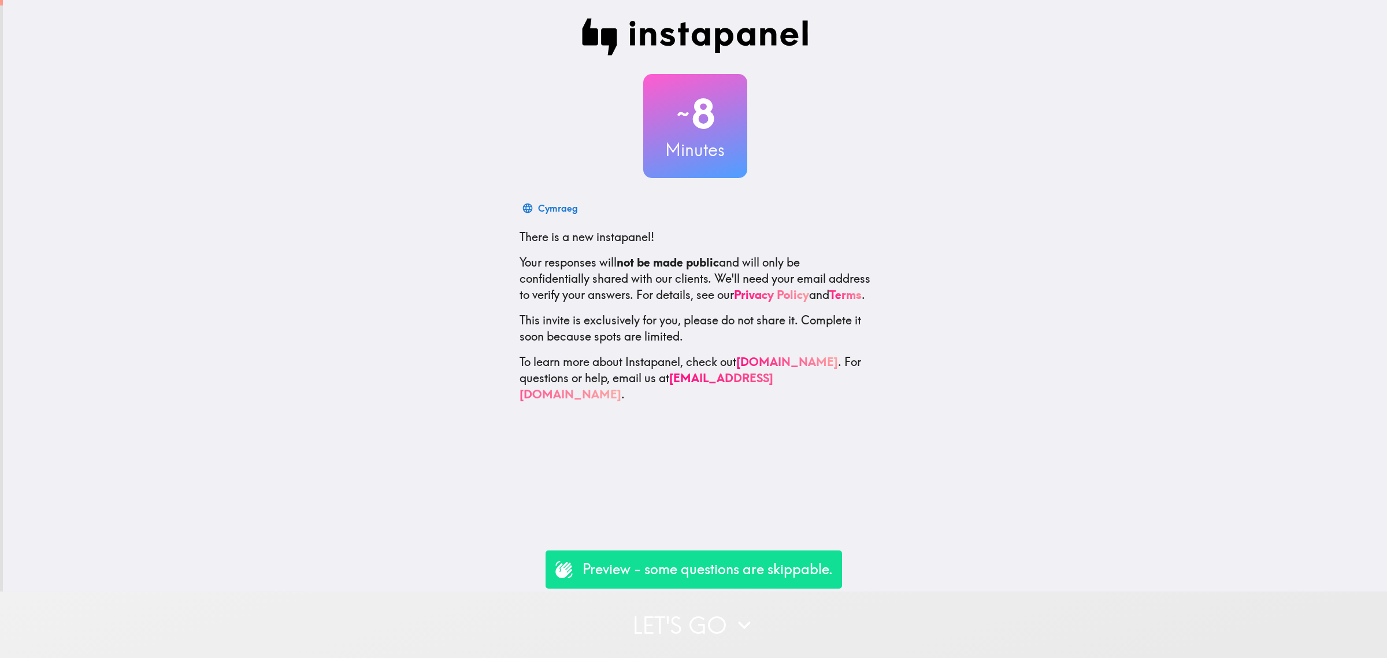
click at [861, 608] on button "Let's go" at bounding box center [693, 624] width 1387 height 66
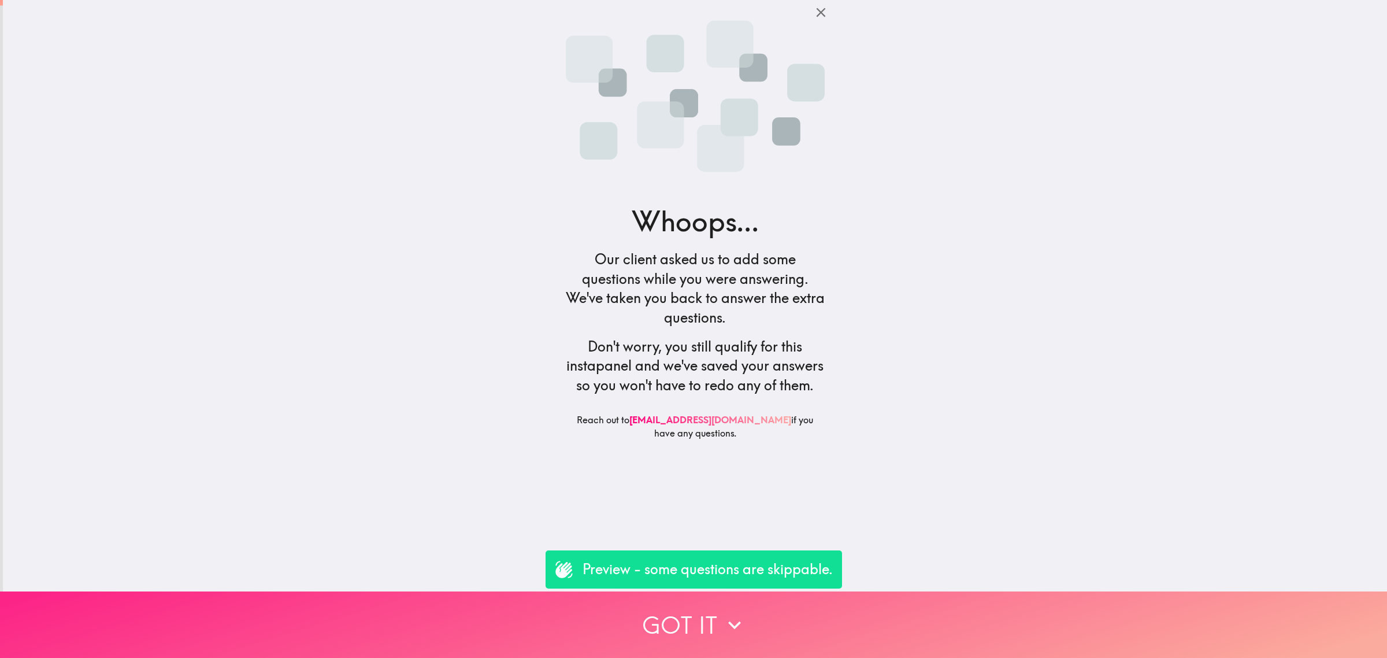
click at [806, 612] on button "Got it" at bounding box center [693, 624] width 1387 height 66
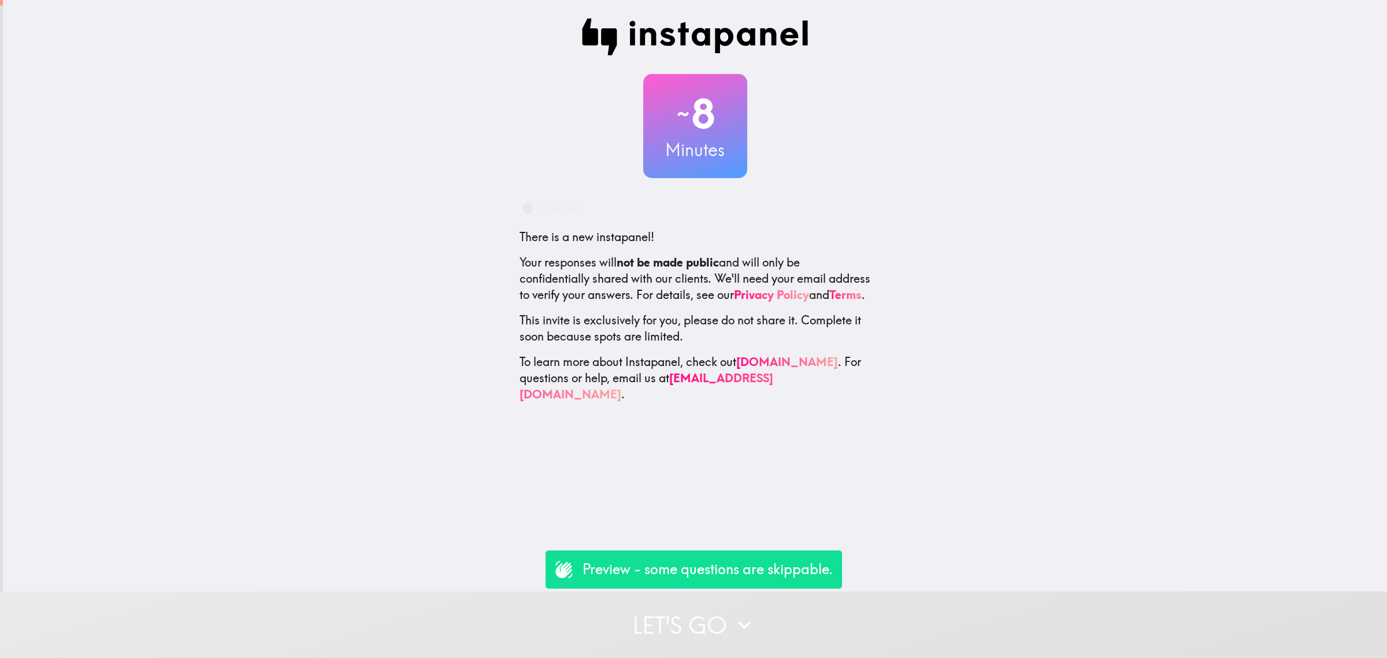
click at [794, 619] on button "Let's go" at bounding box center [693, 624] width 1387 height 66
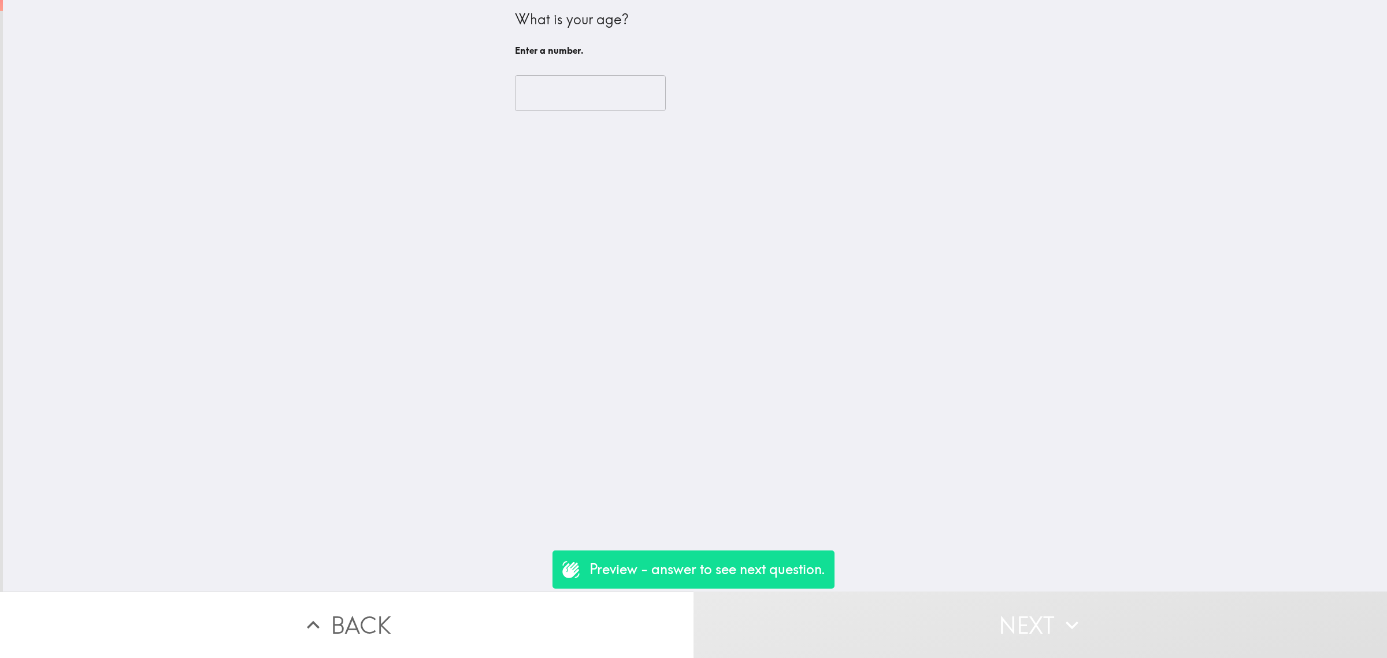
click at [569, 87] on input "number" at bounding box center [590, 93] width 151 height 36
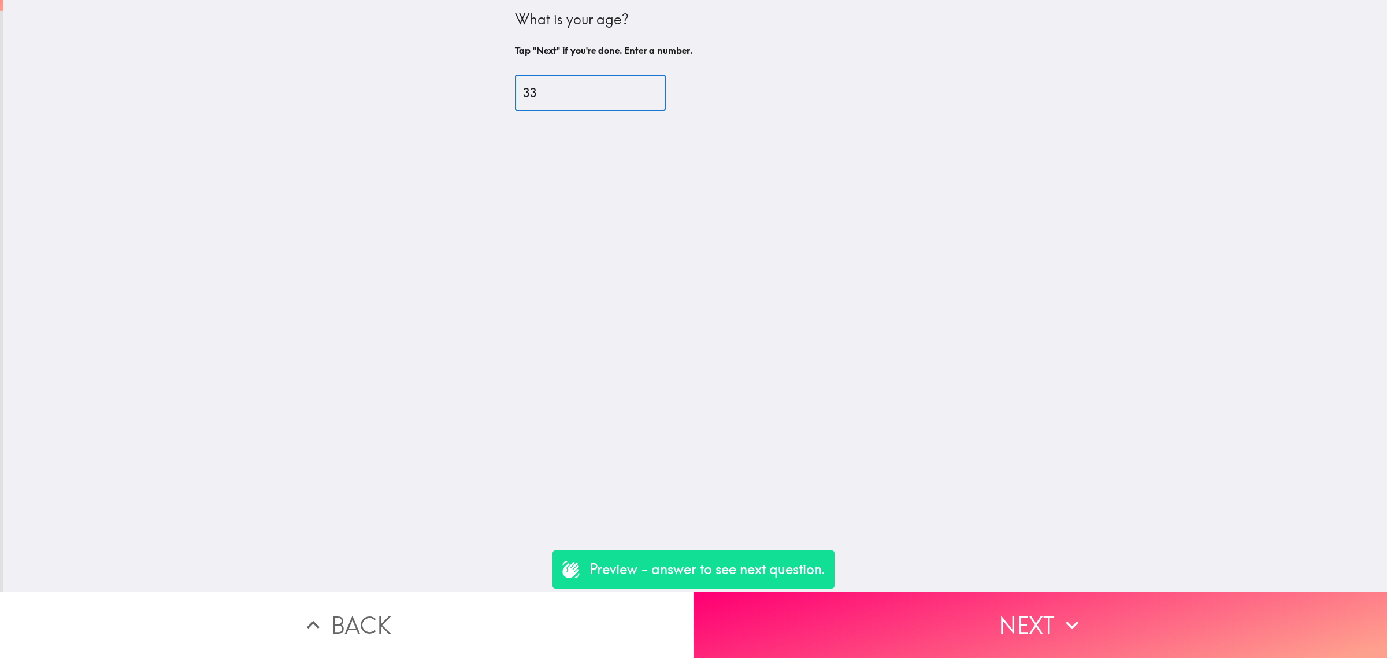
type input "33"
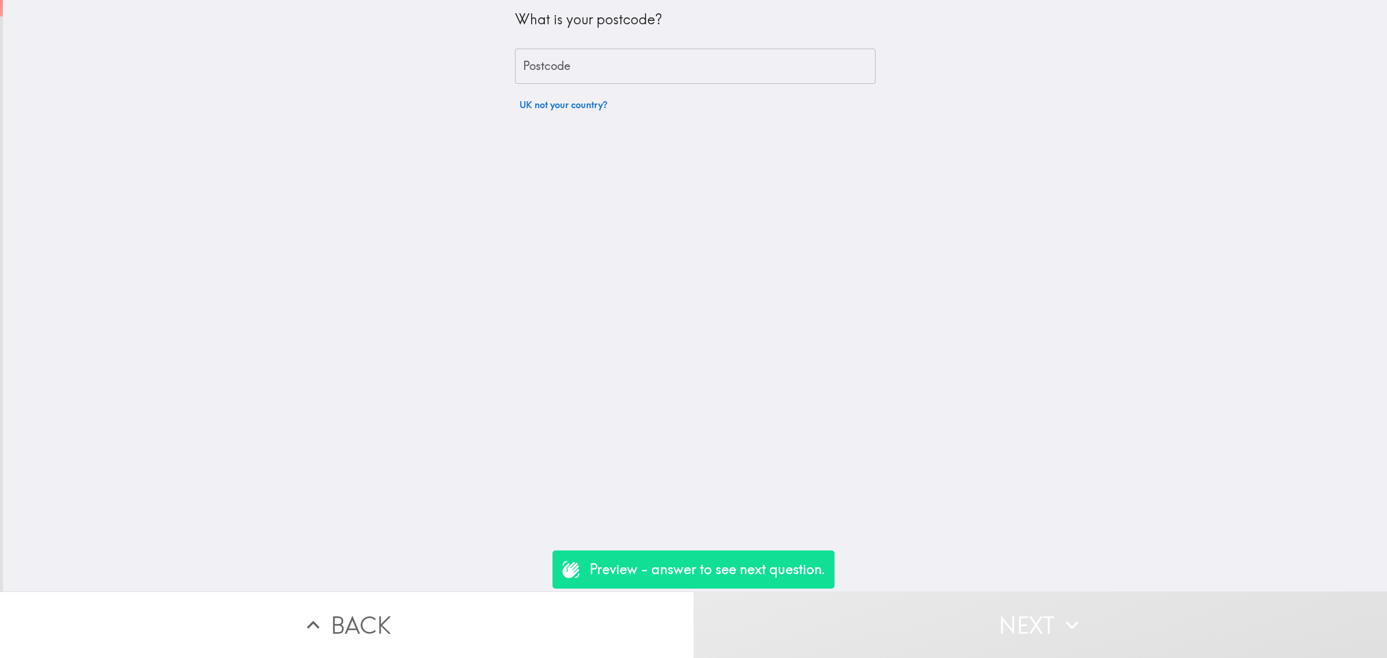
click at [565, 68] on input "Postcode" at bounding box center [695, 67] width 361 height 36
type input "rm156pr"
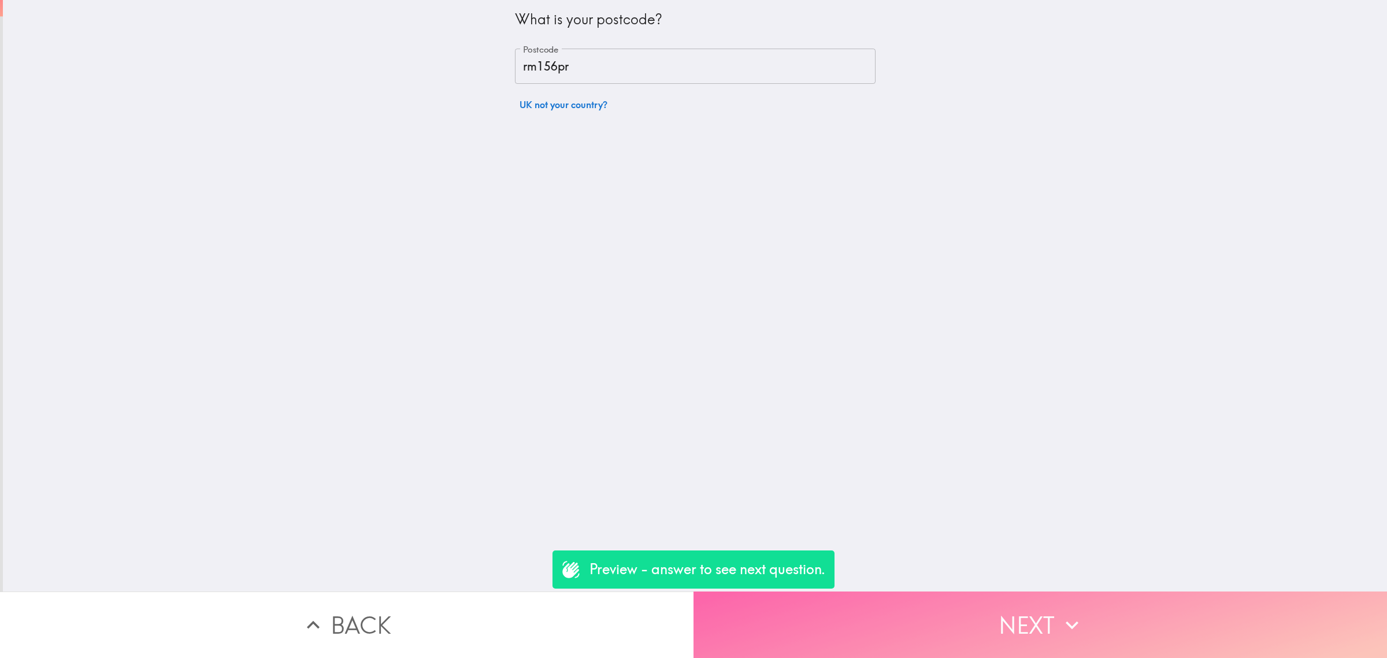
click at [963, 606] on button "Next" at bounding box center [1041, 624] width 694 height 66
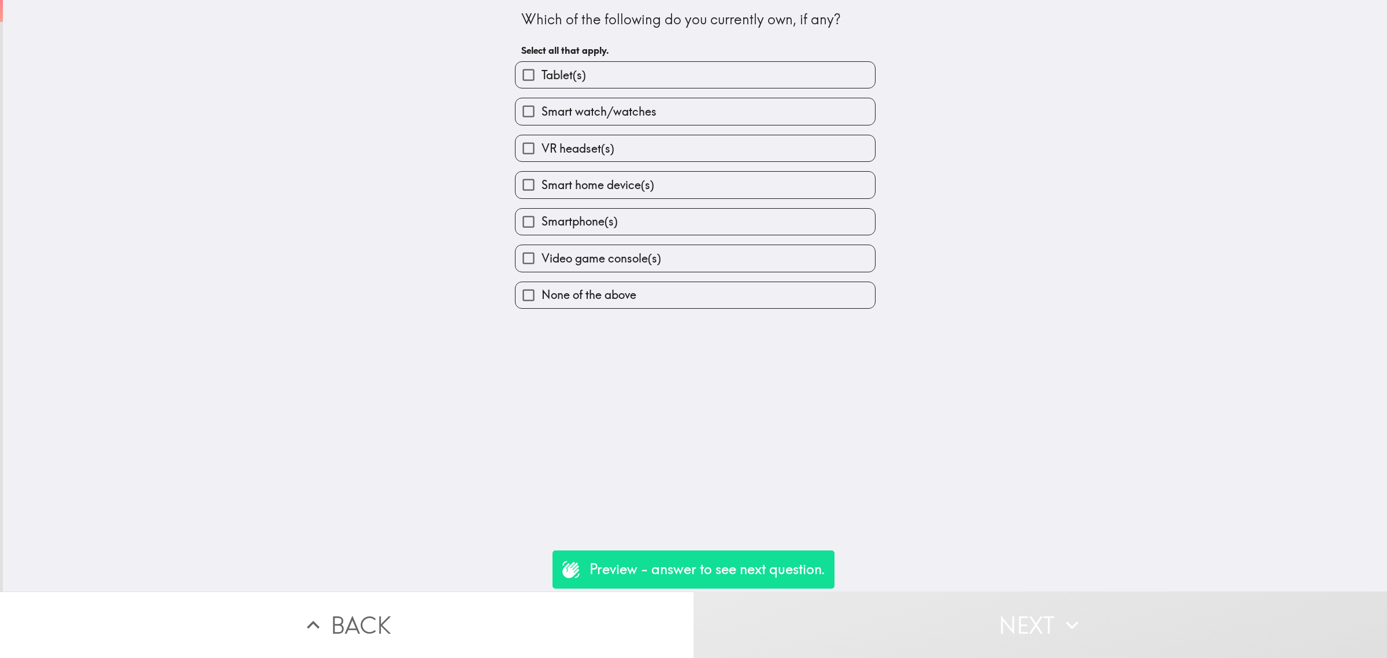
click at [606, 205] on div "Smartphone(s)" at bounding box center [691, 217] width 370 height 36
drag, startPoint x: 615, startPoint y: 220, endPoint x: 630, endPoint y: 239, distance: 24.6
click at [616, 220] on label "Smartphone(s)" at bounding box center [696, 222] width 360 height 26
click at [542, 220] on input "Smartphone(s)" at bounding box center [529, 222] width 26 height 26
checkbox input "true"
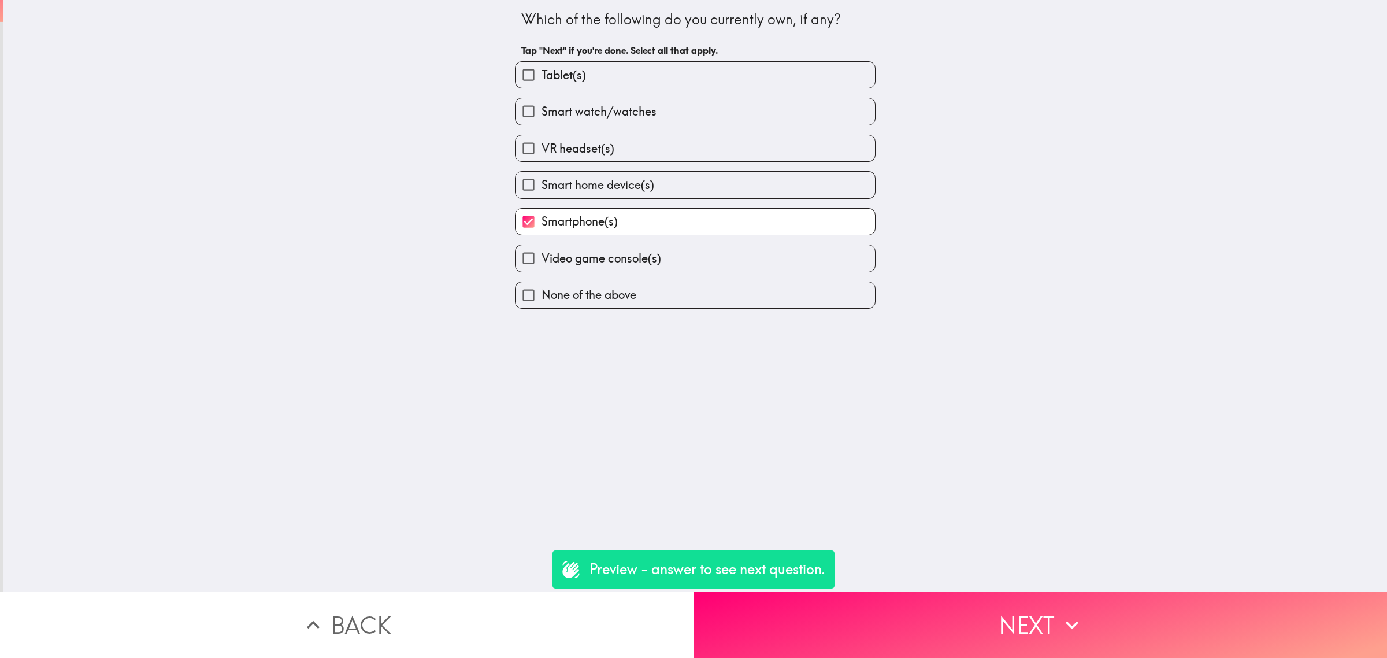
click at [993, 630] on button "Next" at bounding box center [1041, 624] width 694 height 66
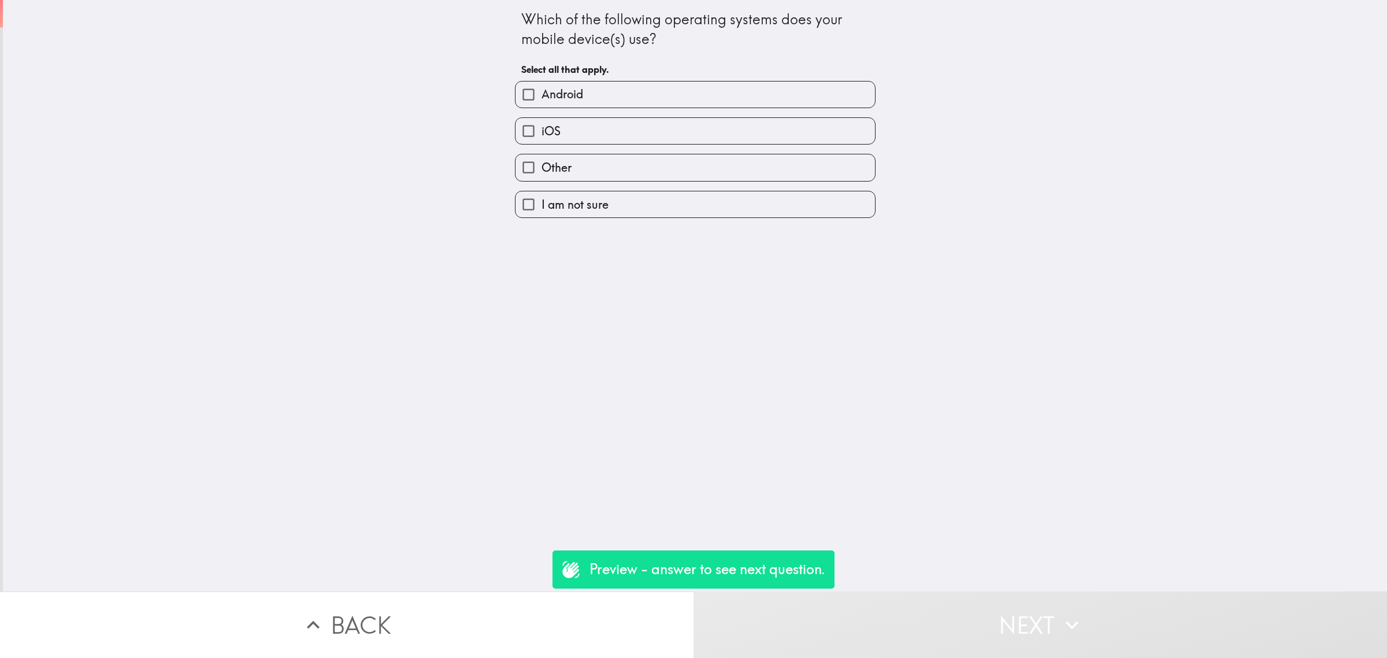
click at [576, 130] on label "iOS" at bounding box center [696, 131] width 360 height 26
click at [542, 130] on input "iOS" at bounding box center [529, 131] width 26 height 26
checkbox input "true"
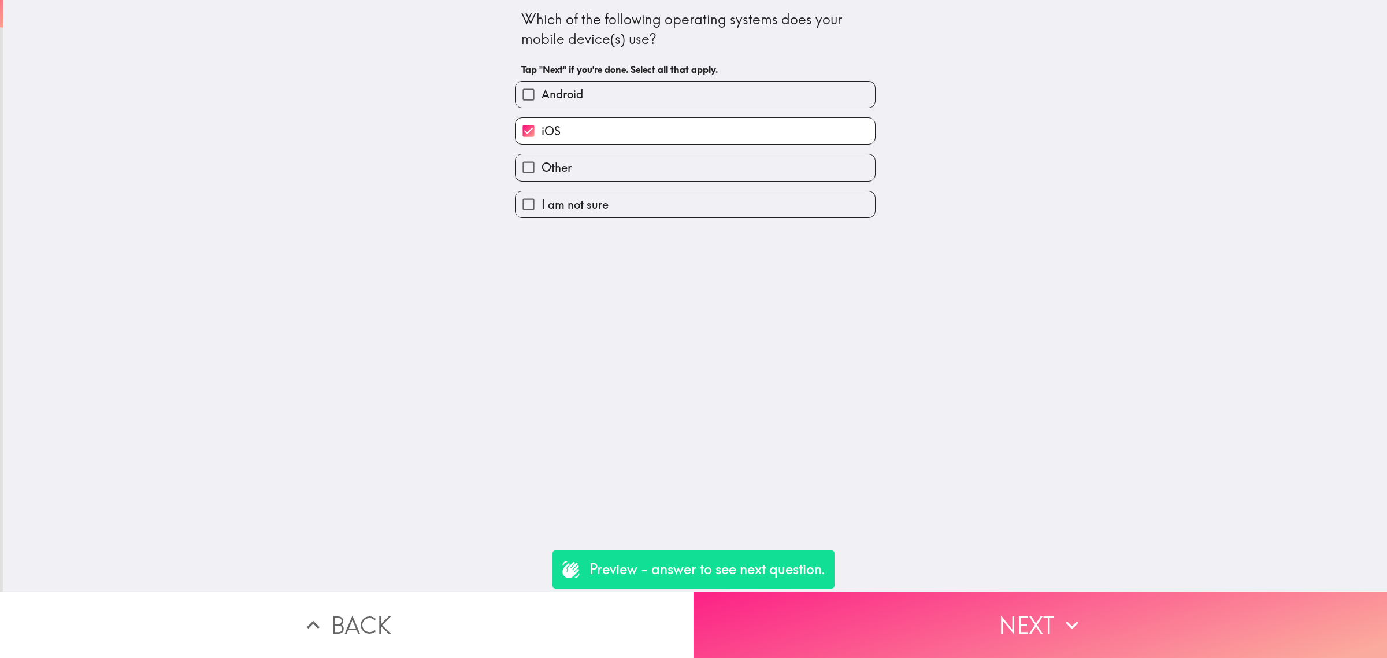
click at [1026, 613] on button "Next" at bounding box center [1041, 624] width 694 height 66
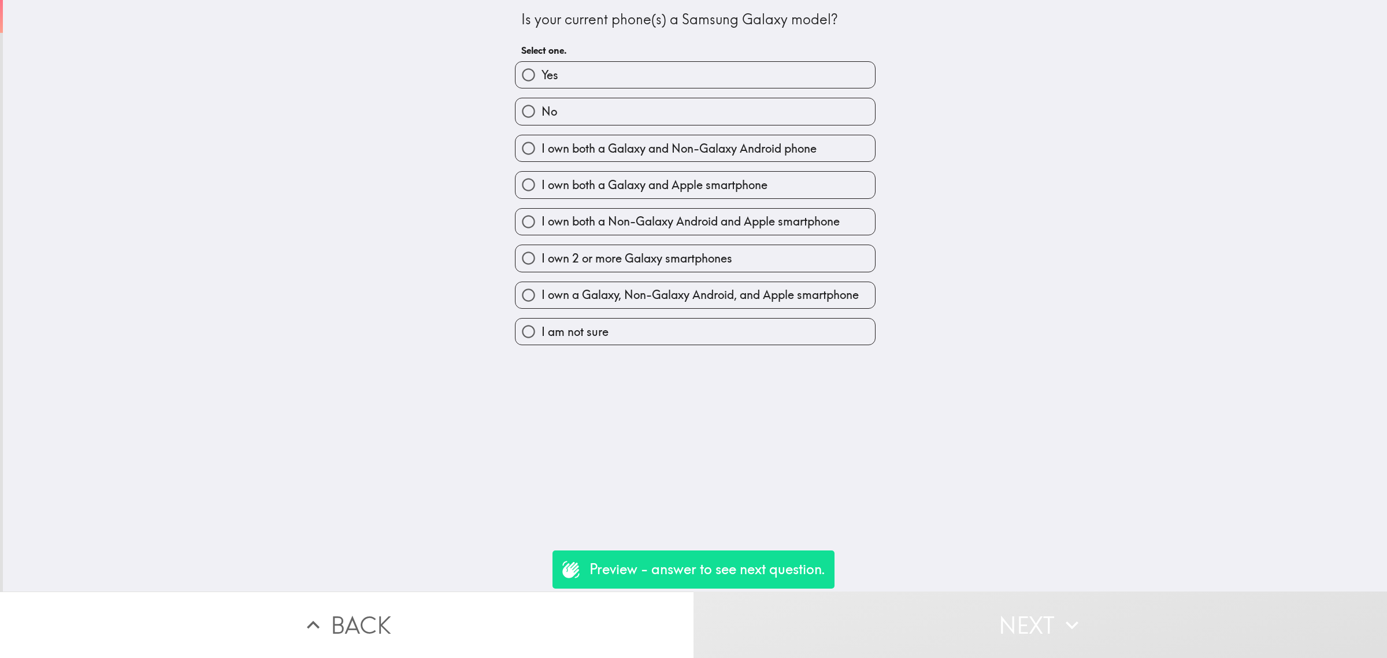
click at [630, 105] on label "No" at bounding box center [696, 111] width 360 height 26
click at [542, 105] on input "No" at bounding box center [529, 111] width 26 height 26
radio input "true"
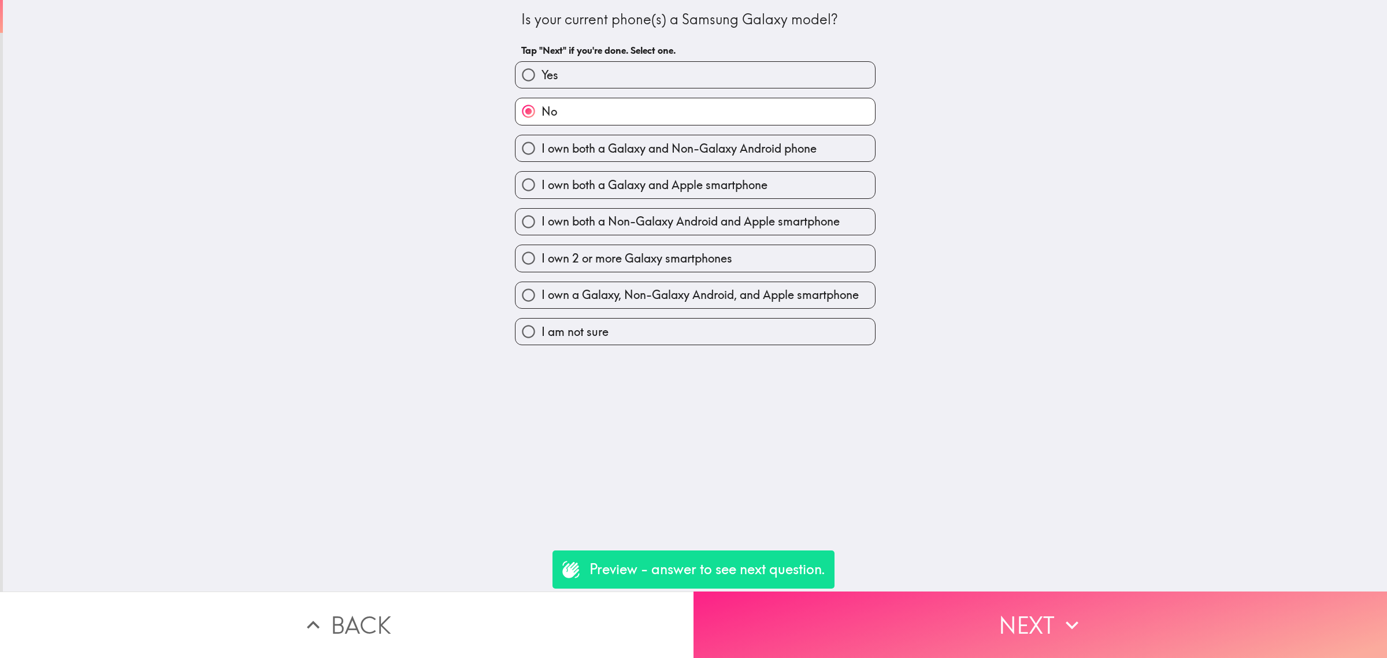
click at [1031, 600] on button "Next" at bounding box center [1041, 624] width 694 height 66
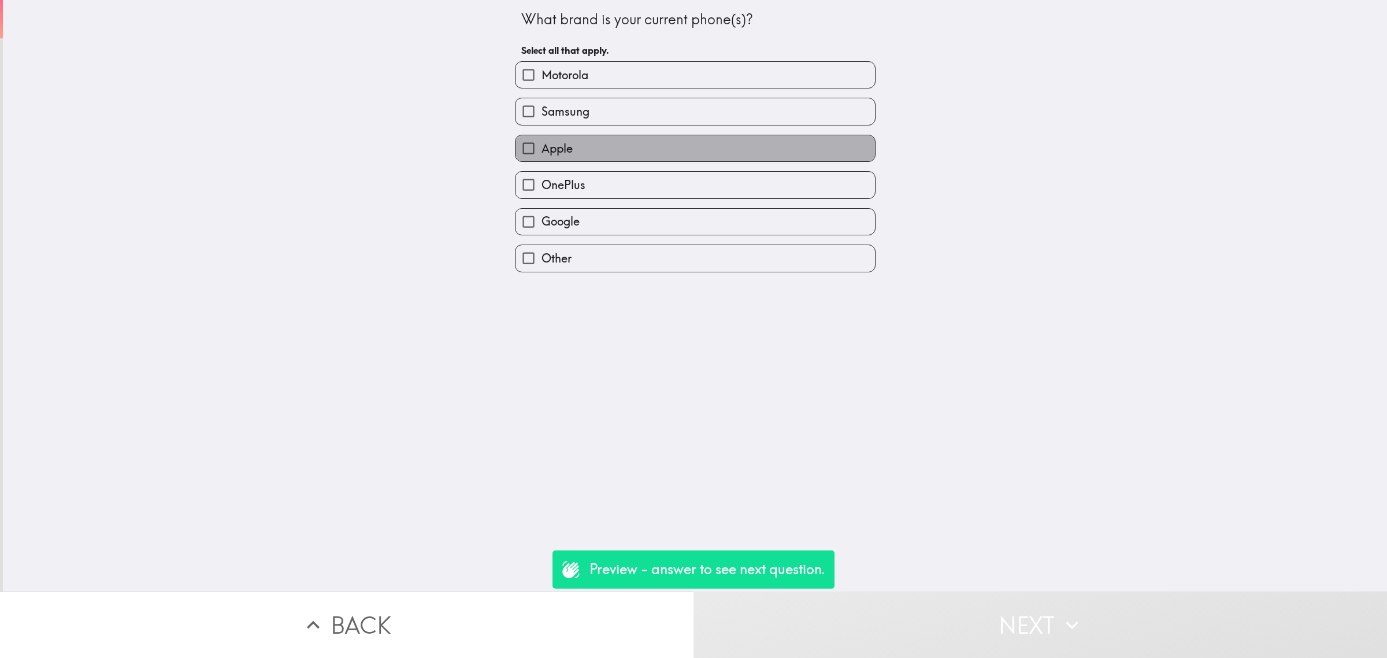
click at [619, 145] on label "Apple" at bounding box center [696, 148] width 360 height 26
click at [542, 145] on input "Apple" at bounding box center [529, 148] width 26 height 26
checkbox input "true"
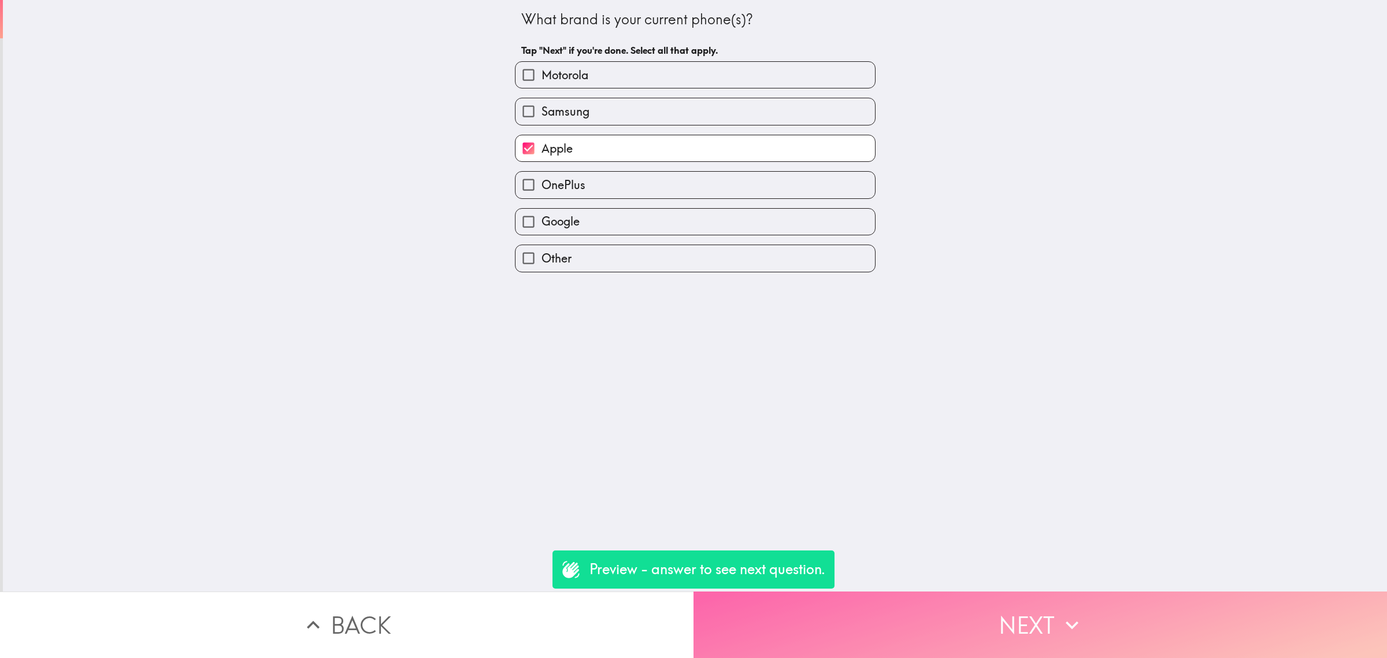
click at [952, 591] on button "Next" at bounding box center [1041, 624] width 694 height 66
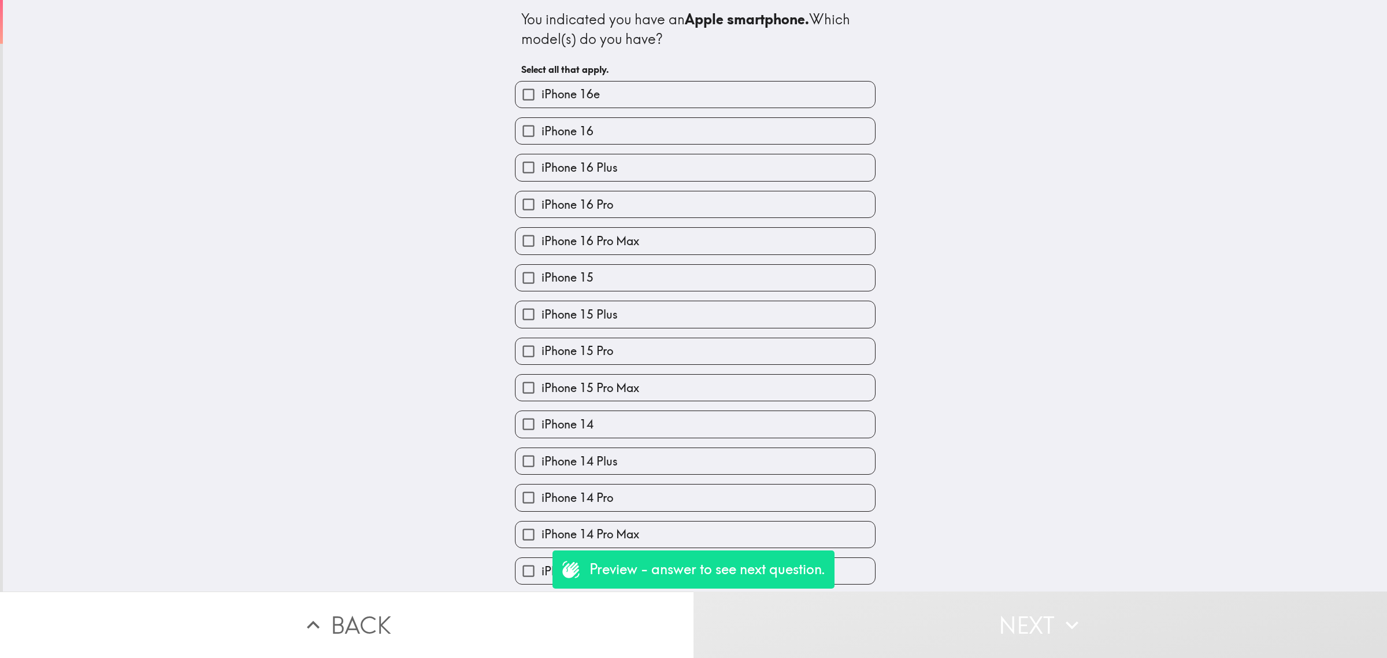
click at [756, 319] on label "iPhone 15 Plus" at bounding box center [696, 314] width 360 height 26
click at [542, 319] on input "iPhone 15 Plus" at bounding box center [529, 314] width 26 height 26
checkbox input "true"
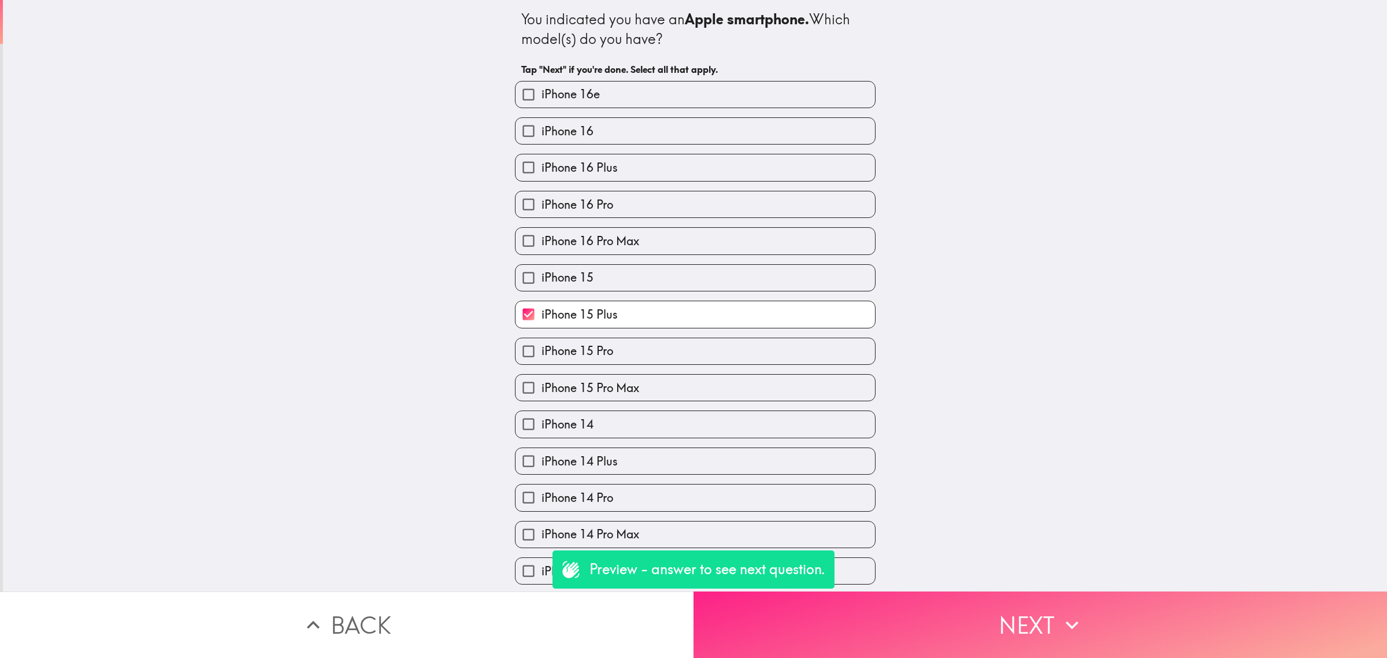
click at [987, 642] on button "Next" at bounding box center [1041, 624] width 694 height 66
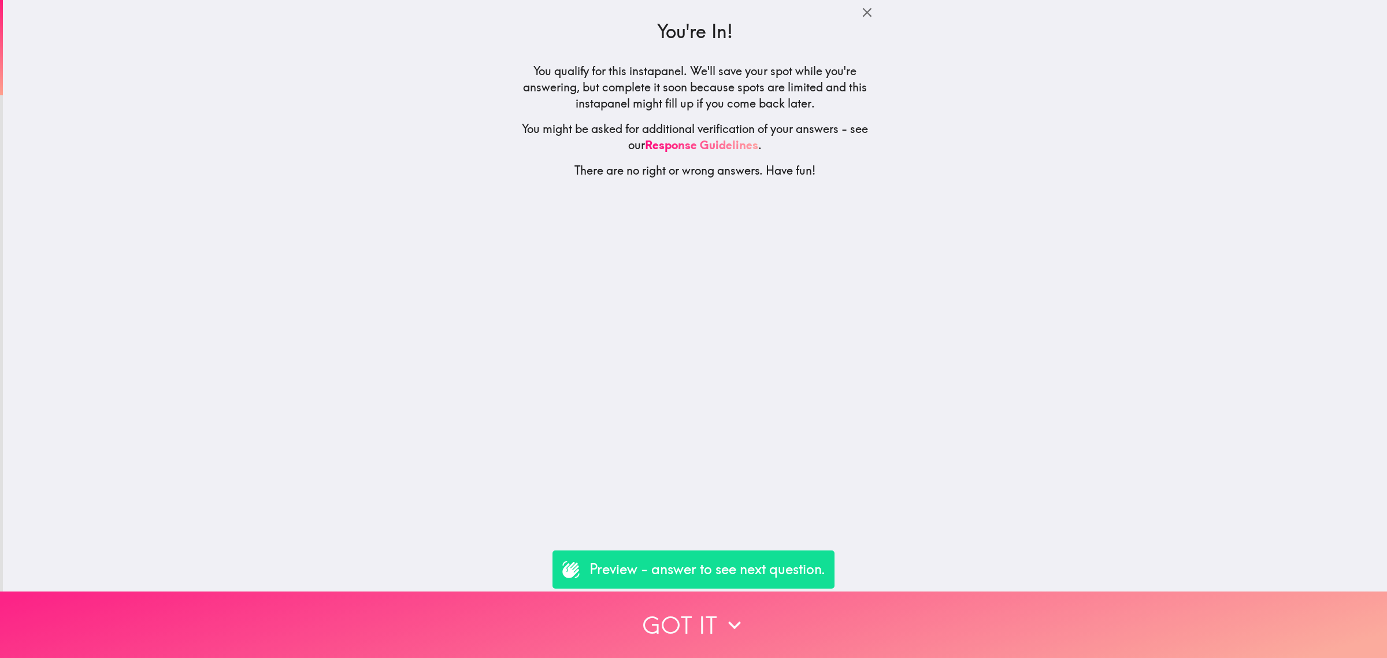
click at [987, 642] on button "Got it" at bounding box center [693, 624] width 1387 height 66
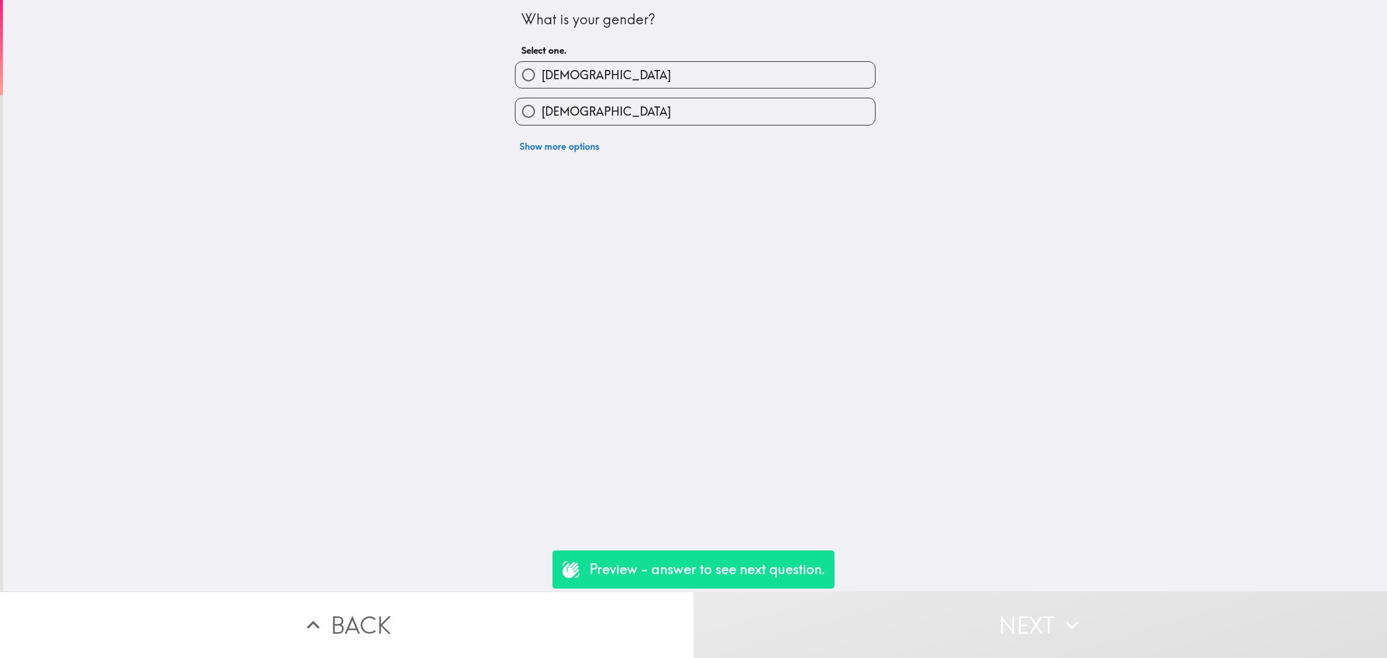
click at [626, 151] on div "Show more options" at bounding box center [691, 141] width 370 height 32
click at [616, 122] on label "[DEMOGRAPHIC_DATA]" at bounding box center [696, 111] width 360 height 26
click at [542, 122] on input "[DEMOGRAPHIC_DATA]" at bounding box center [529, 111] width 26 height 26
radio input "true"
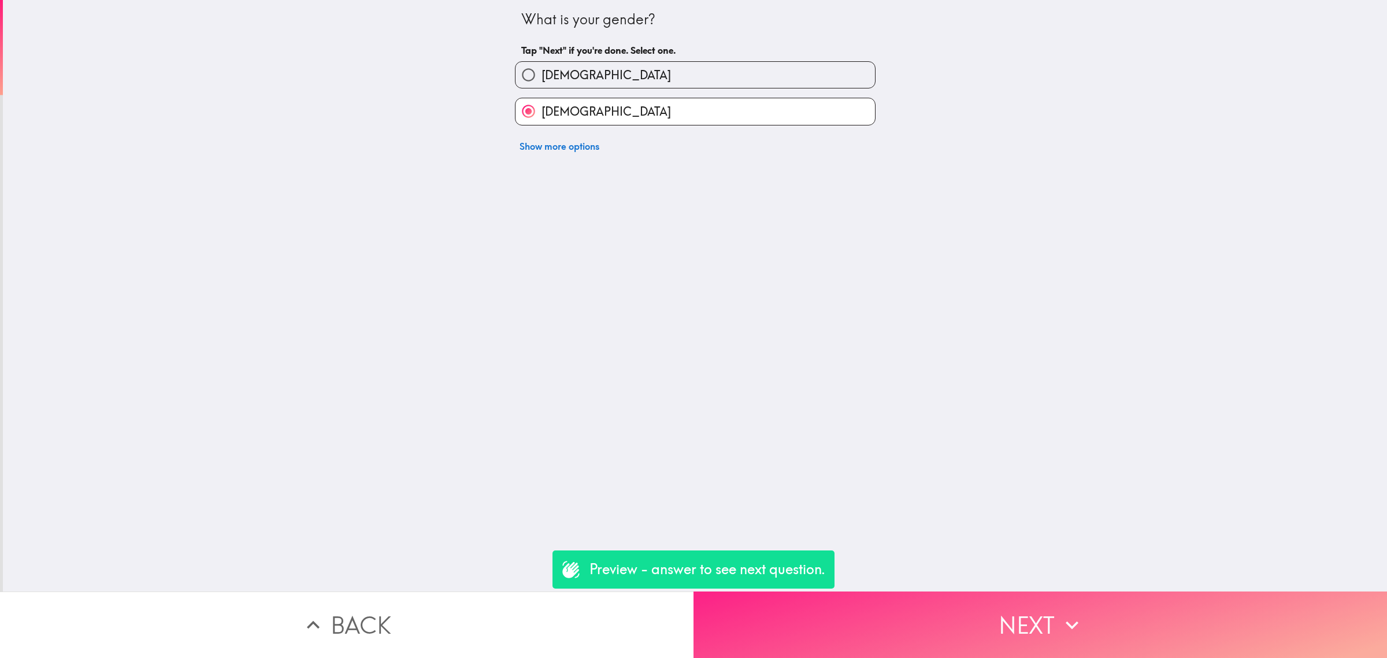
click at [933, 593] on button "Next" at bounding box center [1041, 624] width 694 height 66
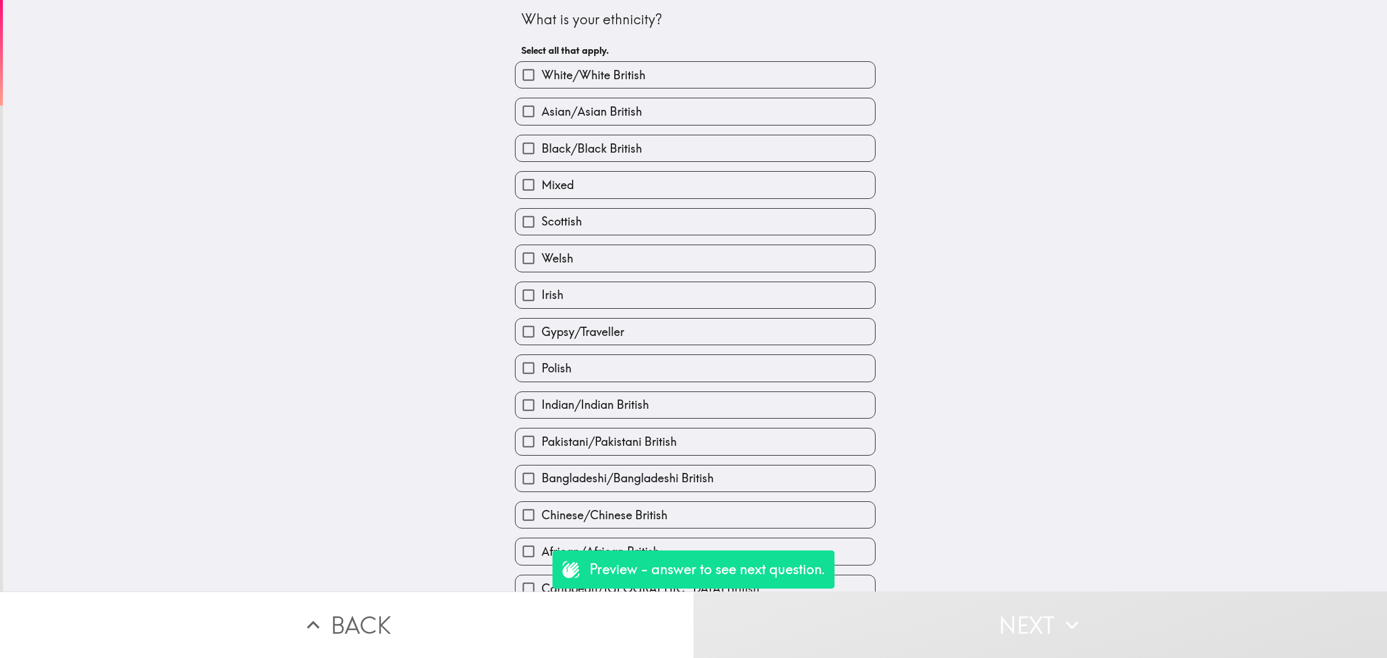
click at [593, 83] on span "White/White British" at bounding box center [594, 75] width 104 height 16
click at [542, 83] on input "White/White British" at bounding box center [529, 75] width 26 height 26
checkbox input "true"
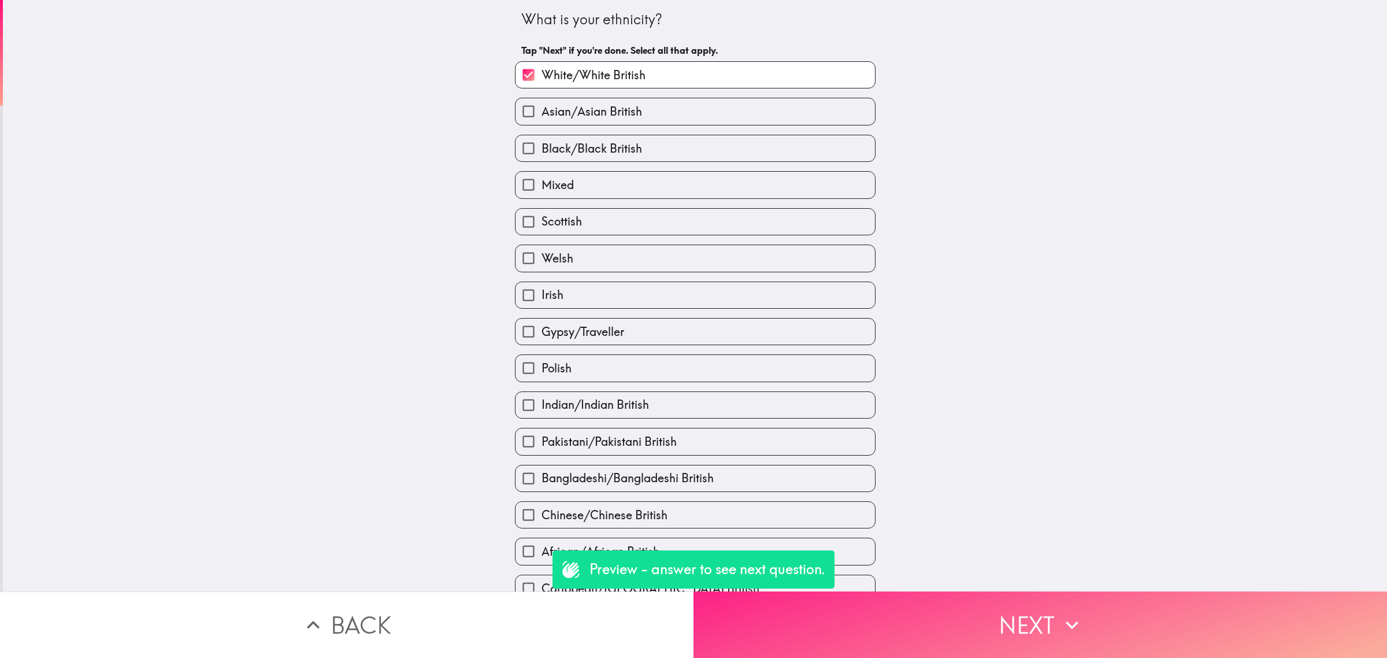
click at [992, 621] on button "Next" at bounding box center [1041, 624] width 694 height 66
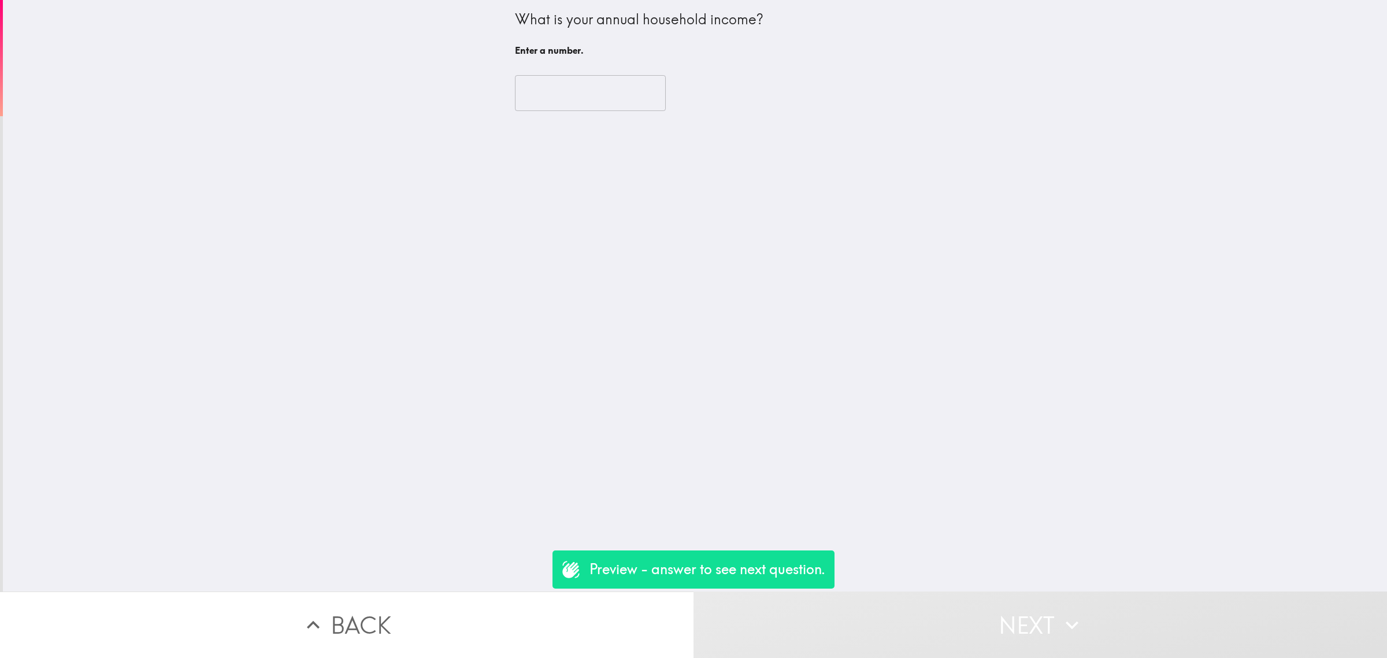
click at [584, 77] on input "number" at bounding box center [590, 93] width 151 height 36
type input "1"
click at [631, 87] on input "1" at bounding box center [590, 93] width 151 height 36
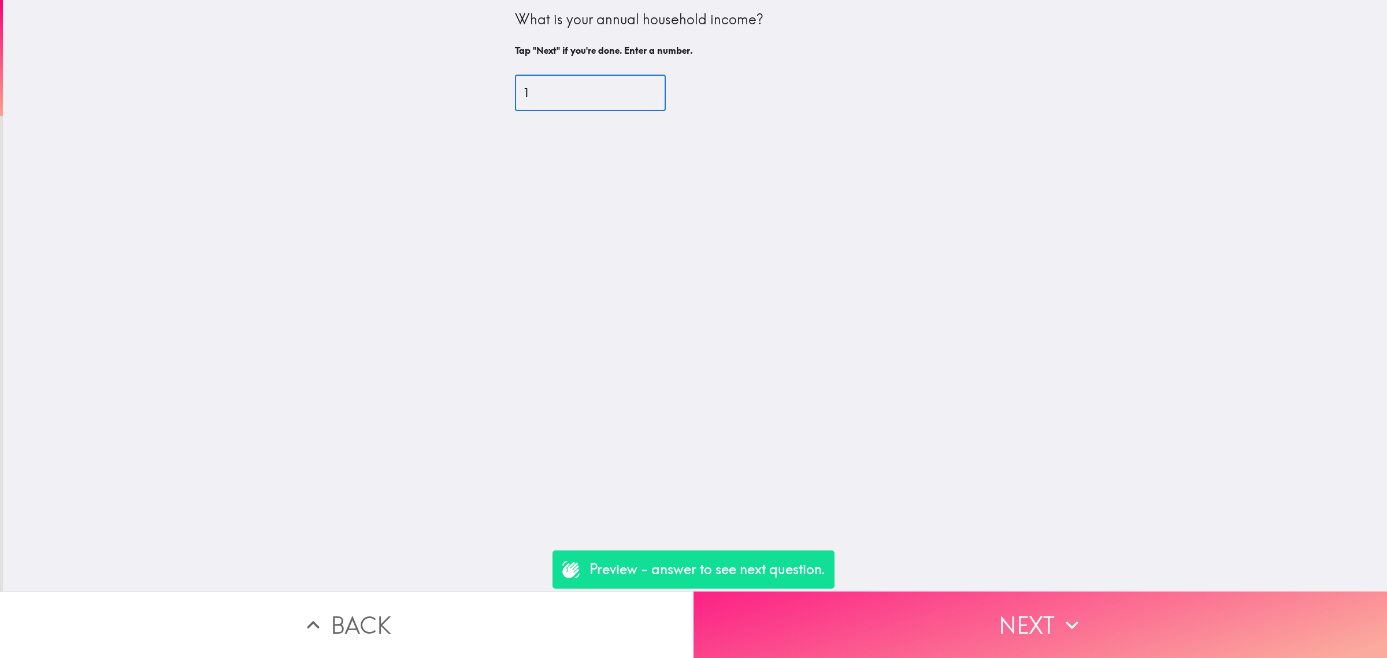
click at [1001, 591] on button "Next" at bounding box center [1041, 624] width 694 height 66
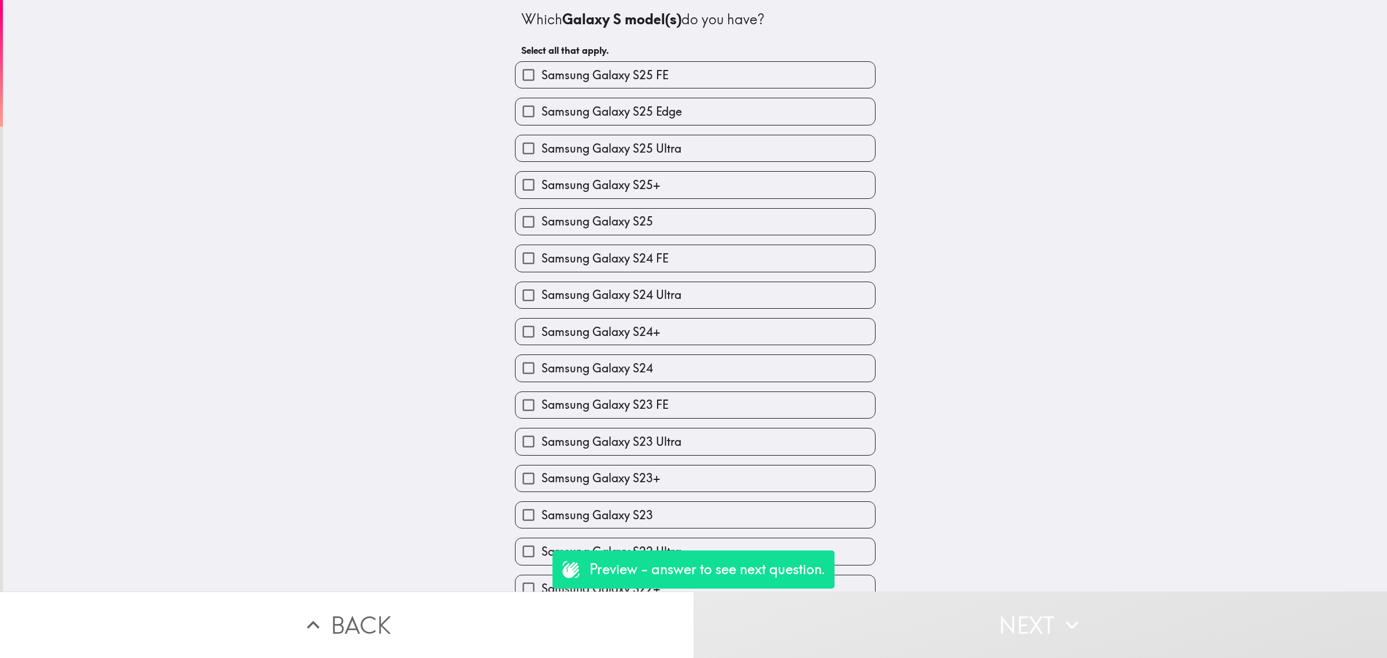
click at [604, 183] on span "Samsung Galaxy S25+" at bounding box center [601, 185] width 119 height 16
click at [542, 183] on input "Samsung Galaxy S25+" at bounding box center [529, 185] width 26 height 26
checkbox input "true"
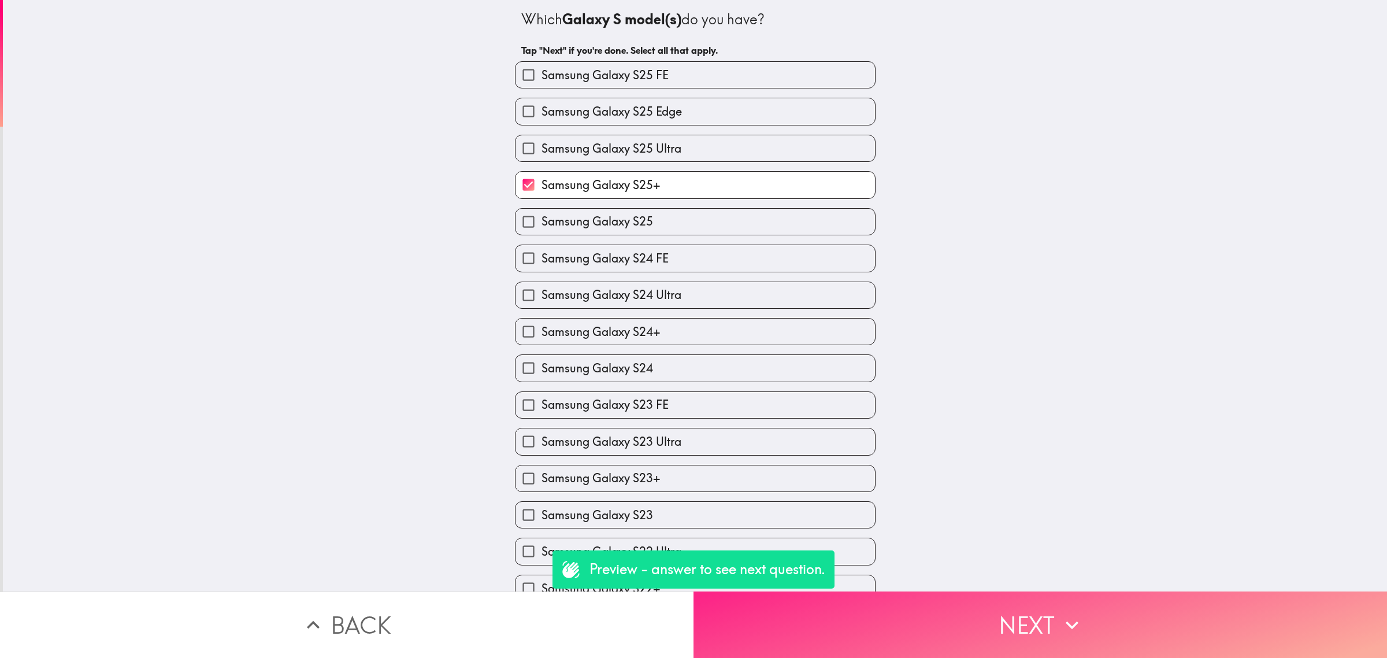
click at [932, 608] on button "Next" at bounding box center [1041, 624] width 694 height 66
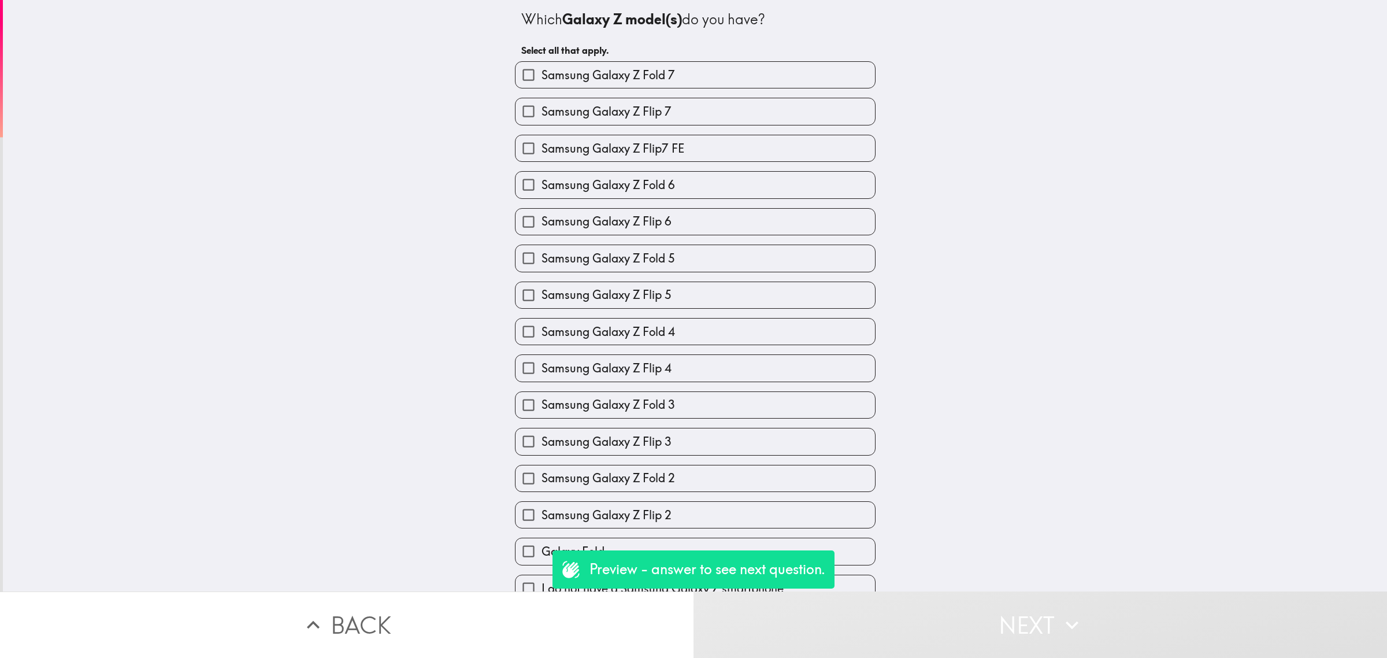
click at [671, 392] on div "Samsung Galaxy Z Fold 3" at bounding box center [691, 400] width 370 height 36
click at [747, 489] on label "Samsung Galaxy Z Fold 2" at bounding box center [696, 478] width 360 height 26
click at [542, 489] on input "Samsung Galaxy Z Fold 2" at bounding box center [529, 478] width 26 height 26
checkbox input "true"
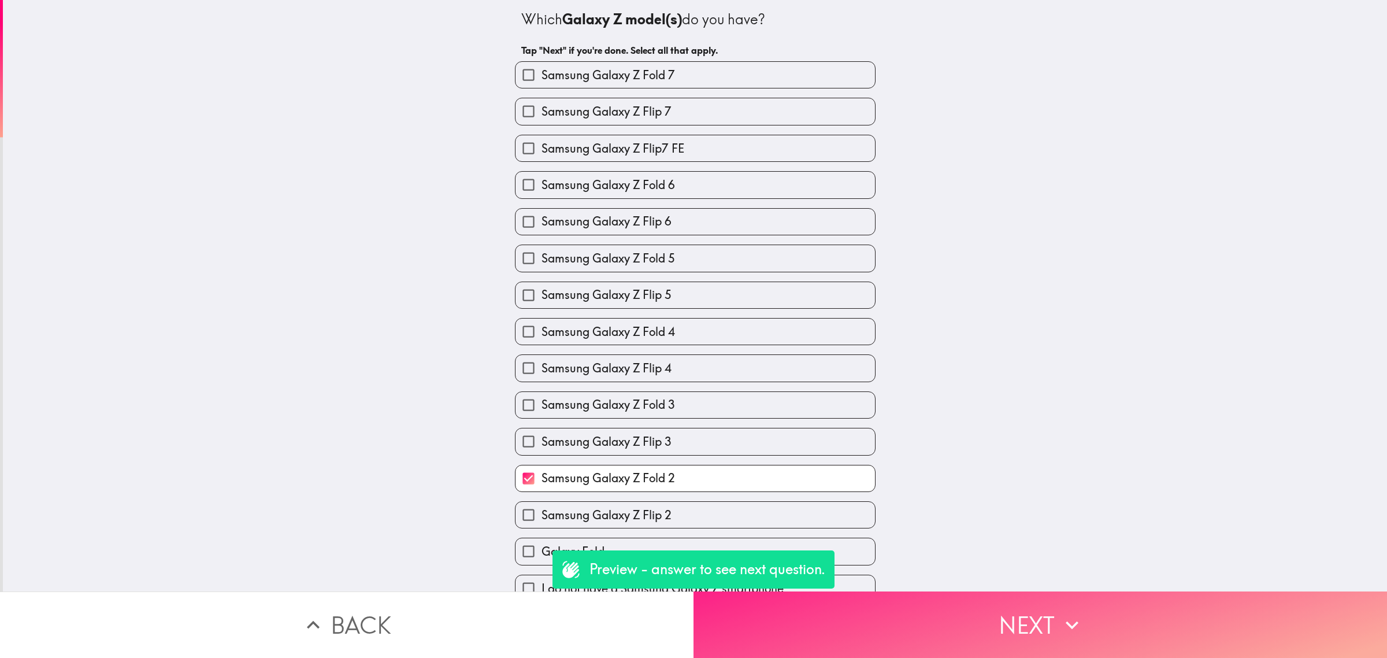
click at [889, 619] on button "Next" at bounding box center [1041, 624] width 694 height 66
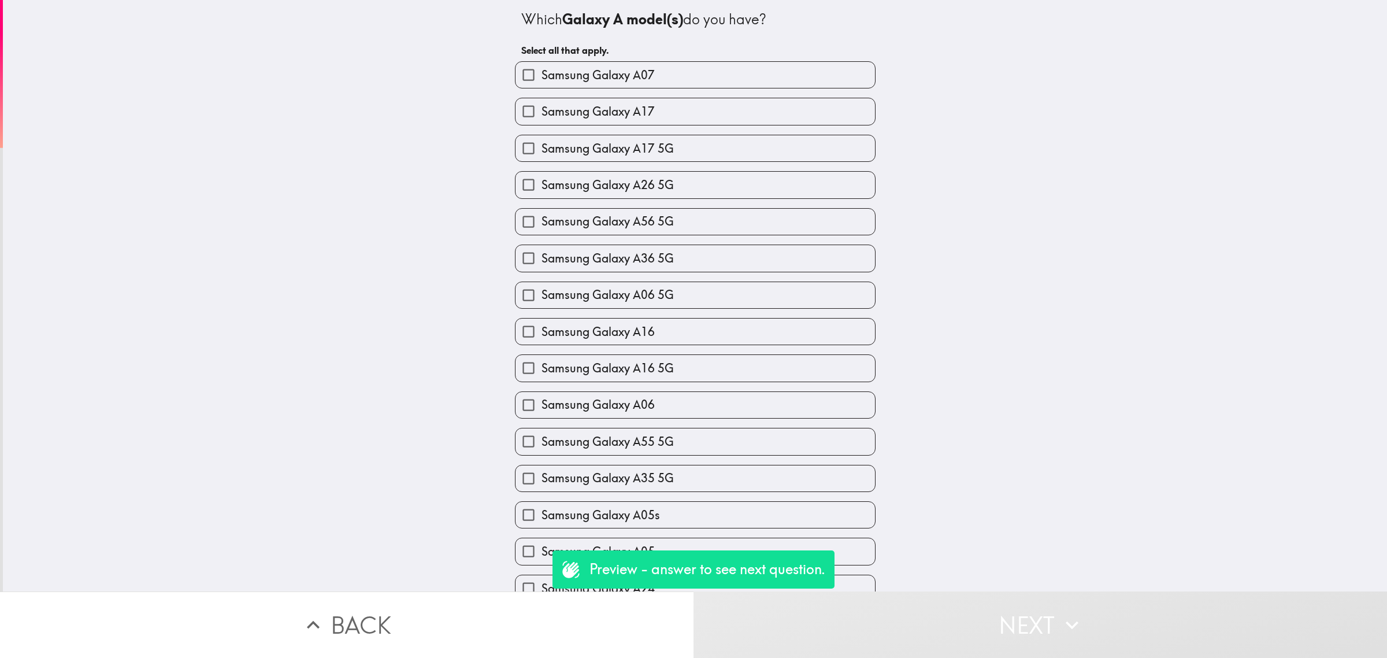
click at [668, 293] on label "Samsung Galaxy A06 5G" at bounding box center [696, 295] width 360 height 26
click at [542, 293] on input "Samsung Galaxy A06 5G" at bounding box center [529, 295] width 26 height 26
checkbox input "true"
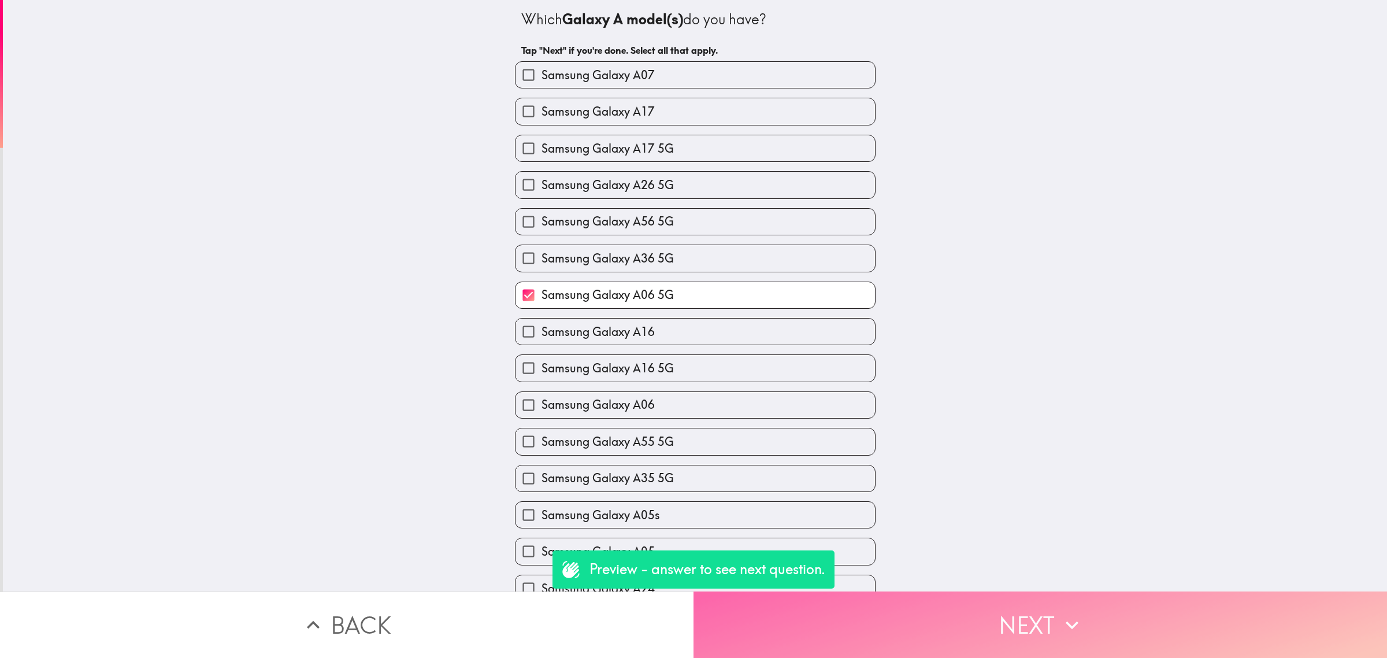
click at [929, 599] on button "Next" at bounding box center [1041, 624] width 694 height 66
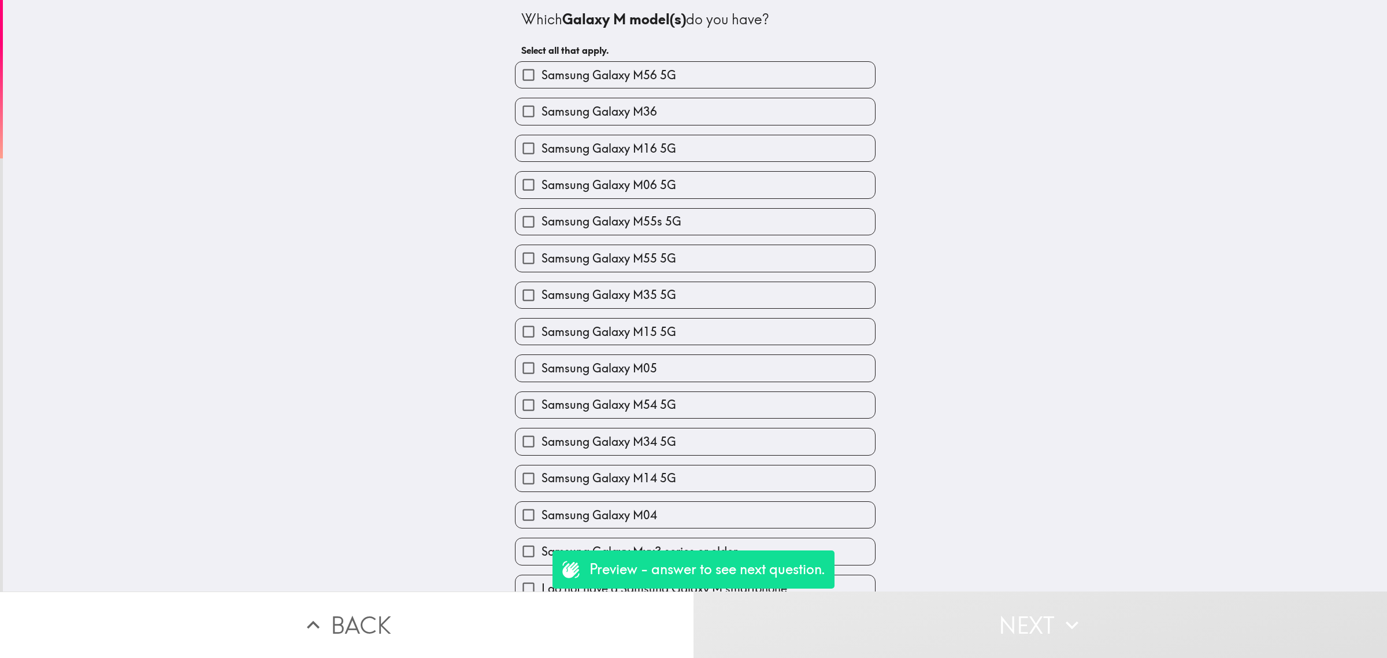
click at [608, 305] on label "Samsung Galaxy M35 5G" at bounding box center [696, 295] width 360 height 26
click at [542, 305] on input "Samsung Galaxy M35 5G" at bounding box center [529, 295] width 26 height 26
checkbox input "true"
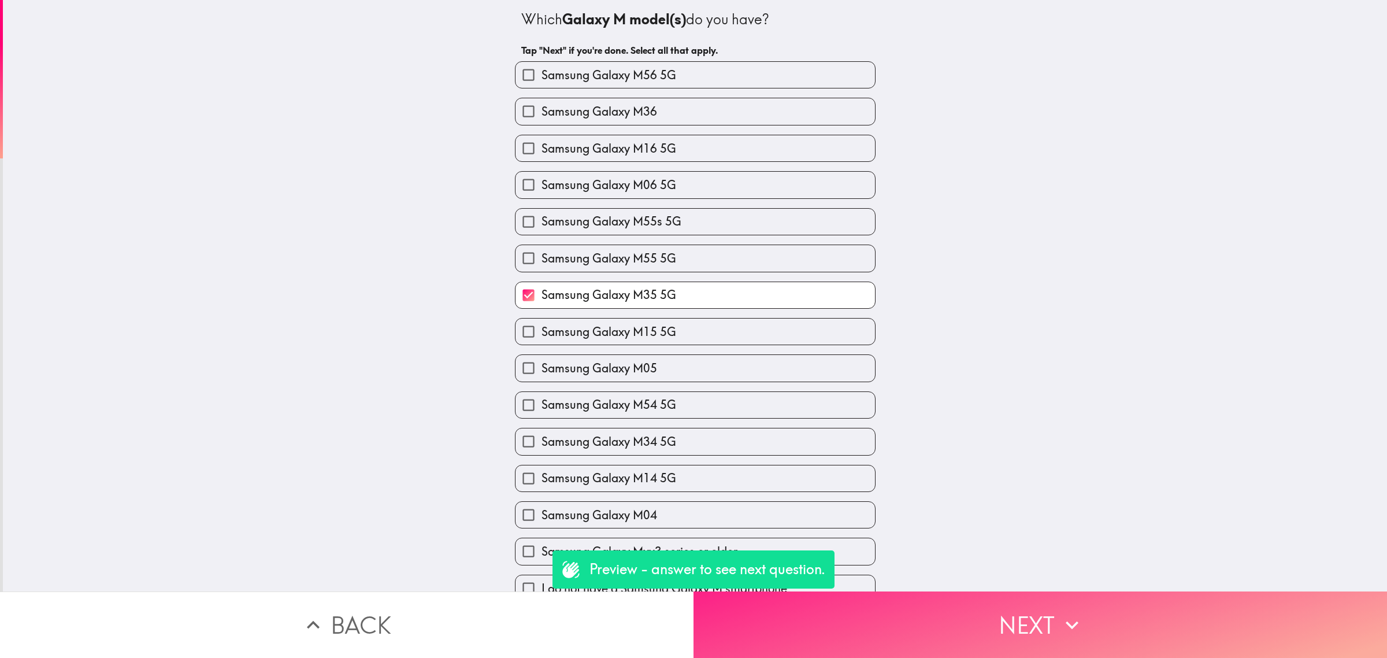
click at [967, 626] on button "Next" at bounding box center [1041, 624] width 694 height 66
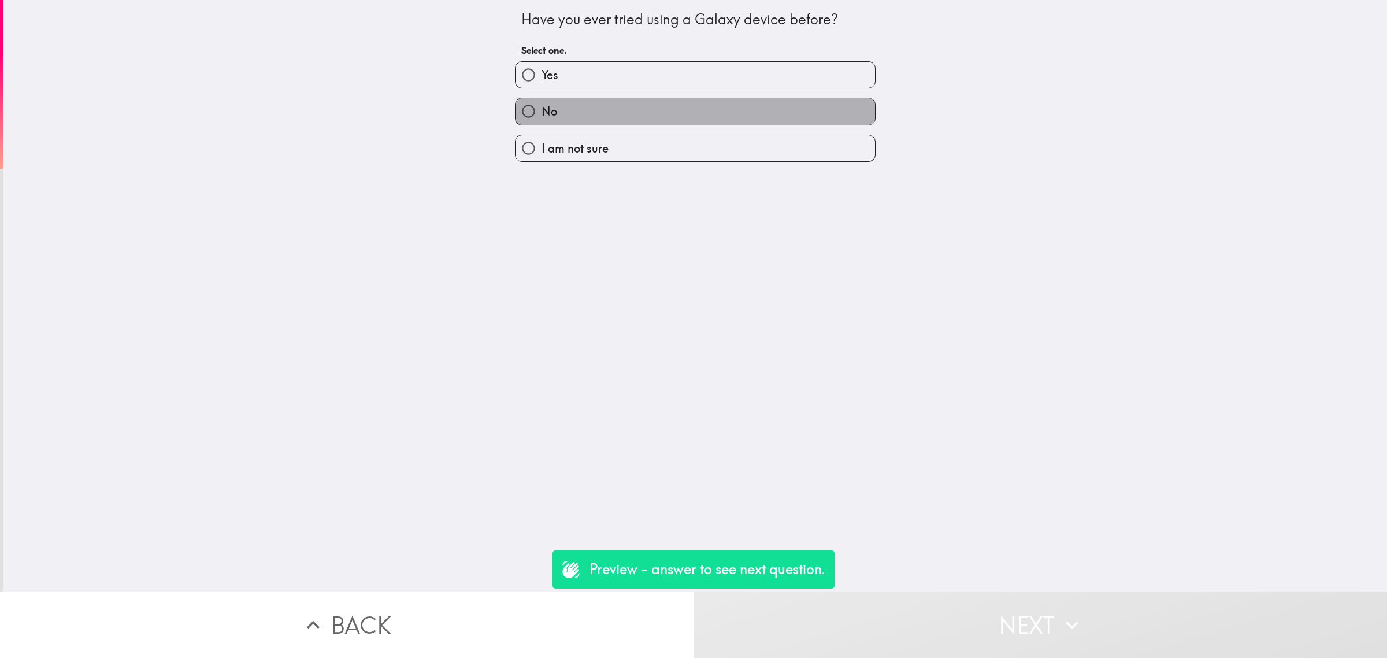
click at [568, 108] on label "No" at bounding box center [696, 111] width 360 height 26
click at [542, 108] on input "No" at bounding box center [529, 111] width 26 height 26
radio input "true"
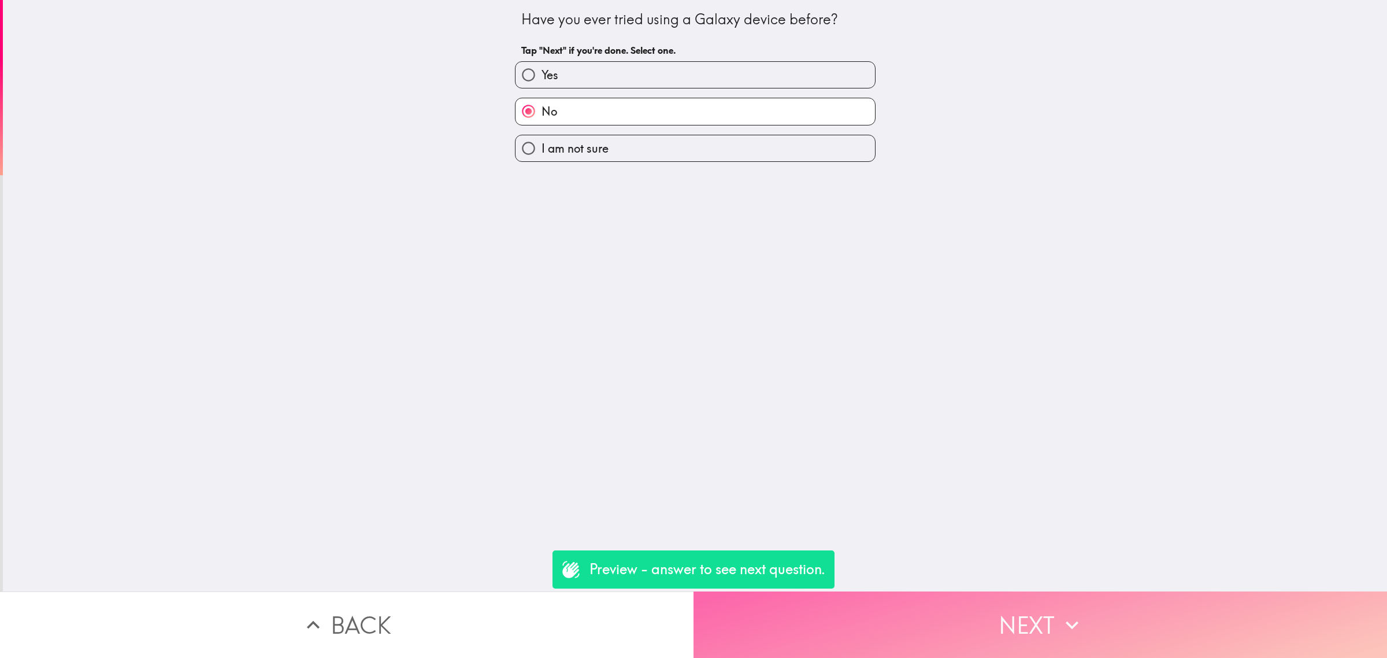
click at [951, 626] on button "Next" at bounding box center [1041, 624] width 694 height 66
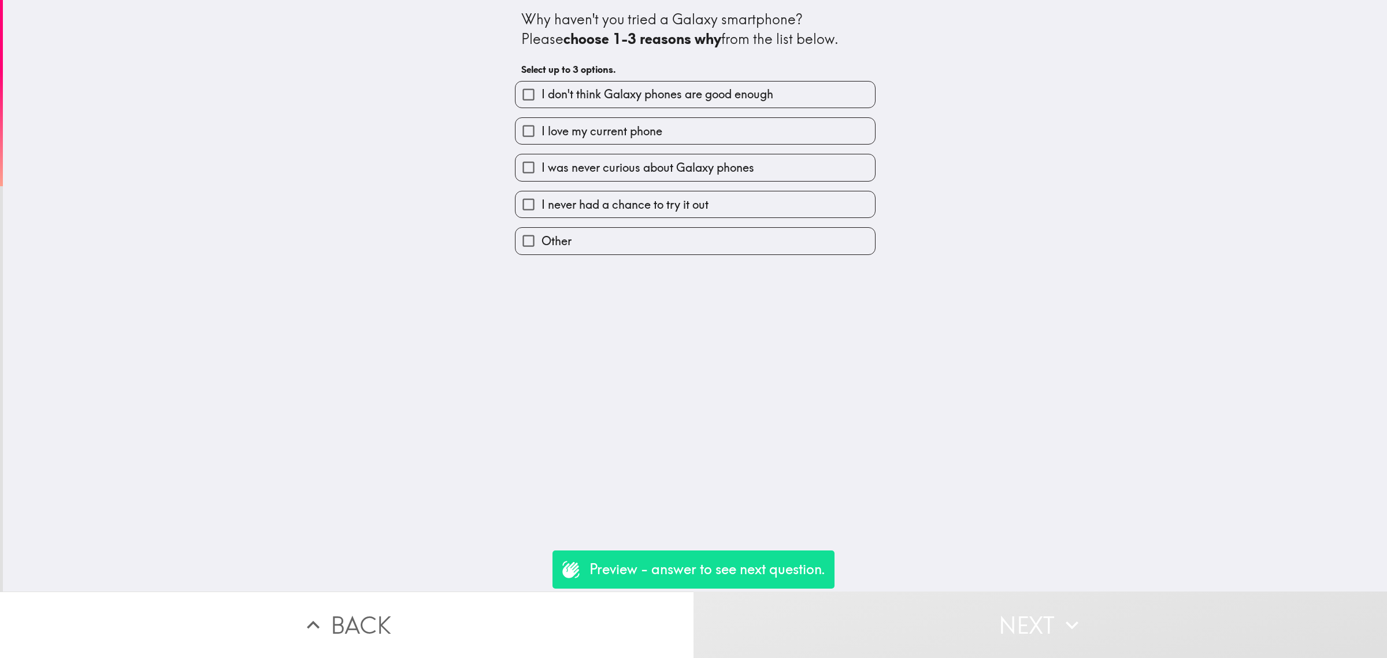
click at [665, 161] on span "I was never curious about Galaxy phones" at bounding box center [648, 168] width 213 height 16
click at [542, 161] on input "I was never curious about Galaxy phones" at bounding box center [529, 167] width 26 height 26
checkbox input "true"
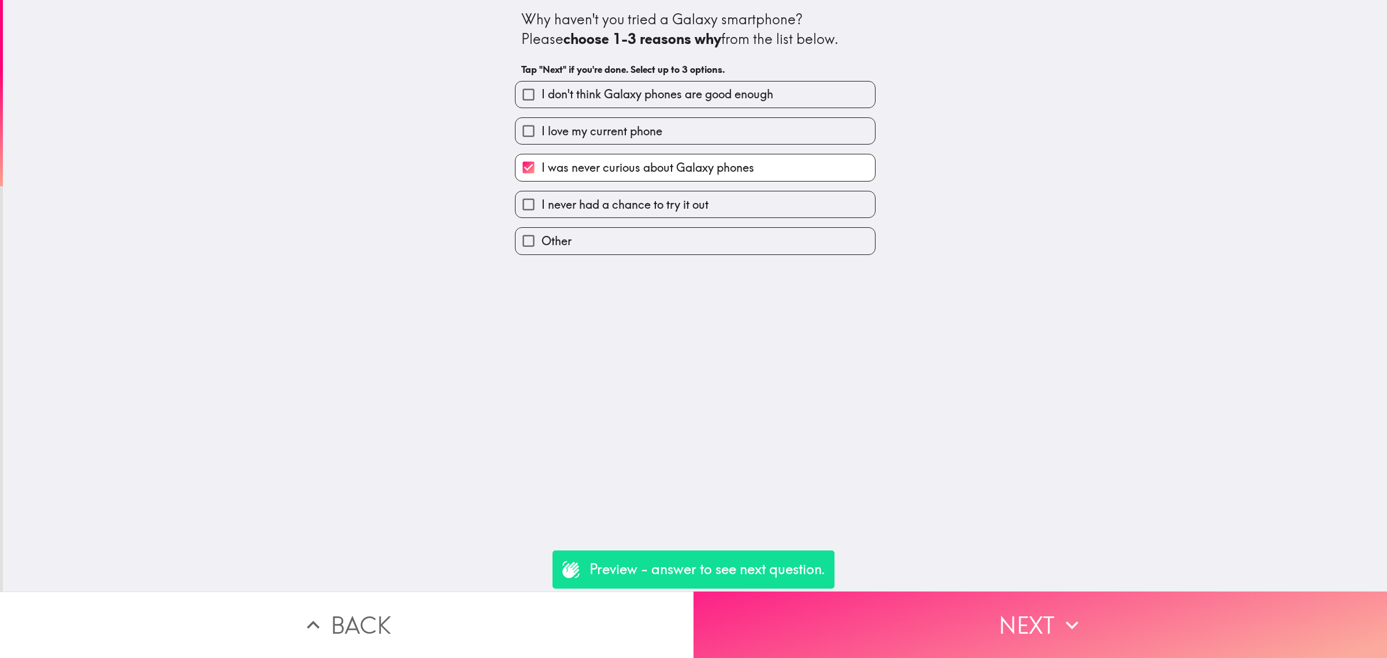
click at [992, 613] on button "Next" at bounding box center [1041, 624] width 694 height 66
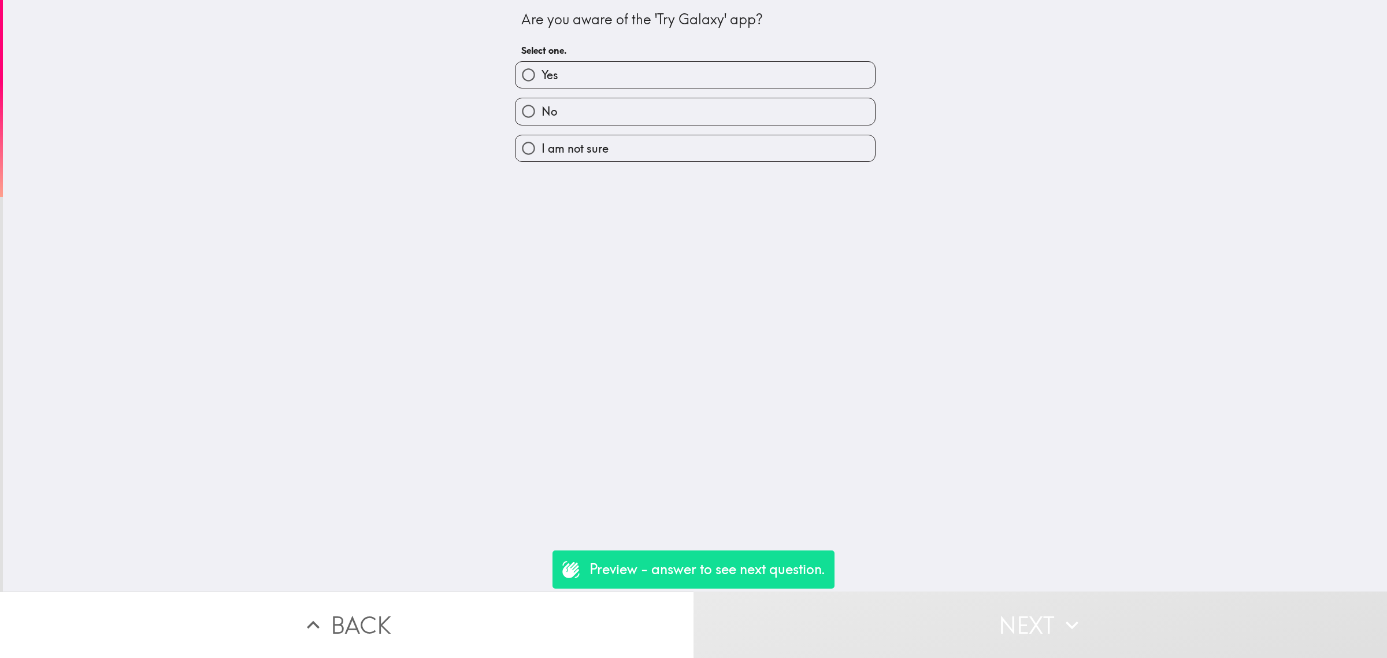
click at [616, 114] on label "No" at bounding box center [696, 111] width 360 height 26
click at [542, 114] on input "No" at bounding box center [529, 111] width 26 height 26
radio input "true"
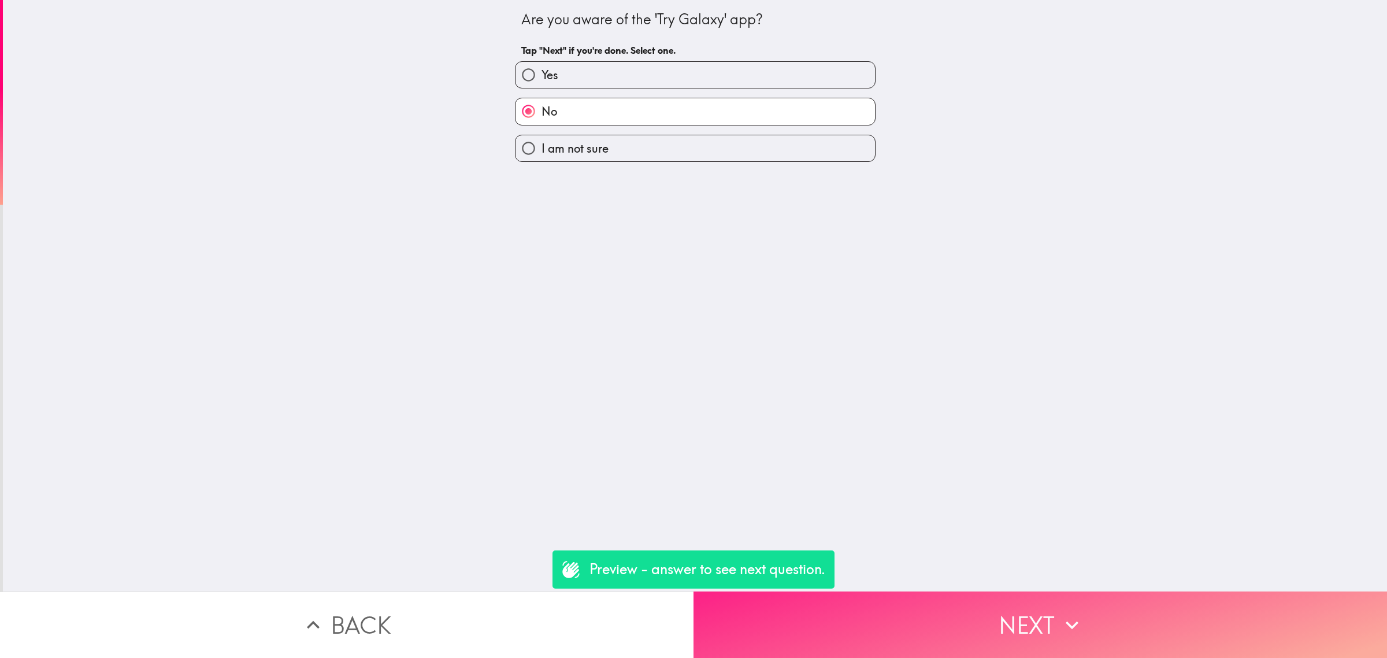
click at [911, 603] on button "Next" at bounding box center [1041, 624] width 694 height 66
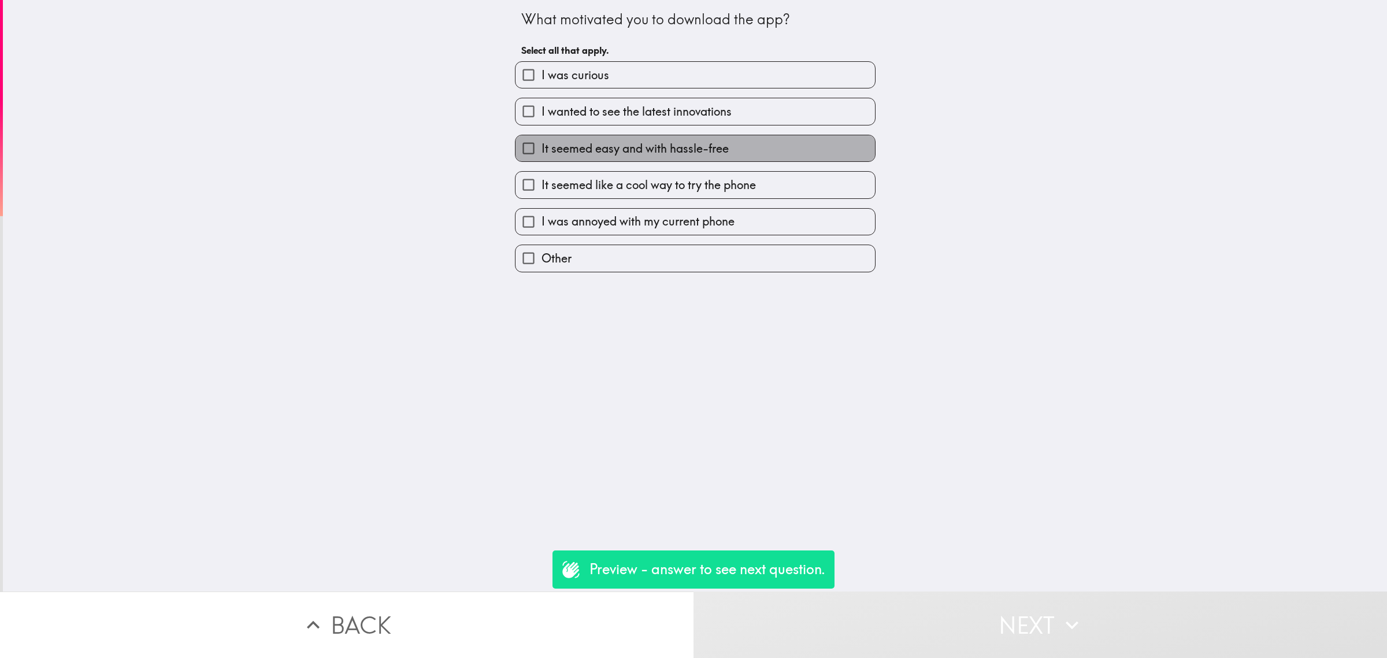
click at [640, 160] on label "It seemed easy and with hassle-free" at bounding box center [696, 148] width 360 height 26
click at [542, 160] on input "It seemed easy and with hassle-free" at bounding box center [529, 148] width 26 height 26
checkbox input "true"
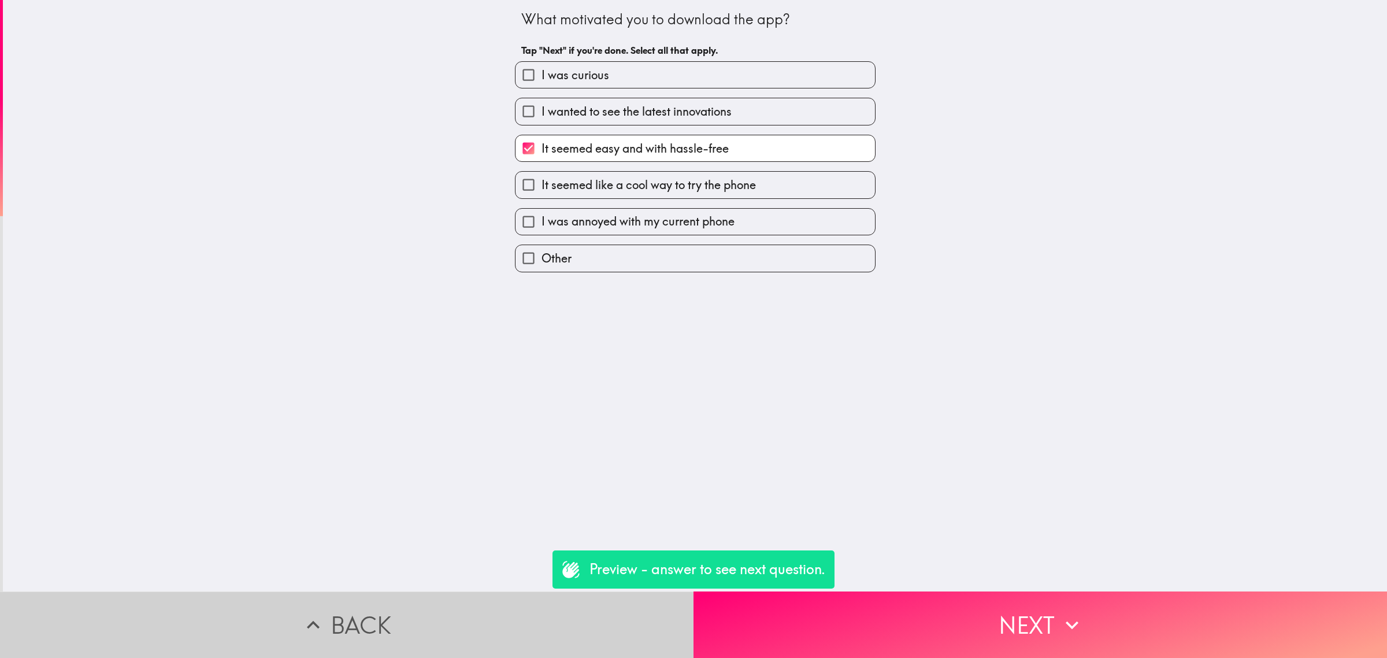
click at [600, 593] on button "Back" at bounding box center [347, 624] width 694 height 66
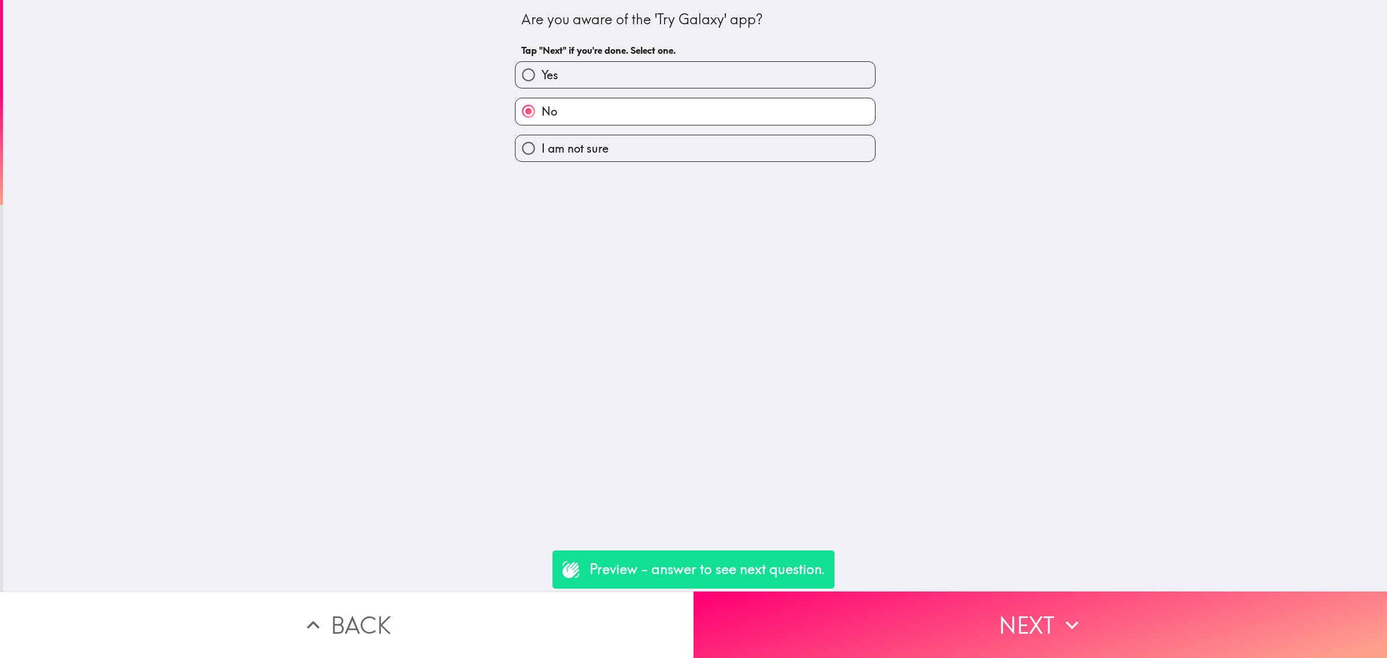
click at [529, 639] on button "Back" at bounding box center [347, 624] width 694 height 66
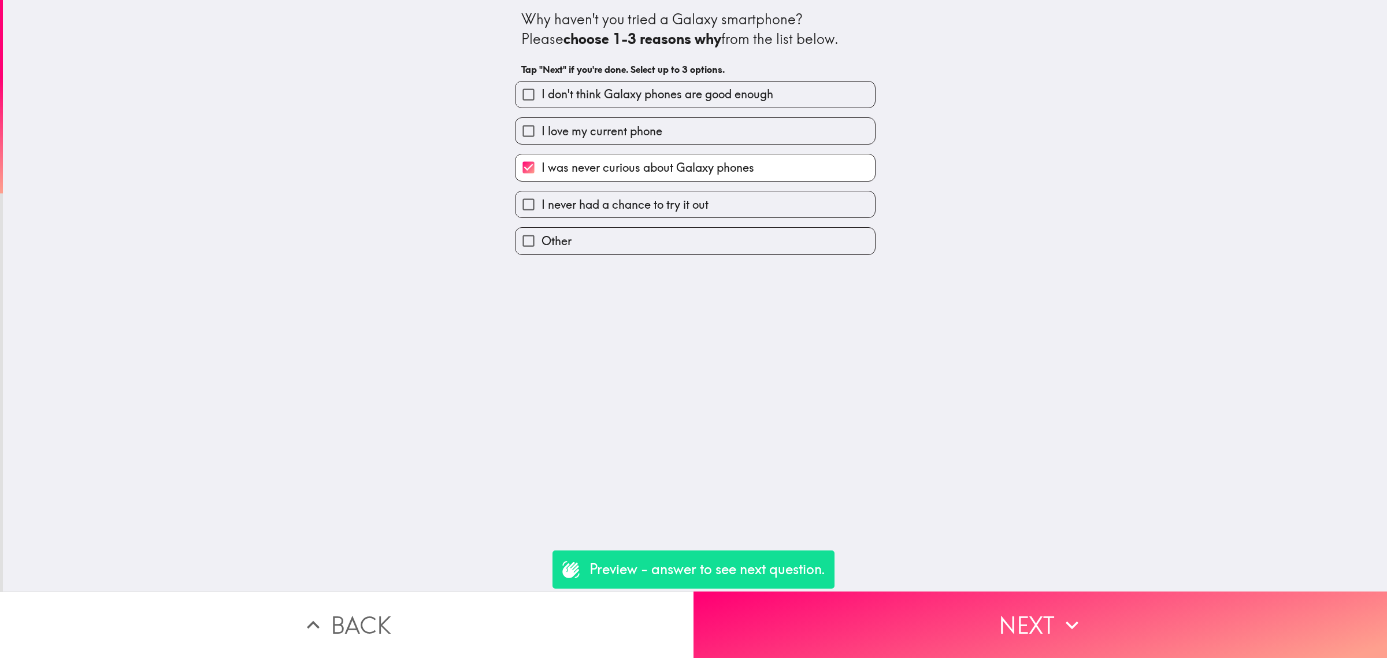
click at [523, 621] on button "Back" at bounding box center [347, 624] width 694 height 66
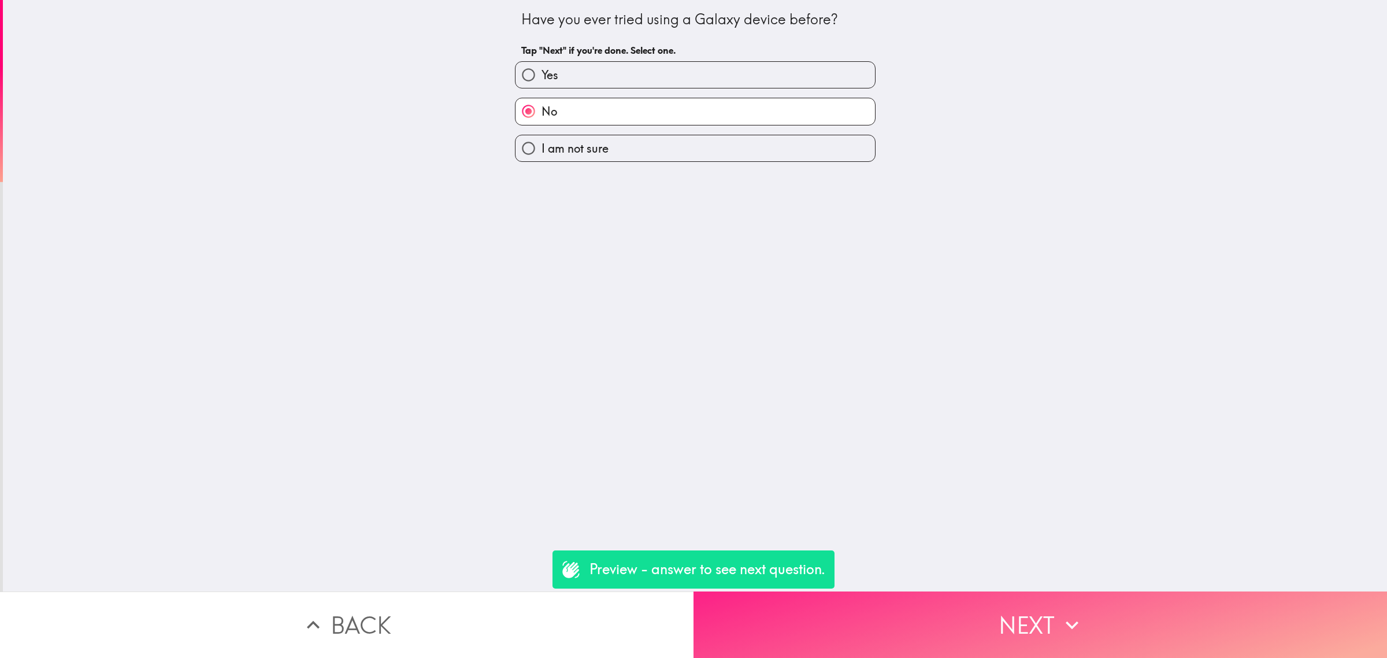
click at [835, 600] on button "Next" at bounding box center [1041, 624] width 694 height 66
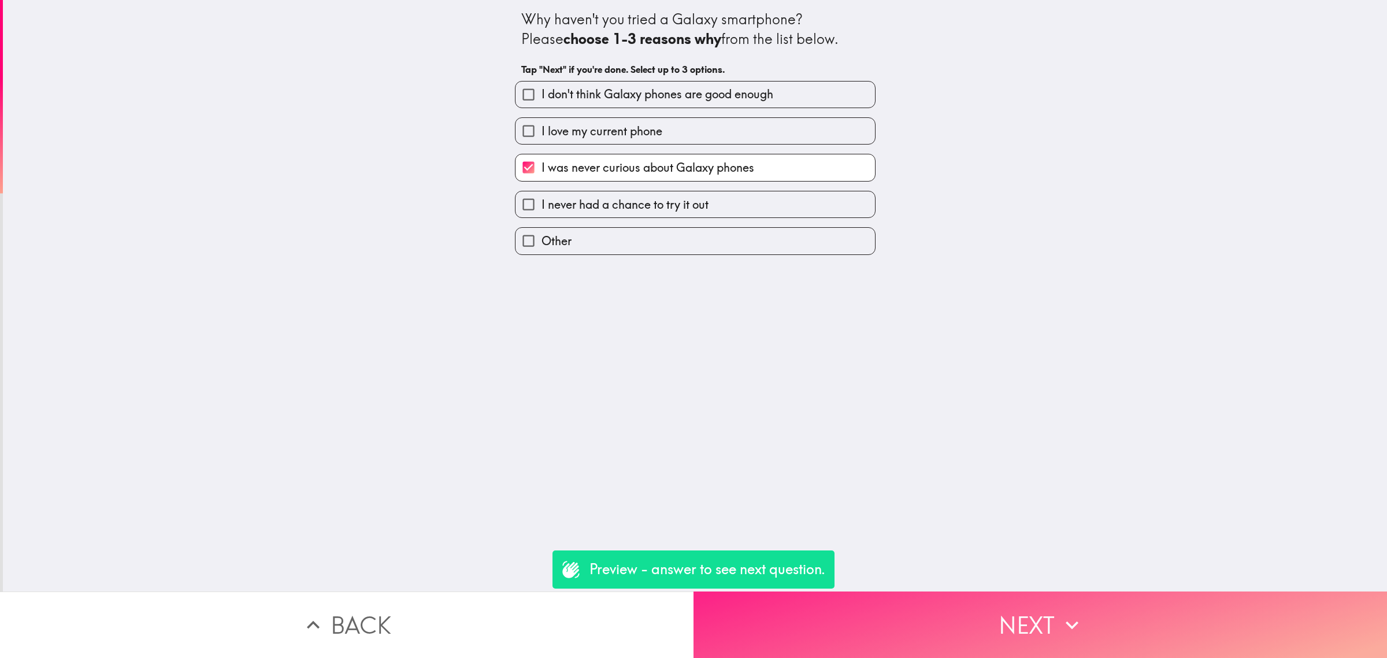
click at [856, 613] on button "Next" at bounding box center [1041, 624] width 694 height 66
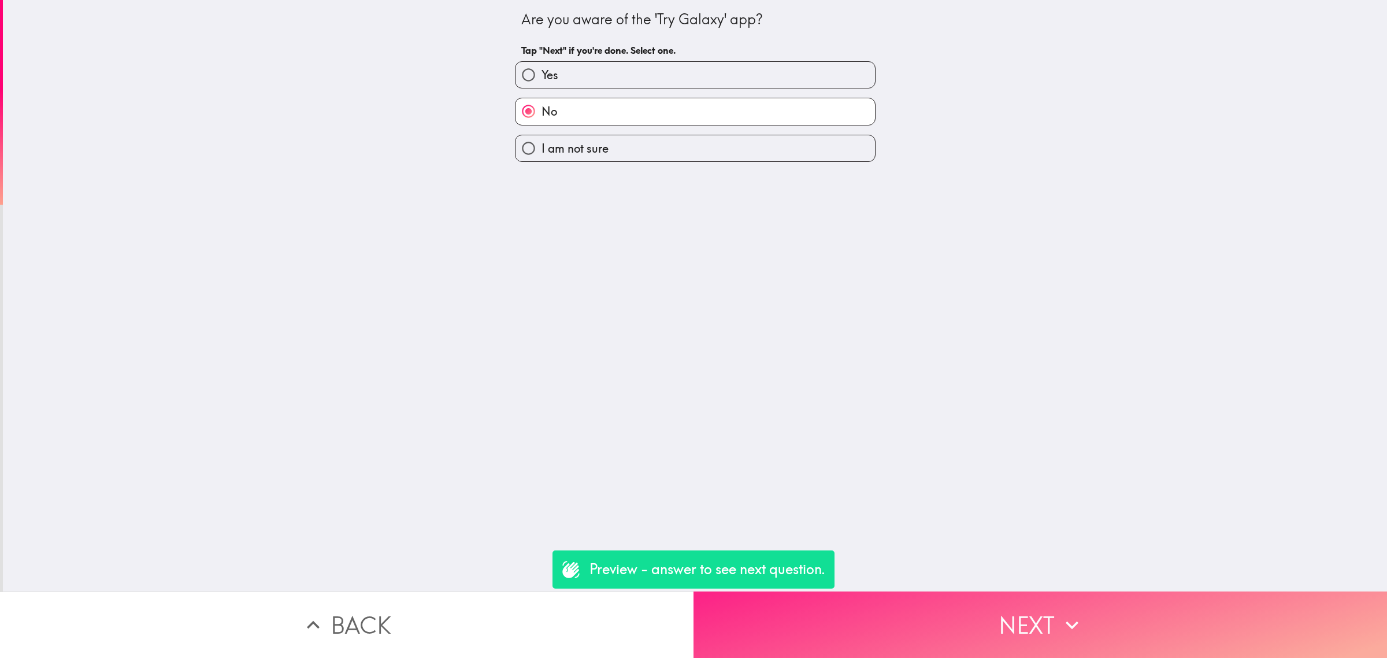
click at [857, 613] on button "Next" at bounding box center [1041, 624] width 694 height 66
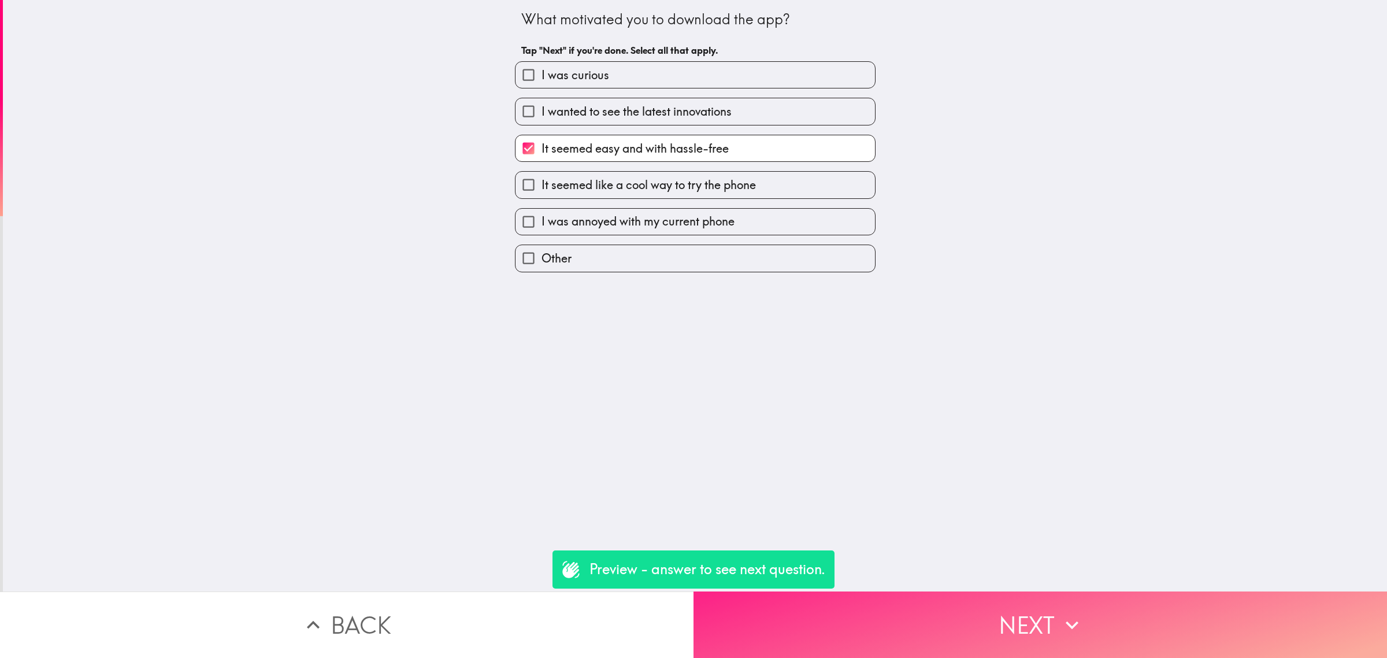
click at [860, 614] on button "Next" at bounding box center [1041, 624] width 694 height 66
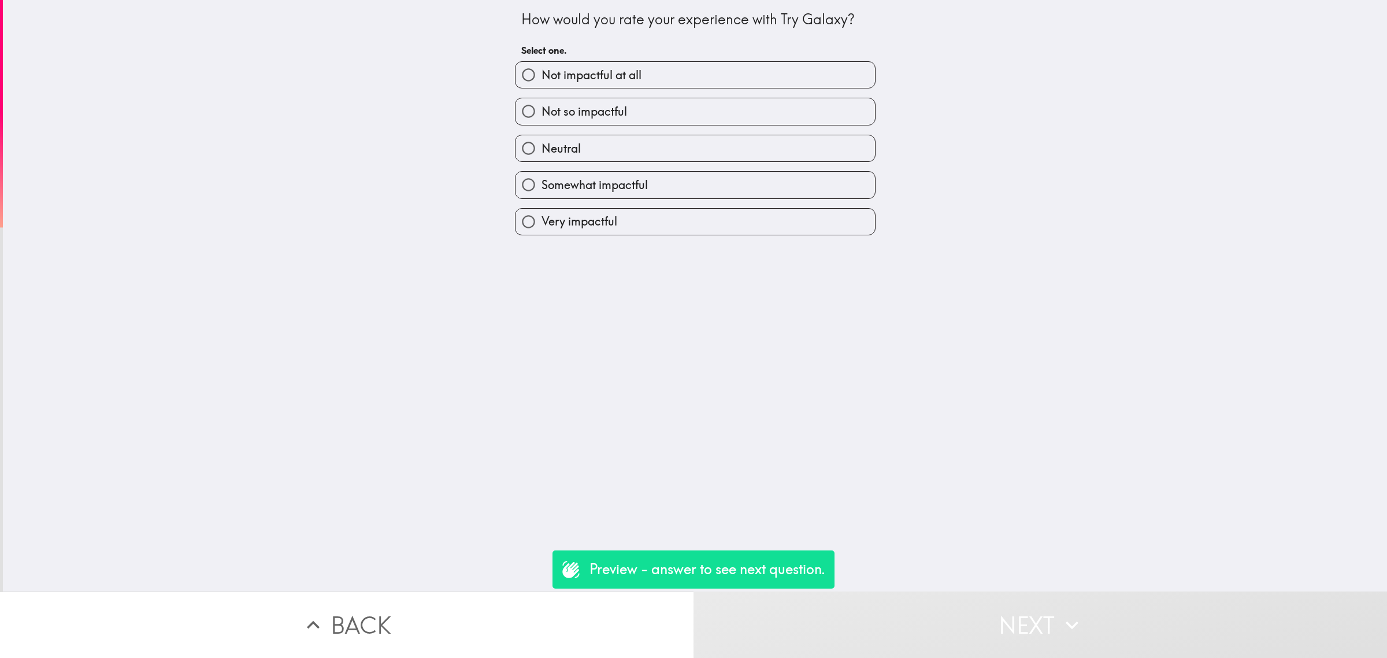
click at [709, 180] on label "Somewhat impactful" at bounding box center [696, 185] width 360 height 26
click at [542, 180] on input "Somewhat impactful" at bounding box center [529, 185] width 26 height 26
radio input "true"
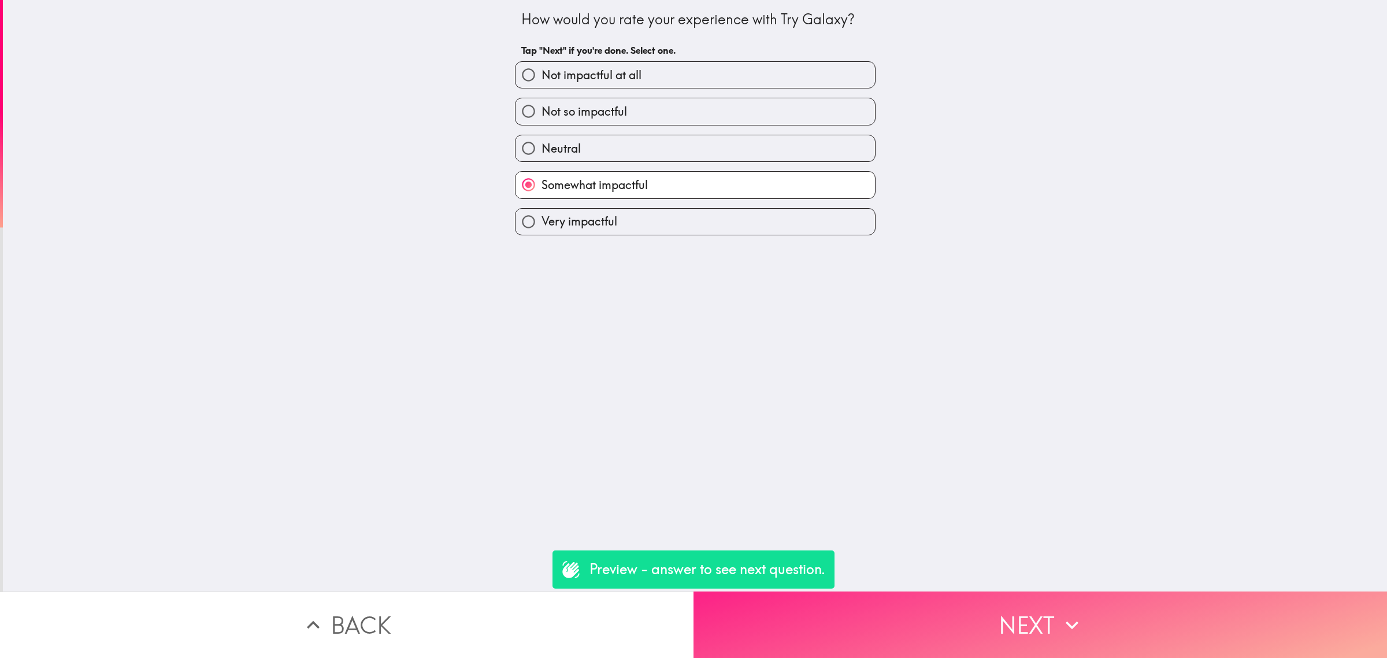
click at [952, 600] on button "Next" at bounding box center [1041, 624] width 694 height 66
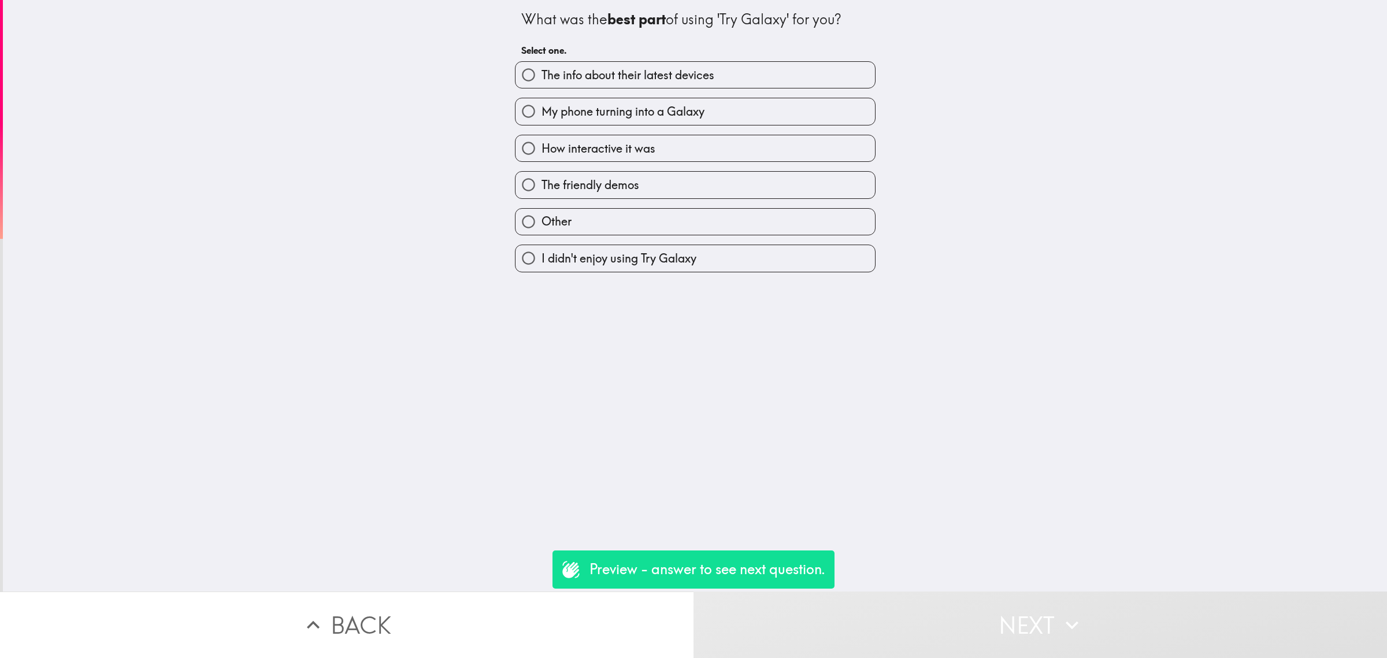
click at [764, 212] on label "Other" at bounding box center [696, 222] width 360 height 26
click at [542, 212] on input "Other" at bounding box center [529, 222] width 26 height 26
radio input "true"
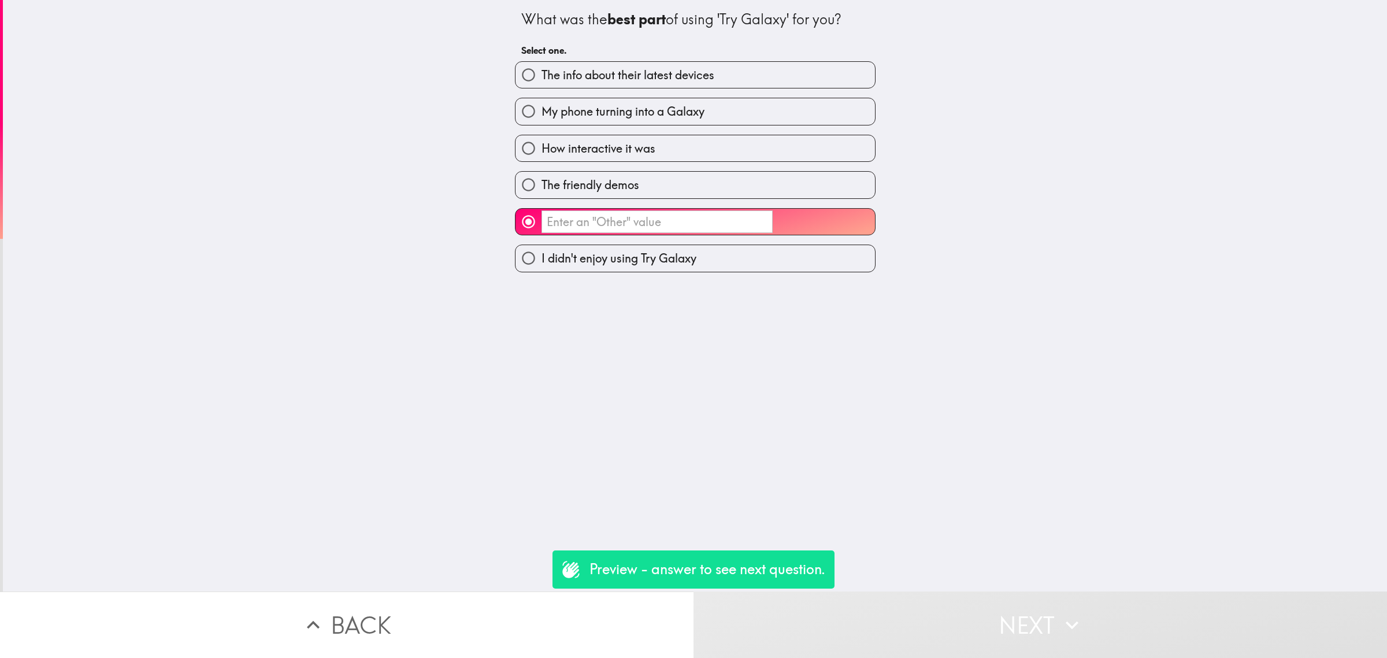
click at [765, 116] on label "My phone turning into a Galaxy" at bounding box center [696, 111] width 360 height 26
click at [542, 116] on input "My phone turning into a Galaxy" at bounding box center [529, 111] width 26 height 26
radio input "true"
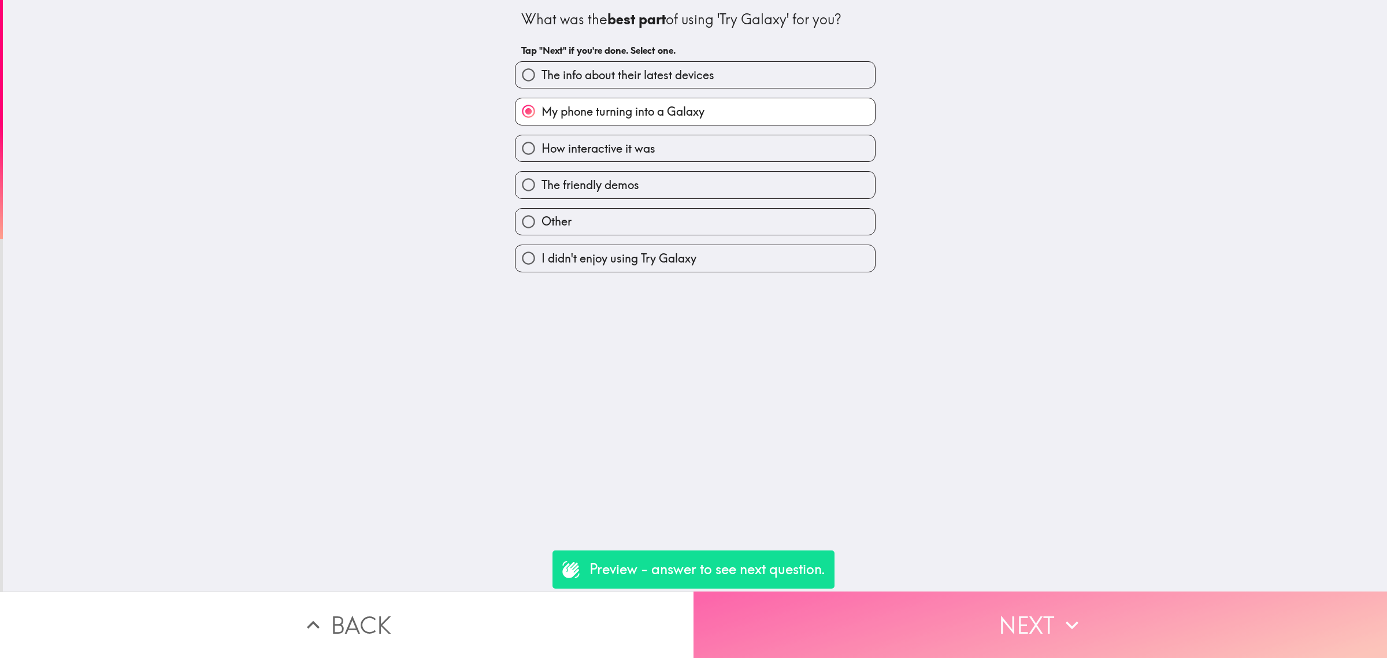
click at [1004, 615] on button "Next" at bounding box center [1041, 624] width 694 height 66
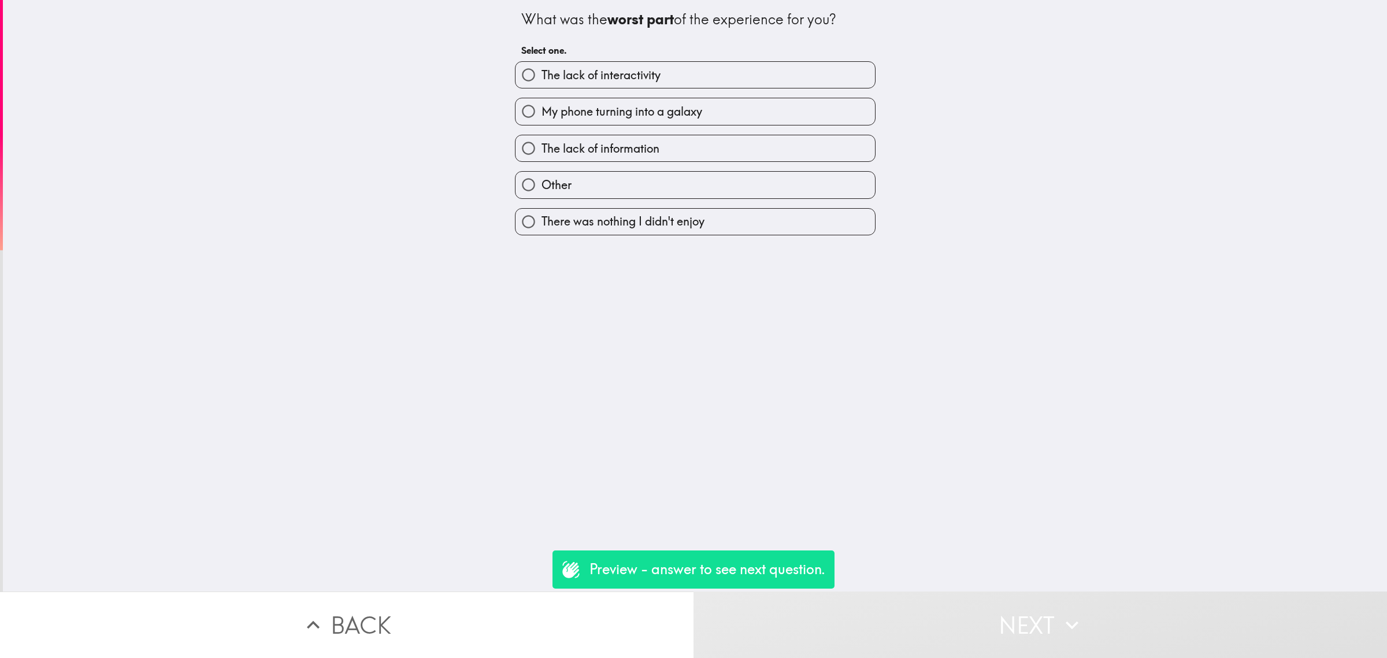
click at [697, 147] on label "The lack of information" at bounding box center [696, 148] width 360 height 26
click at [542, 147] on input "The lack of information" at bounding box center [529, 148] width 26 height 26
radio input "true"
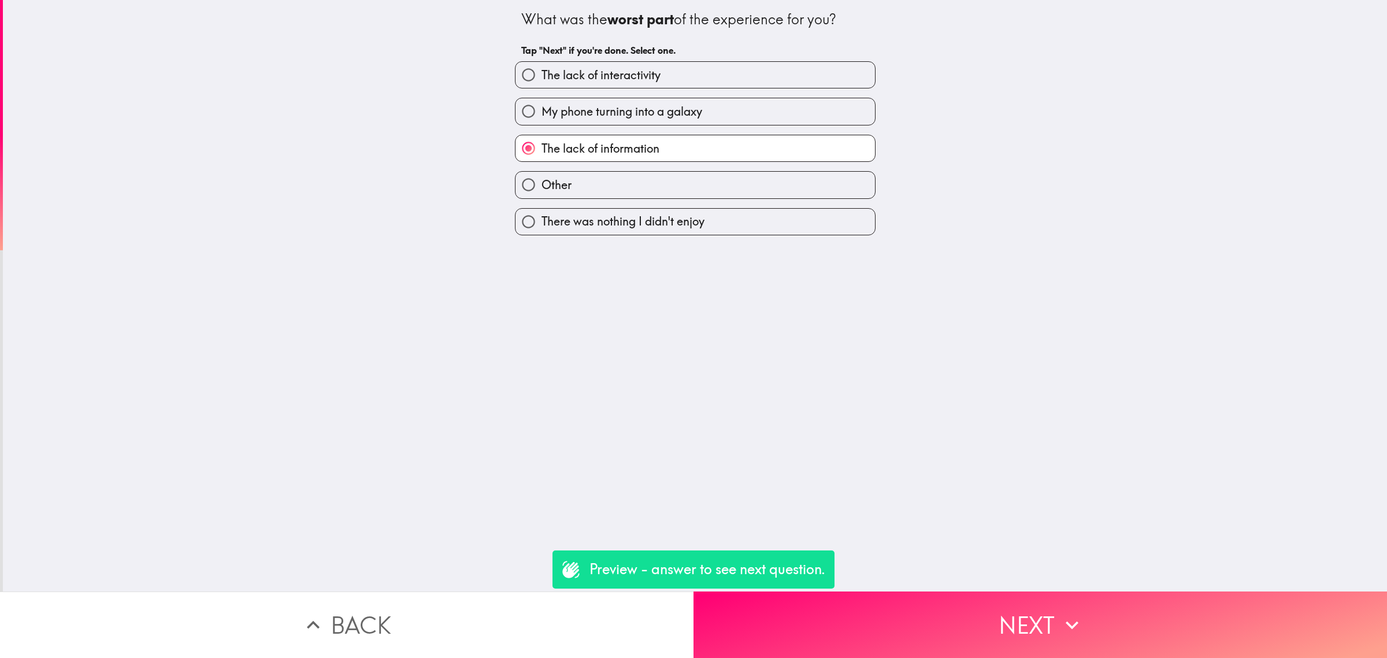
click at [1045, 573] on div "What was the worst part of the experience for you? Tap "Next" if you're done. S…" at bounding box center [695, 295] width 1385 height 591
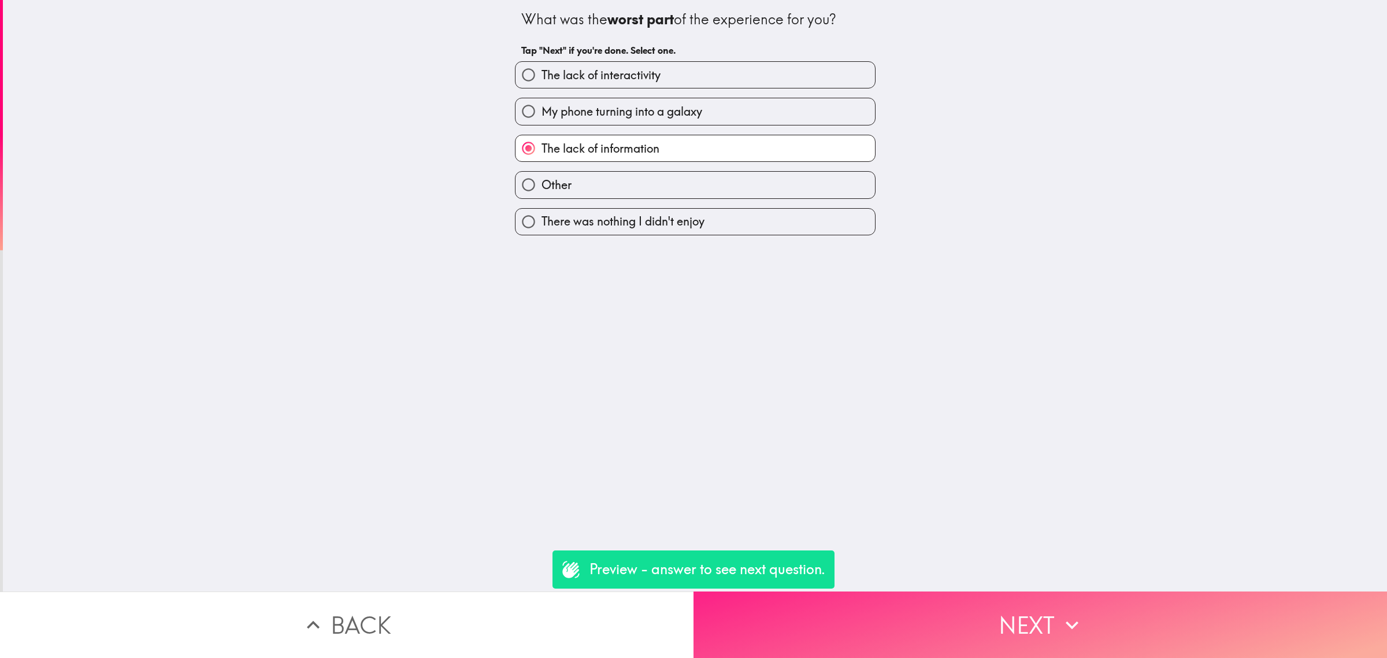
click at [1053, 591] on button "Next" at bounding box center [1041, 624] width 694 height 66
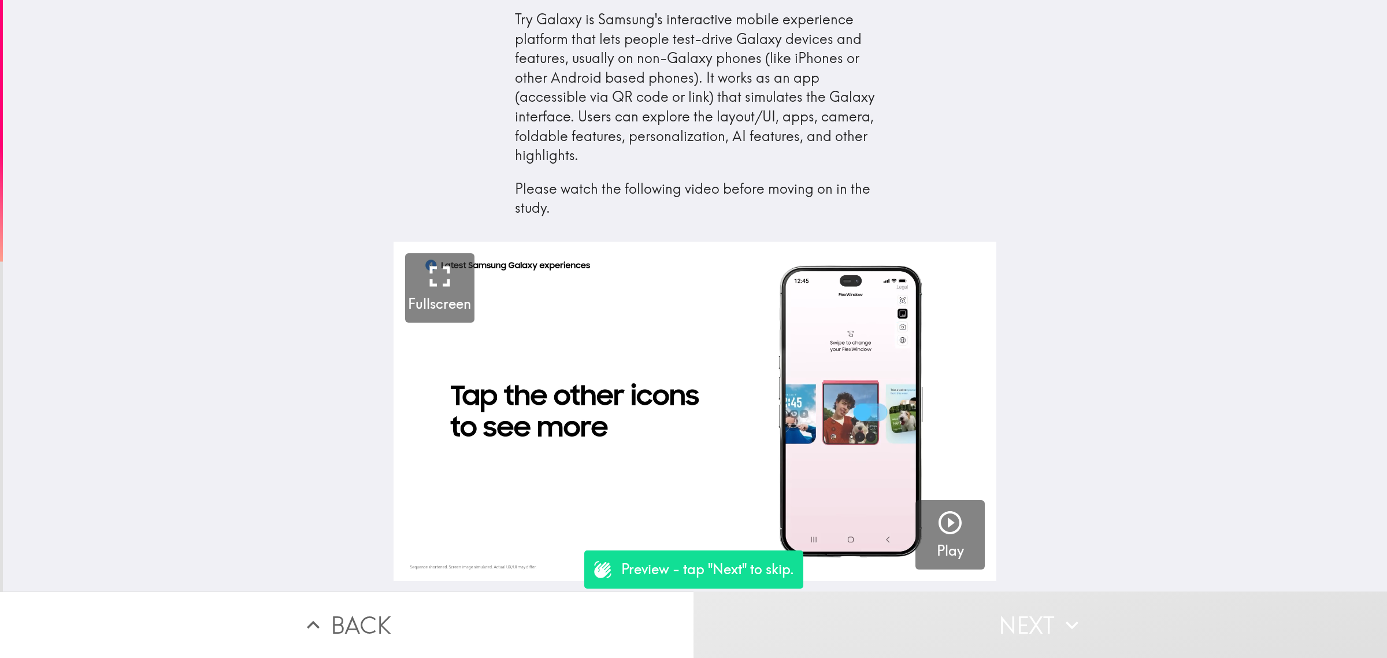
click at [987, 623] on button "Next" at bounding box center [1041, 624] width 694 height 66
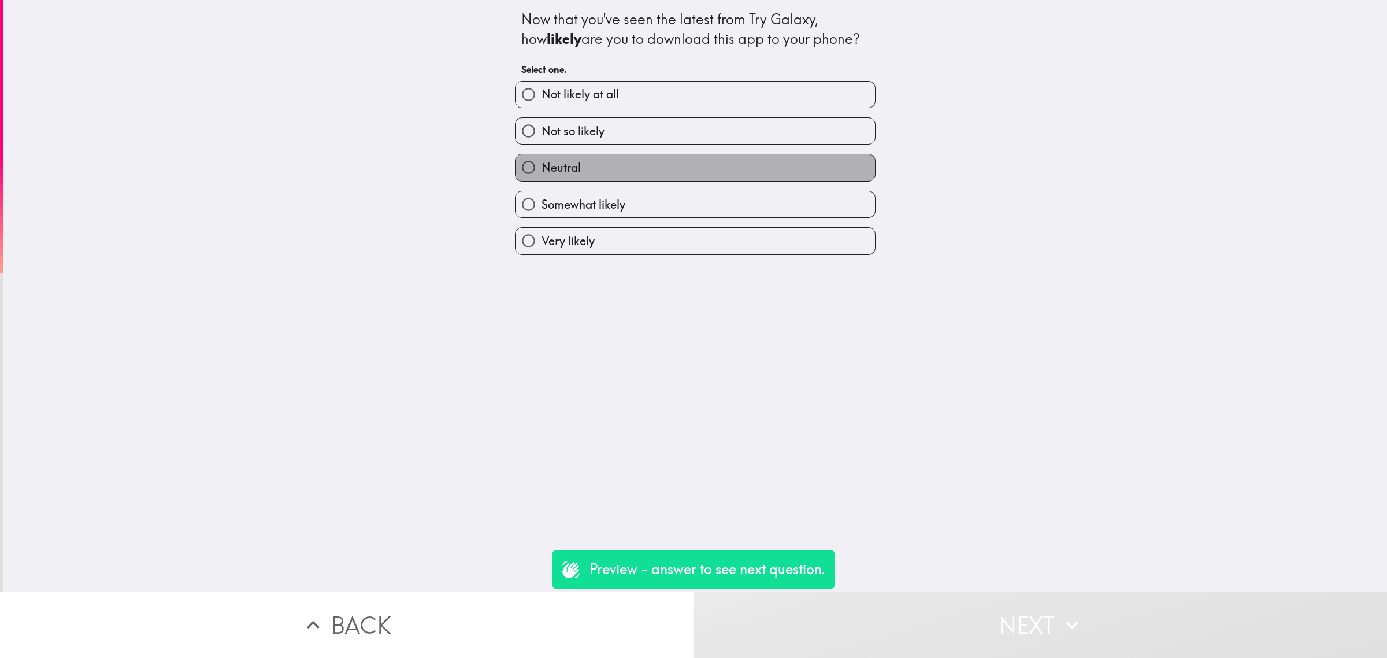
click at [754, 155] on label "Neutral" at bounding box center [696, 167] width 360 height 26
click at [542, 155] on input "Neutral" at bounding box center [529, 167] width 26 height 26
radio input "true"
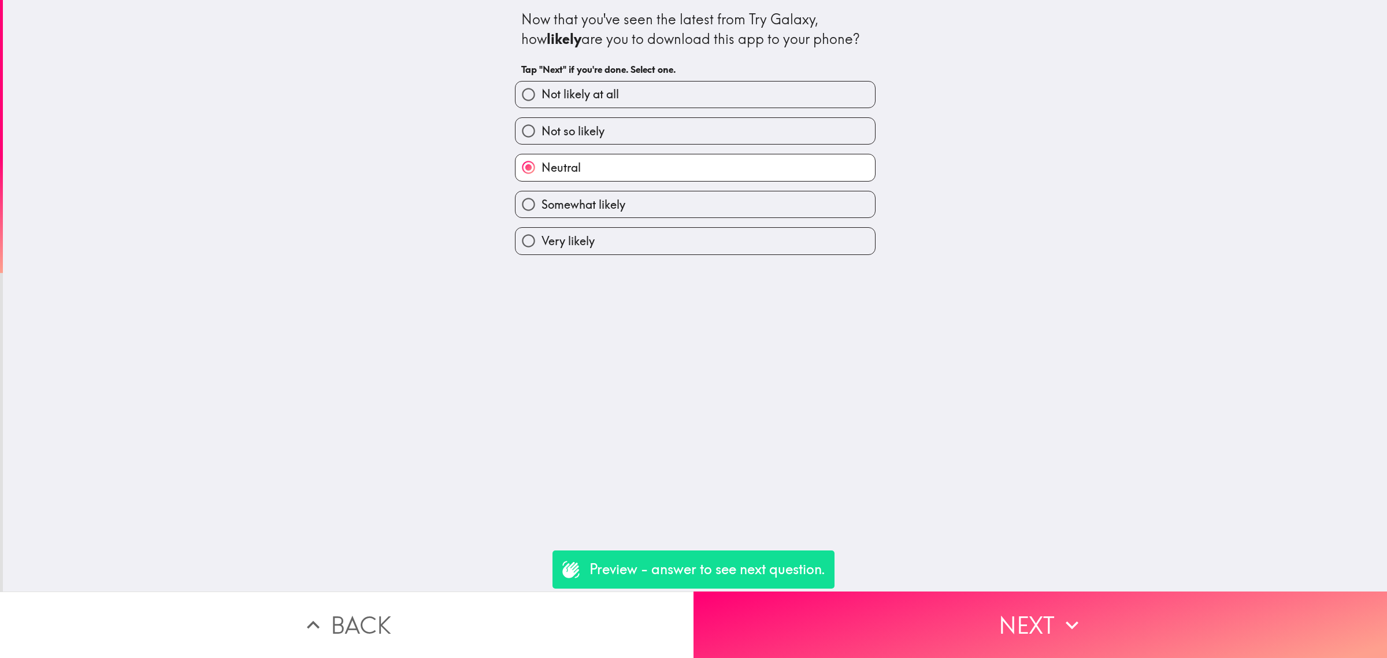
click at [513, 594] on button "Back" at bounding box center [347, 624] width 694 height 66
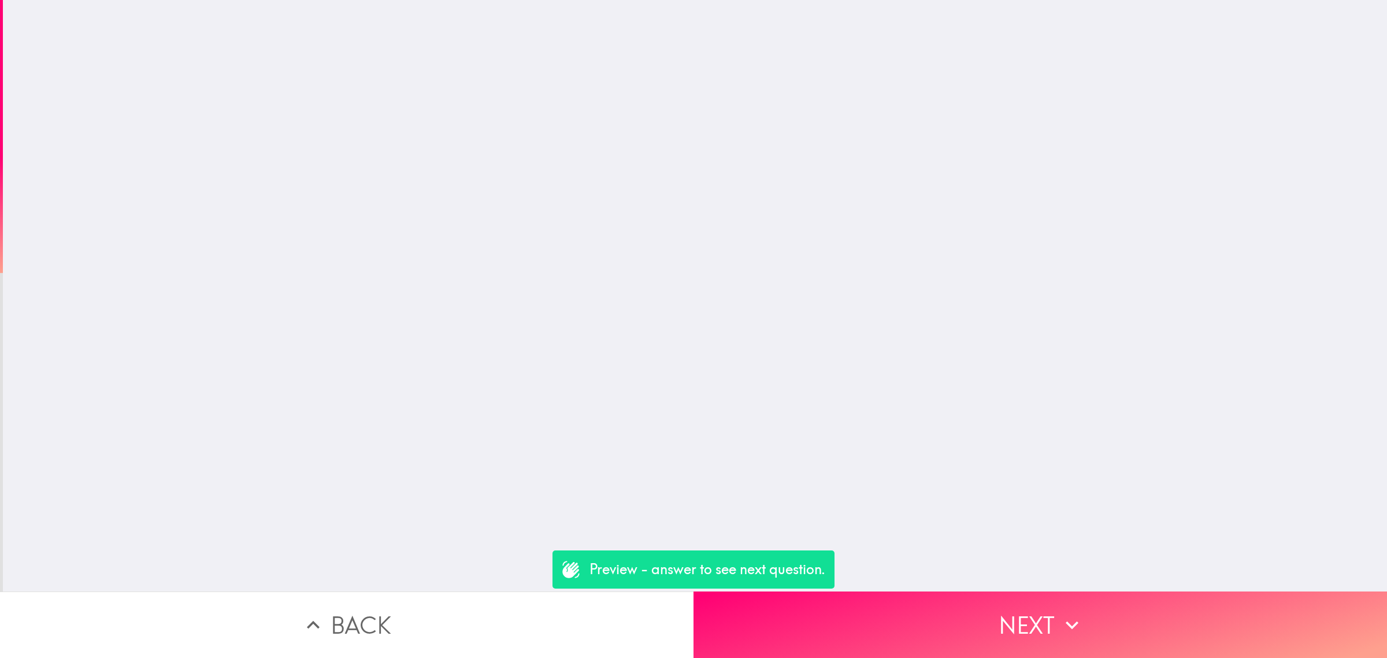
click at [513, 594] on button "Back" at bounding box center [347, 624] width 694 height 66
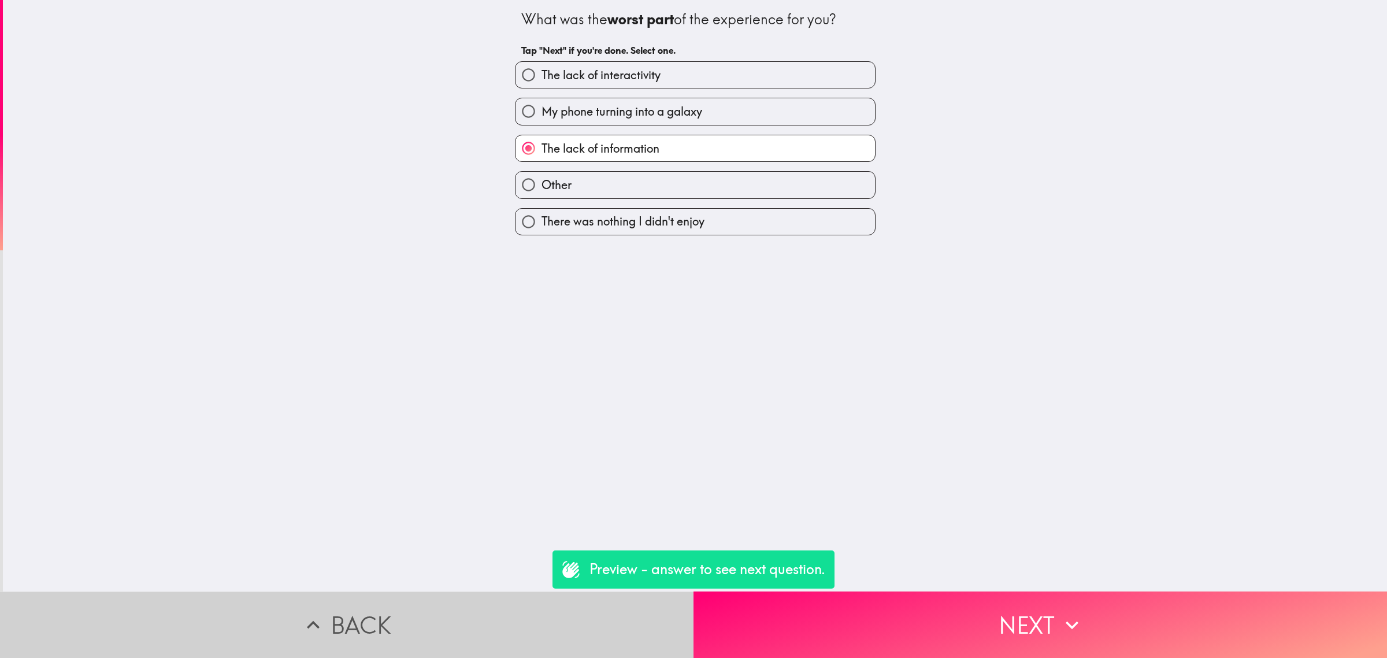
click at [579, 613] on button "Back" at bounding box center [347, 624] width 694 height 66
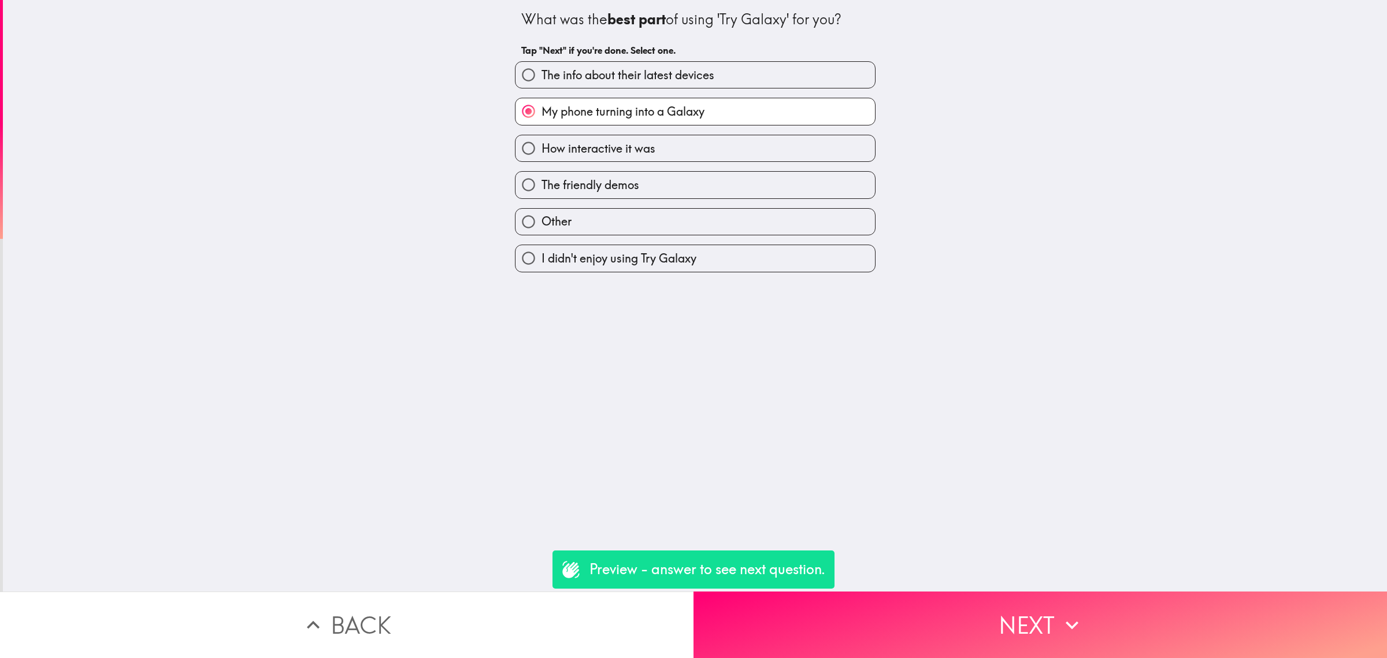
click at [559, 613] on button "Back" at bounding box center [347, 624] width 694 height 66
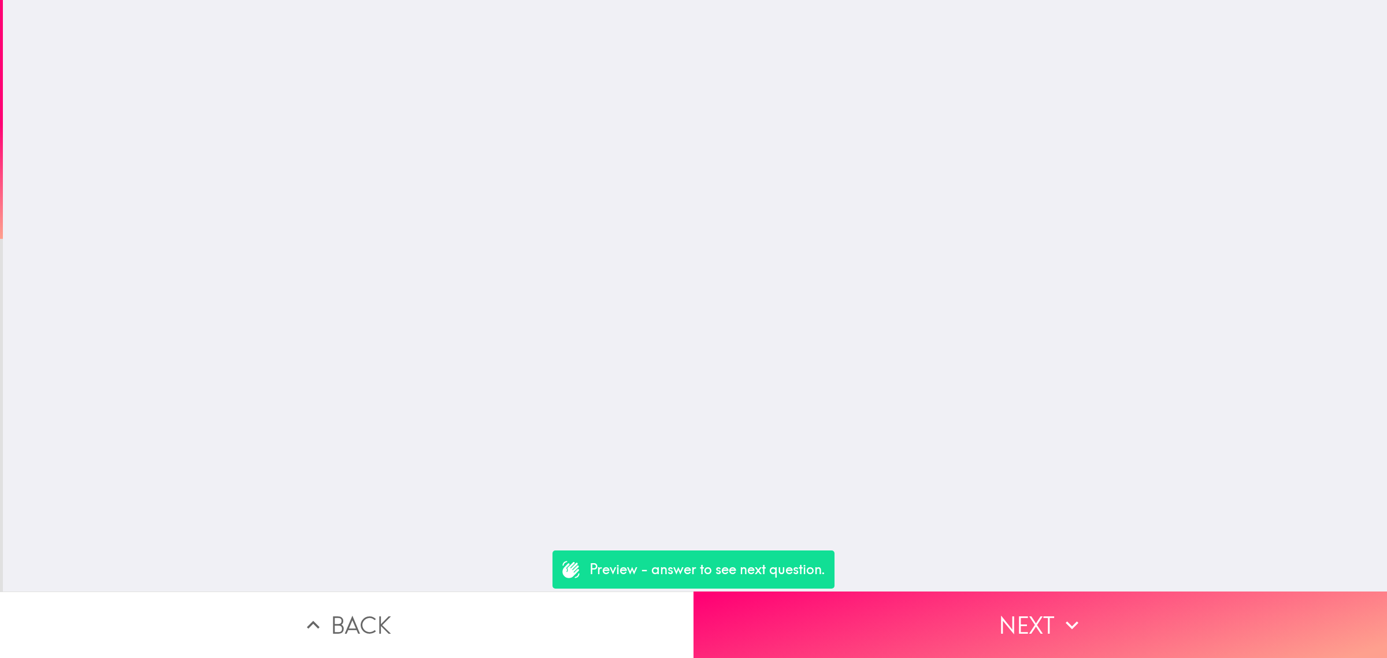
click at [557, 613] on button "Back" at bounding box center [347, 624] width 694 height 66
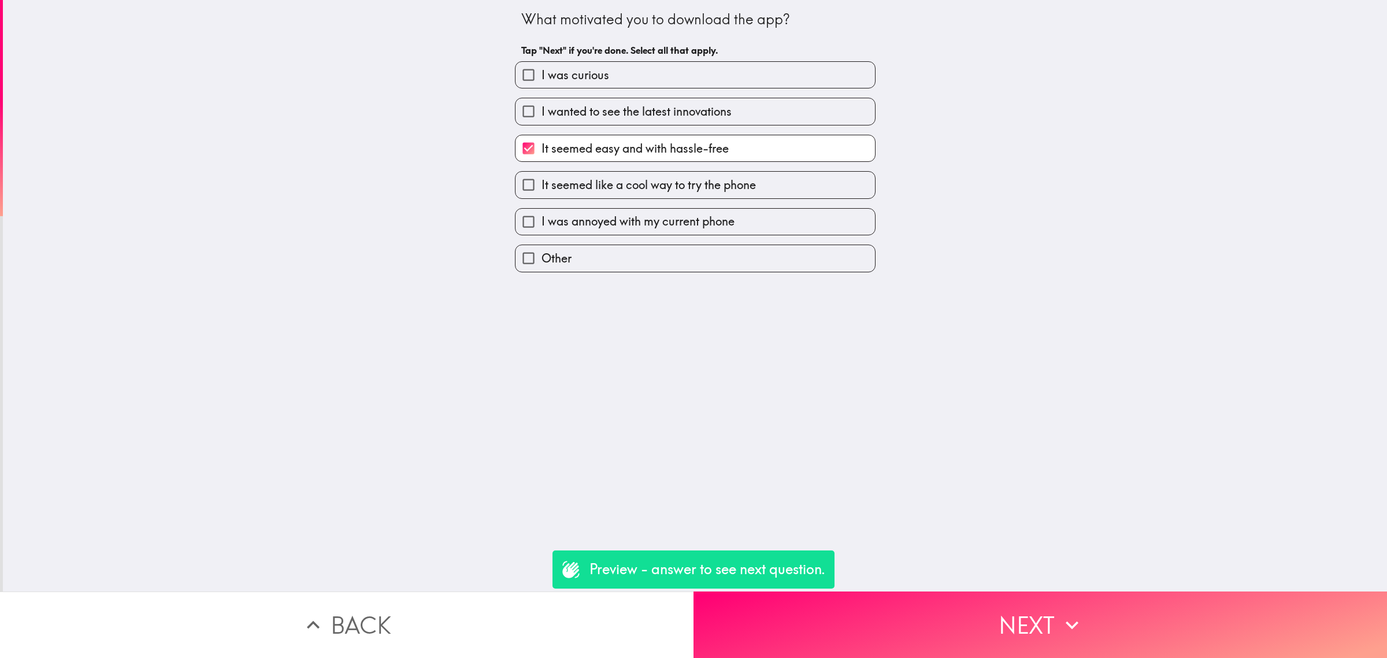
click at [545, 612] on button "Back" at bounding box center [347, 624] width 694 height 66
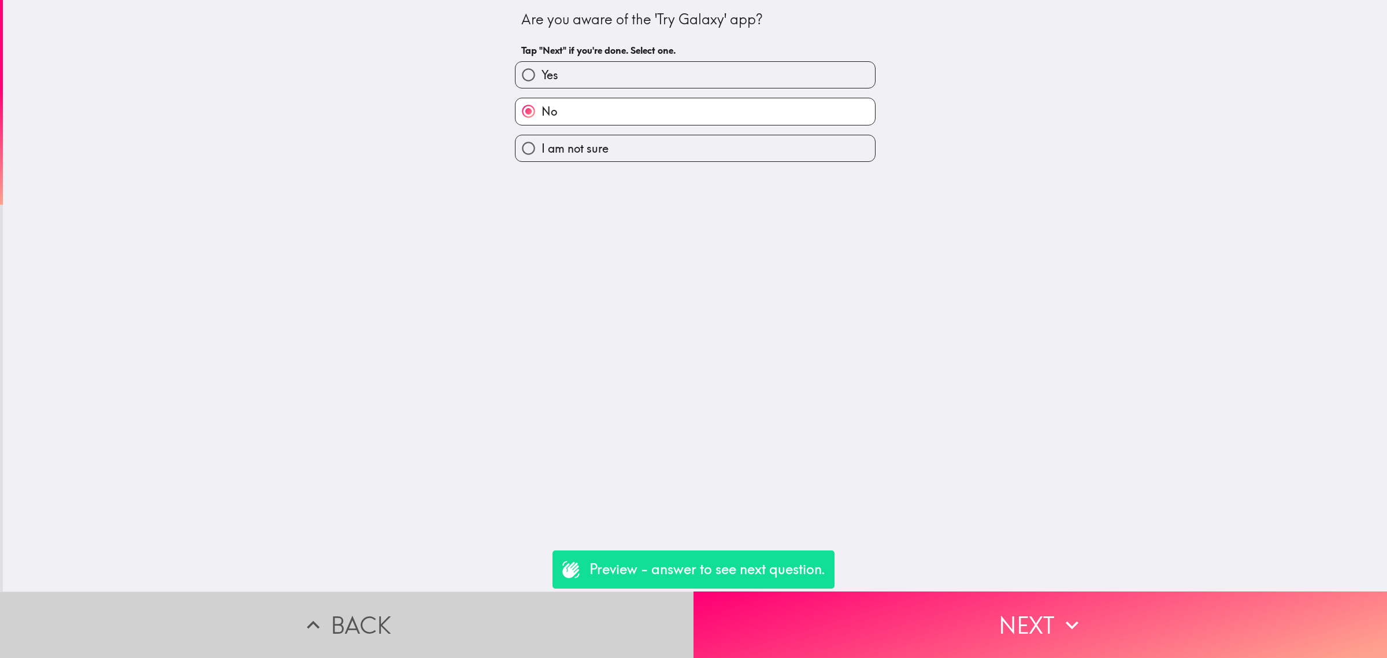
click at [535, 610] on button "Back" at bounding box center [347, 624] width 694 height 66
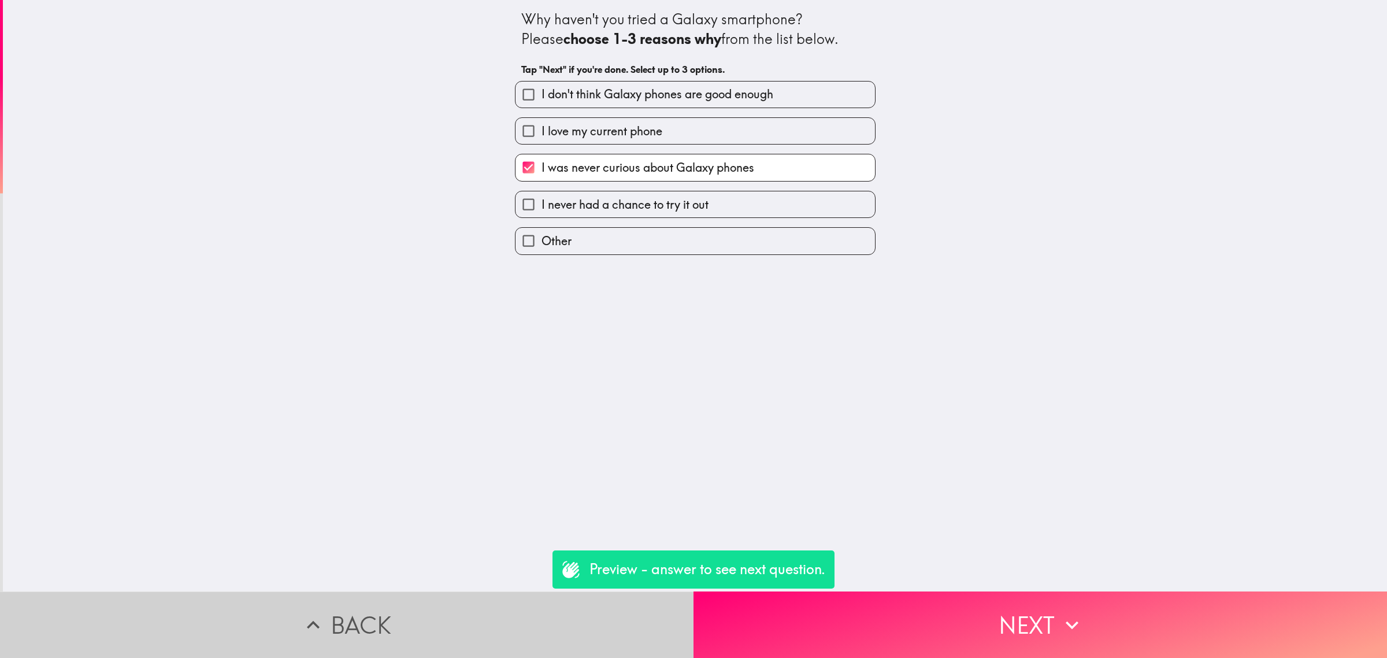
click at [531, 609] on button "Back" at bounding box center [347, 624] width 694 height 66
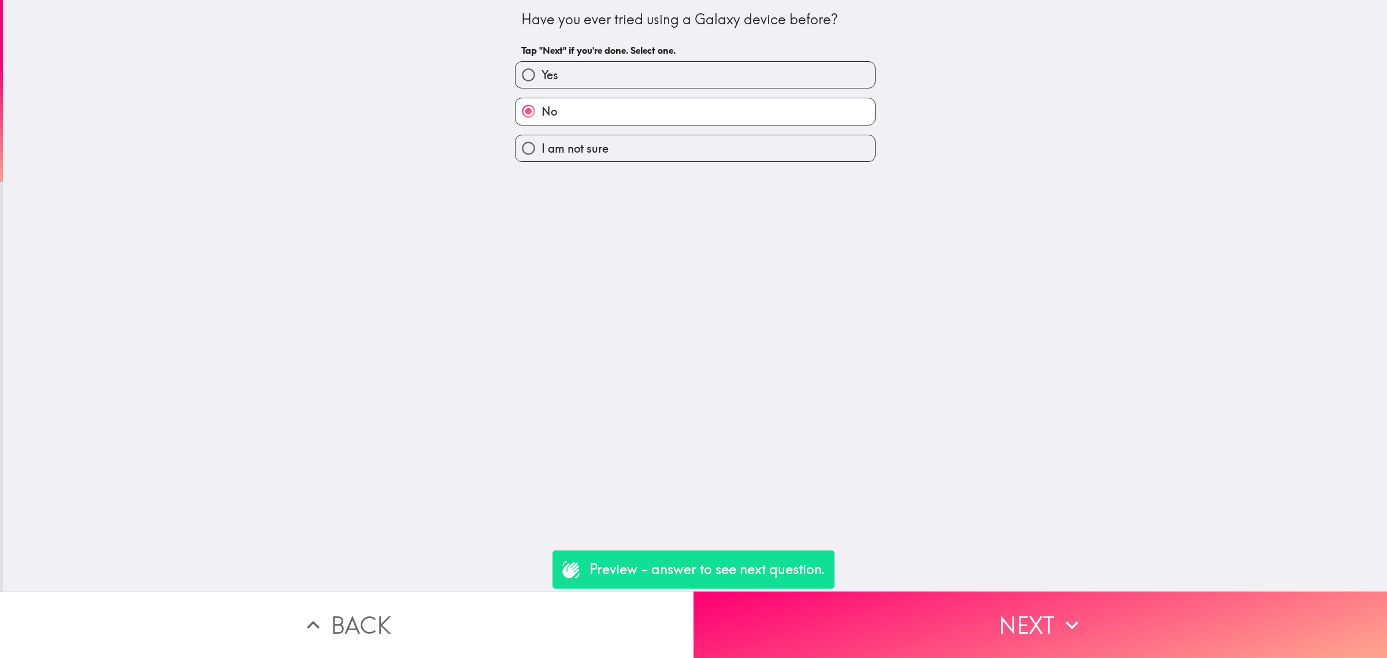
click at [553, 81] on label "Yes" at bounding box center [696, 75] width 360 height 26
click at [542, 81] on input "Yes" at bounding box center [529, 75] width 26 height 26
radio input "true"
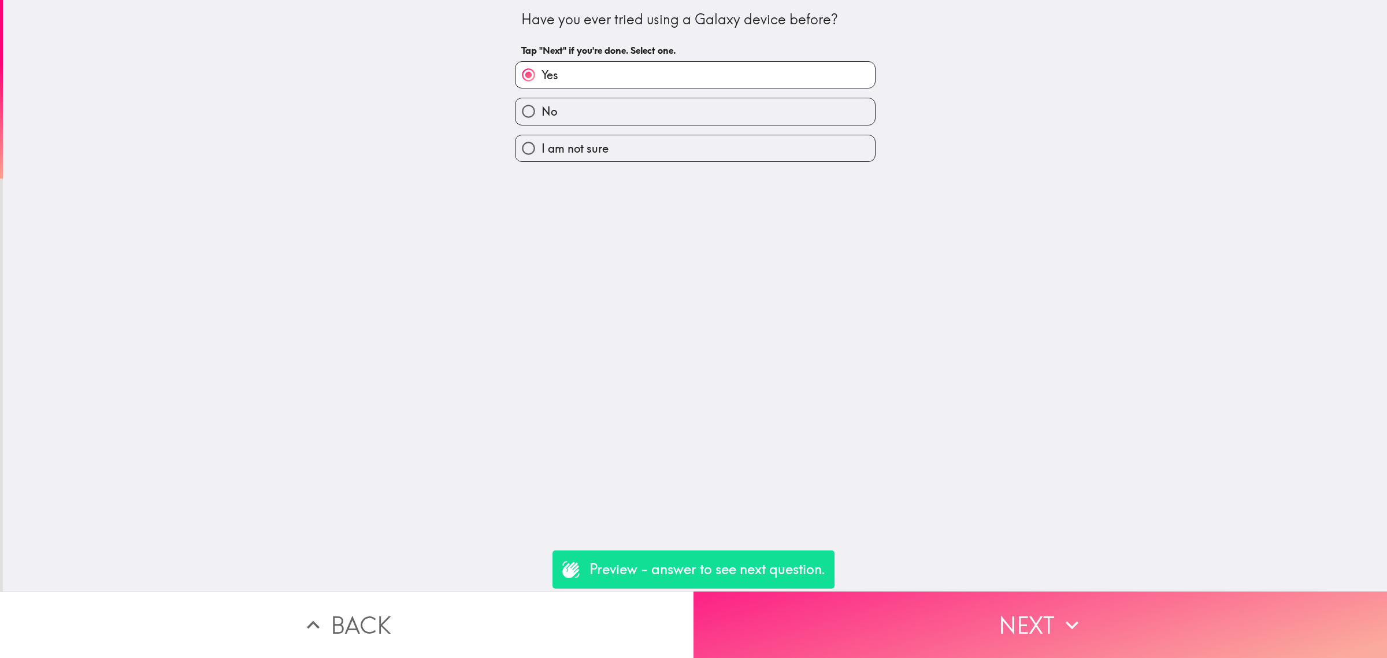
click at [919, 597] on button "Next" at bounding box center [1041, 624] width 694 height 66
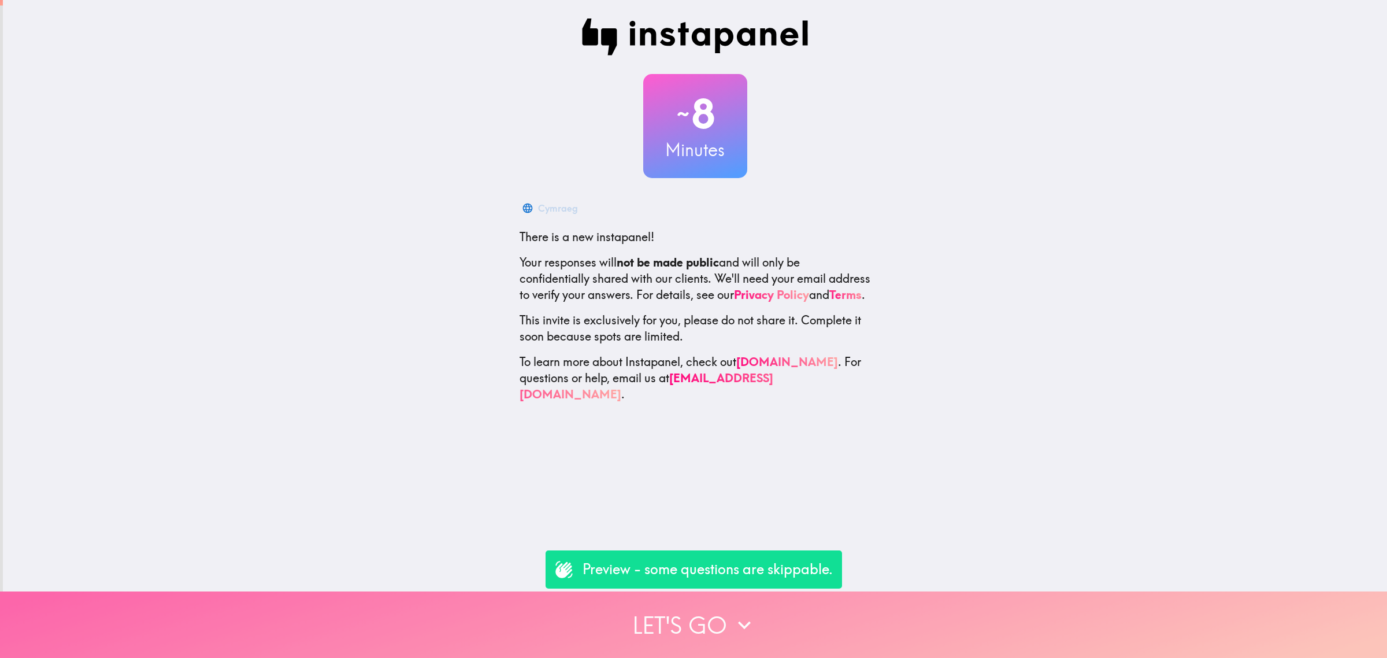
click at [677, 593] on button "Let's go" at bounding box center [693, 624] width 1387 height 66
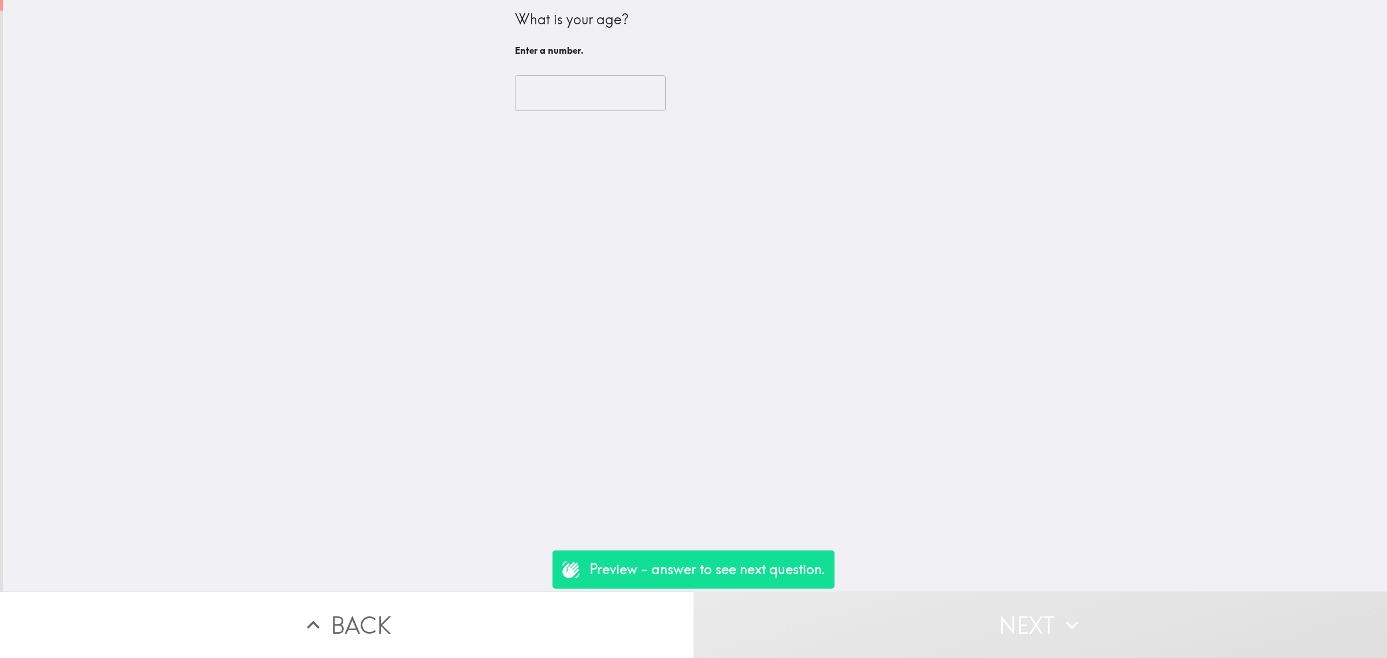
click at [567, 99] on input "number" at bounding box center [590, 93] width 151 height 36
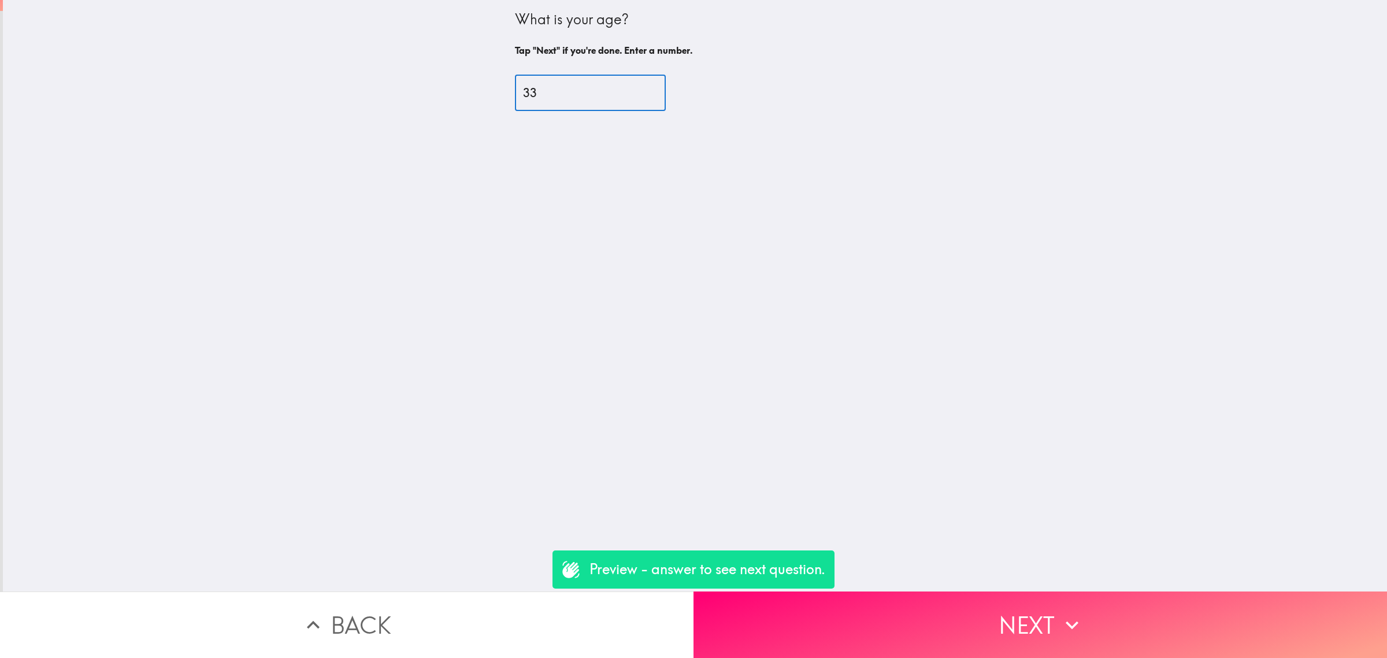
type input "33"
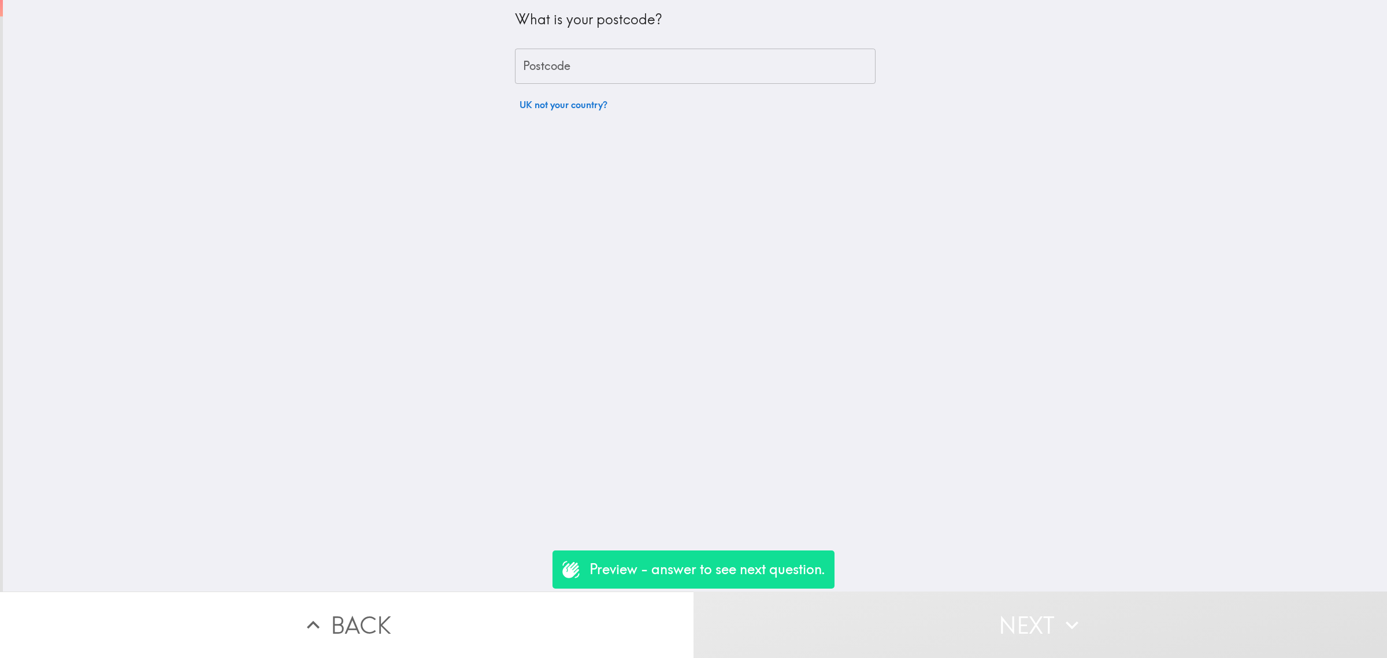
click at [584, 76] on input "Postcode" at bounding box center [695, 67] width 361 height 36
type input "rm156pr"
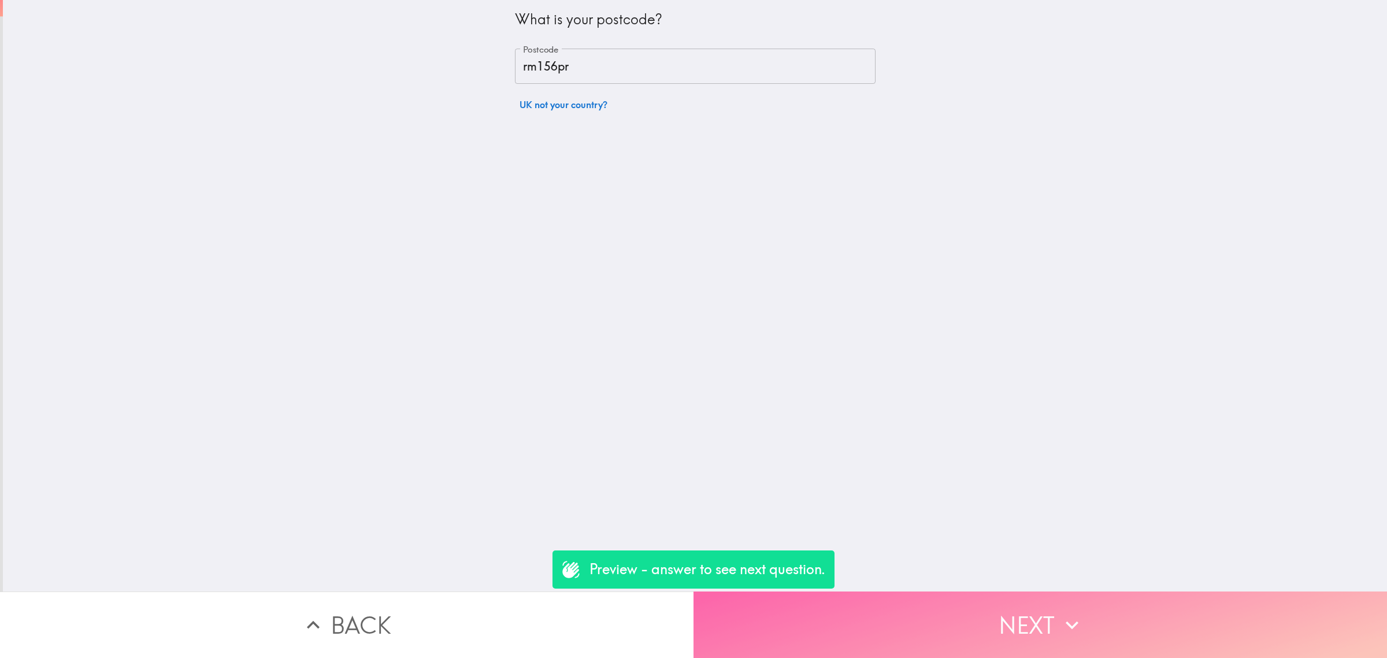
click at [987, 617] on button "Next" at bounding box center [1041, 624] width 694 height 66
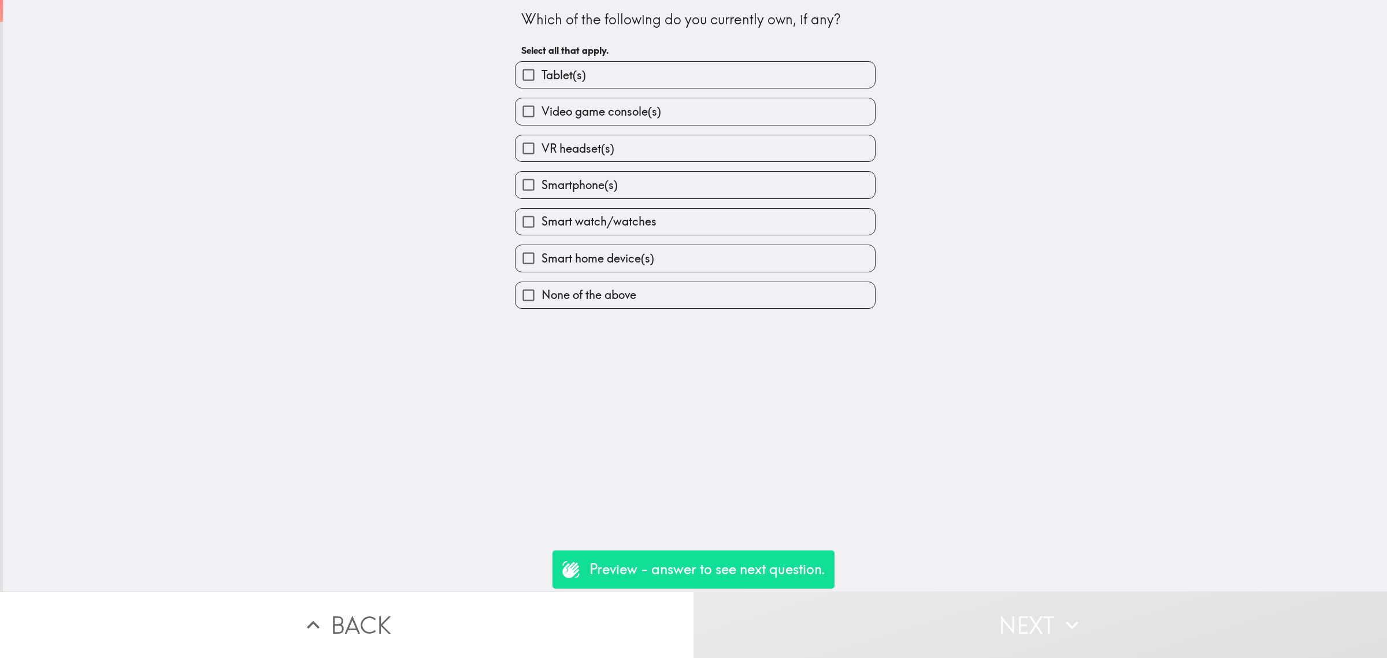
click at [660, 105] on label "Video game console(s)" at bounding box center [696, 111] width 360 height 26
click at [542, 105] on input "Video game console(s)" at bounding box center [529, 111] width 26 height 26
checkbox input "true"
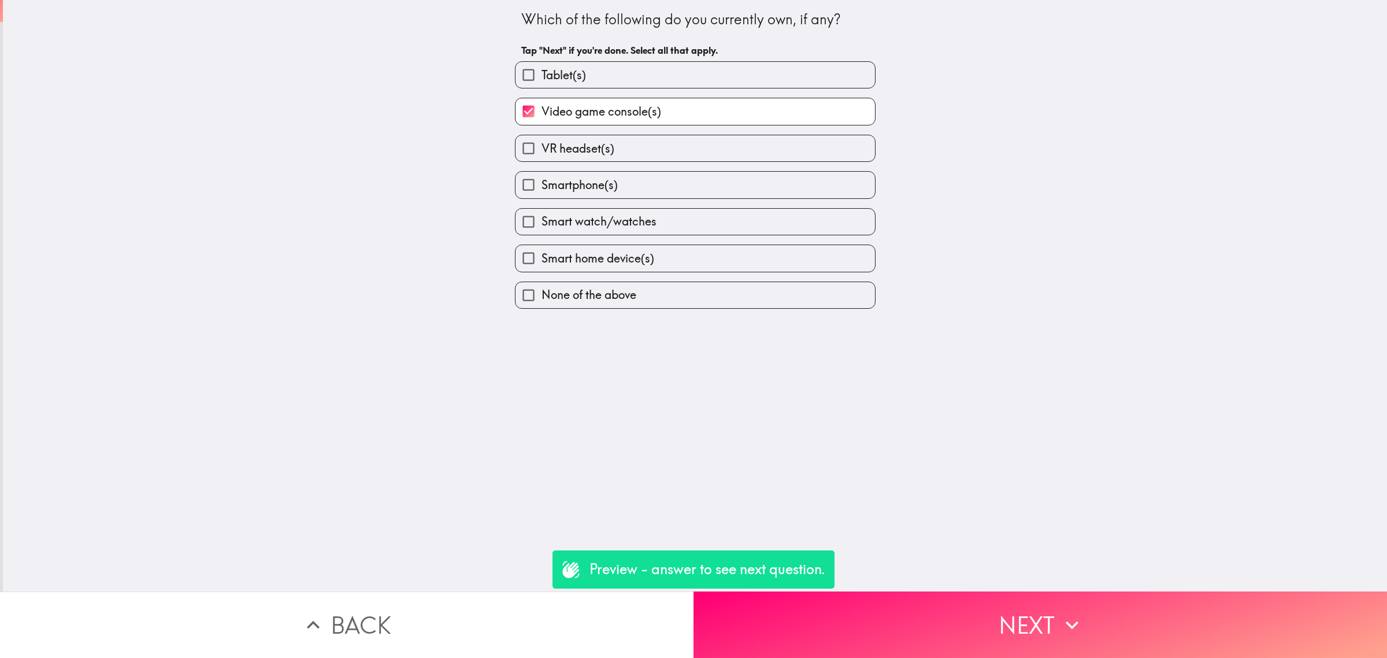
click at [662, 189] on label "Smartphone(s)" at bounding box center [696, 185] width 360 height 26
click at [542, 189] on input "Smartphone(s)" at bounding box center [529, 185] width 26 height 26
checkbox input "true"
click at [1001, 622] on button "Next" at bounding box center [1041, 624] width 694 height 66
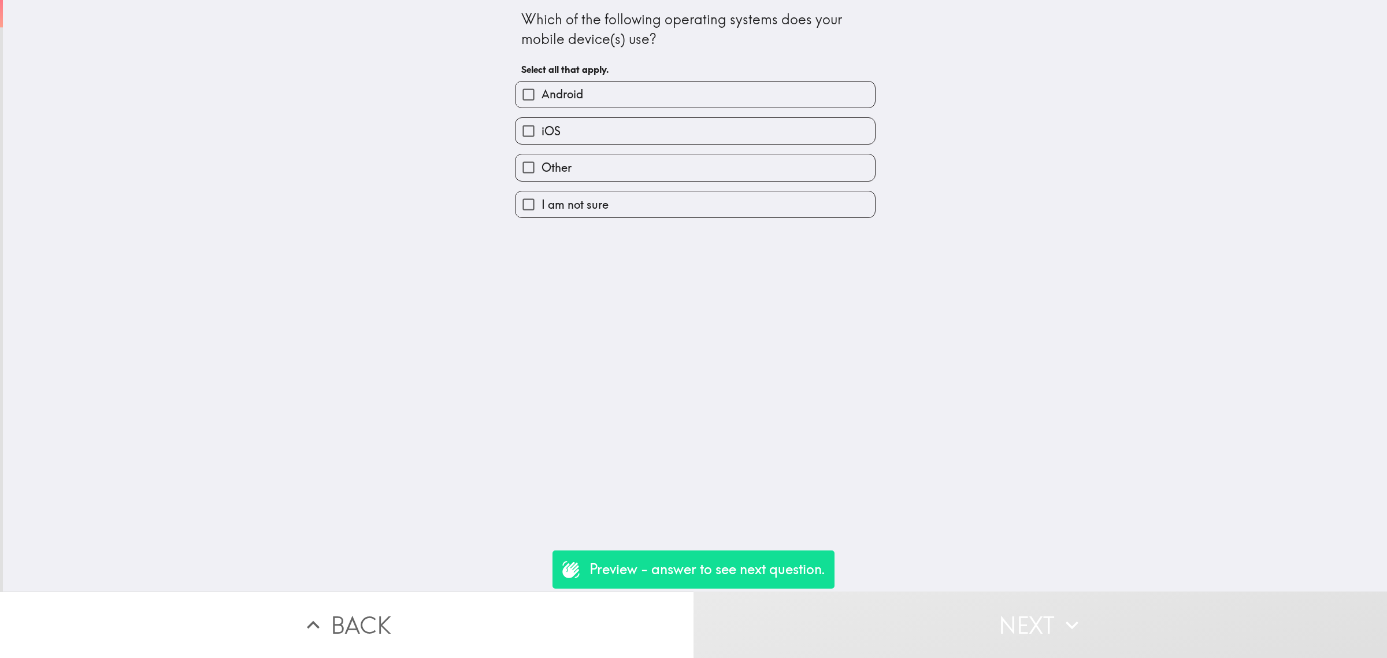
click at [562, 88] on span "Android" at bounding box center [563, 94] width 42 height 16
click at [542, 88] on input "Android" at bounding box center [529, 95] width 26 height 26
checkbox input "true"
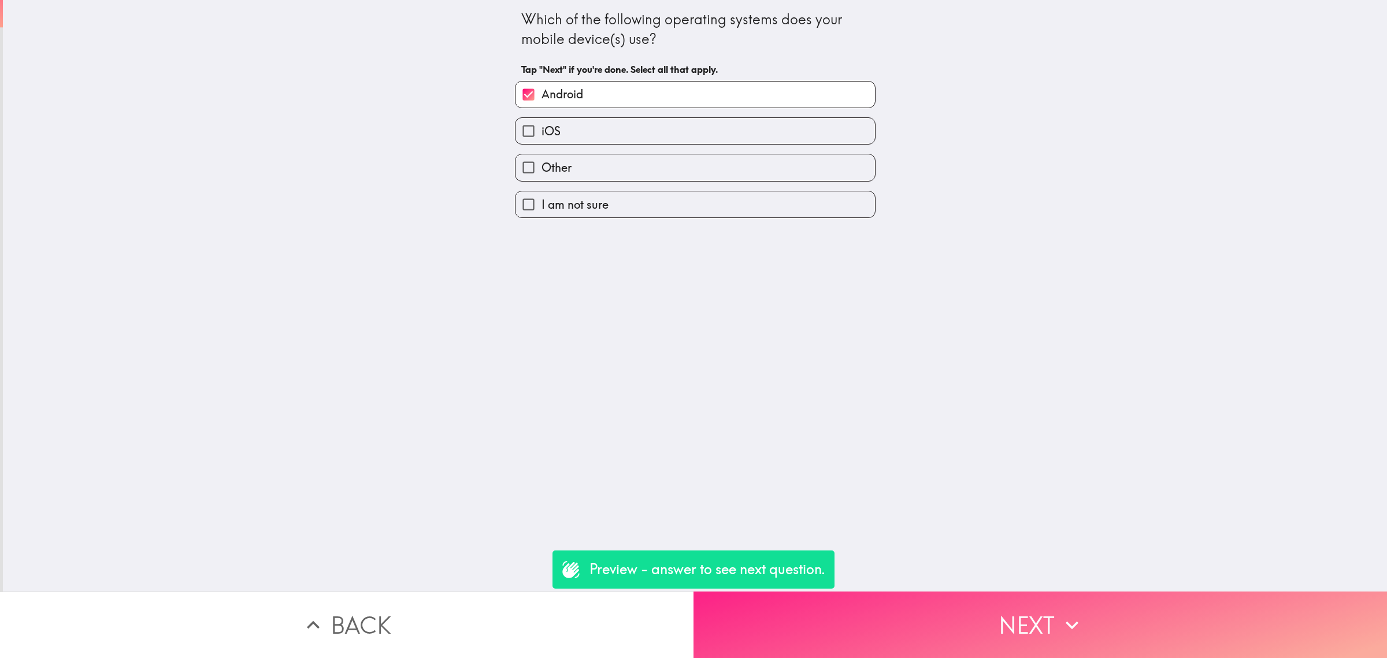
click at [878, 628] on button "Next" at bounding box center [1041, 624] width 694 height 66
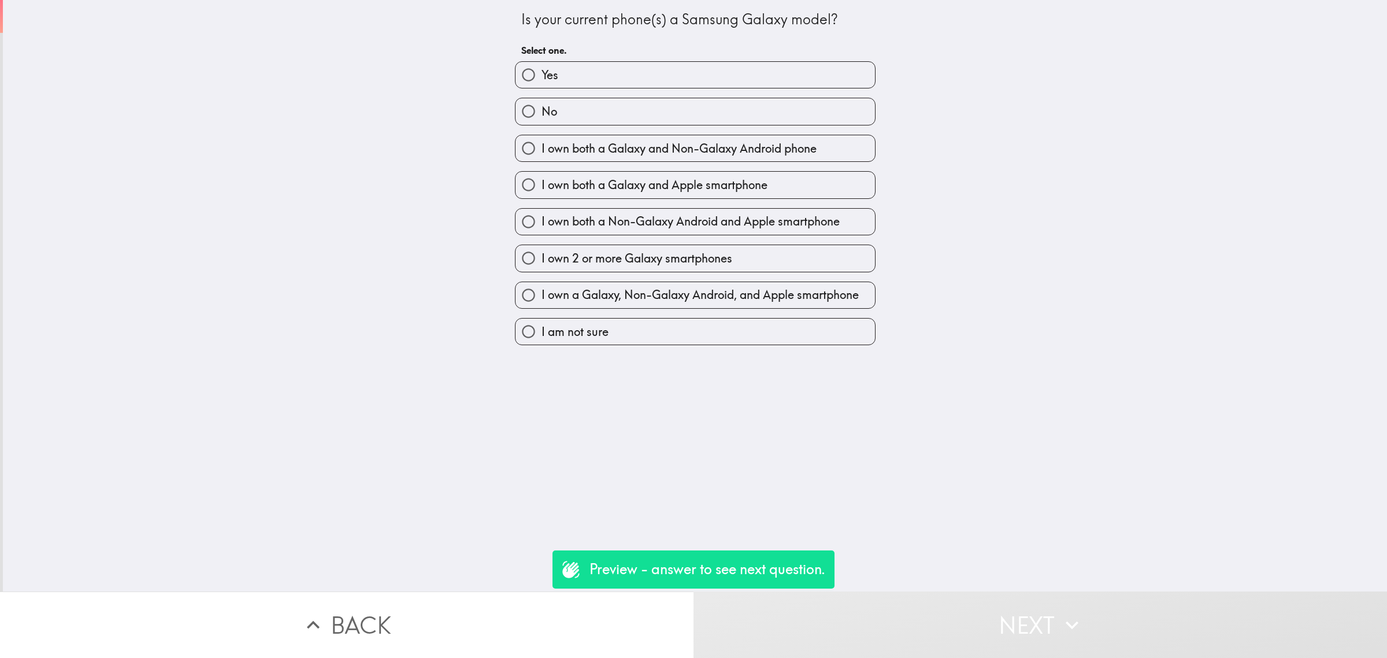
click at [576, 117] on label "No" at bounding box center [696, 111] width 360 height 26
click at [542, 117] on input "No" at bounding box center [529, 111] width 26 height 26
radio input "true"
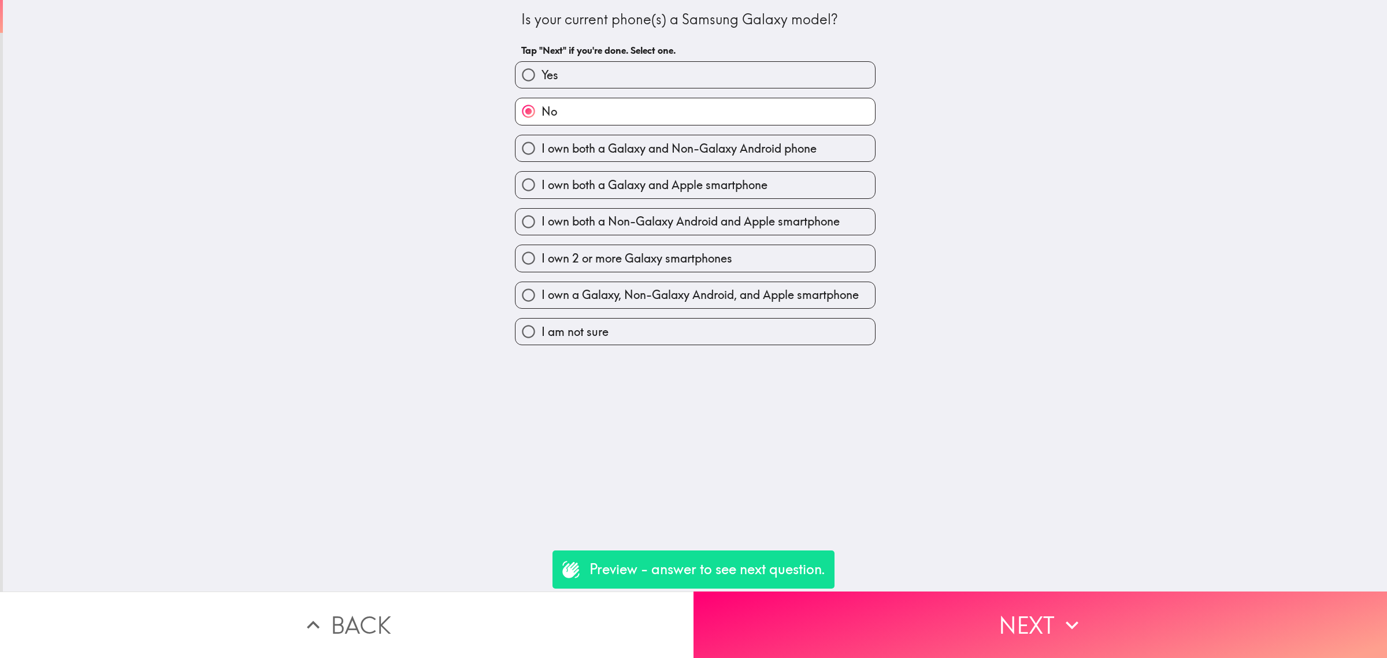
drag, startPoint x: 580, startPoint y: 79, endPoint x: 584, endPoint y: 86, distance: 8.0
click at [580, 79] on label "Yes" at bounding box center [696, 75] width 360 height 26
click at [542, 79] on input "Yes" at bounding box center [529, 75] width 26 height 26
radio input "true"
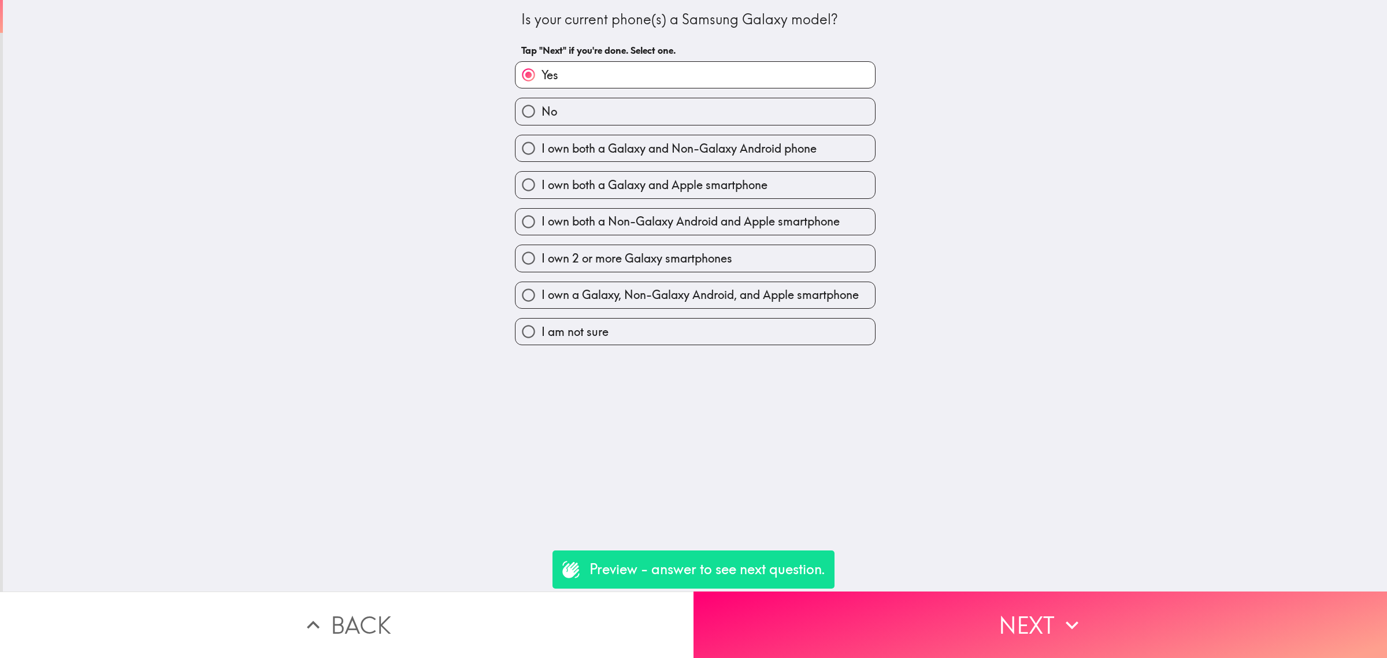
click at [1007, 600] on button "Next" at bounding box center [1041, 624] width 694 height 66
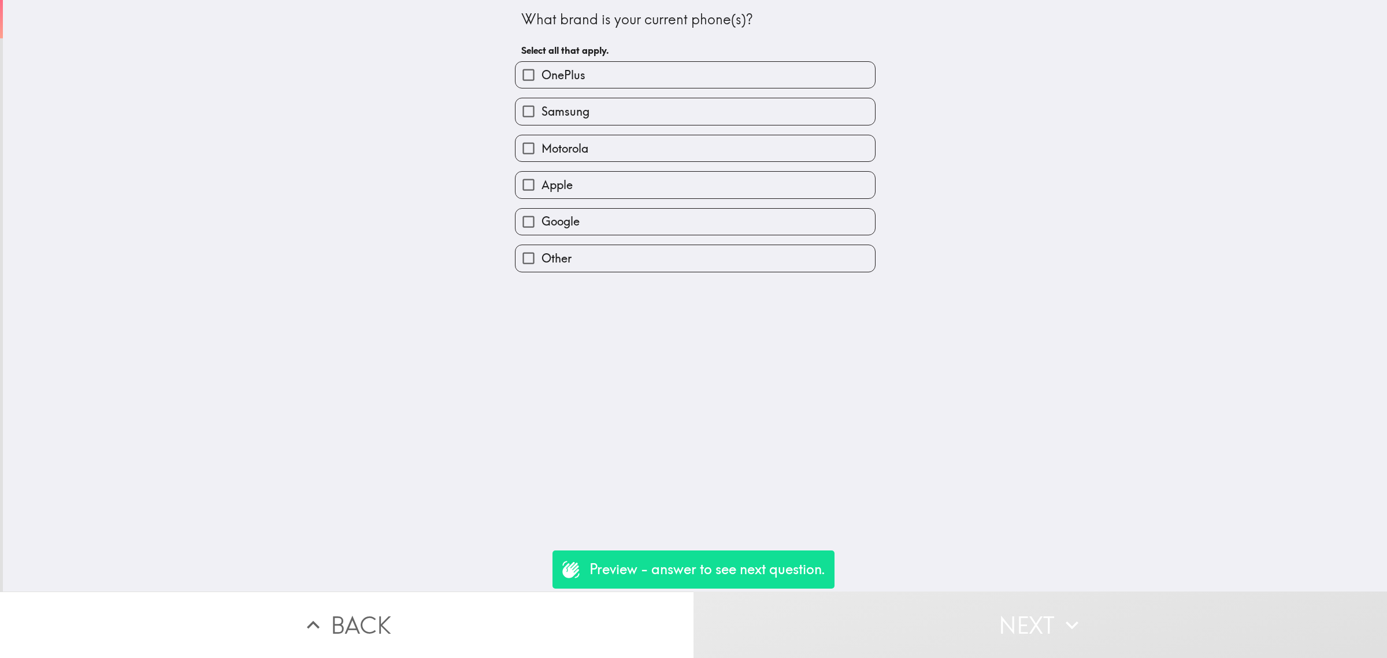
click at [602, 121] on label "Samsung" at bounding box center [696, 111] width 360 height 26
click at [542, 121] on input "Samsung" at bounding box center [529, 111] width 26 height 26
checkbox input "true"
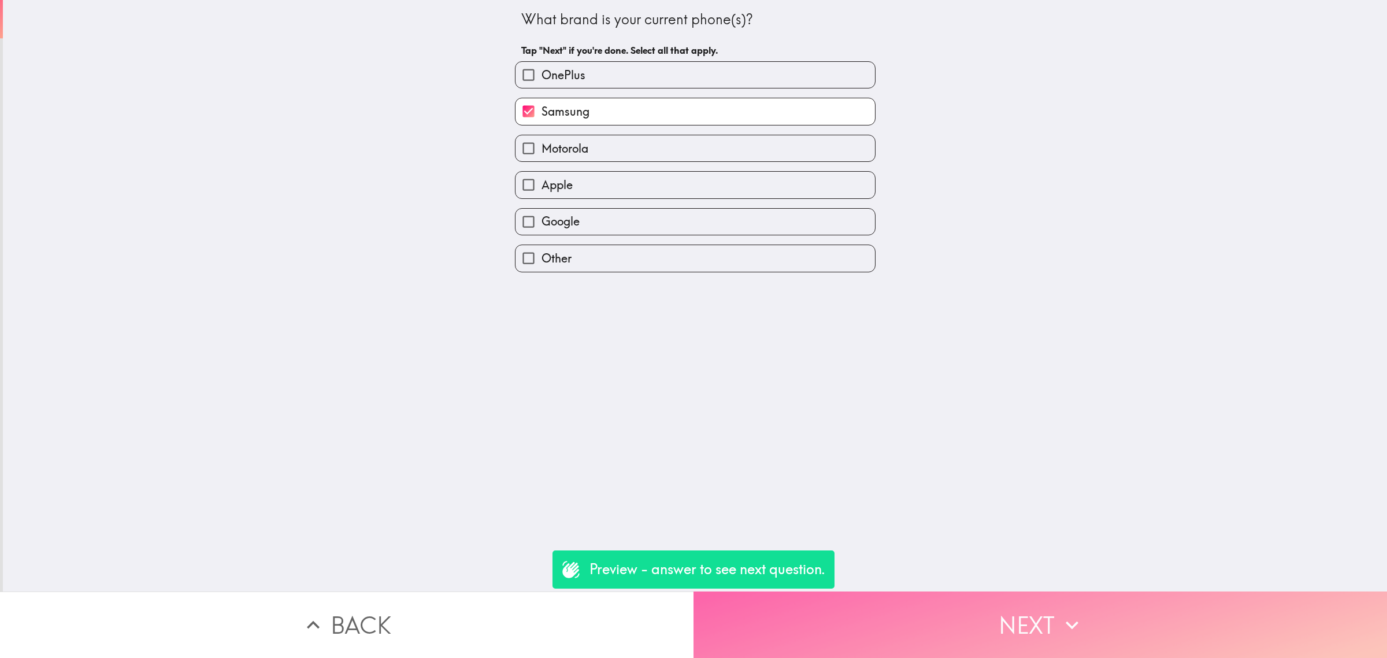
click at [1023, 605] on button "Next" at bounding box center [1041, 624] width 694 height 66
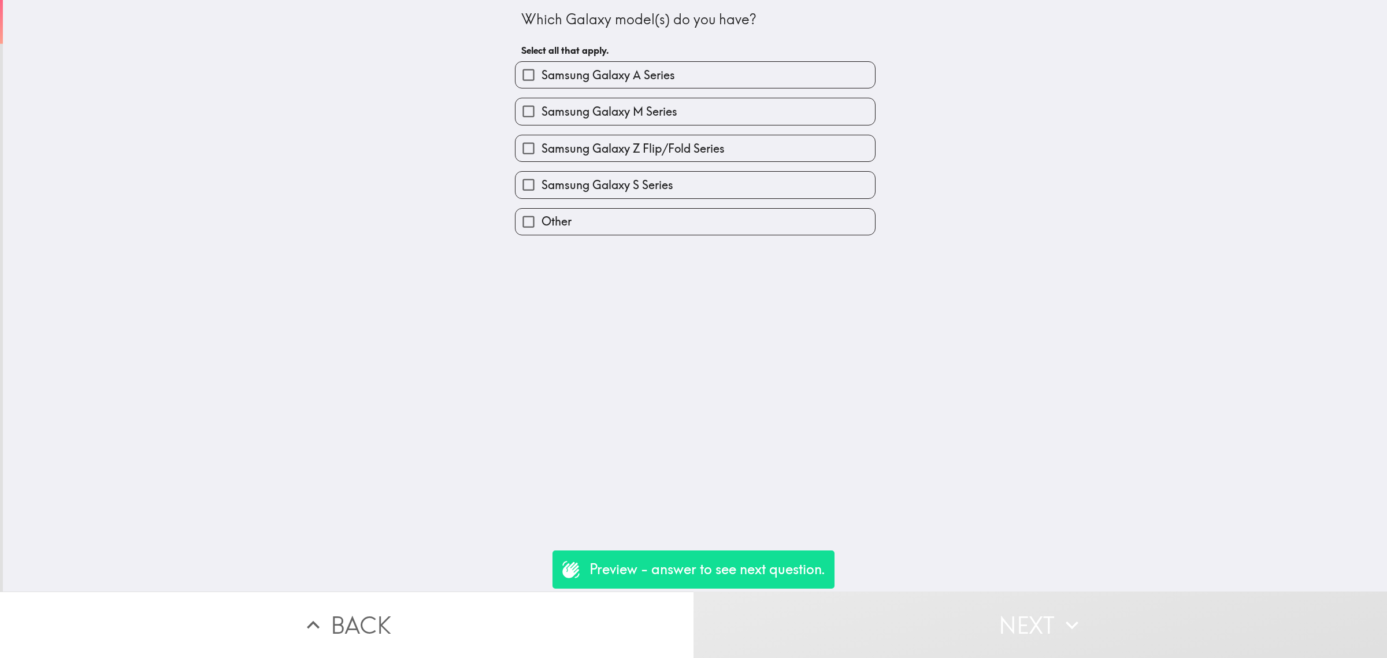
click at [594, 133] on div "Samsung Galaxy Z Flip/Fold Series" at bounding box center [691, 143] width 370 height 36
click at [597, 116] on span "Samsung Galaxy M Series" at bounding box center [610, 111] width 136 height 16
click at [542, 116] on input "Samsung Galaxy M Series" at bounding box center [529, 111] width 26 height 26
checkbox input "true"
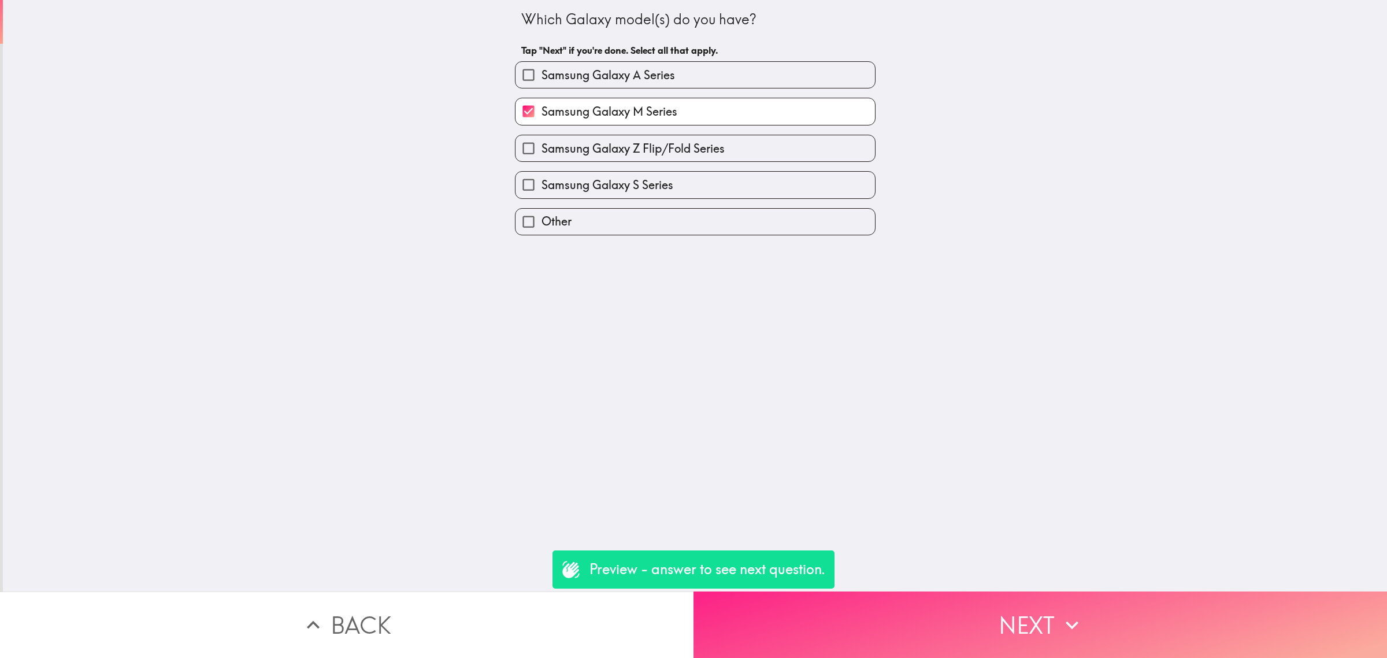
click at [997, 617] on button "Next" at bounding box center [1041, 624] width 694 height 66
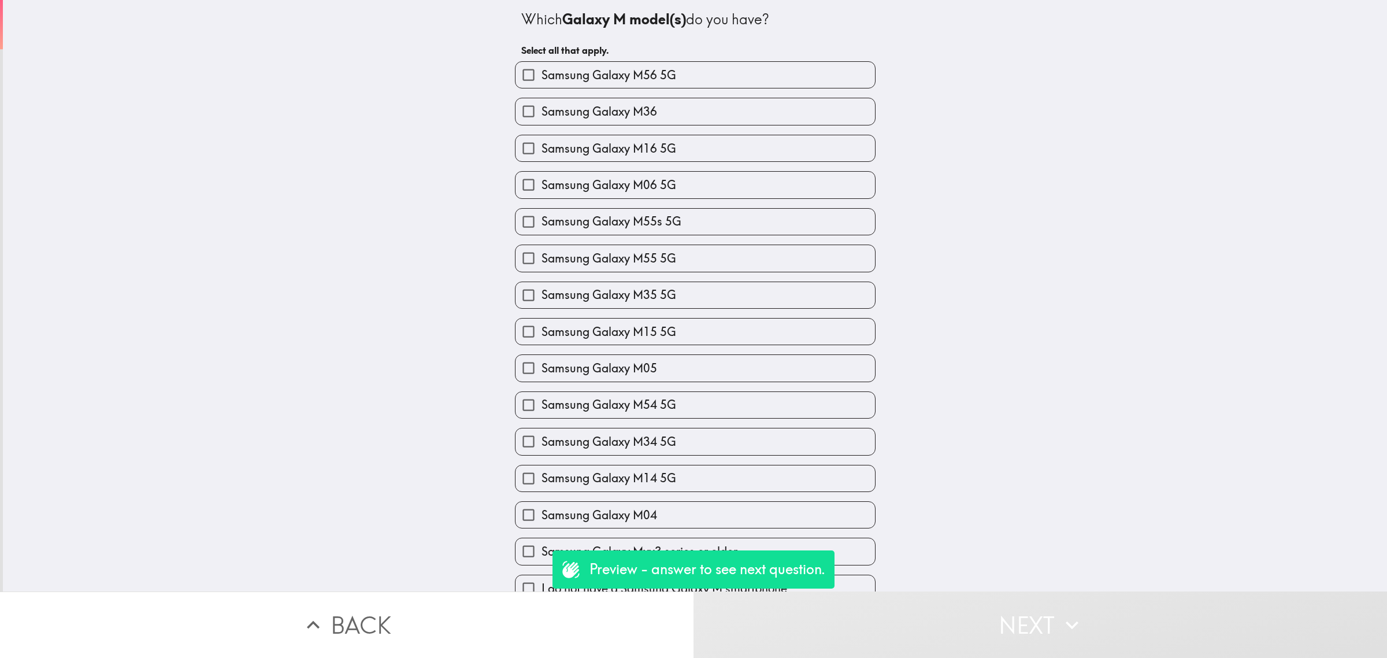
click at [758, 364] on label "Samsung Galaxy M05" at bounding box center [696, 368] width 360 height 26
click at [542, 364] on input "Samsung Galaxy M05" at bounding box center [529, 368] width 26 height 26
checkbox input "true"
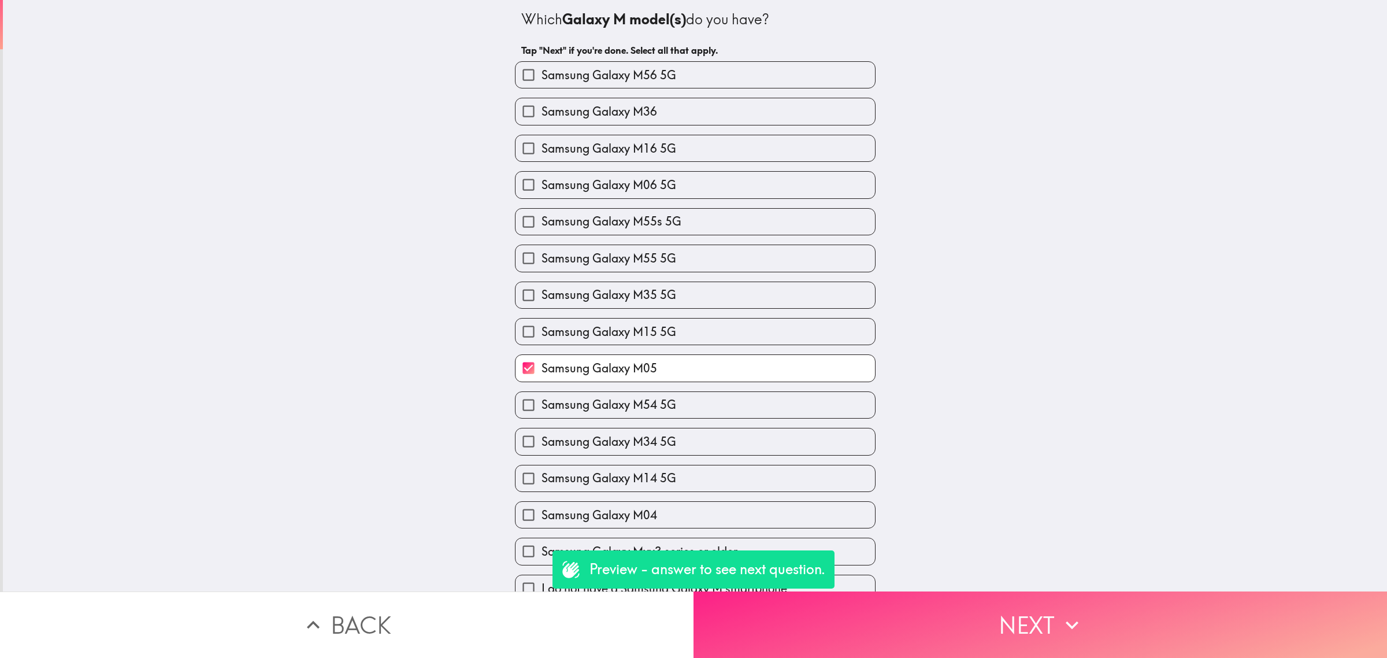
click at [967, 624] on button "Next" at bounding box center [1041, 624] width 694 height 66
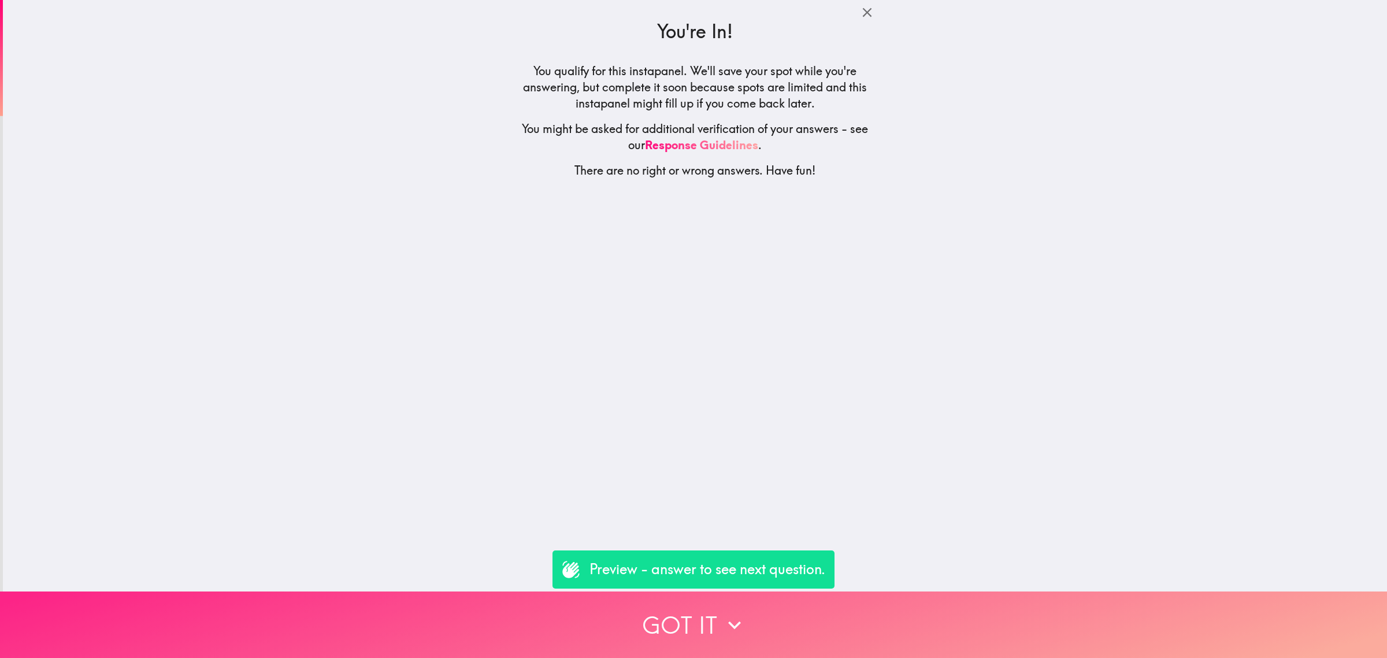
click at [928, 597] on button "Got it" at bounding box center [693, 624] width 1387 height 66
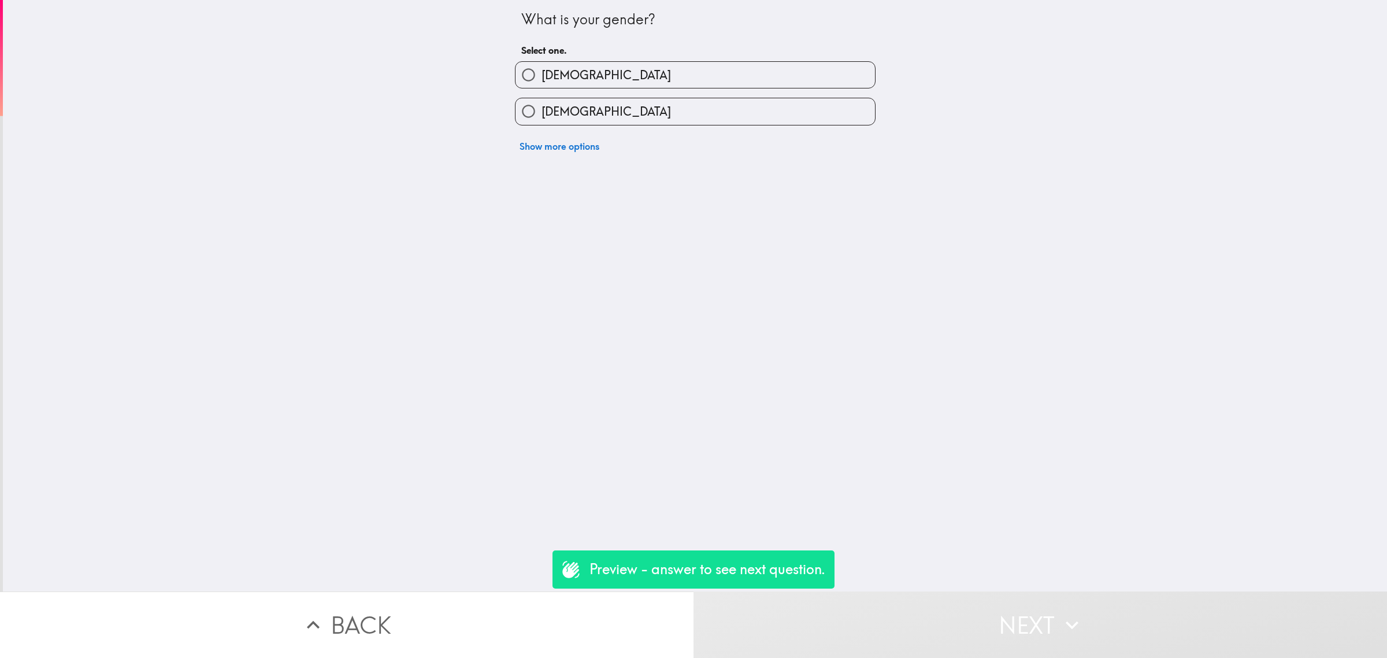
click at [575, 114] on label "[DEMOGRAPHIC_DATA]" at bounding box center [696, 111] width 360 height 26
click at [542, 114] on input "[DEMOGRAPHIC_DATA]" at bounding box center [529, 111] width 26 height 26
radio input "true"
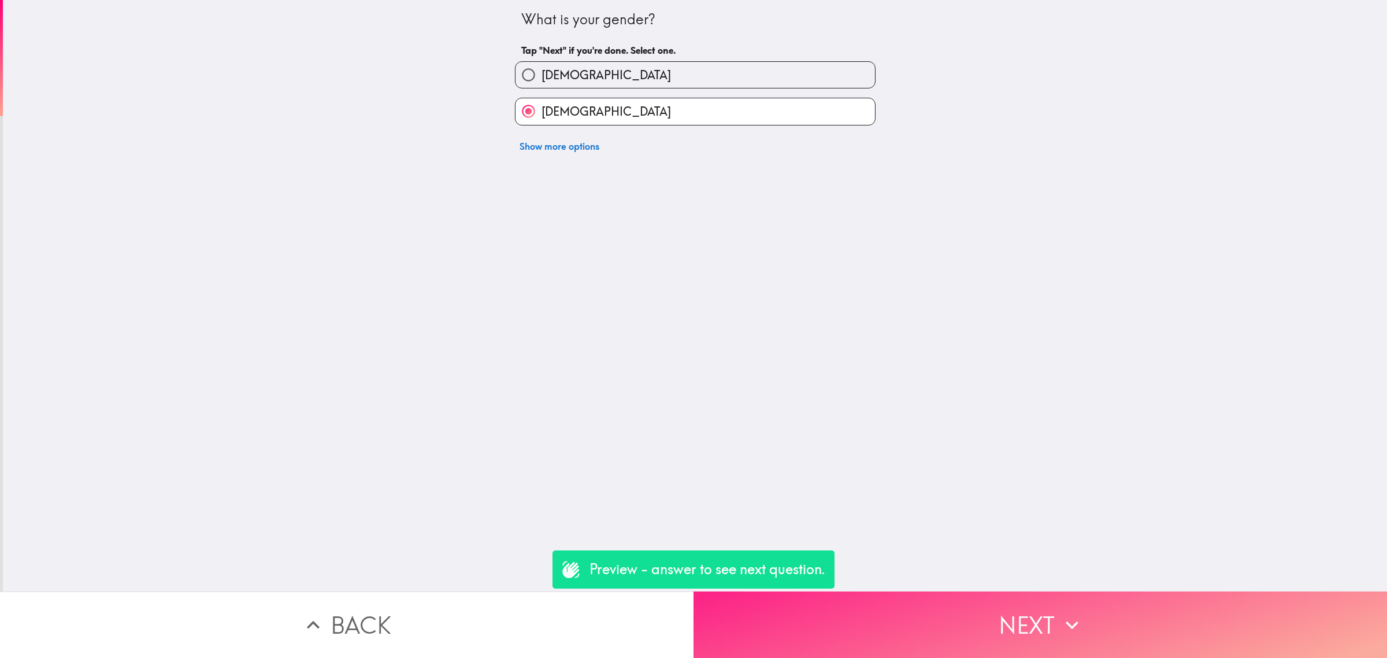
drag, startPoint x: 980, startPoint y: 581, endPoint x: 985, endPoint y: 593, distance: 13.0
click at [984, 589] on div "What is your gender? Tap "Next" if you're done. Select one. Male Female Show mo…" at bounding box center [693, 329] width 1387 height 658
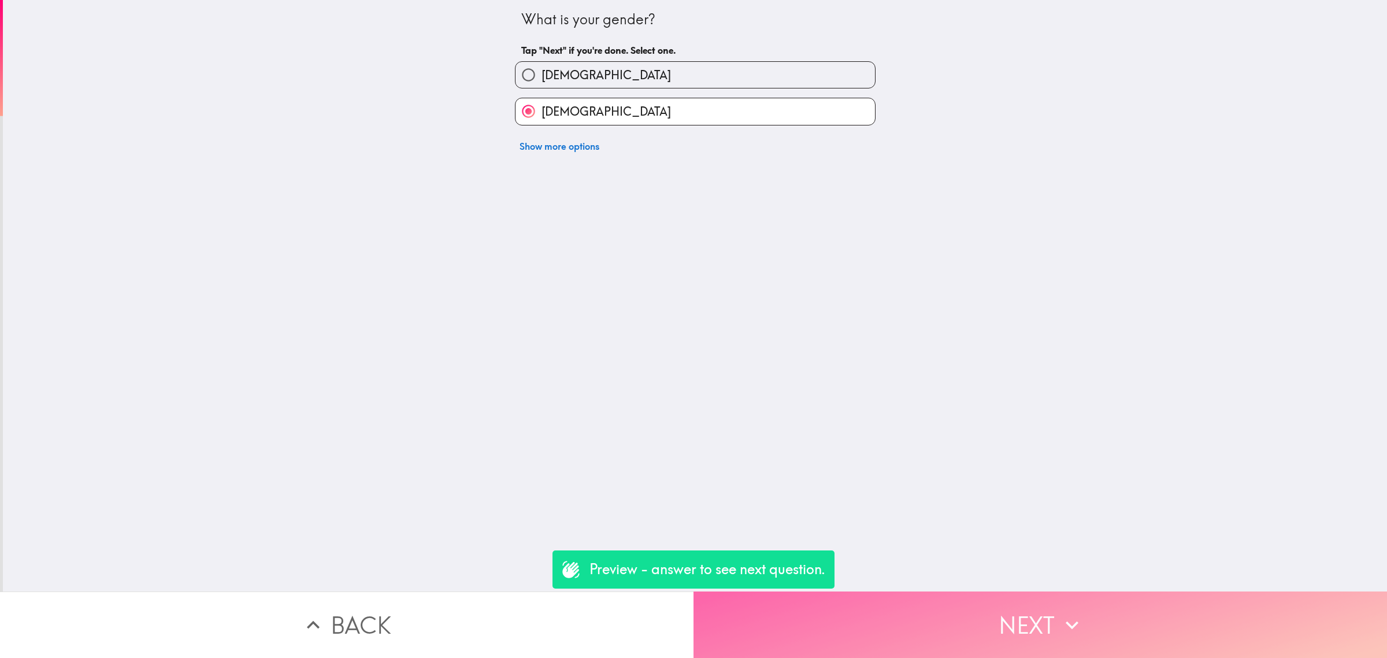
click at [985, 593] on button "Next" at bounding box center [1041, 624] width 694 height 66
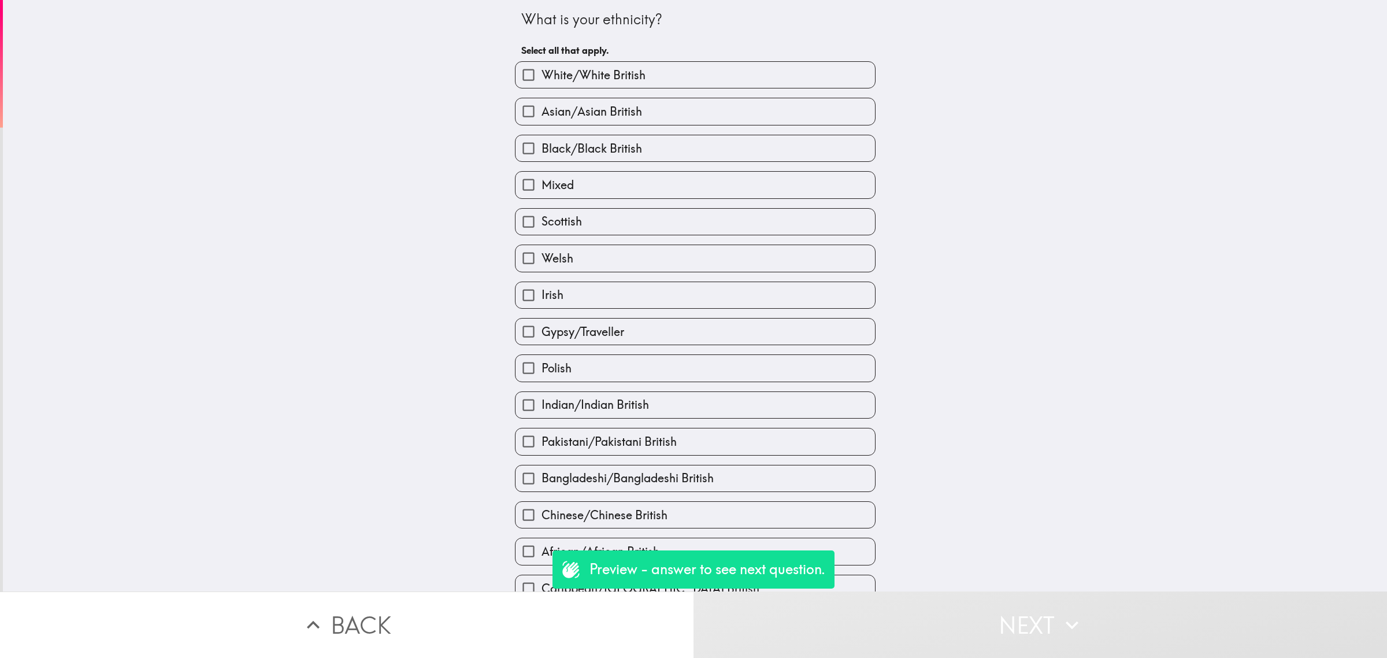
click at [617, 230] on label "Scottish" at bounding box center [696, 222] width 360 height 26
click at [542, 230] on input "Scottish" at bounding box center [529, 222] width 26 height 26
checkbox input "true"
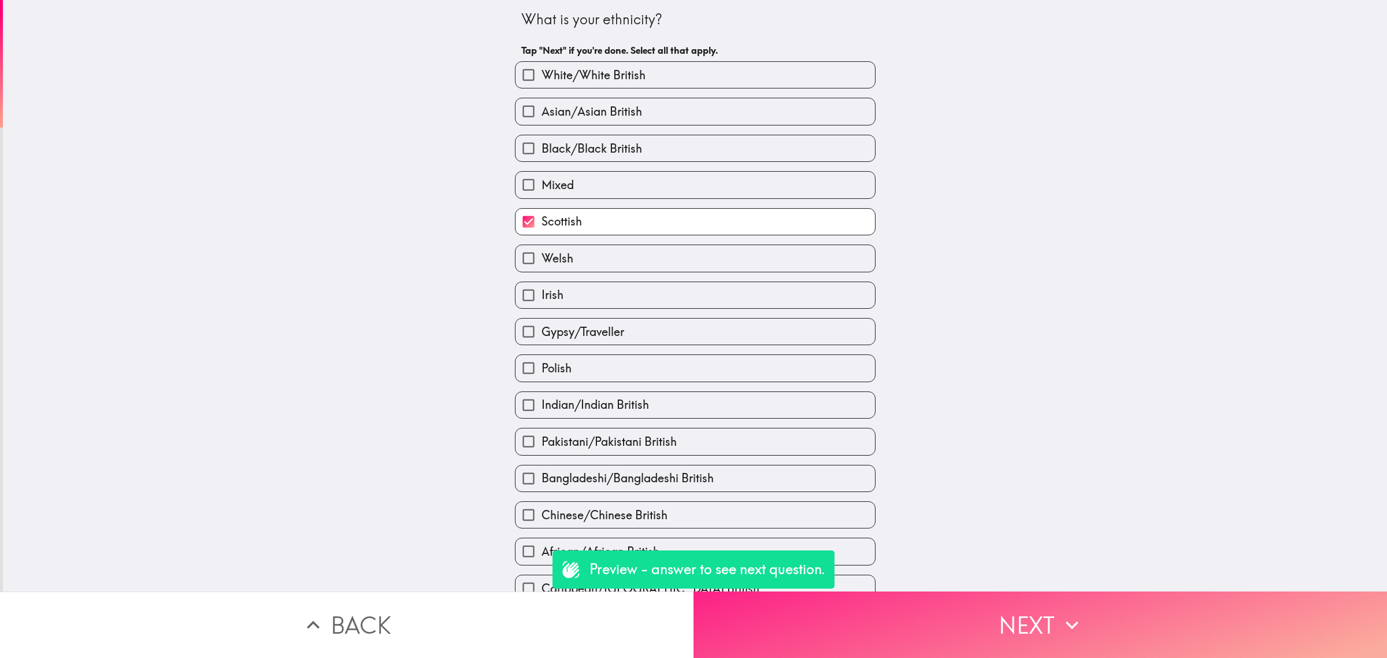
click at [917, 591] on button "Next" at bounding box center [1041, 624] width 694 height 66
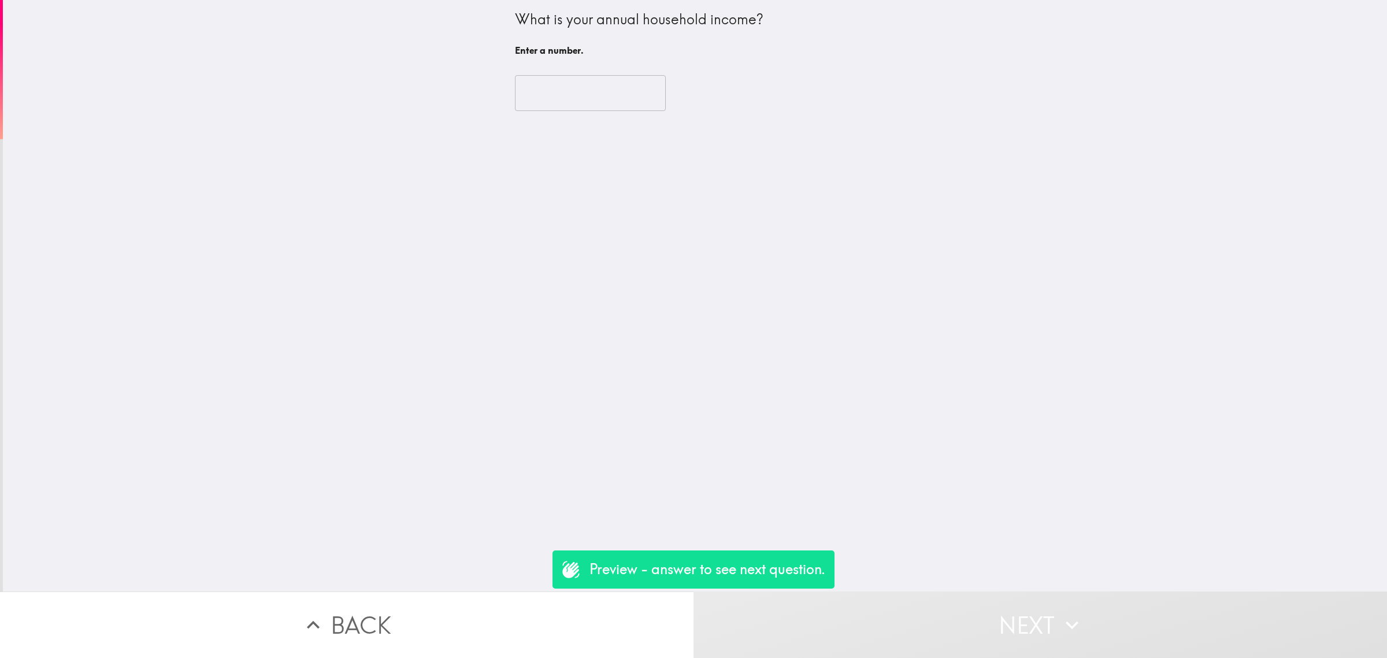
click at [602, 98] on input "number" at bounding box center [590, 93] width 151 height 36
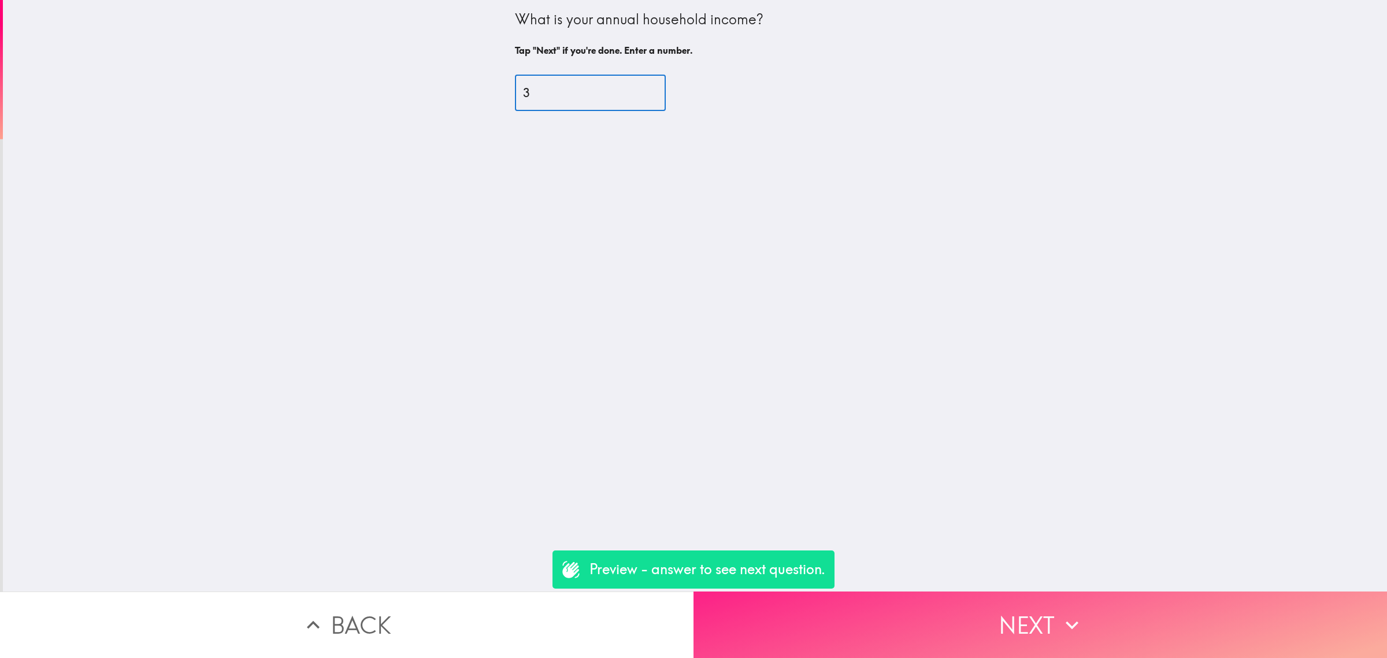
type input "3"
click at [1022, 615] on button "Next" at bounding box center [1041, 624] width 694 height 66
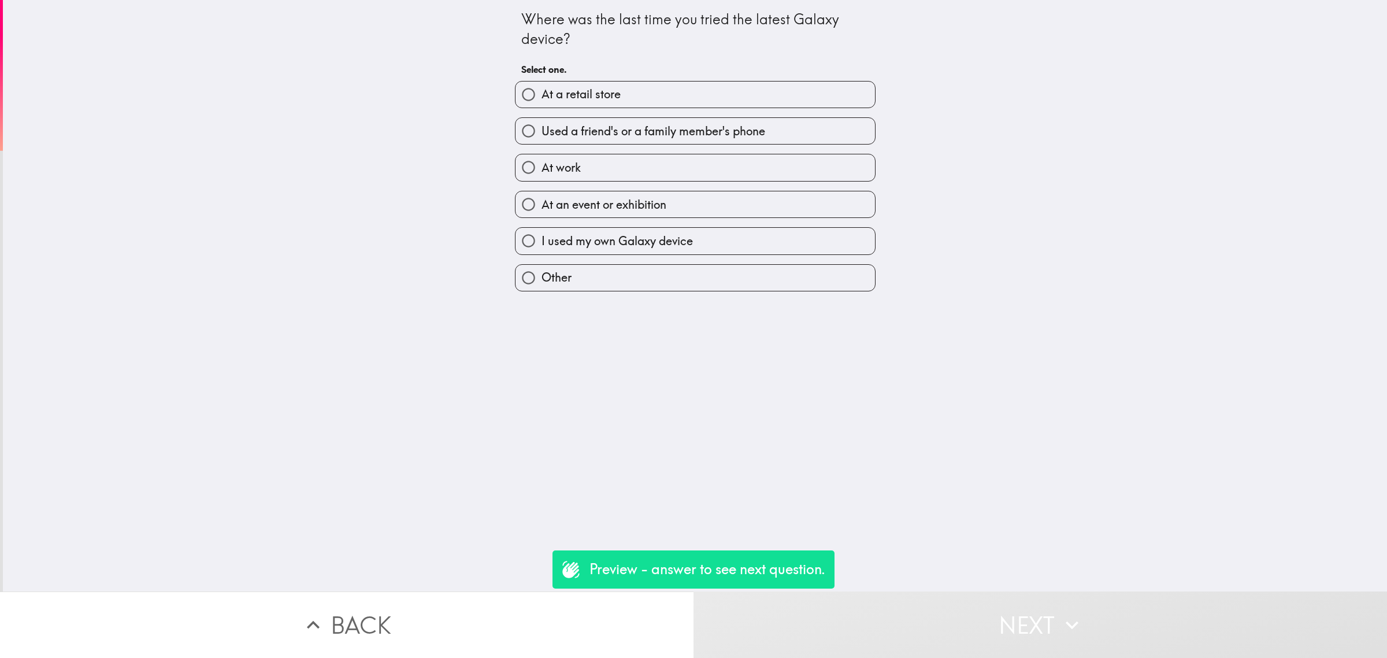
click at [623, 173] on label "At work" at bounding box center [696, 167] width 360 height 26
click at [542, 173] on input "At work" at bounding box center [529, 167] width 26 height 26
radio input "true"
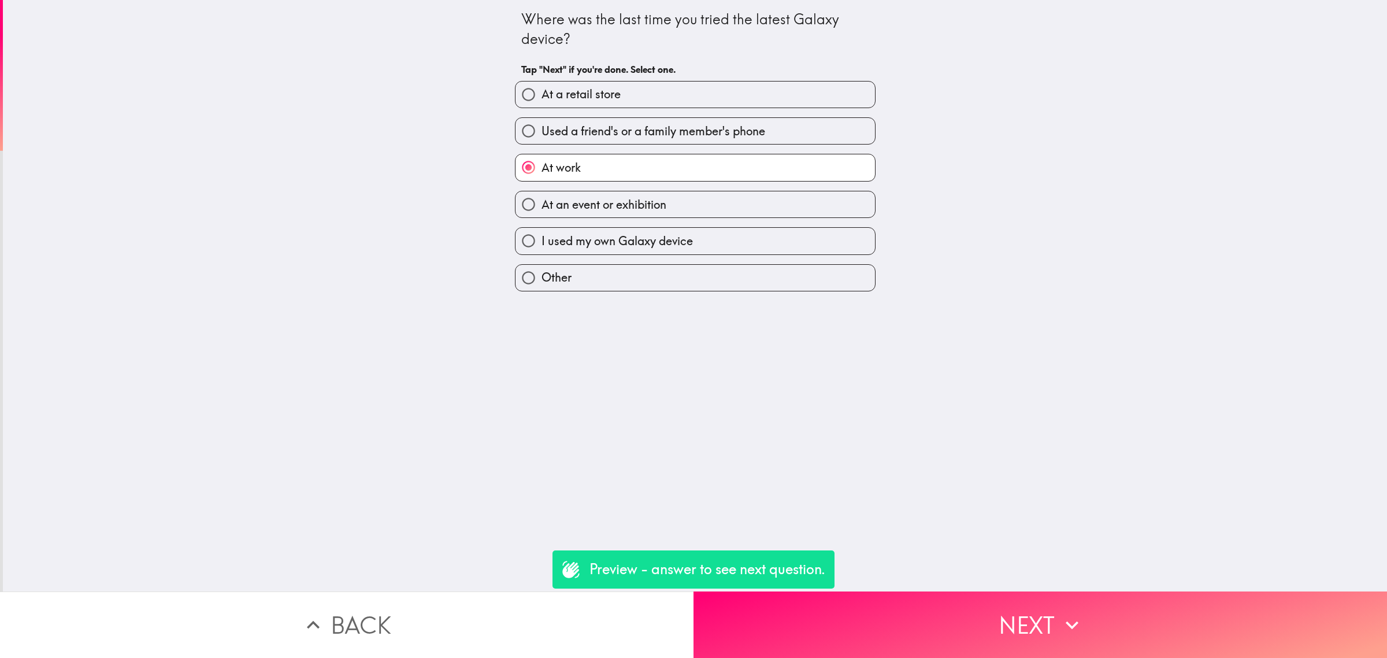
click at [647, 242] on span "I used my own Galaxy device" at bounding box center [617, 241] width 151 height 16
click at [542, 242] on input "I used my own Galaxy device" at bounding box center [529, 241] width 26 height 26
radio input "true"
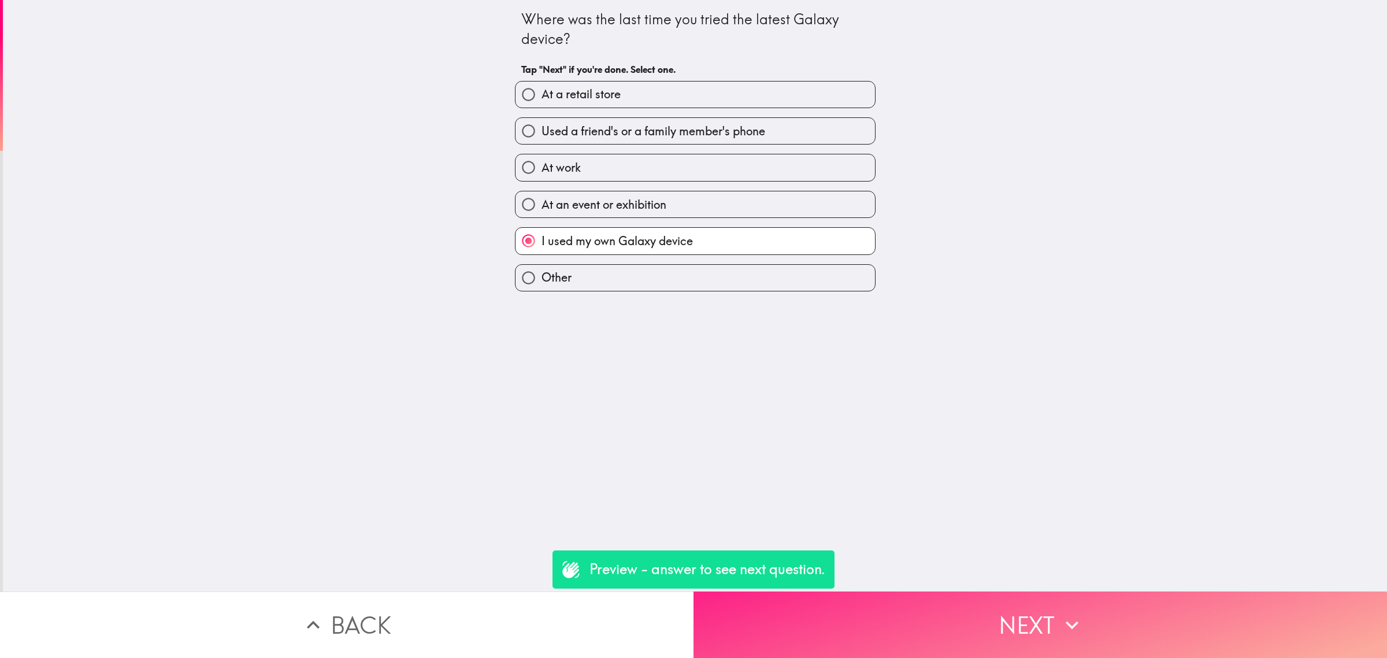
click at [978, 593] on button "Next" at bounding box center [1041, 624] width 694 height 66
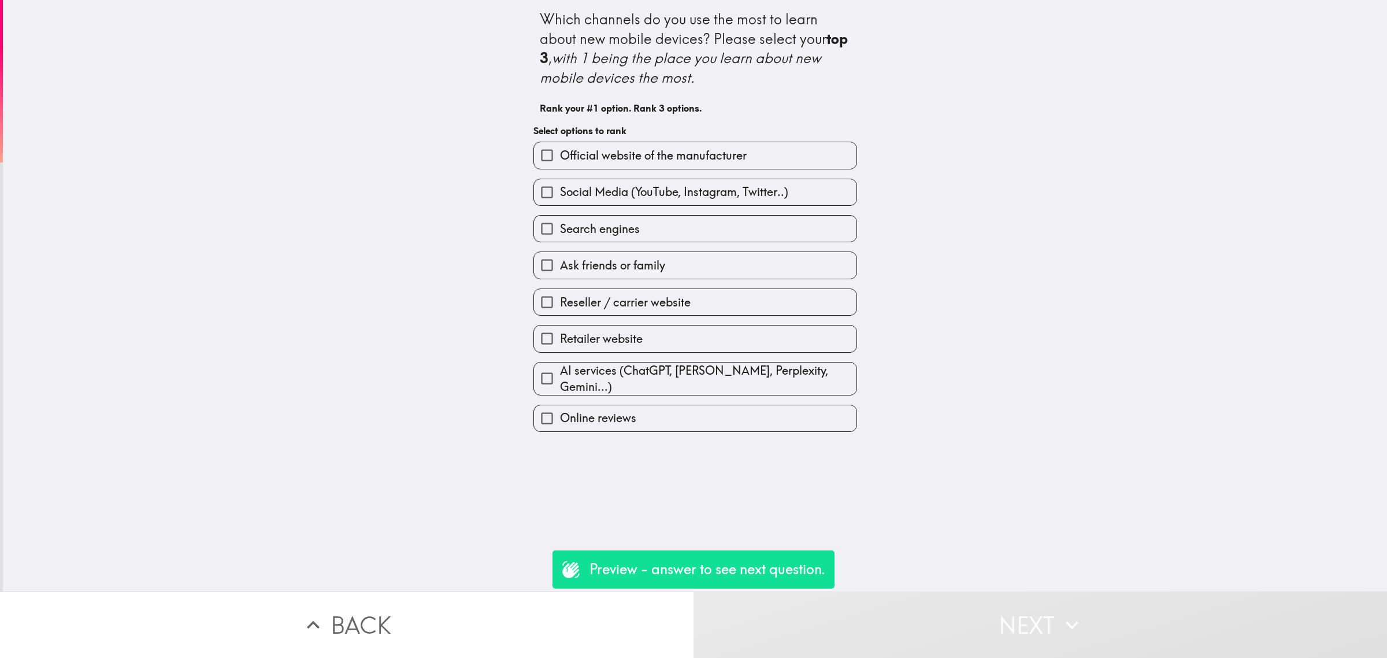
click at [694, 263] on label "Ask friends or family" at bounding box center [695, 265] width 323 height 26
click at [560, 263] on input "Ask friends or family" at bounding box center [547, 265] width 26 height 26
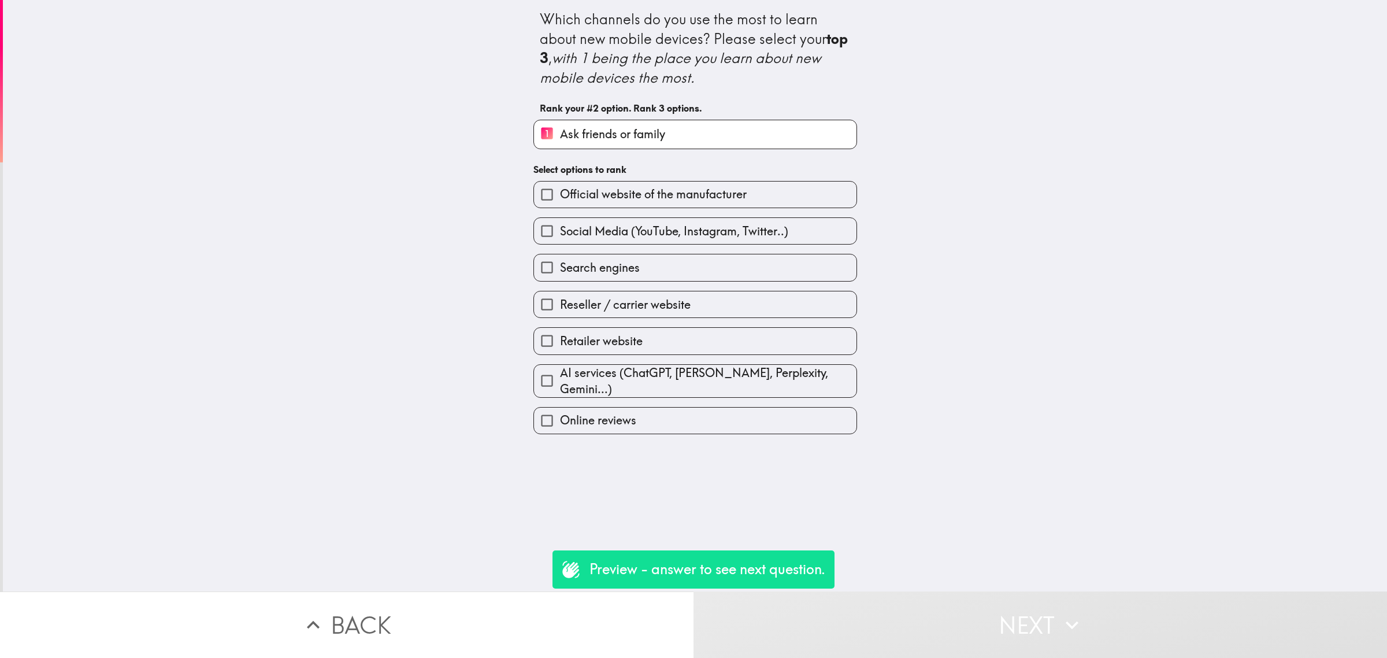
click at [694, 263] on label "Search engines" at bounding box center [695, 267] width 323 height 26
click at [560, 263] on input "Search engines" at bounding box center [547, 267] width 26 height 26
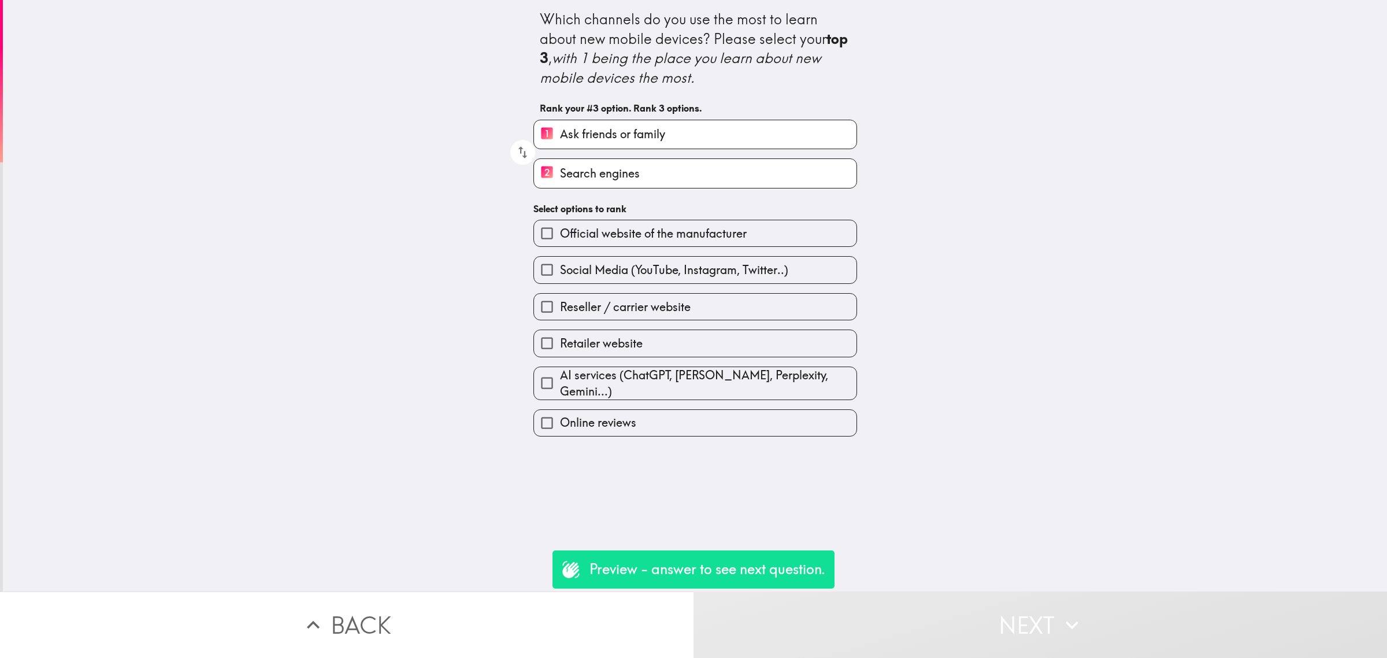
click at [694, 263] on span "Social Media (YouTube, Instagram, Twitter..)" at bounding box center [674, 270] width 228 height 16
click at [560, 263] on input "Social Media (YouTube, Instagram, Twitter..)" at bounding box center [547, 270] width 26 height 26
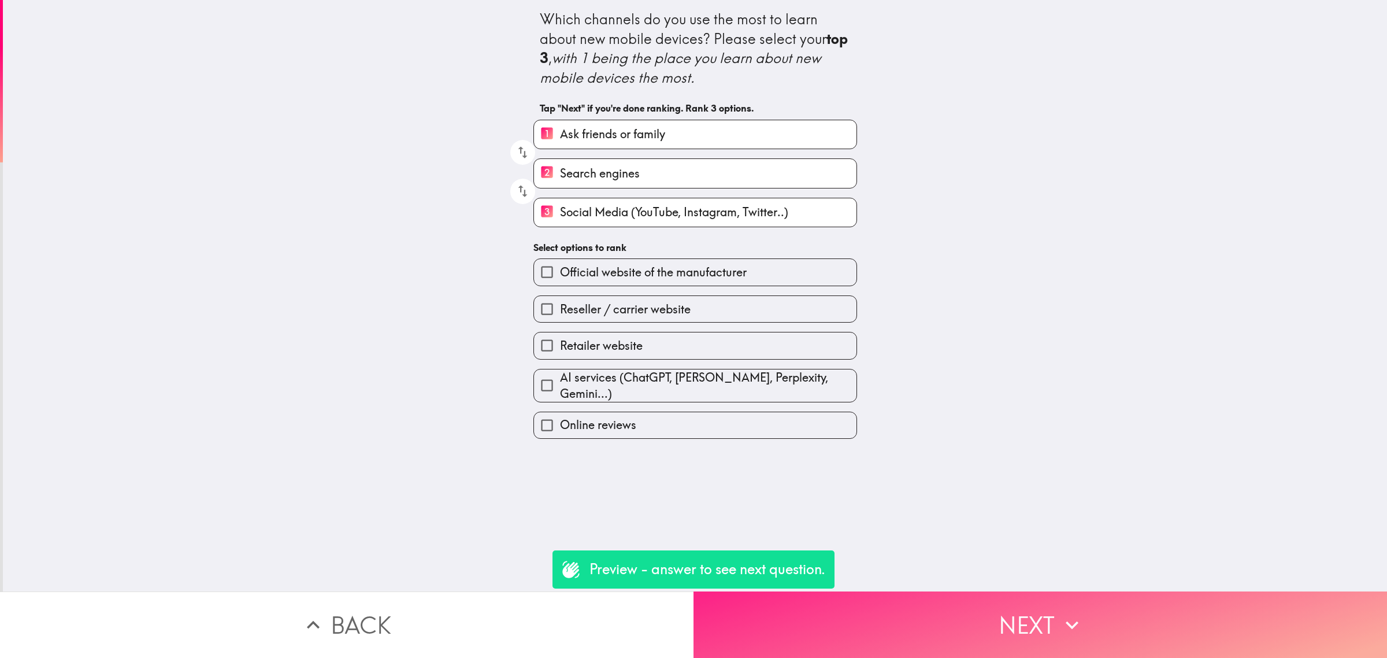
click at [991, 620] on button "Next" at bounding box center [1041, 624] width 694 height 66
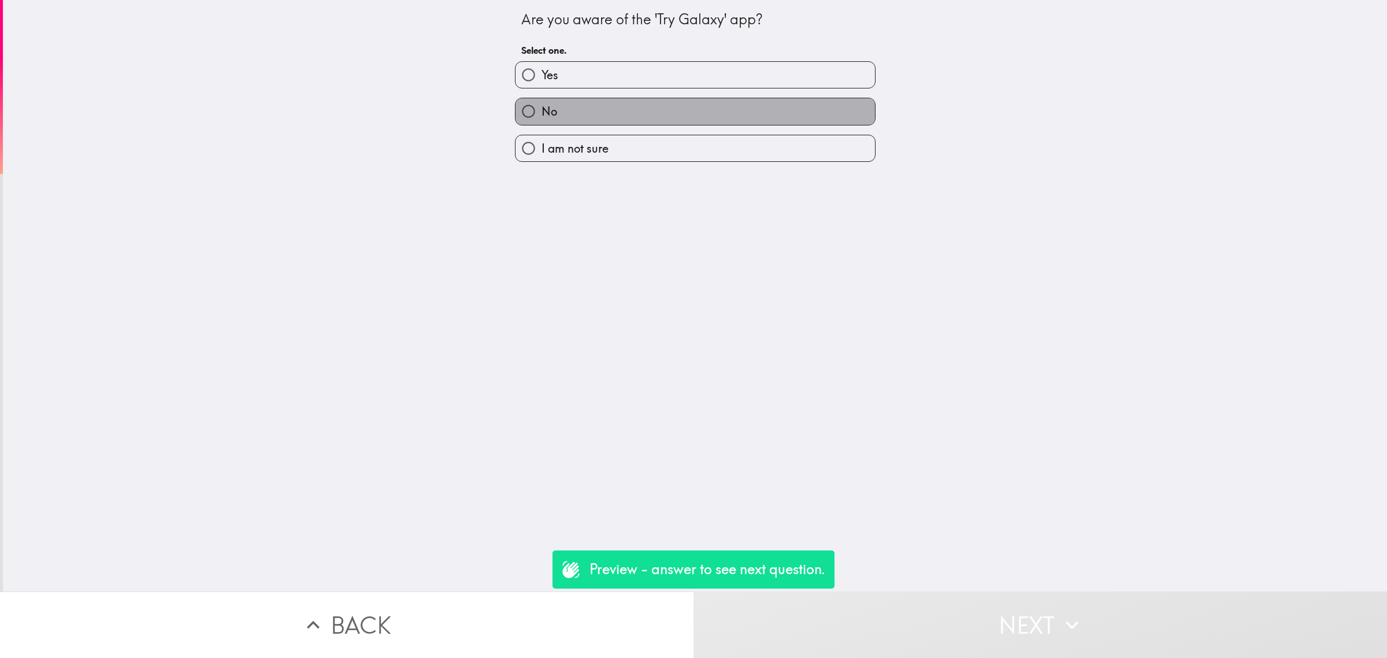
click at [590, 105] on label "No" at bounding box center [696, 111] width 360 height 26
click at [542, 105] on input "No" at bounding box center [529, 111] width 26 height 26
radio input "true"
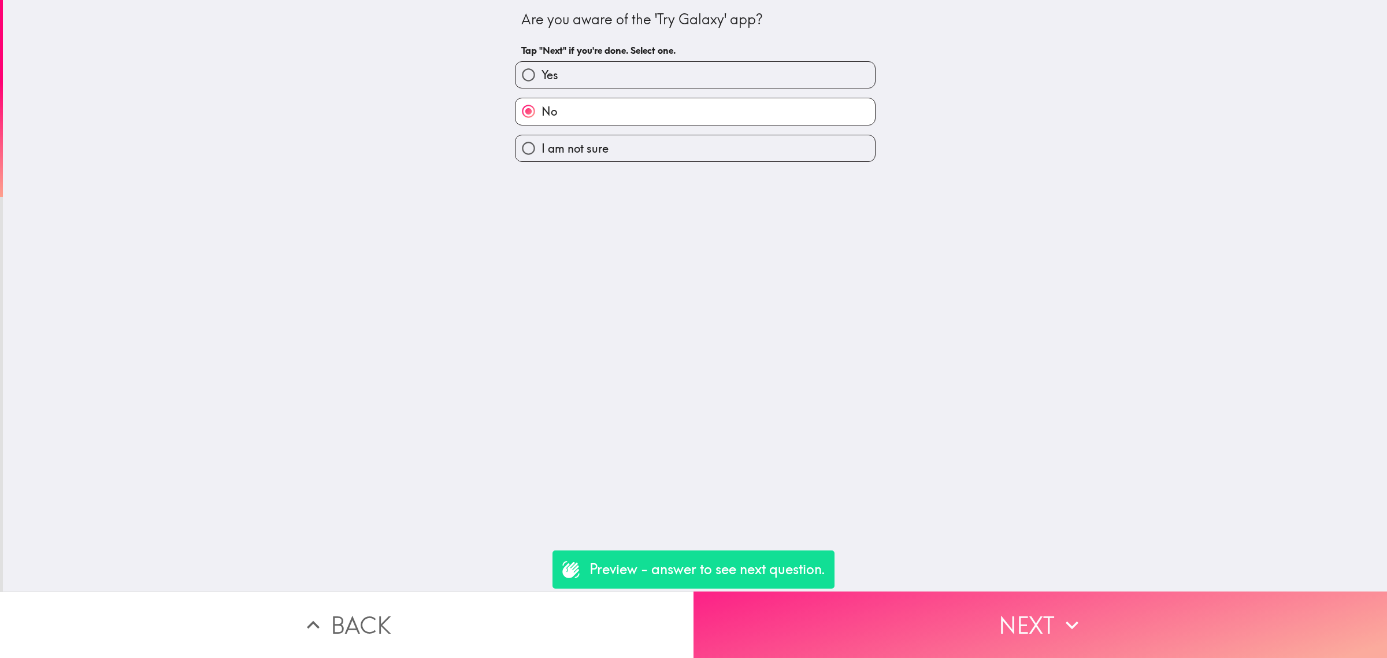
click at [1039, 634] on button "Next" at bounding box center [1041, 624] width 694 height 66
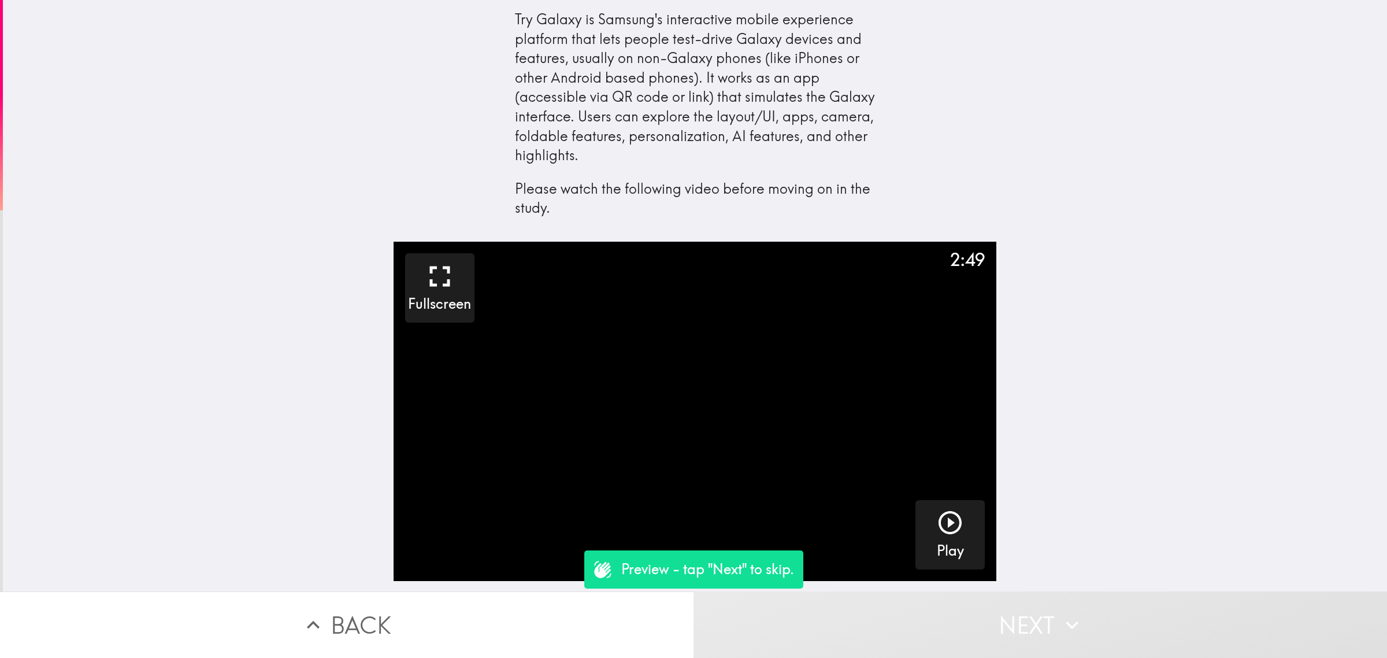
click at [599, 600] on button "Back" at bounding box center [347, 624] width 694 height 66
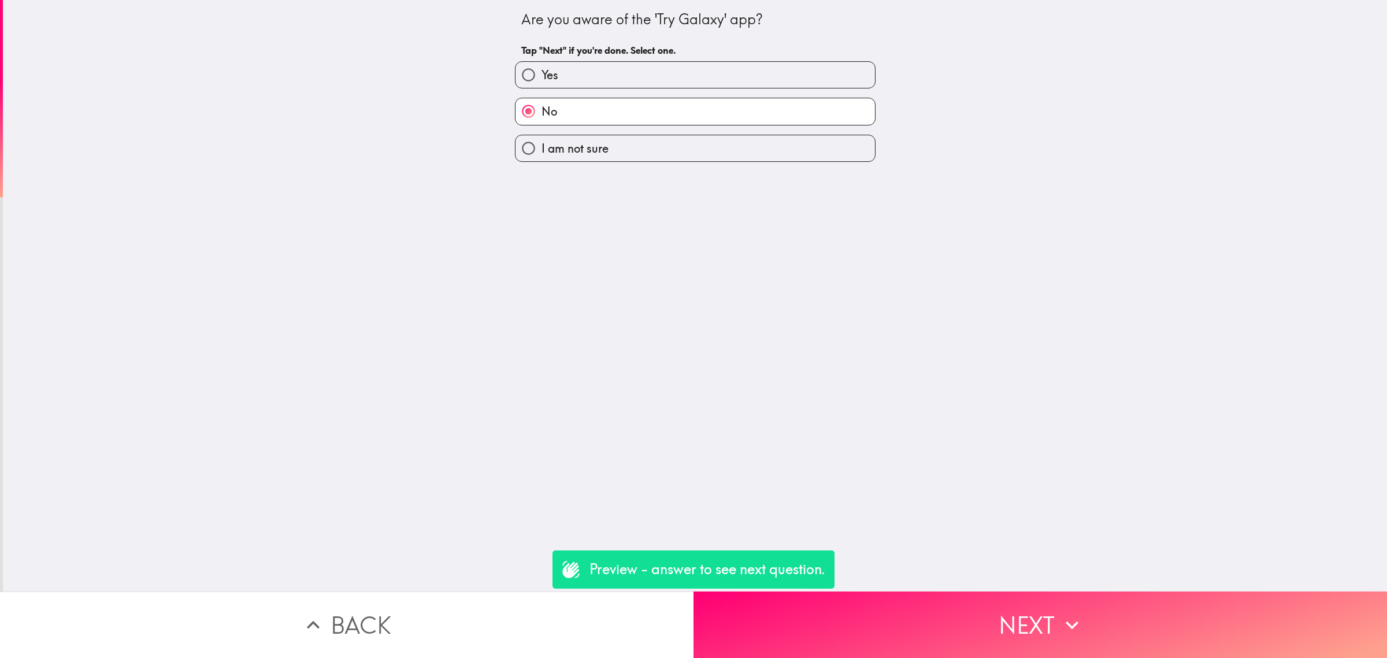
click at [542, 74] on span "Yes" at bounding box center [550, 75] width 17 height 16
click at [541, 74] on input "Yes" at bounding box center [529, 75] width 26 height 26
radio input "true"
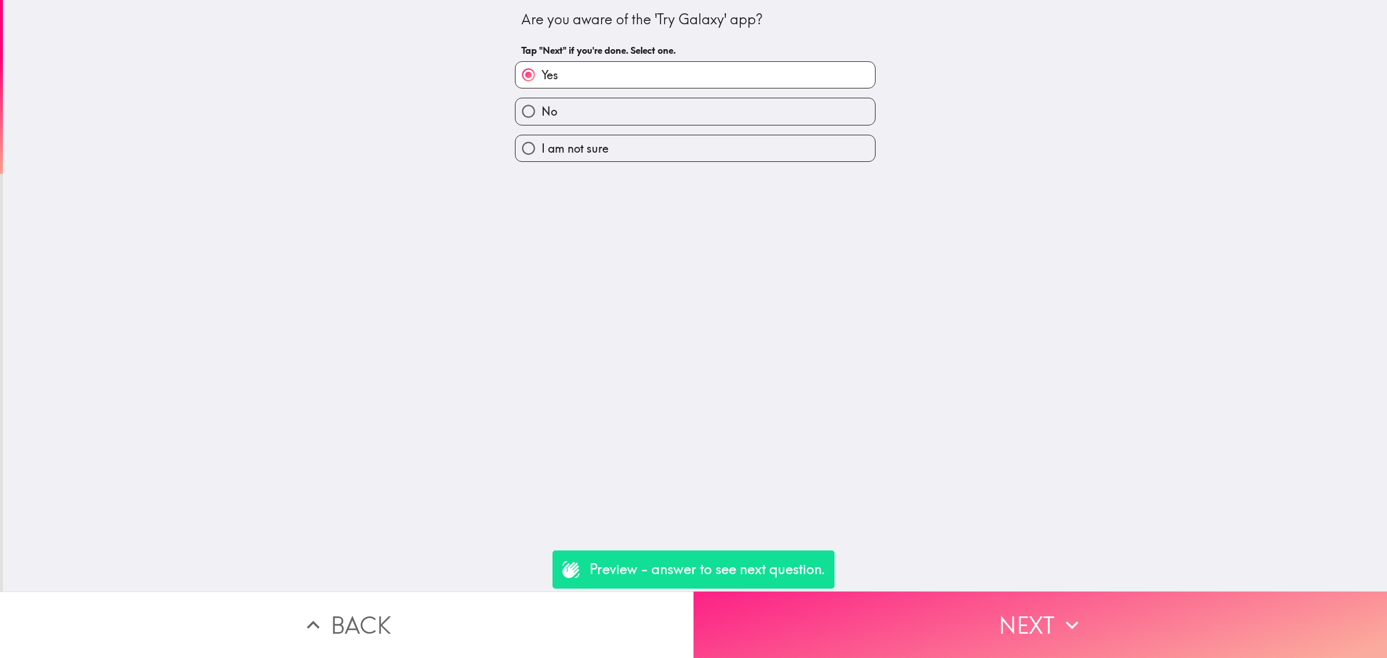
click at [990, 597] on button "Next" at bounding box center [1041, 624] width 694 height 66
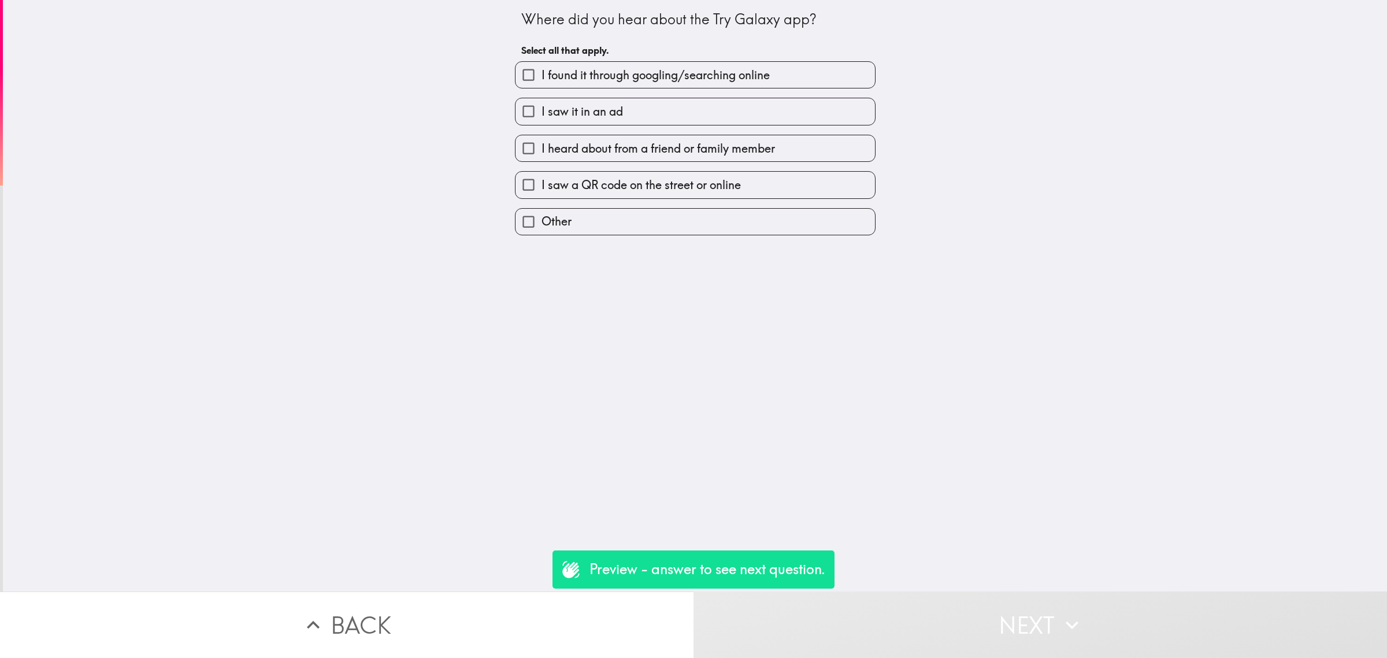
click at [626, 135] on div "I heard about from a friend or family member" at bounding box center [695, 148] width 361 height 27
click at [640, 113] on label "I saw it in an ad" at bounding box center [696, 111] width 360 height 26
click at [542, 113] on input "I saw it in an ad" at bounding box center [529, 111] width 26 height 26
checkbox input "true"
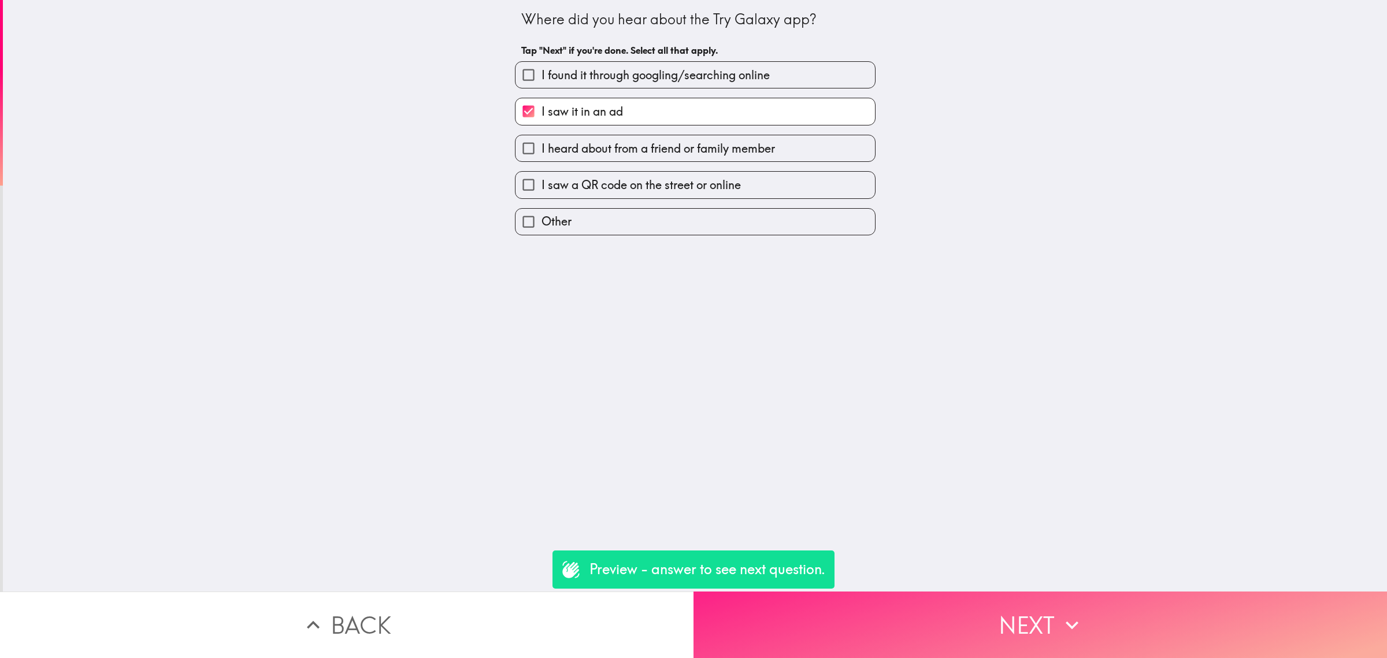
click at [983, 616] on button "Next" at bounding box center [1041, 624] width 694 height 66
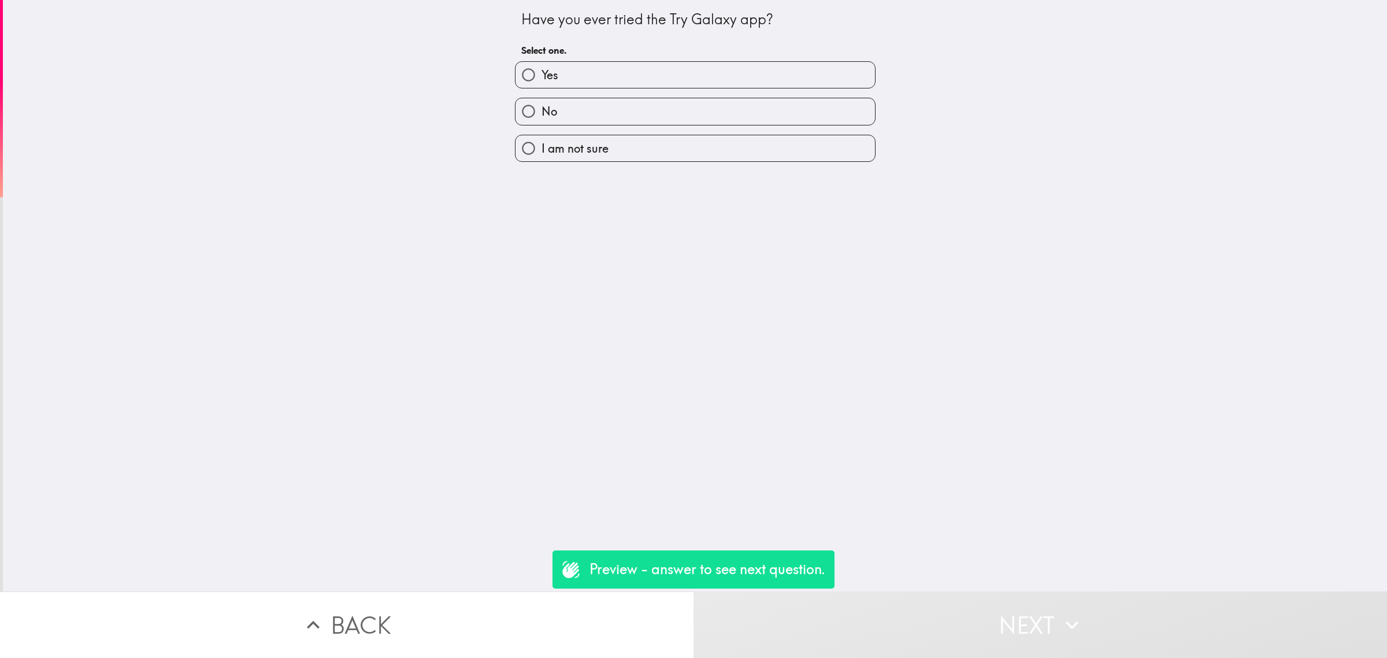
click at [622, 123] on label "No" at bounding box center [696, 111] width 360 height 26
click at [542, 123] on input "No" at bounding box center [529, 111] width 26 height 26
radio input "true"
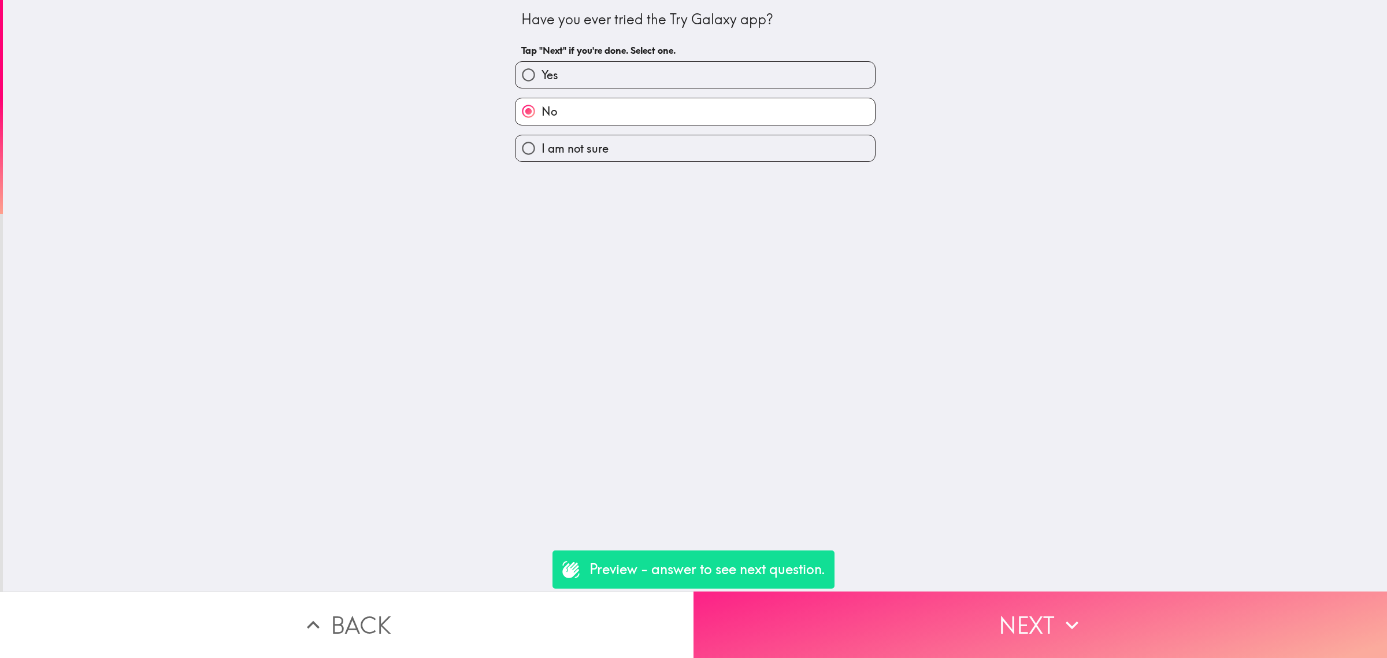
click at [978, 600] on button "Next" at bounding box center [1041, 624] width 694 height 66
